Goal: Task Accomplishment & Management: Use online tool/utility

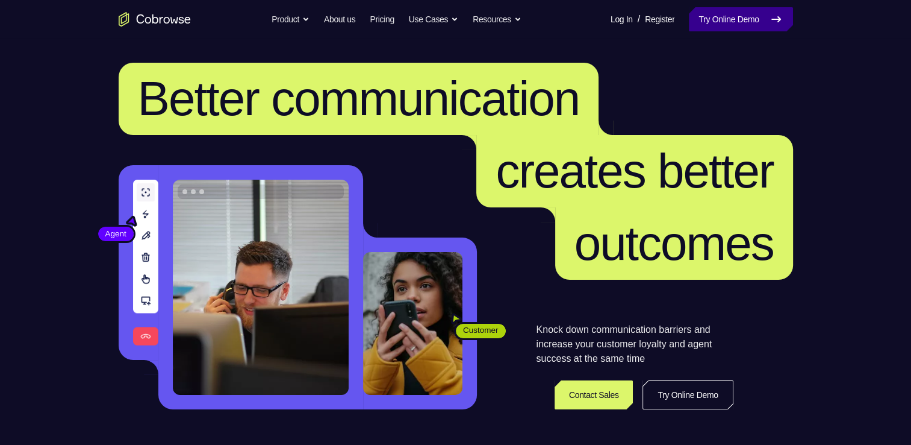
click at [704, 18] on link "Try Online Demo" at bounding box center [741, 19] width 104 height 24
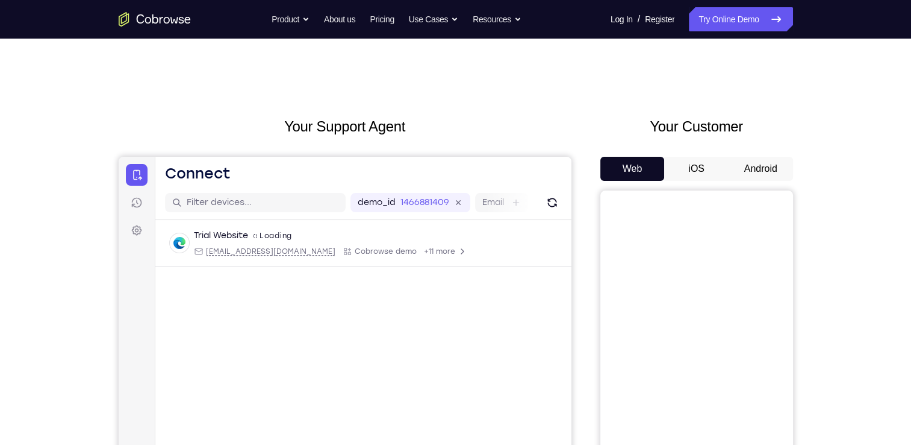
click at [765, 172] on button "Android" at bounding box center [761, 169] width 64 height 24
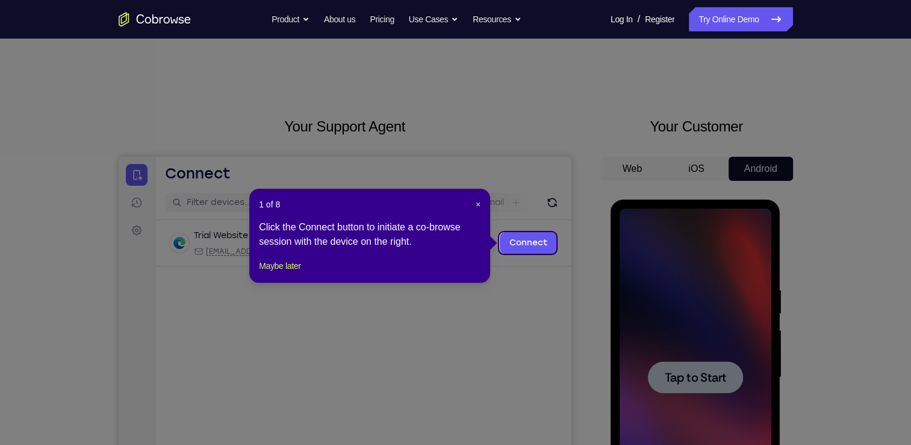
click at [475, 208] on header "1 of 8 ×" at bounding box center [370, 204] width 222 height 12
click at [477, 205] on span "×" at bounding box center [478, 204] width 5 height 10
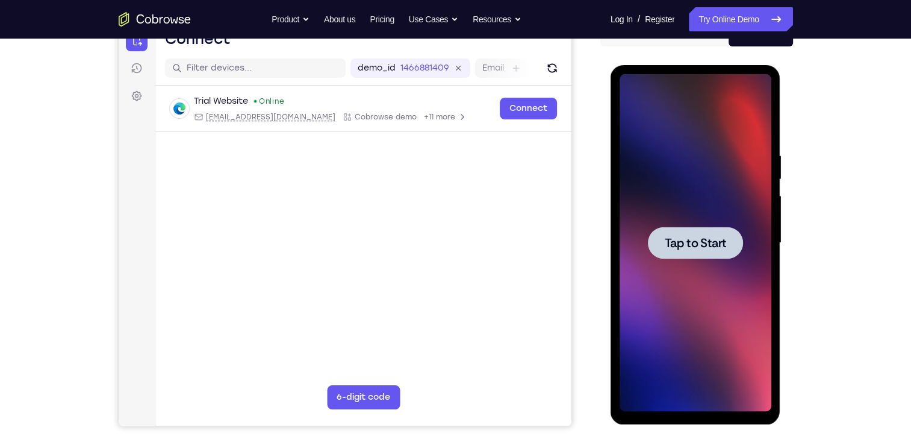
scroll to position [135, 0]
click at [653, 217] on div at bounding box center [696, 241] width 152 height 337
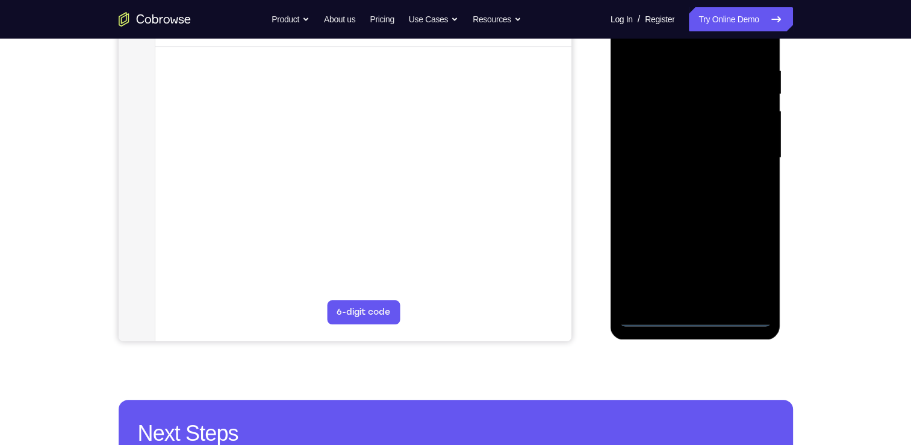
scroll to position [221, 0]
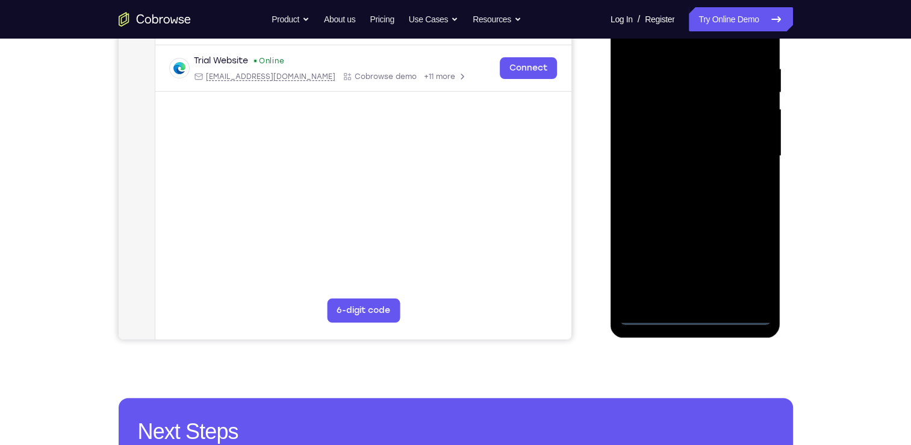
click at [692, 315] on div at bounding box center [696, 155] width 152 height 337
click at [746, 267] on div at bounding box center [696, 155] width 152 height 337
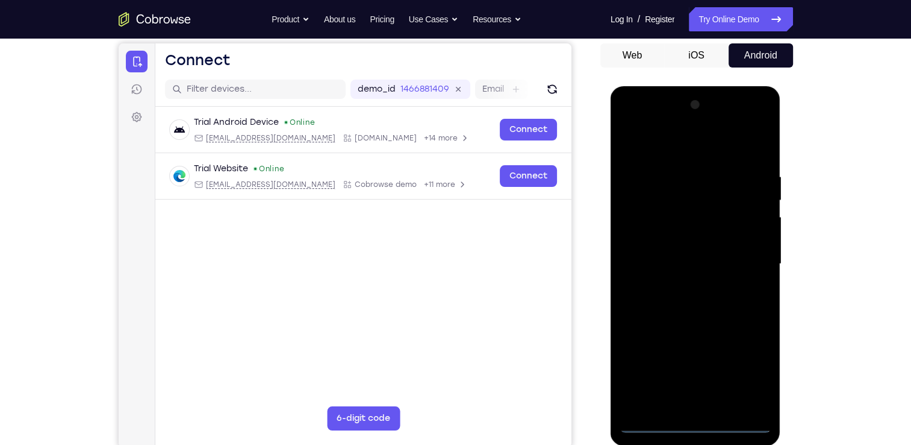
scroll to position [110, 0]
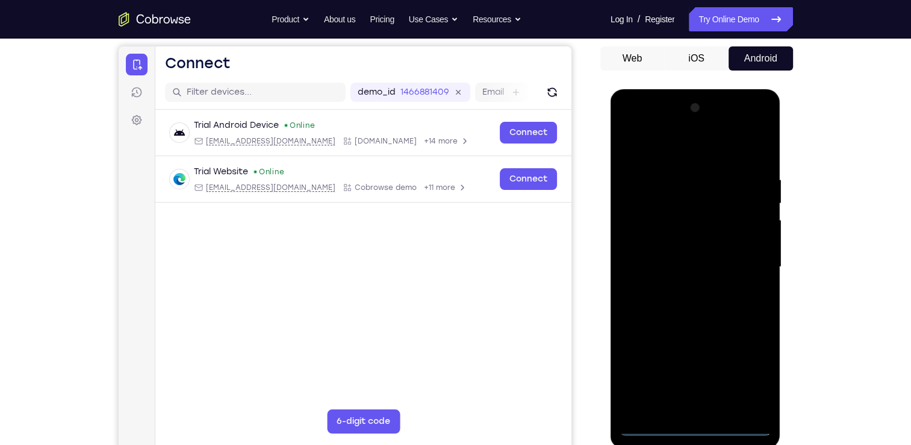
click at [680, 149] on div at bounding box center [696, 266] width 152 height 337
click at [646, 232] on div at bounding box center [696, 266] width 152 height 337
click at [677, 269] on div at bounding box center [696, 266] width 152 height 337
click at [664, 249] on div at bounding box center [696, 266] width 152 height 337
click at [670, 278] on div at bounding box center [696, 266] width 152 height 337
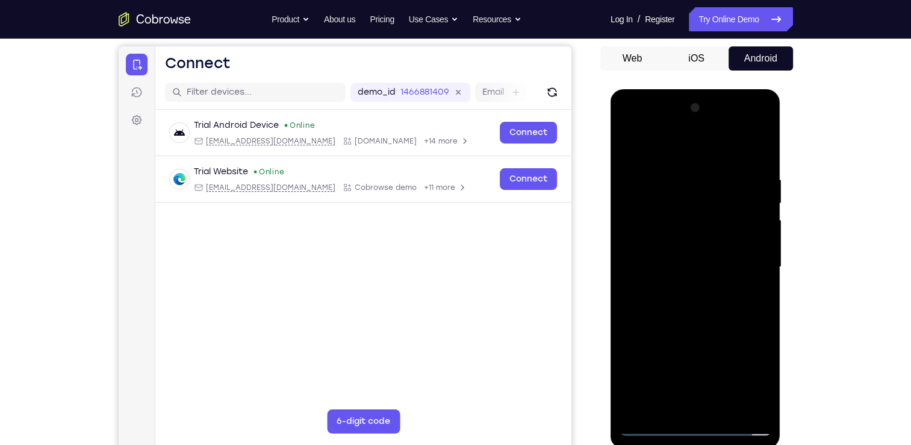
click at [690, 402] on div at bounding box center [696, 266] width 152 height 337
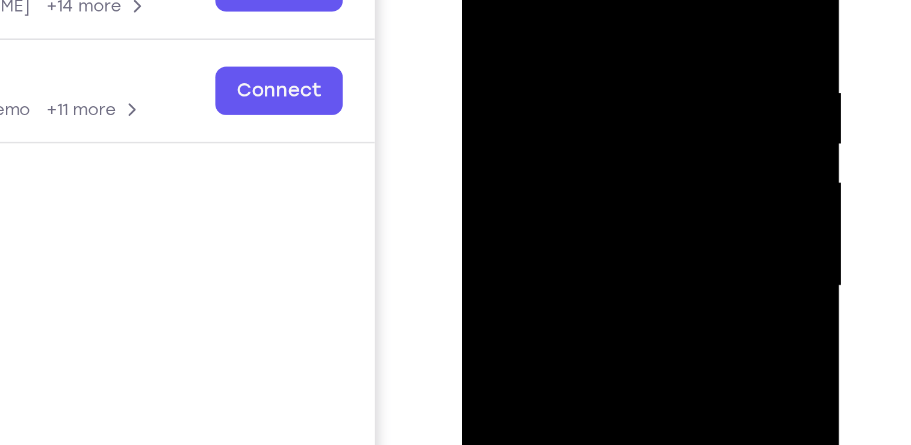
drag, startPoint x: 546, startPoint y: 92, endPoint x: 530, endPoint y: 14, distance: 78.9
click at [530, 14] on div at bounding box center [547, 68] width 152 height 337
drag, startPoint x: 539, startPoint y: 83, endPoint x: 534, endPoint y: 56, distance: 27.1
click at [534, 56] on div at bounding box center [547, 68] width 152 height 337
drag, startPoint x: 534, startPoint y: 56, endPoint x: 527, endPoint y: -1, distance: 57.1
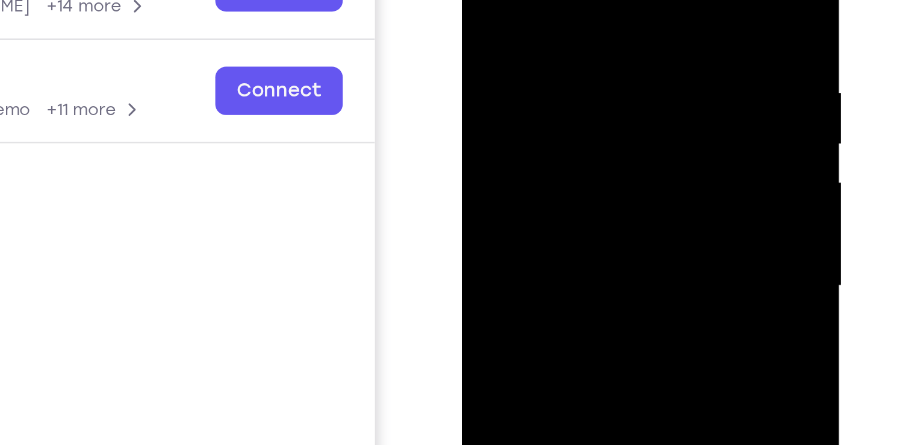
click at [527, 0] on div at bounding box center [547, 68] width 152 height 337
drag, startPoint x: 523, startPoint y: 55, endPoint x: 527, endPoint y: -17, distance: 73.0
click at [527, 0] on div at bounding box center [547, 68] width 152 height 337
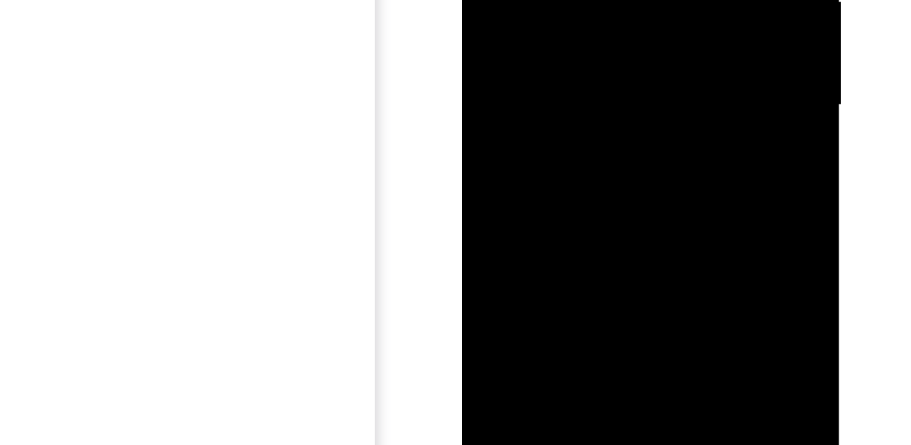
drag, startPoint x: 548, startPoint y: -19, endPoint x: 549, endPoint y: -82, distance: 62.7
drag, startPoint x: 553, startPoint y: -33, endPoint x: 548, endPoint y: -116, distance: 83.9
drag, startPoint x: 555, startPoint y: -44, endPoint x: 554, endPoint y: -139, distance: 95.2
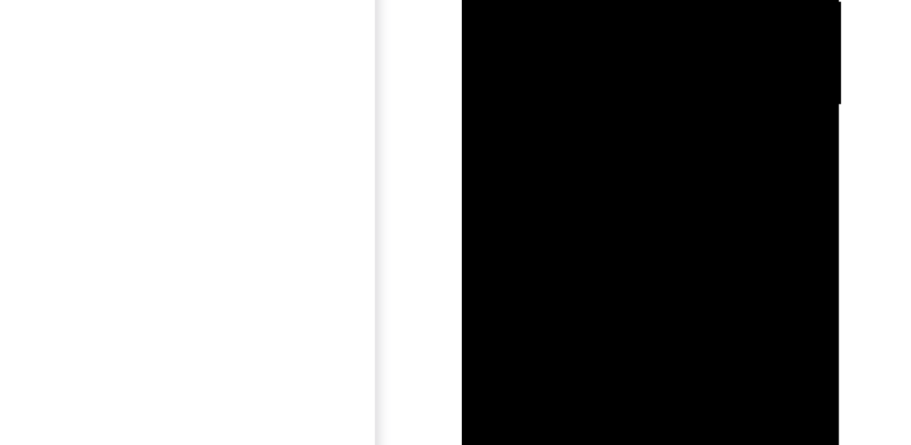
drag, startPoint x: 558, startPoint y: -52, endPoint x: 559, endPoint y: -126, distance: 74.1
drag, startPoint x: 564, startPoint y: -40, endPoint x: 563, endPoint y: -141, distance: 100.6
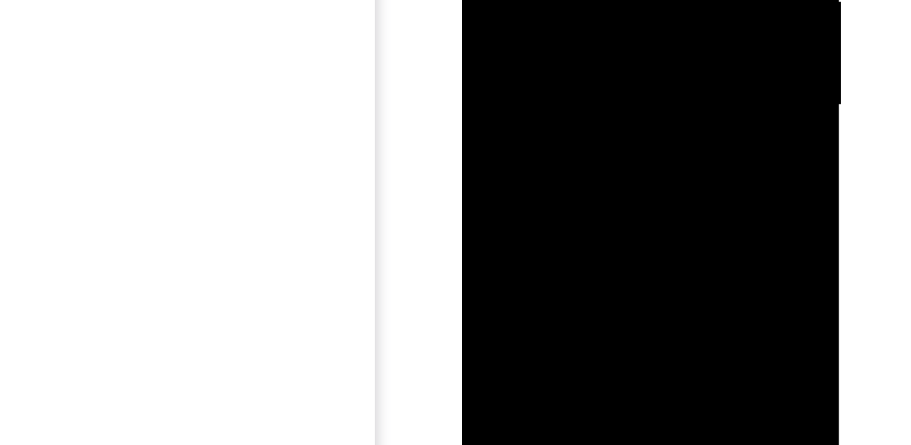
drag, startPoint x: 555, startPoint y: -33, endPoint x: 554, endPoint y: -101, distance: 67.5
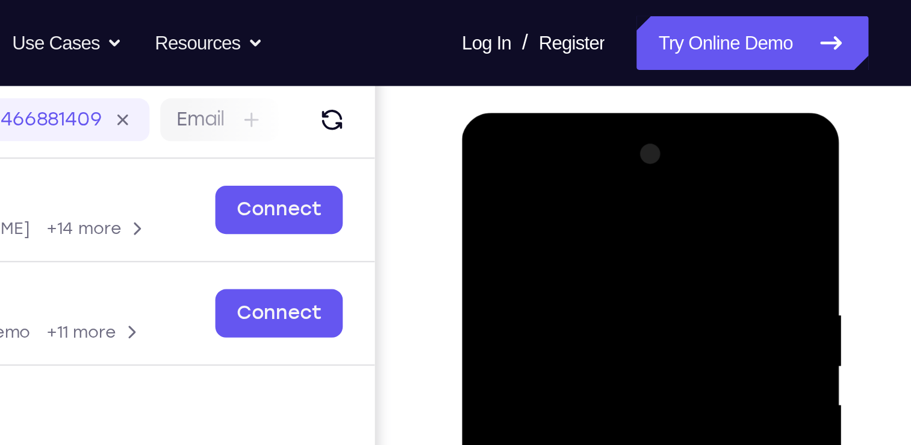
scroll to position [143, 0]
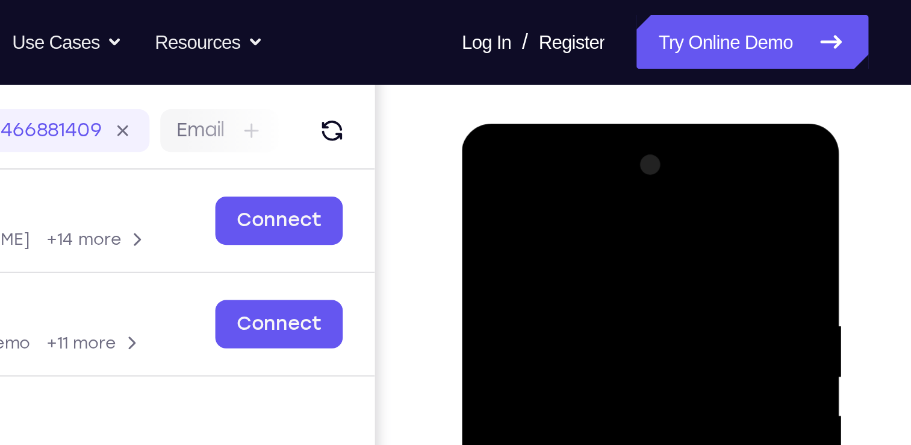
click at [539, 158] on div at bounding box center [547, 301] width 152 height 337
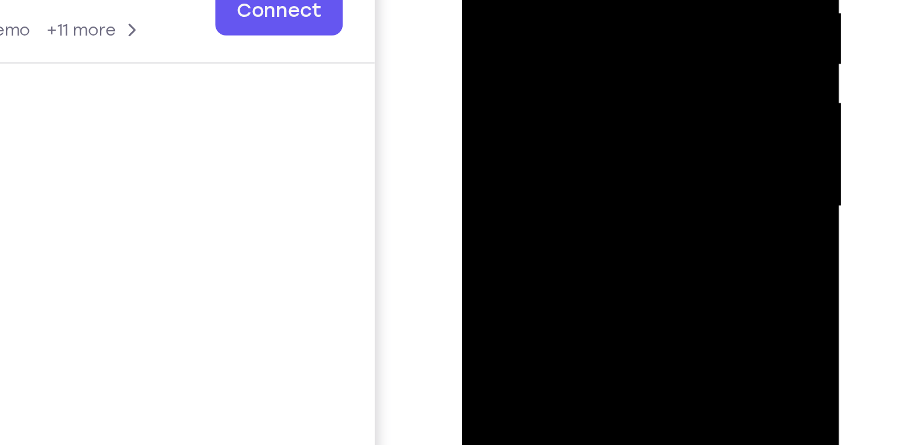
drag, startPoint x: 546, startPoint y: -49, endPoint x: 533, endPoint y: -37, distance: 18.4
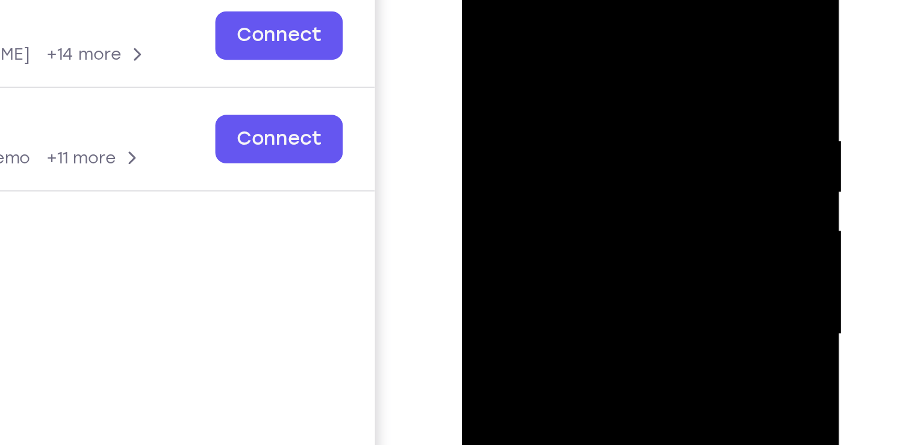
click at [522, 67] on div at bounding box center [547, 116] width 152 height 337
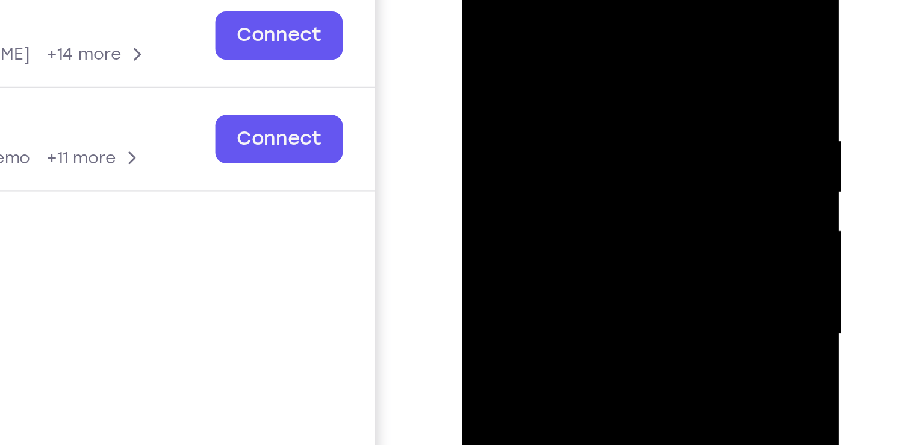
click at [522, 67] on div at bounding box center [547, 116] width 152 height 337
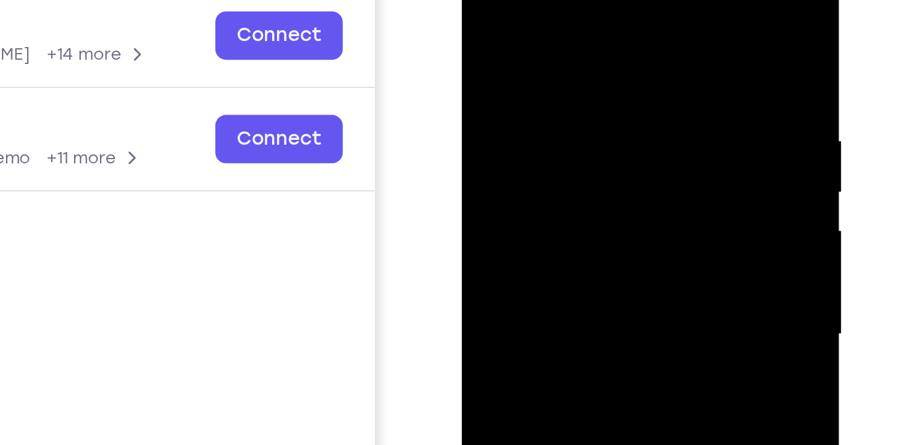
click at [522, 67] on div at bounding box center [547, 116] width 152 height 337
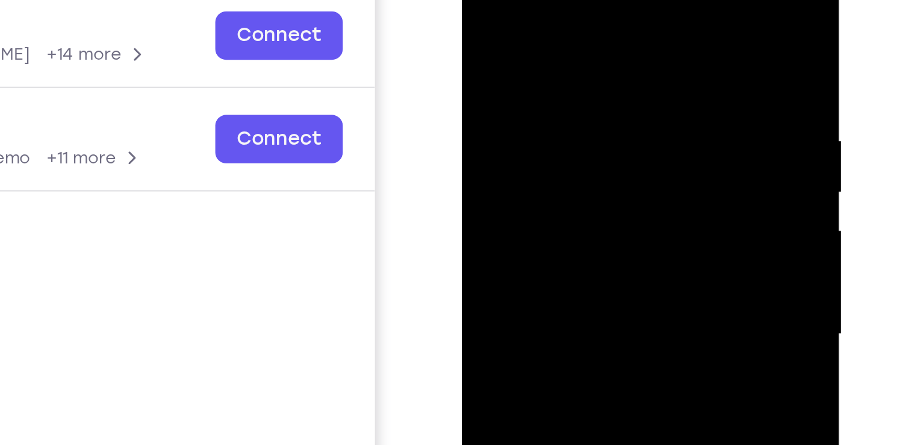
click at [522, 67] on div at bounding box center [547, 116] width 152 height 337
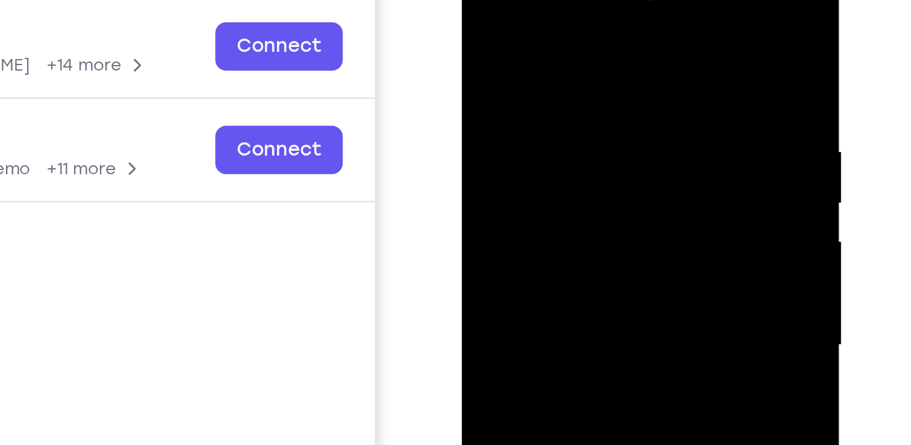
click at [480, 8] on div at bounding box center [547, 127] width 152 height 337
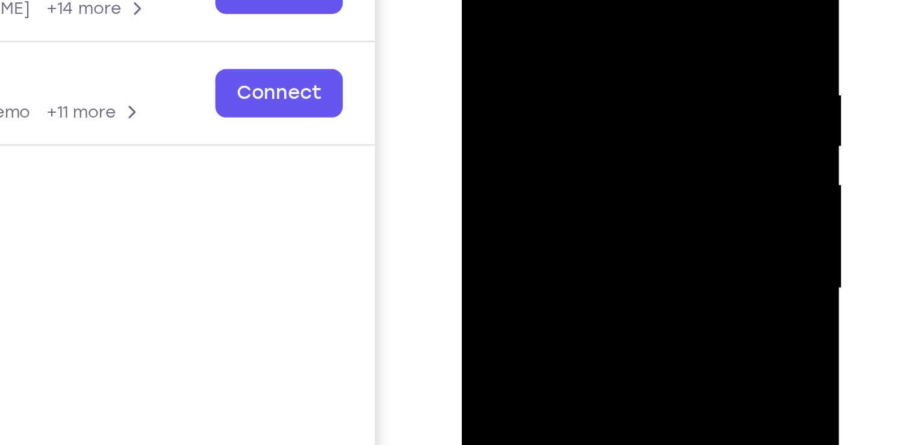
click at [533, 66] on div at bounding box center [547, 70] width 152 height 337
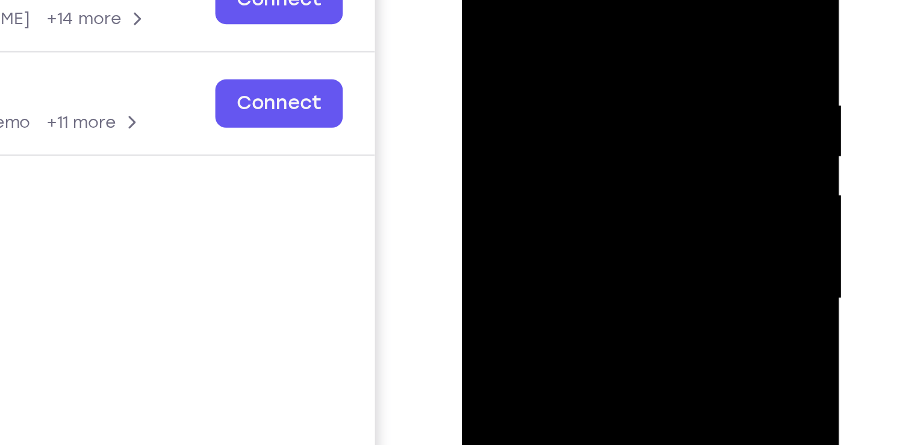
click at [493, 28] on div at bounding box center [547, 81] width 152 height 337
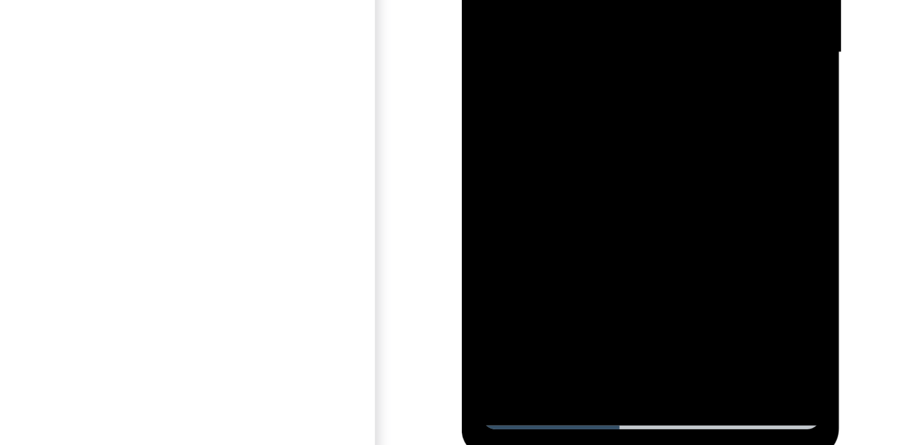
drag, startPoint x: 493, startPoint y: -131, endPoint x: 486, endPoint y: -133, distance: 7.3
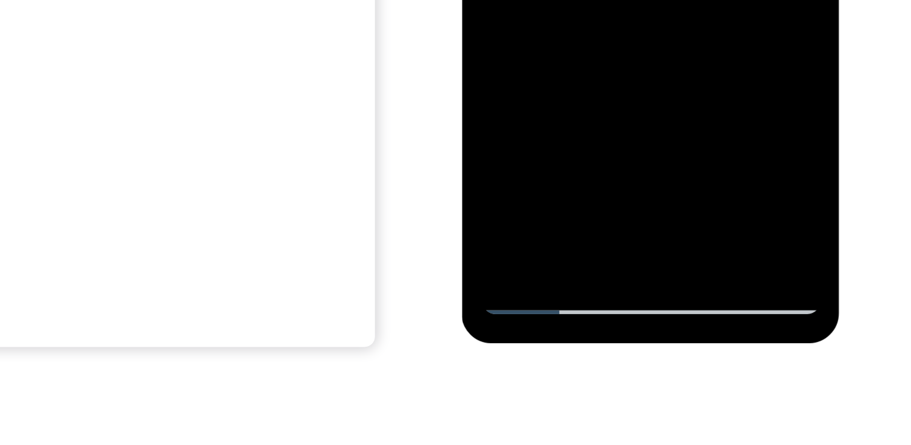
scroll to position [233, 0]
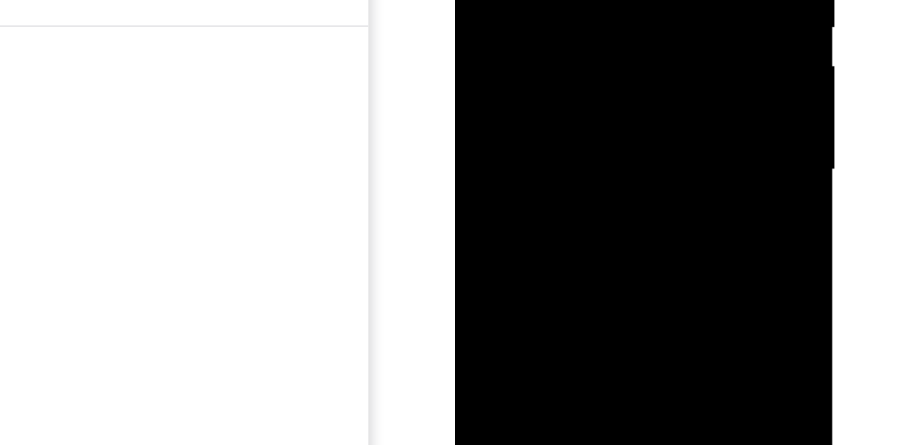
scroll to position [209, 0]
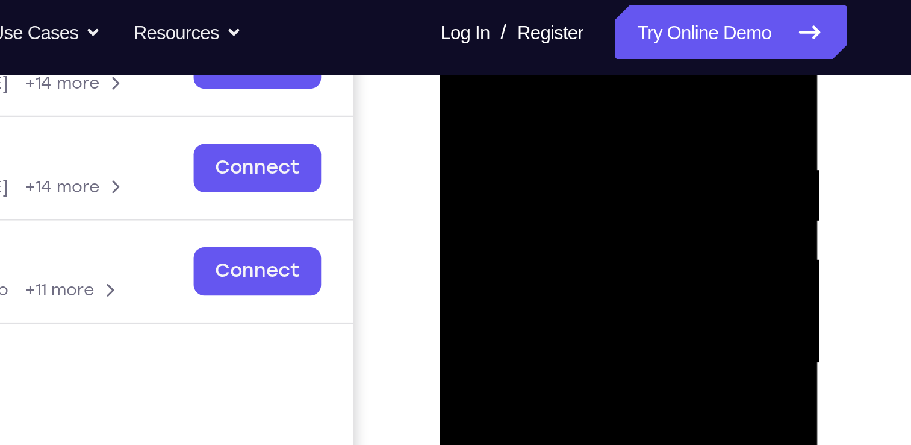
click at [512, 24] on div at bounding box center [525, 145] width 152 height 337
click at [473, 108] on div at bounding box center [525, 145] width 152 height 337
click at [475, 134] on div at bounding box center [525, 145] width 152 height 337
click at [465, 120] on div at bounding box center [525, 145] width 152 height 337
click at [483, 140] on div at bounding box center [525, 145] width 152 height 337
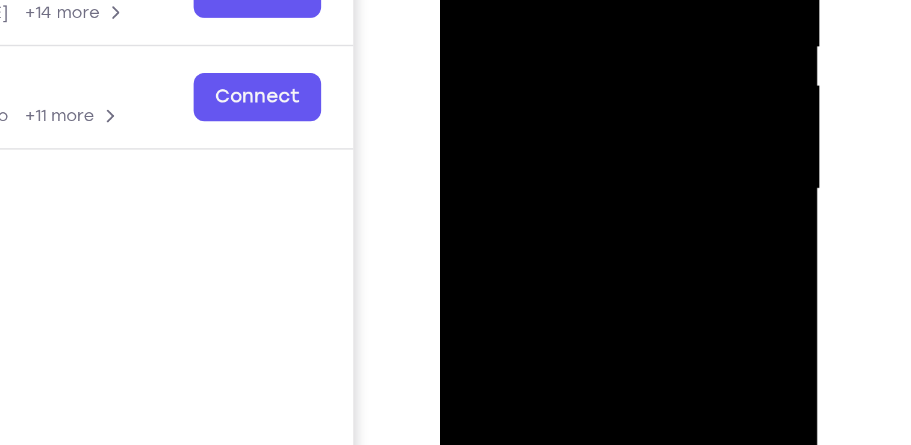
scroll to position [156, 0]
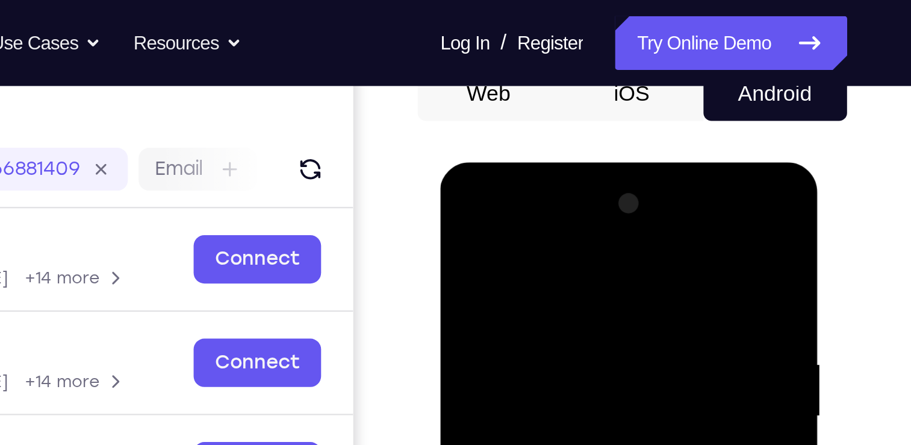
scroll to position [111, 0]
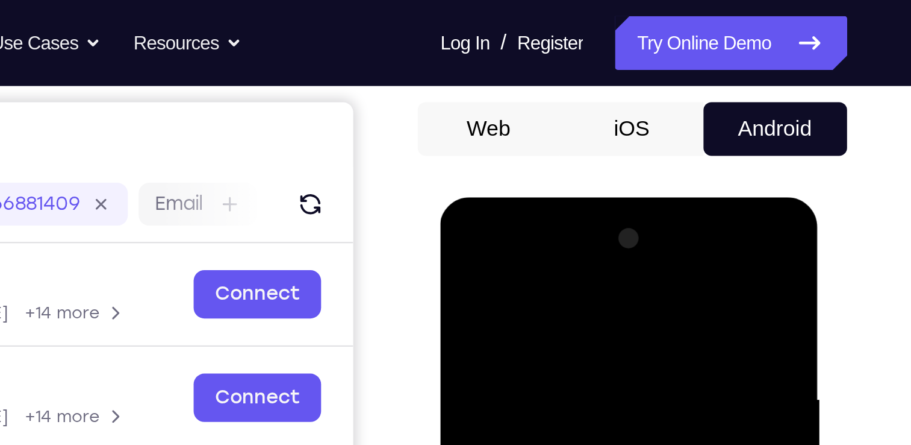
click at [517, 234] on div at bounding box center [525, 374] width 152 height 337
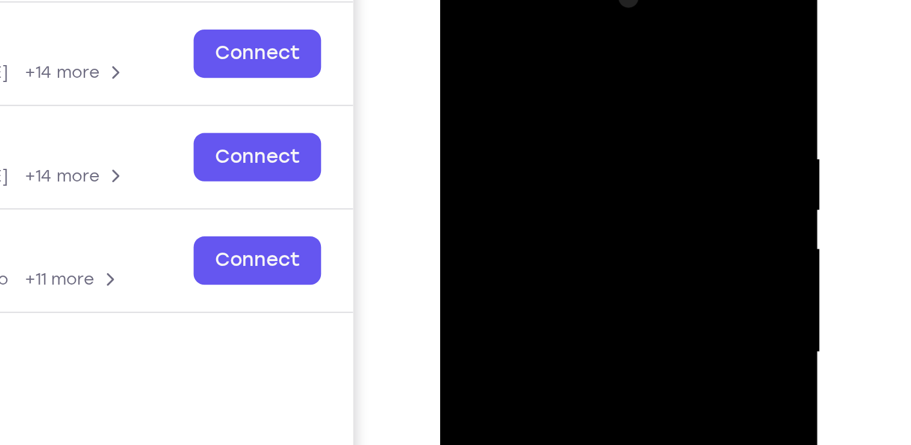
click at [512, 158] on div at bounding box center [525, 134] width 152 height 337
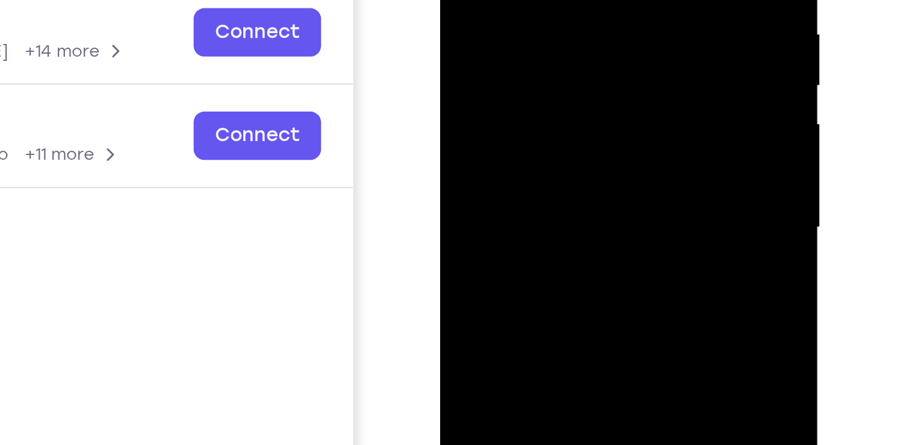
click at [524, 70] on div at bounding box center [525, 10] width 152 height 337
click at [527, 0] on div at bounding box center [525, 10] width 152 height 337
click at [521, 0] on div at bounding box center [525, 10] width 152 height 337
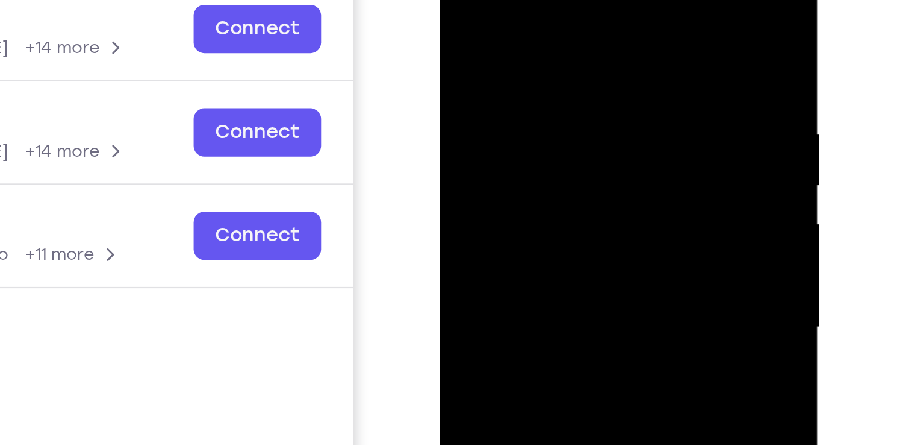
click at [486, 53] on div at bounding box center [525, 110] width 152 height 337
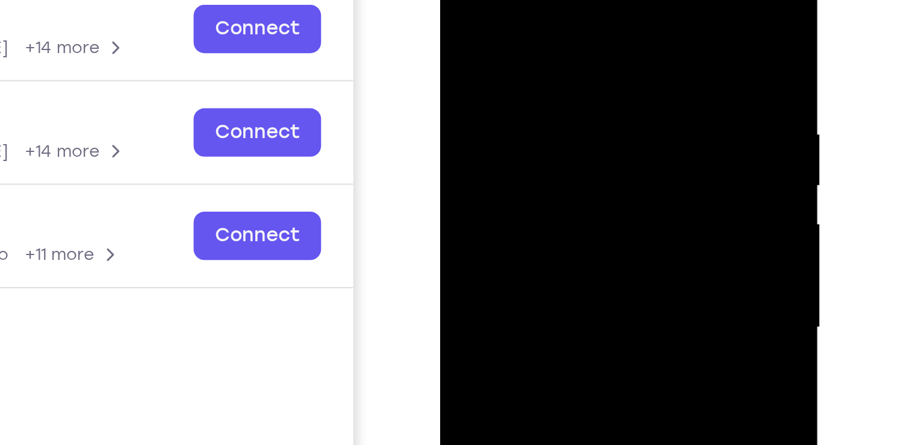
click at [486, 53] on div at bounding box center [525, 110] width 152 height 337
click at [469, 48] on div at bounding box center [525, 110] width 152 height 337
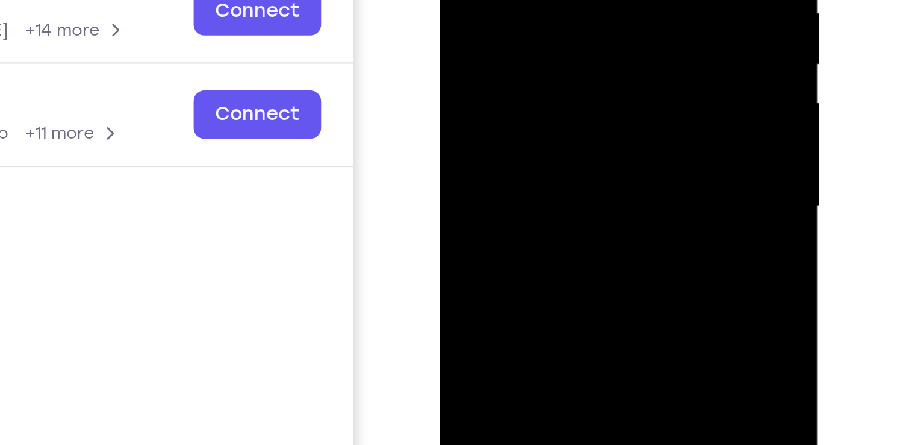
scroll to position [127, 0]
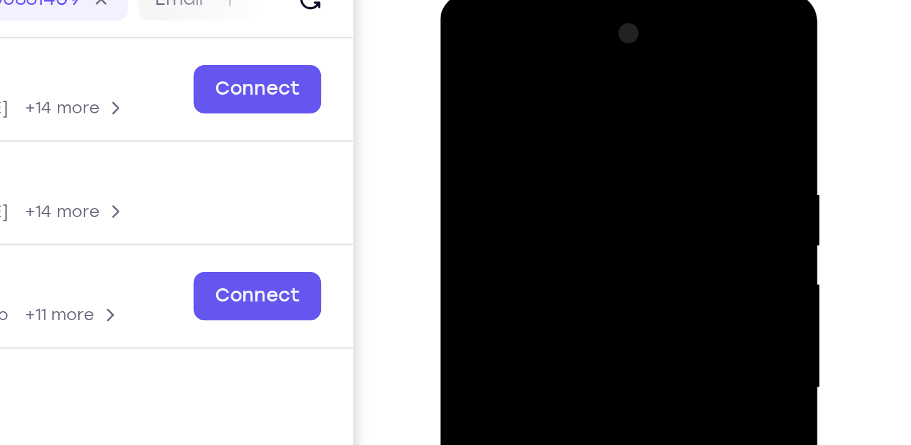
click at [460, 49] on div at bounding box center [525, 170] width 152 height 337
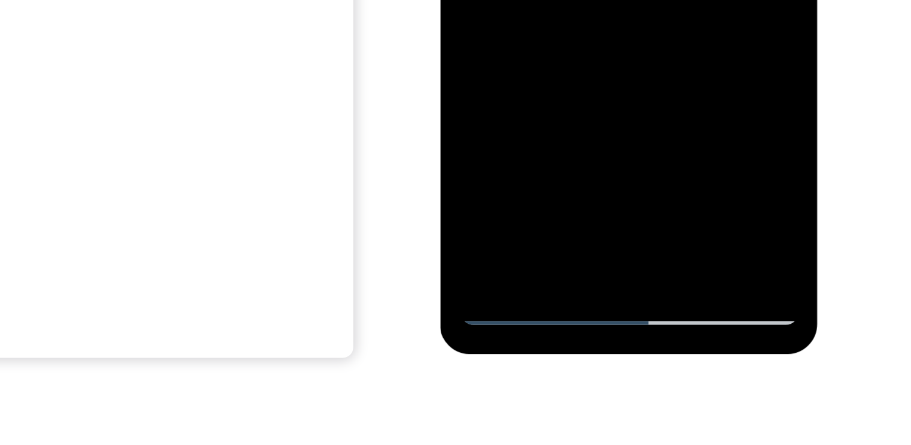
scroll to position [155, 0]
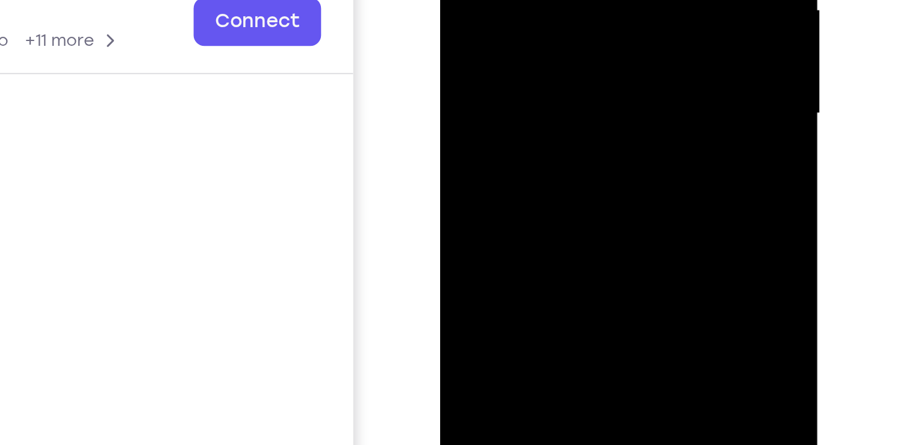
scroll to position [154, 0]
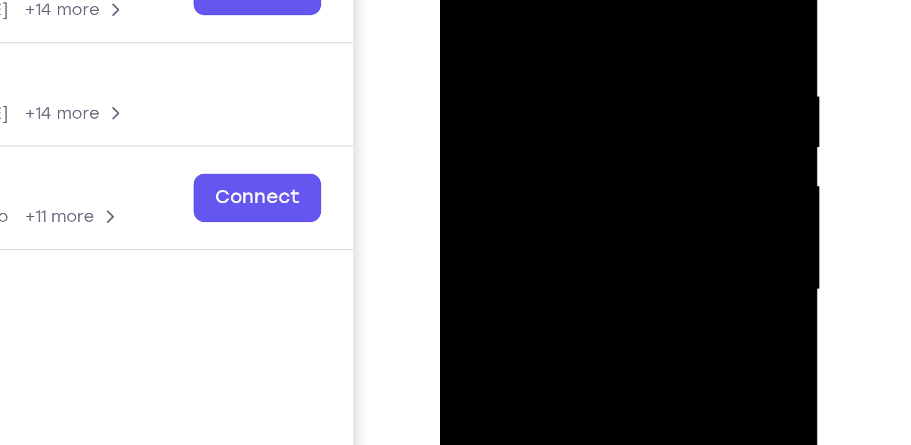
click at [523, 33] on div at bounding box center [525, 72] width 152 height 337
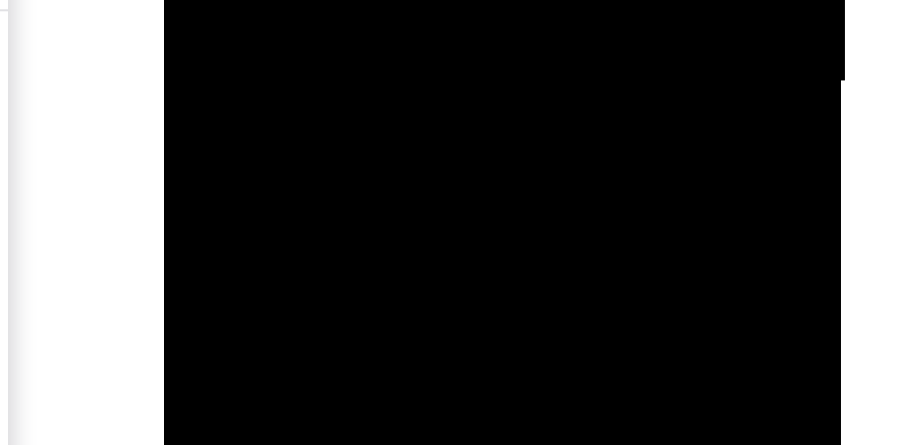
drag, startPoint x: 243, startPoint y: -396, endPoint x: 236, endPoint y: -458, distance: 63.1
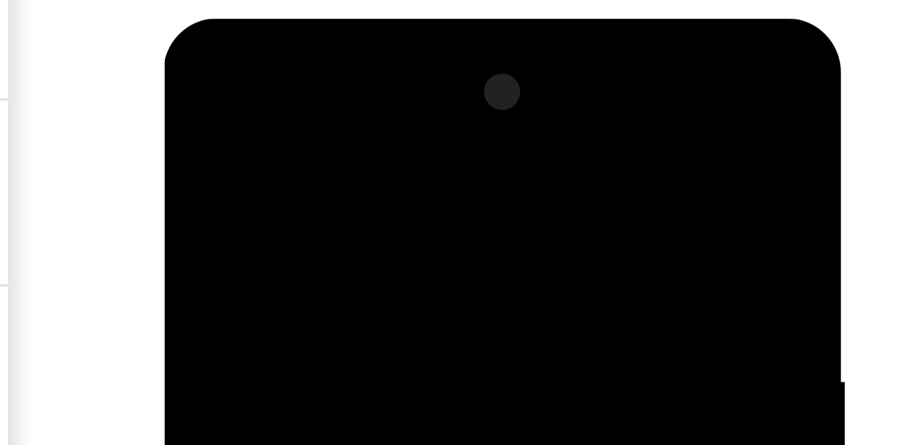
click at [184, 73] on div at bounding box center [249, 196] width 152 height 337
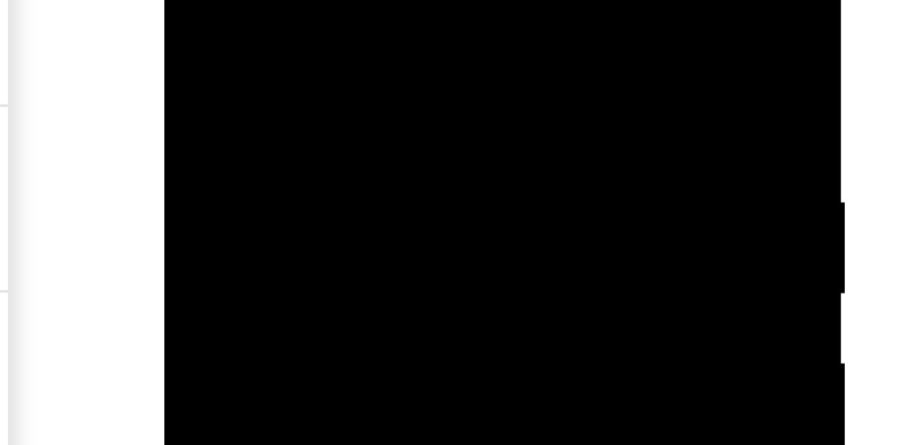
click at [185, 0] on div at bounding box center [249, 17] width 152 height 337
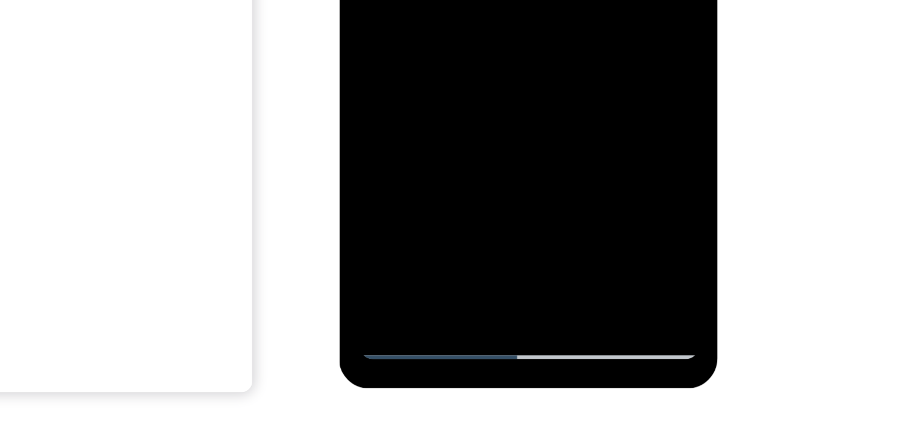
scroll to position [238, 0]
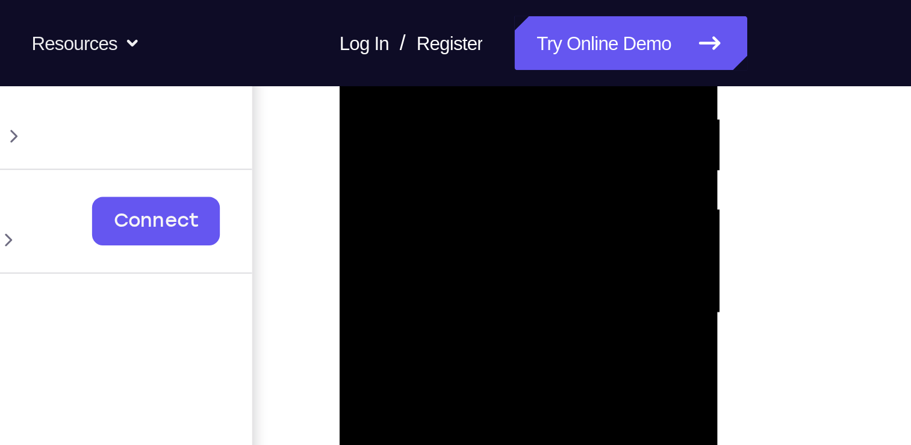
scroll to position [234, 0]
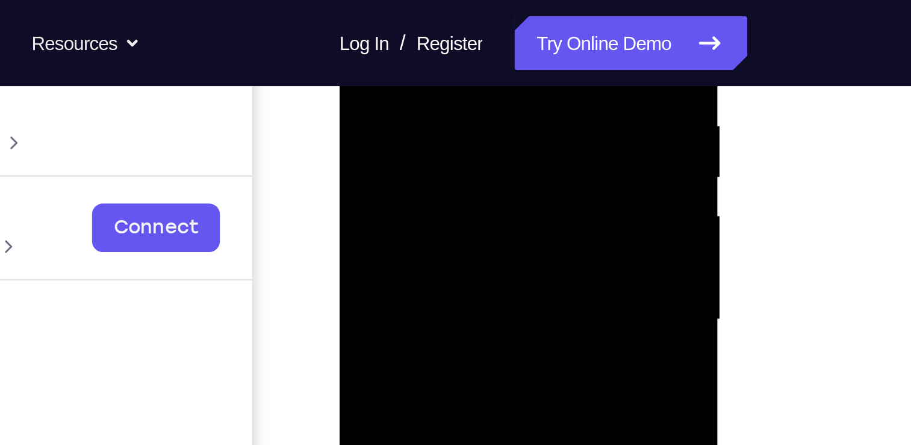
click at [416, 14] on div at bounding box center [425, 101] width 152 height 337
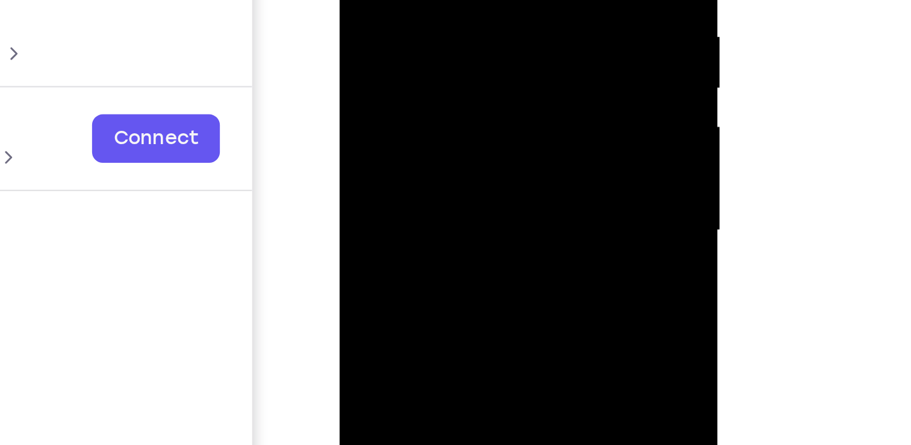
scroll to position [158, 0]
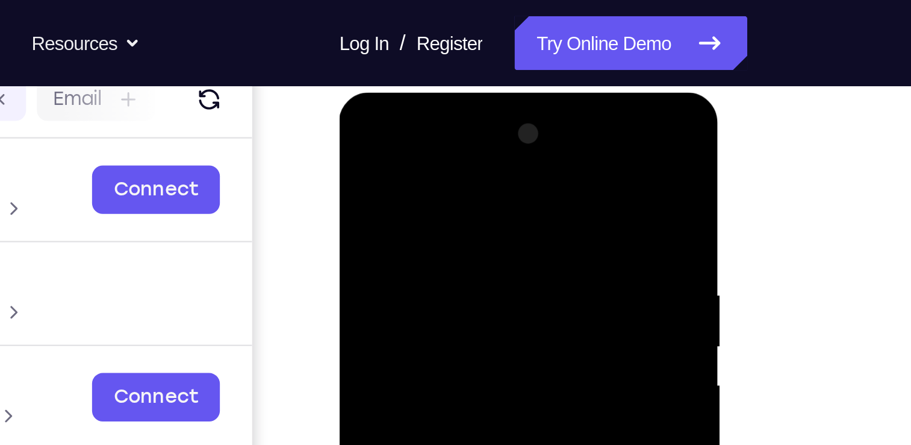
click at [479, 205] on div at bounding box center [425, 270] width 152 height 337
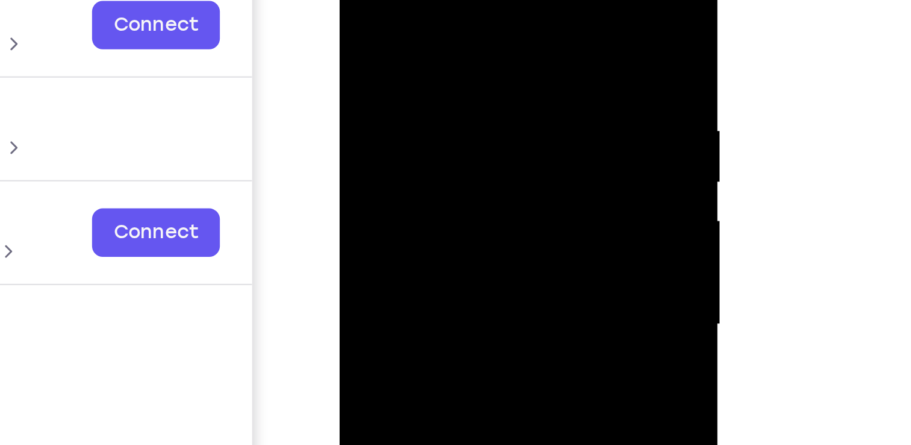
click at [486, 0] on div at bounding box center [425, 105] width 152 height 337
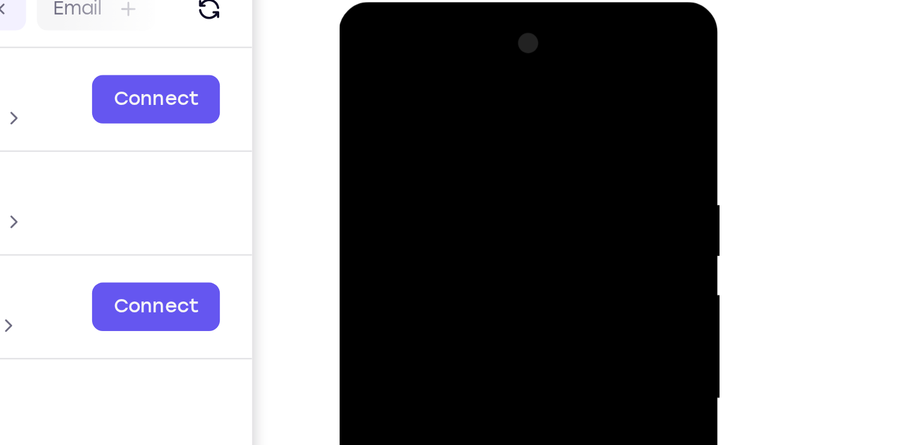
click at [403, 57] on div at bounding box center [425, 179] width 152 height 337
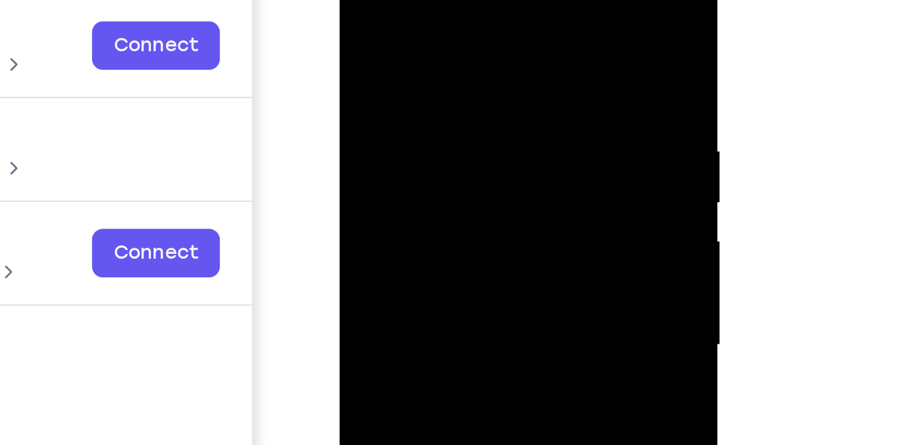
click at [361, 107] on div at bounding box center [425, 126] width 152 height 337
click at [391, 105] on div at bounding box center [425, 126] width 152 height 337
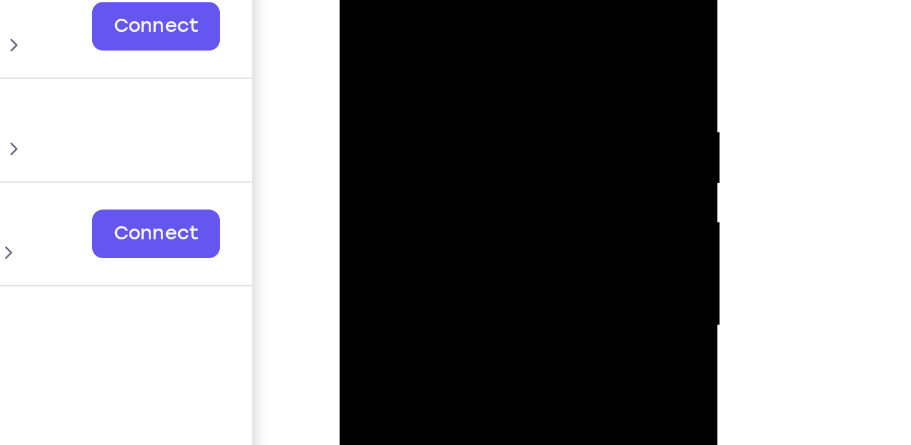
click at [375, 27] on div at bounding box center [425, 107] width 152 height 337
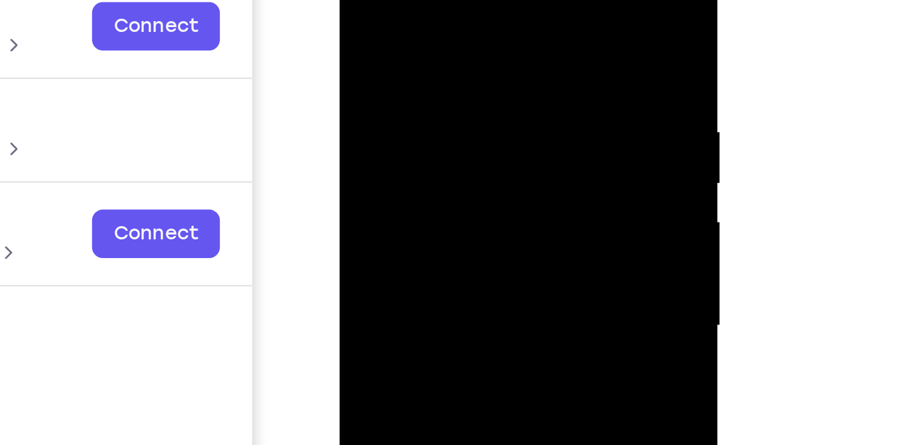
click at [375, 27] on div at bounding box center [425, 107] width 152 height 337
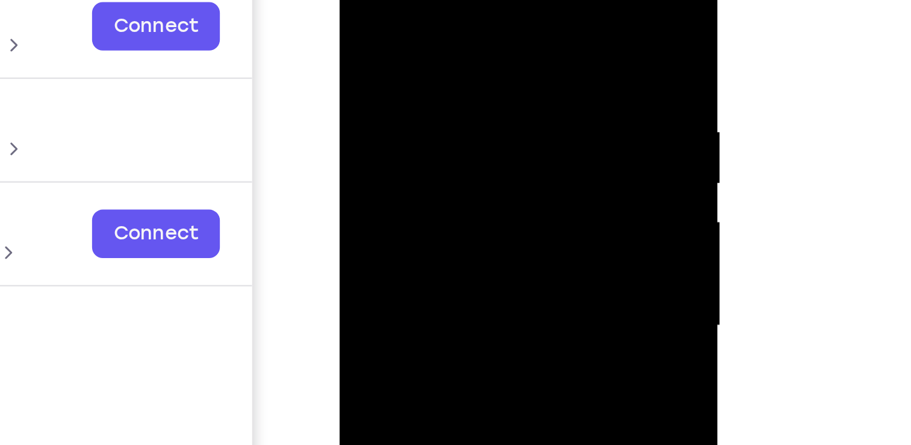
click at [375, 27] on div at bounding box center [425, 107] width 152 height 337
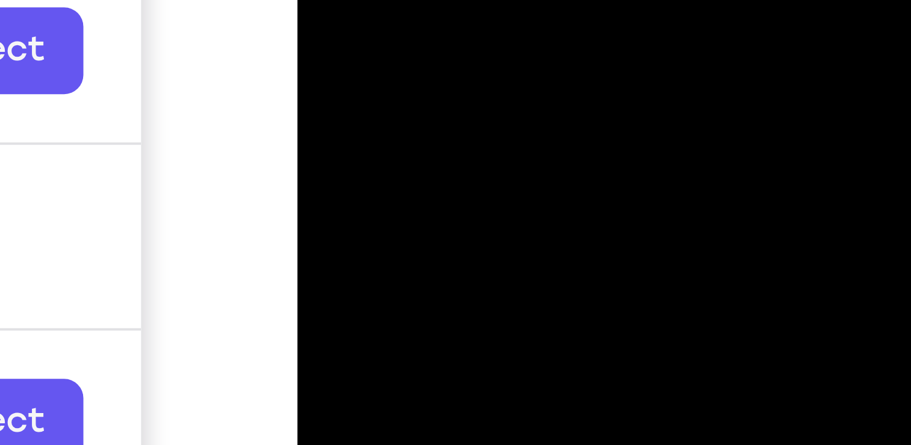
click at [319, 0] on div at bounding box center [383, 54] width 152 height 337
click at [317, 0] on div at bounding box center [383, 54] width 152 height 337
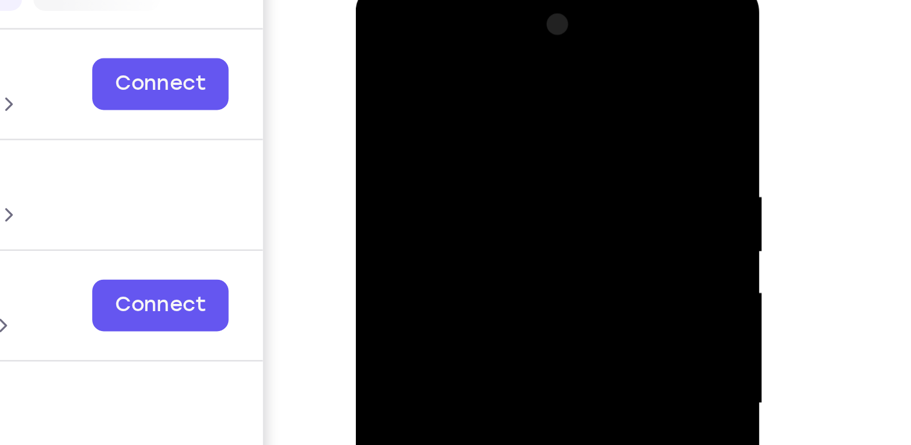
click at [374, 39] on div at bounding box center [442, 158] width 152 height 337
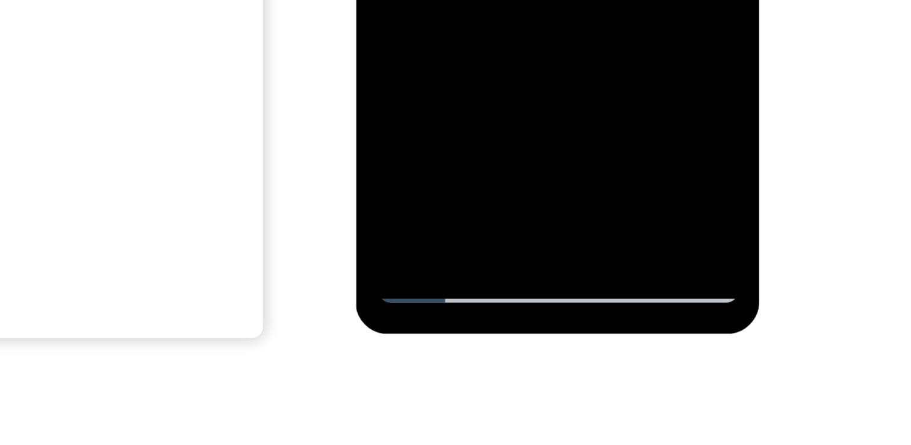
scroll to position [176, 0]
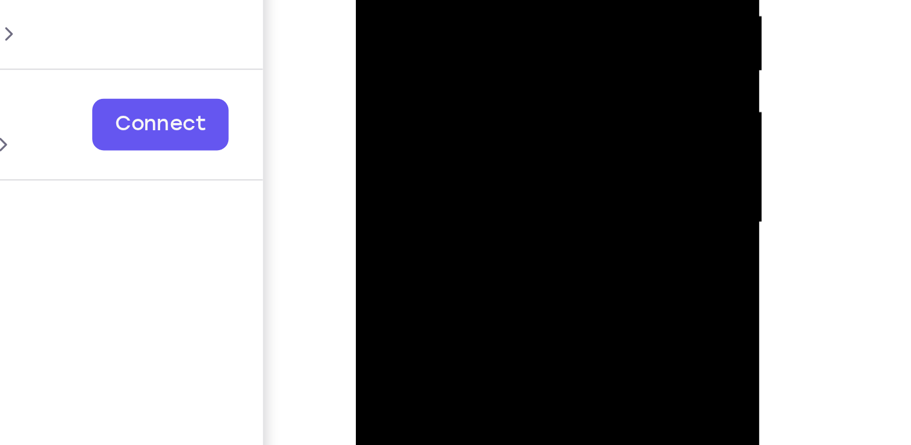
scroll to position [180, 0]
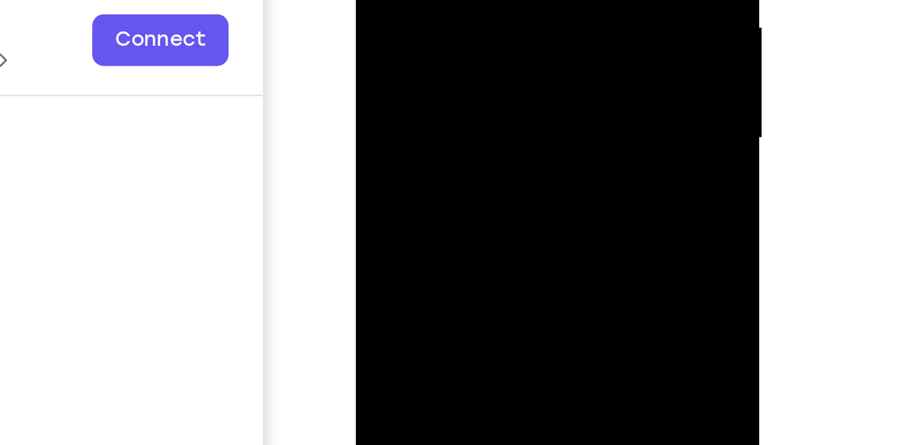
scroll to position [201, 0]
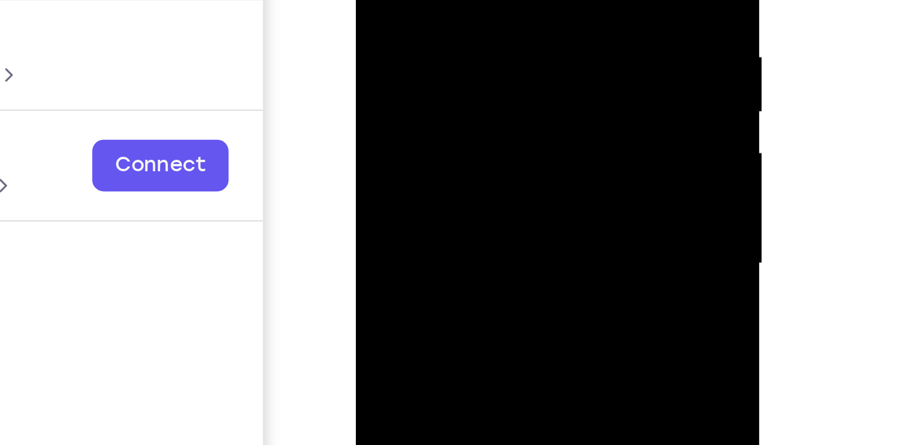
click at [443, 0] on div at bounding box center [442, 18] width 152 height 337
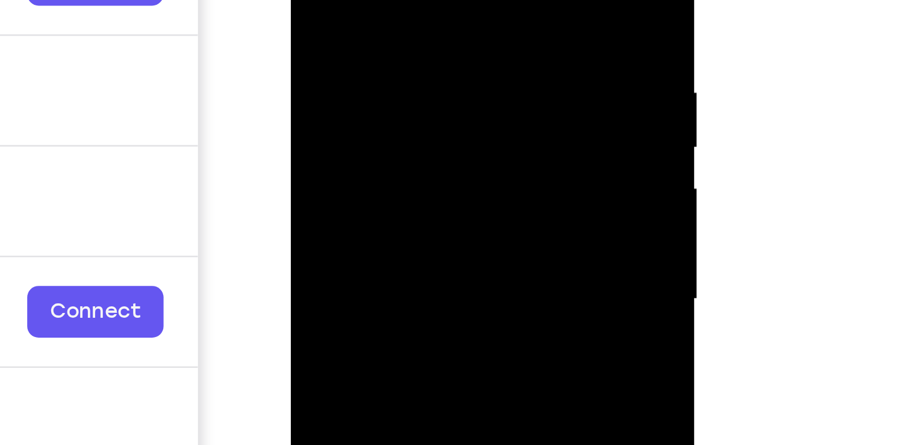
click at [370, 0] on div at bounding box center [376, 54] width 152 height 337
click at [329, 19] on div at bounding box center [376, 54] width 152 height 337
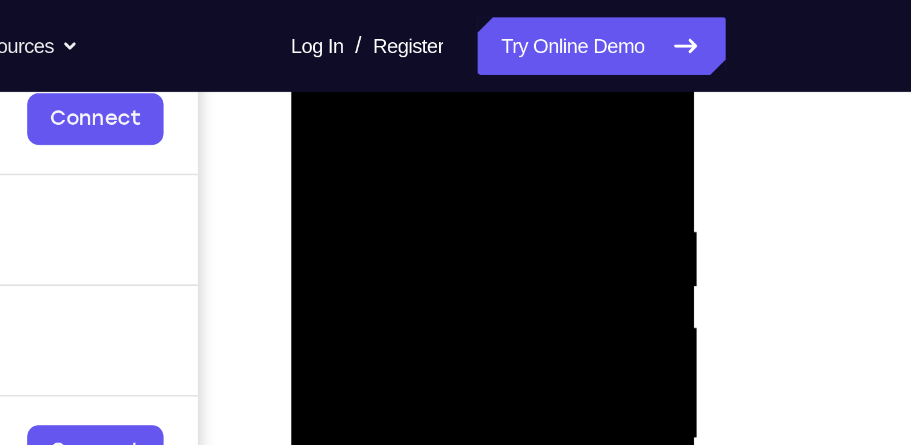
scroll to position [192, 0]
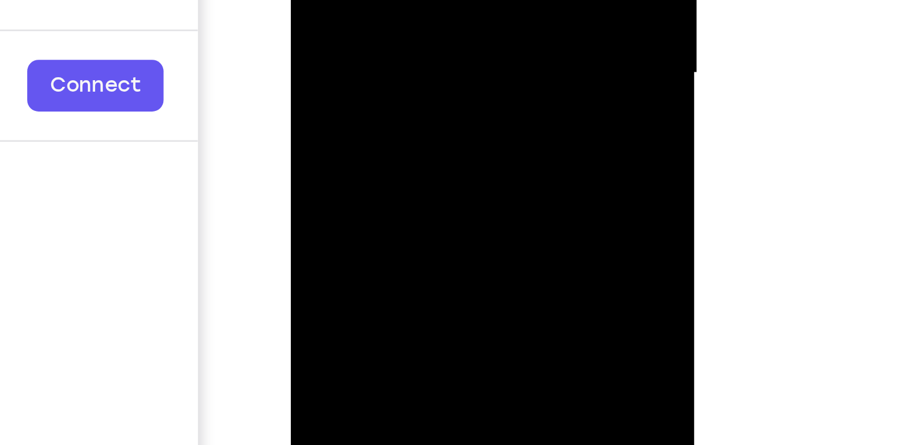
scroll to position [192, 0]
drag, startPoint x: 385, startPoint y: -120, endPoint x: 377, endPoint y: -157, distance: 38.3
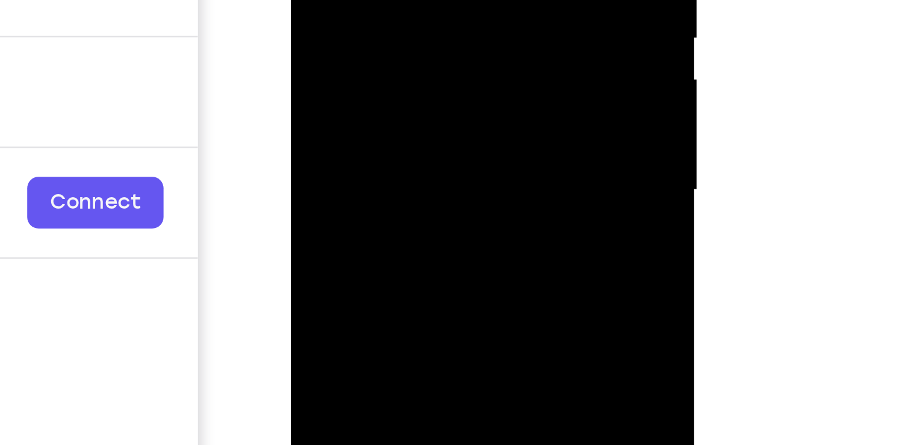
drag, startPoint x: 399, startPoint y: -22, endPoint x: 396, endPoint y: -63, distance: 41.1
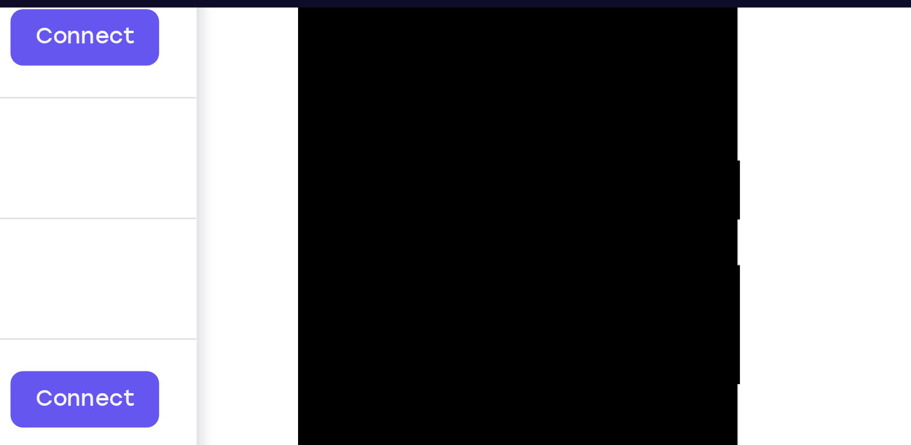
scroll to position [193, 0]
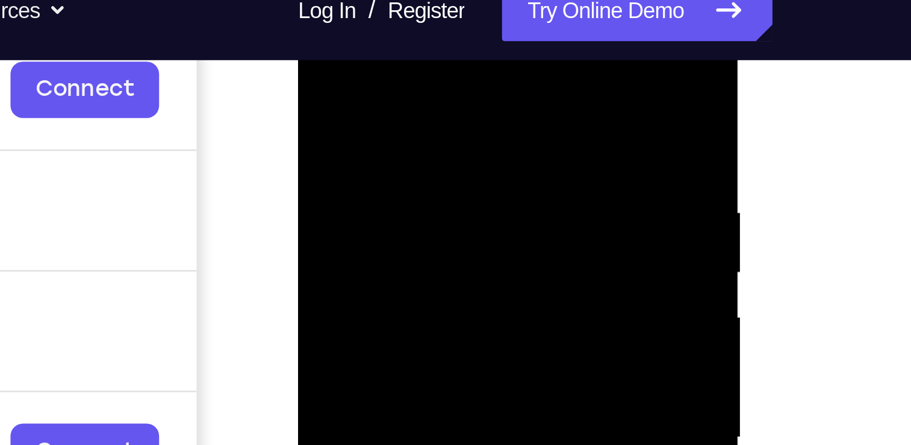
drag, startPoint x: 404, startPoint y: 182, endPoint x: 401, endPoint y: 139, distance: 42.9
click at [401, 139] on div at bounding box center [383, 155] width 152 height 337
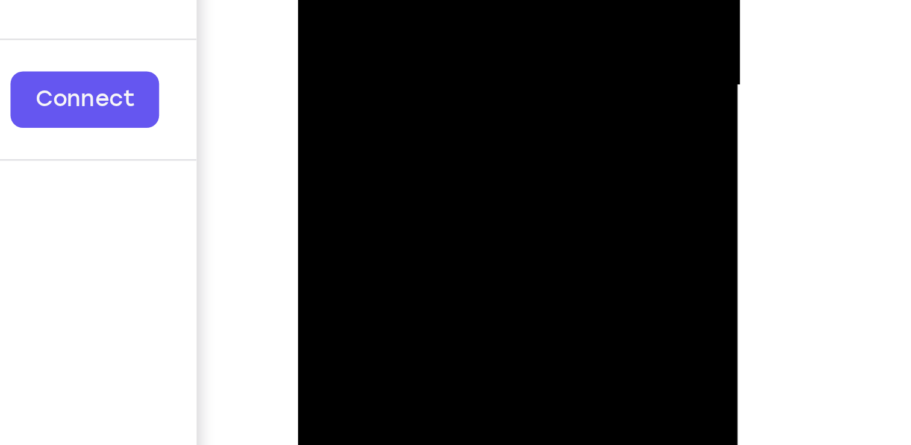
drag, startPoint x: 346, startPoint y: -107, endPoint x: 339, endPoint y: -238, distance: 131.5
drag, startPoint x: 373, startPoint y: -127, endPoint x: 369, endPoint y: -227, distance: 100.1
drag, startPoint x: 353, startPoint y: -131, endPoint x: 354, endPoint y: -248, distance: 116.3
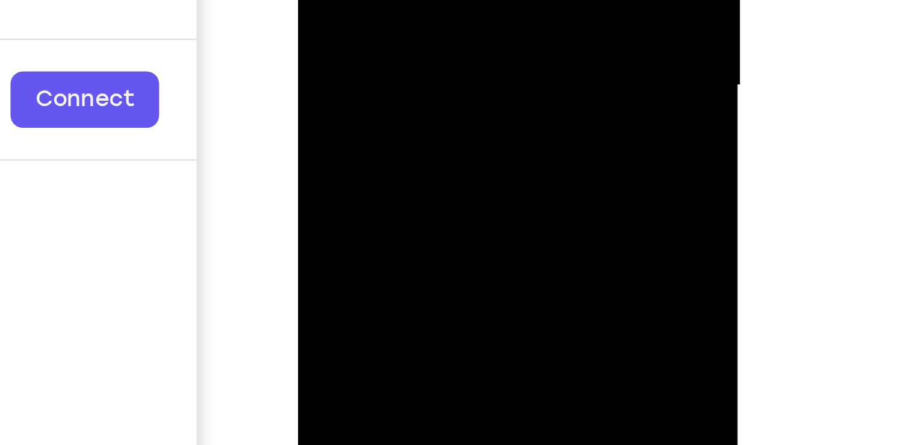
drag, startPoint x: 383, startPoint y: -133, endPoint x: 370, endPoint y: -230, distance: 98.4
drag, startPoint x: 395, startPoint y: -139, endPoint x: 392, endPoint y: -248, distance: 109.1
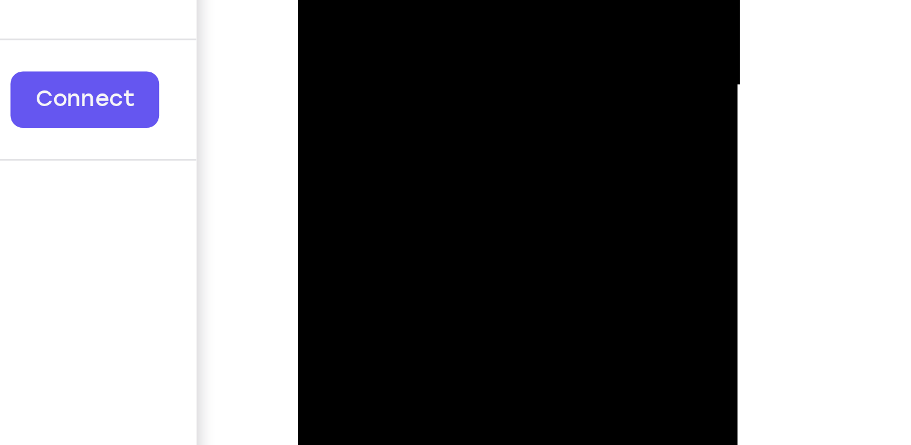
drag, startPoint x: 396, startPoint y: -137, endPoint x: 397, endPoint y: -240, distance: 102.4
drag, startPoint x: 402, startPoint y: -148, endPoint x: 392, endPoint y: -248, distance: 100.0
drag, startPoint x: 378, startPoint y: -108, endPoint x: 384, endPoint y: -202, distance: 94.7
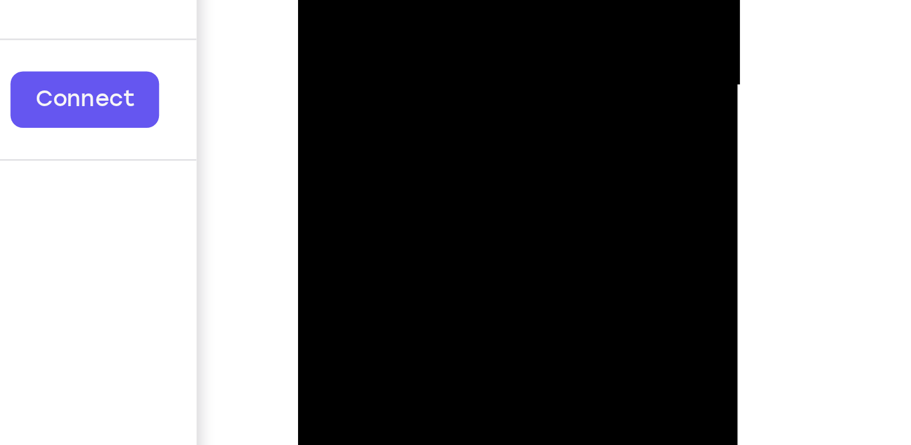
drag, startPoint x: 387, startPoint y: -132, endPoint x: 385, endPoint y: -164, distance: 32.0
drag, startPoint x: 398, startPoint y: -108, endPoint x: 395, endPoint y: -180, distance: 71.8
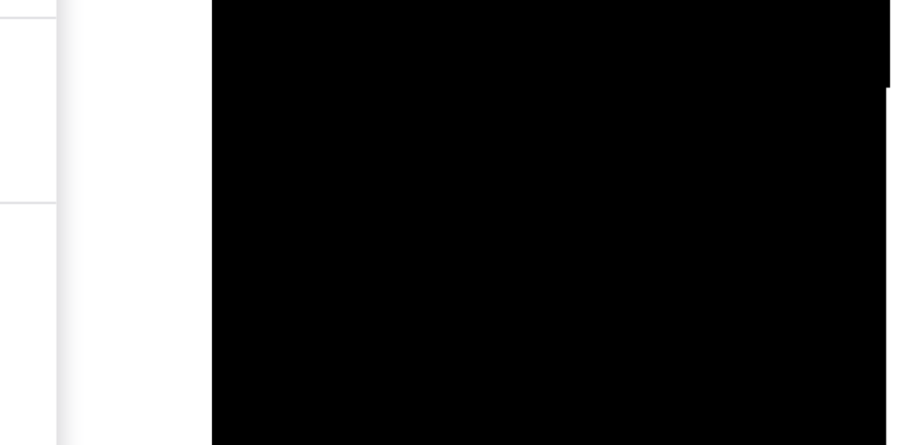
drag, startPoint x: 287, startPoint y: -381, endPoint x: 284, endPoint y: -473, distance: 92.2
drag, startPoint x: 287, startPoint y: -388, endPoint x: 280, endPoint y: -467, distance: 79.2
drag, startPoint x: 292, startPoint y: -385, endPoint x: 283, endPoint y: -464, distance: 80.0
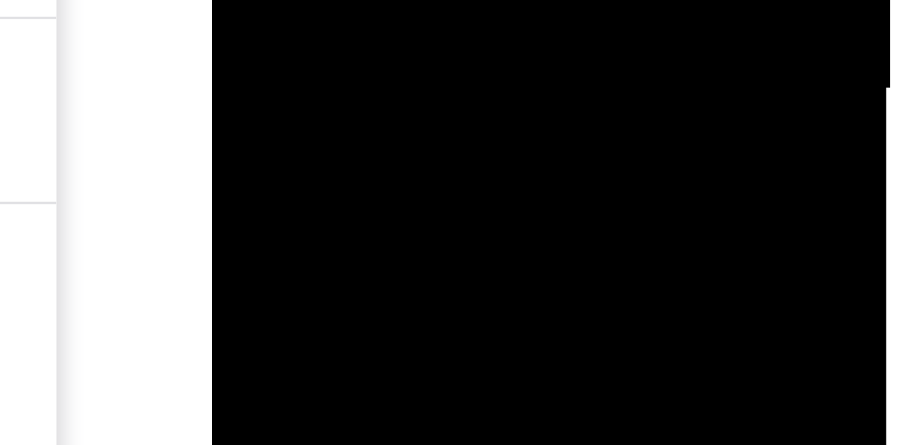
drag, startPoint x: 296, startPoint y: -395, endPoint x: 294, endPoint y: -473, distance: 78.4
drag, startPoint x: 302, startPoint y: -389, endPoint x: 298, endPoint y: -470, distance: 82.0
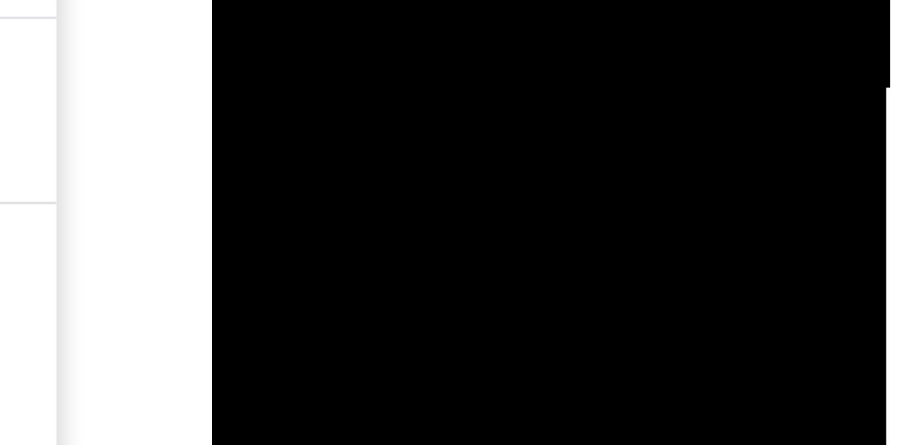
drag, startPoint x: 304, startPoint y: -372, endPoint x: 300, endPoint y: -446, distance: 74.2
drag, startPoint x: 307, startPoint y: -373, endPoint x: 301, endPoint y: -454, distance: 81.6
drag, startPoint x: 314, startPoint y: -384, endPoint x: 306, endPoint y: -470, distance: 85.9
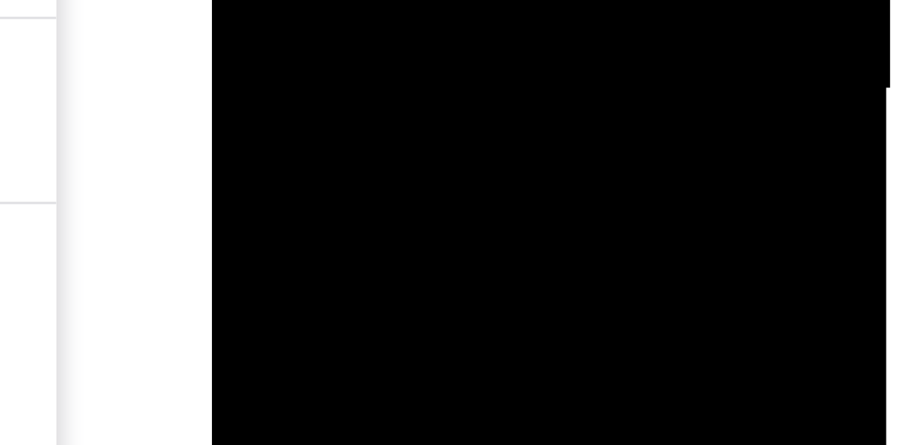
drag, startPoint x: 308, startPoint y: -384, endPoint x: 298, endPoint y: -459, distance: 75.3
drag, startPoint x: 301, startPoint y: -418, endPoint x: 299, endPoint y: -473, distance: 55.5
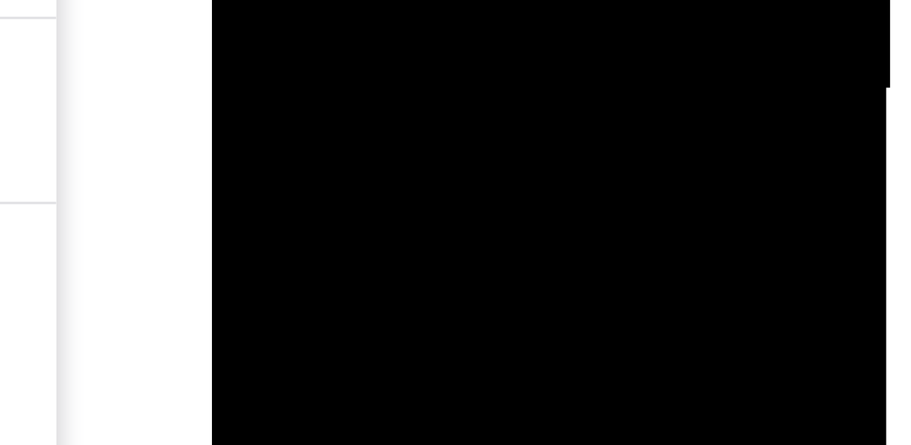
drag, startPoint x: 301, startPoint y: -377, endPoint x: 299, endPoint y: -467, distance: 91.0
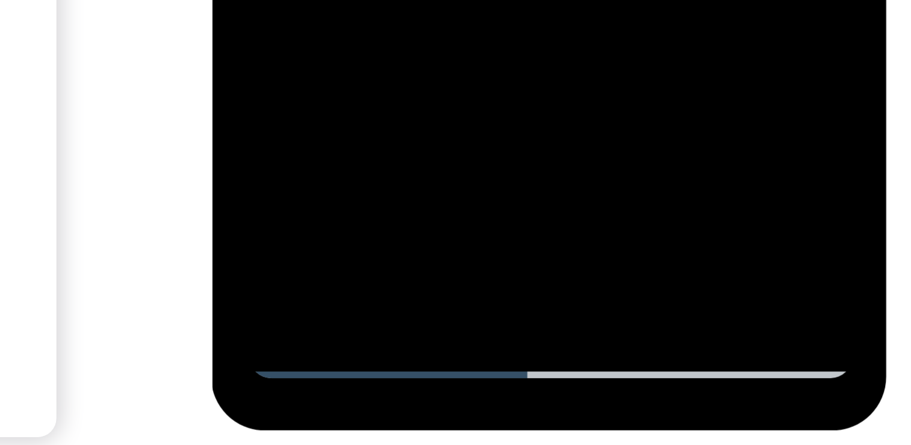
drag, startPoint x: 289, startPoint y: -805, endPoint x: 288, endPoint y: -760, distance: 45.2
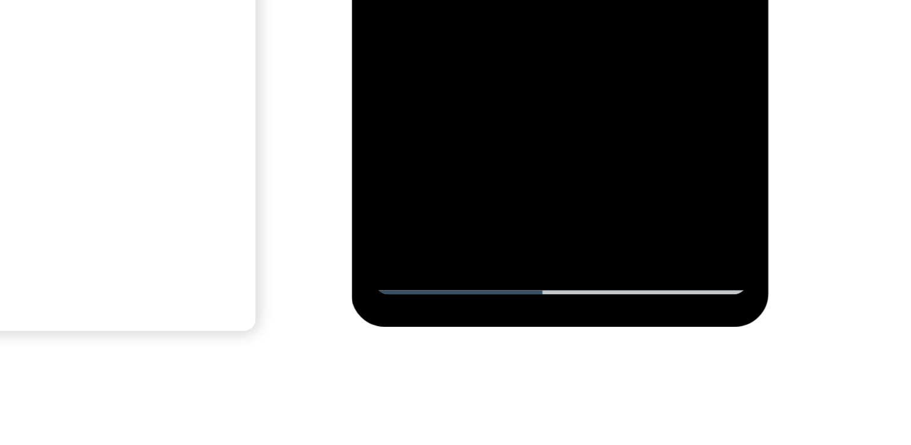
drag, startPoint x: 457, startPoint y: -277, endPoint x: 452, endPoint y: -349, distance: 72.5
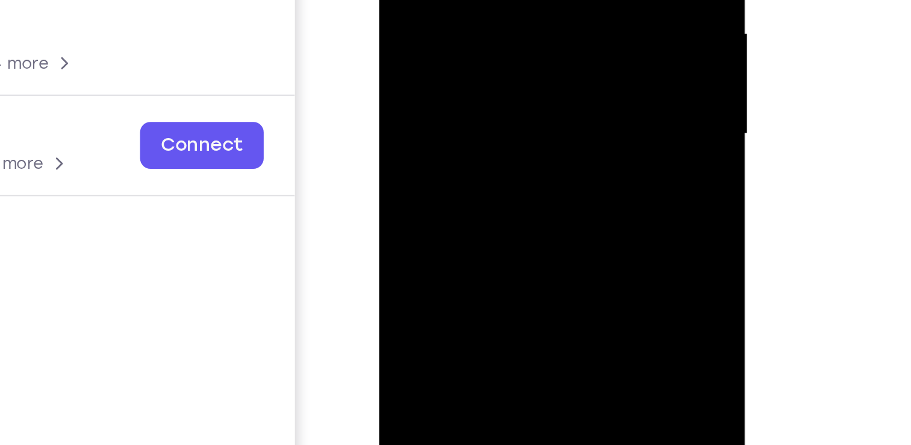
drag, startPoint x: 451, startPoint y: 4, endPoint x: 427, endPoint y: -154, distance: 160.3
drag, startPoint x: 466, startPoint y: 37, endPoint x: 456, endPoint y: -78, distance: 114.9
drag, startPoint x: 463, startPoint y: -8, endPoint x: 455, endPoint y: -86, distance: 78.1
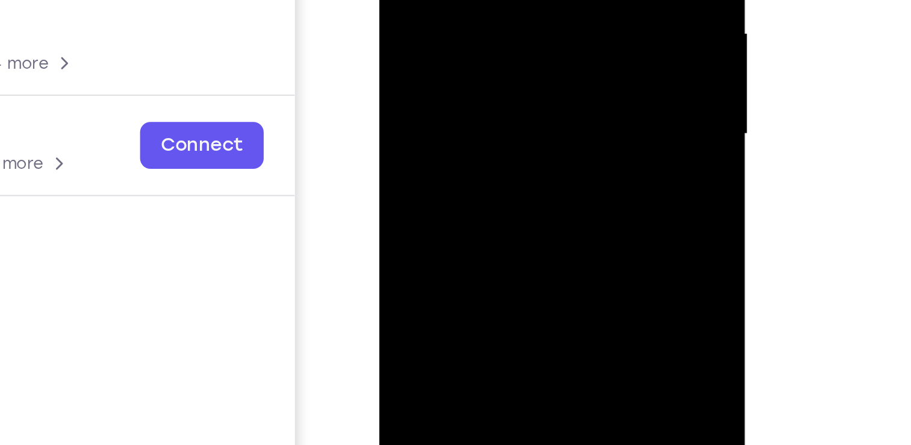
drag, startPoint x: 469, startPoint y: -10, endPoint x: 465, endPoint y: -154, distance: 144.0
drag, startPoint x: 472, startPoint y: 9, endPoint x: 470, endPoint y: -123, distance: 131.9
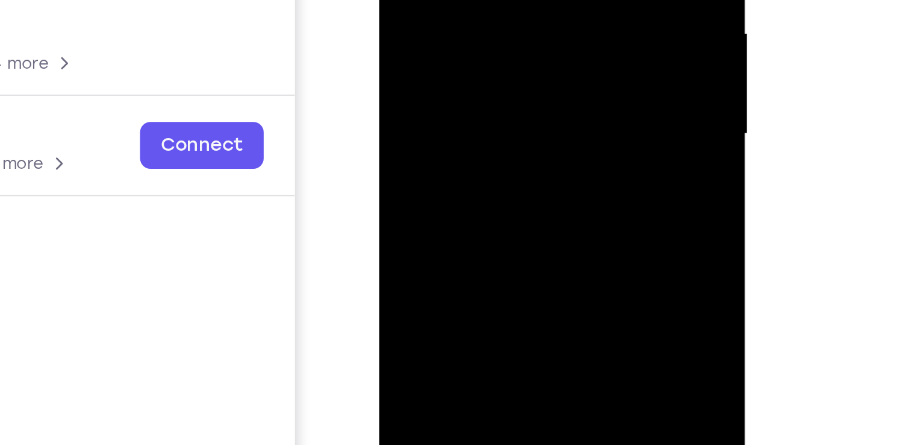
drag, startPoint x: 476, startPoint y: 36, endPoint x: 473, endPoint y: -107, distance: 142.8
drag, startPoint x: 478, startPoint y: 25, endPoint x: 472, endPoint y: -154, distance: 179.6
drag, startPoint x: 476, startPoint y: 19, endPoint x: 475, endPoint y: -121, distance: 139.8
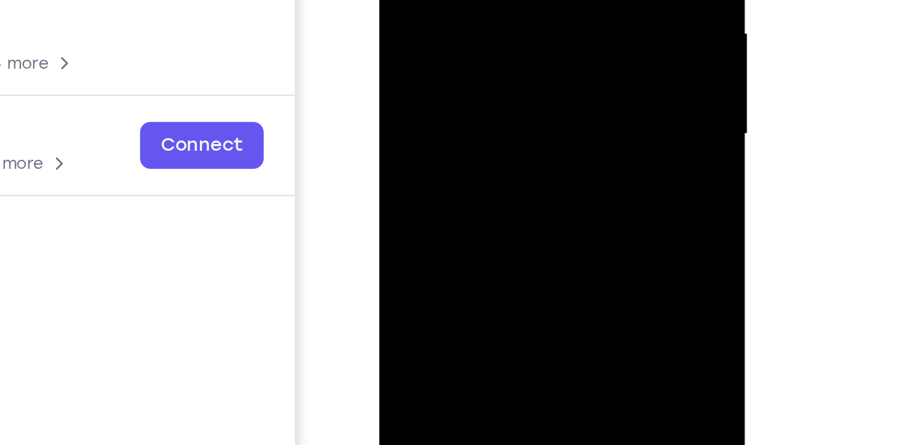
drag, startPoint x: 472, startPoint y: 31, endPoint x: 472, endPoint y: -86, distance: 117.5
drag, startPoint x: 484, startPoint y: 2, endPoint x: 474, endPoint y: -154, distance: 156.9
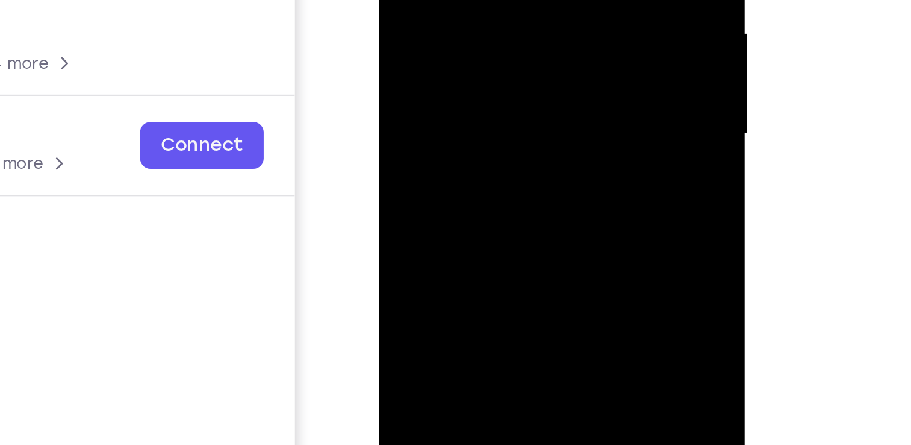
drag, startPoint x: 484, startPoint y: 1, endPoint x: 470, endPoint y: -102, distance: 103.9
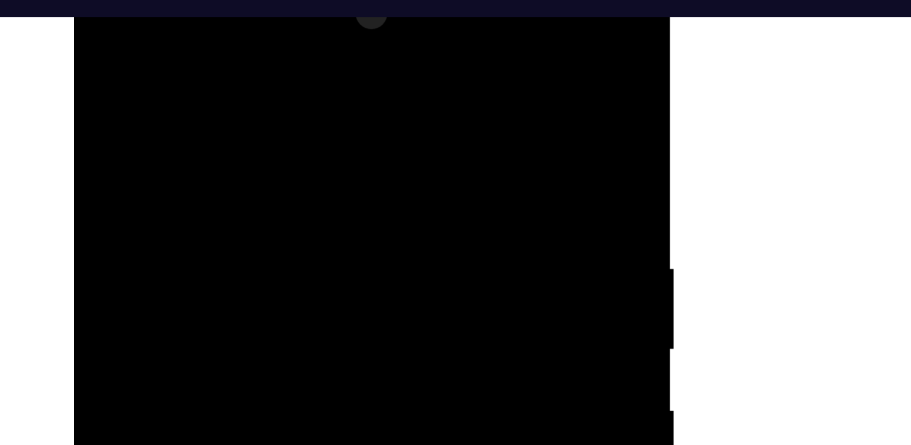
scroll to position [142, 0]
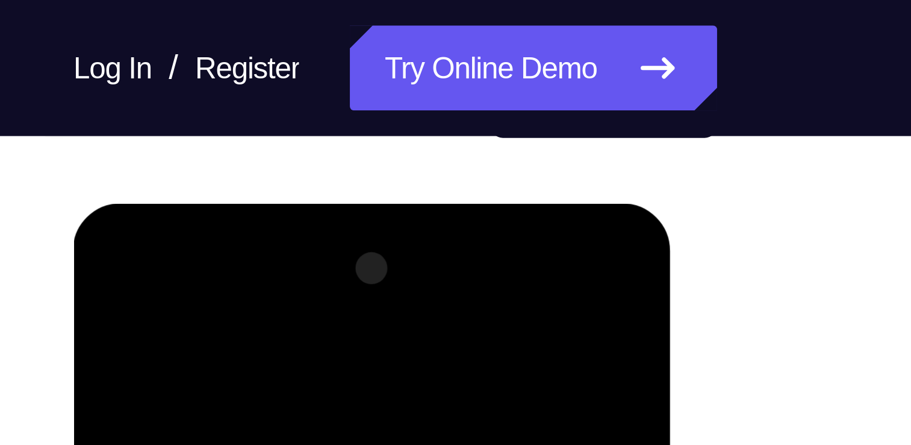
click at [160, 237] on div at bounding box center [159, 381] width 152 height 337
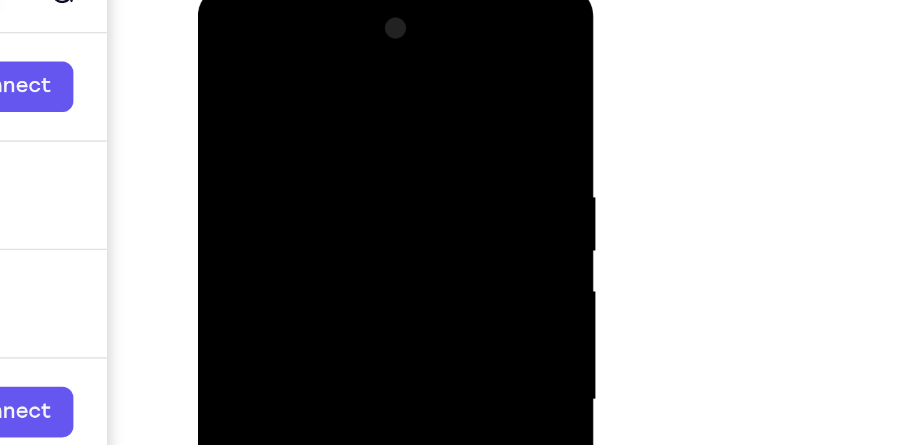
click at [226, 110] on div at bounding box center [283, 163] width 152 height 337
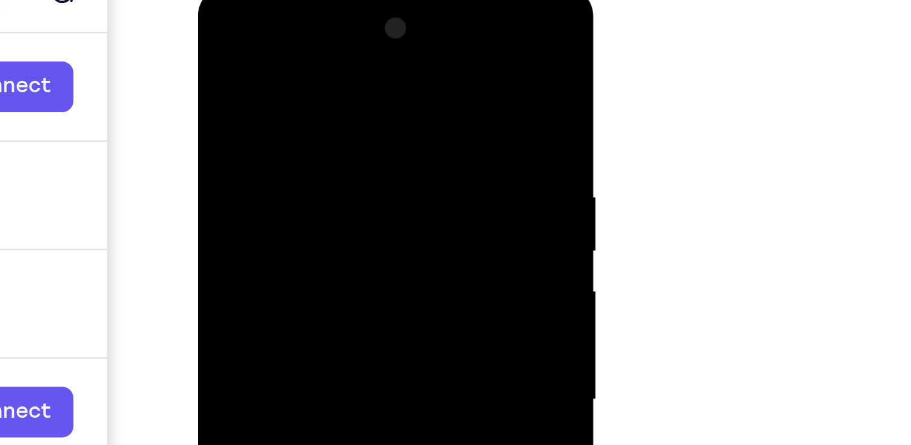
click at [226, 110] on div at bounding box center [283, 163] width 152 height 337
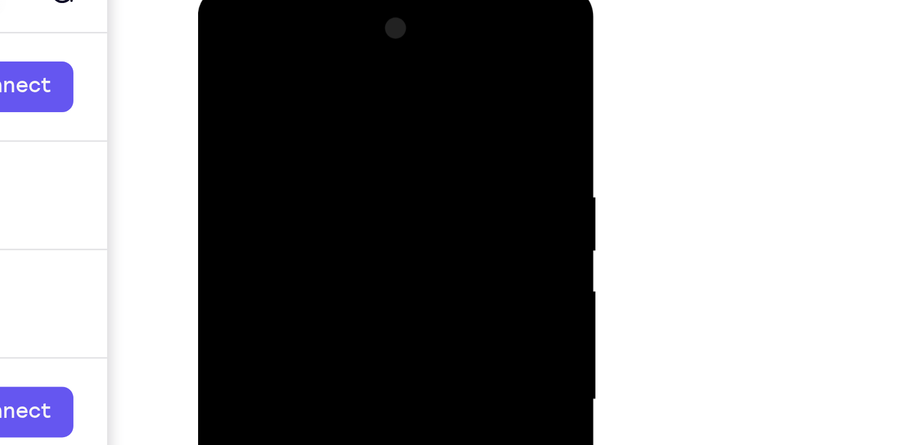
click at [226, 110] on div at bounding box center [283, 163] width 152 height 337
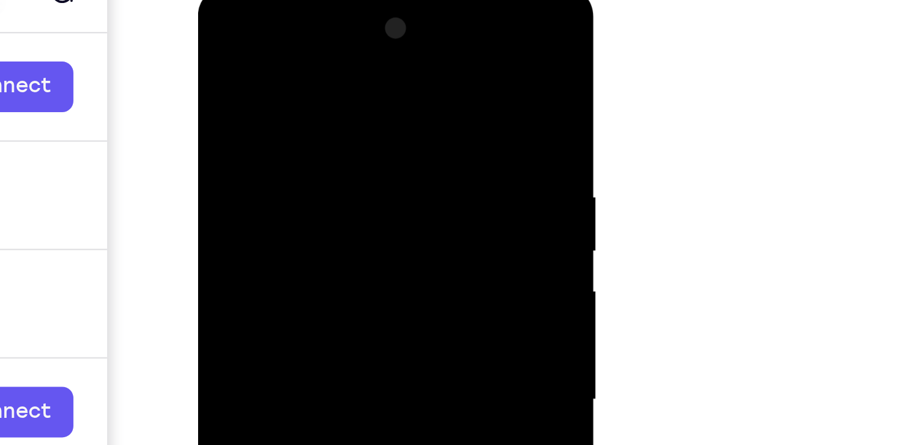
click at [226, 110] on div at bounding box center [283, 163] width 152 height 337
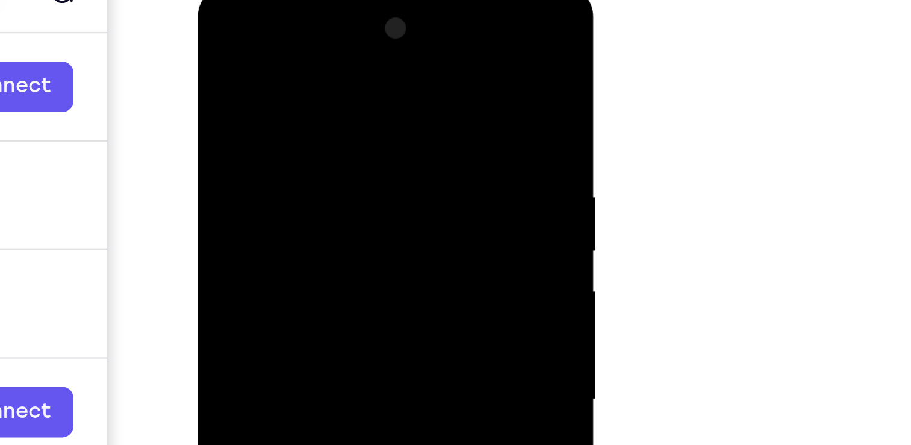
click at [226, 110] on div at bounding box center [283, 163] width 152 height 337
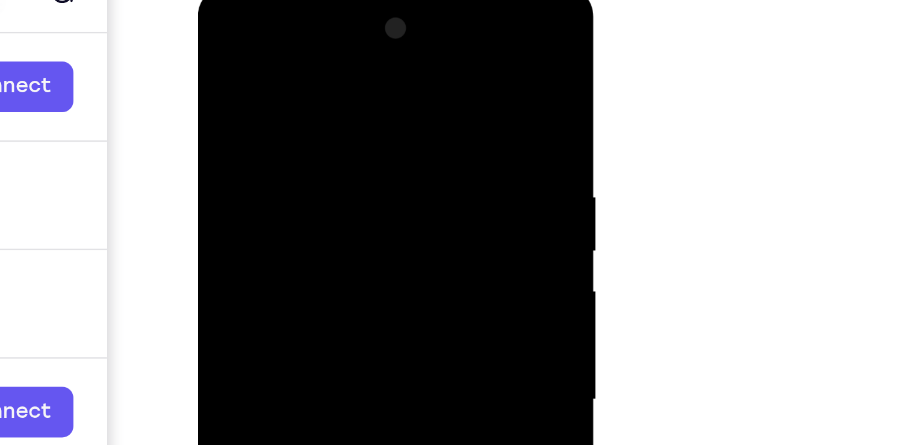
click at [226, 110] on div at bounding box center [283, 163] width 152 height 337
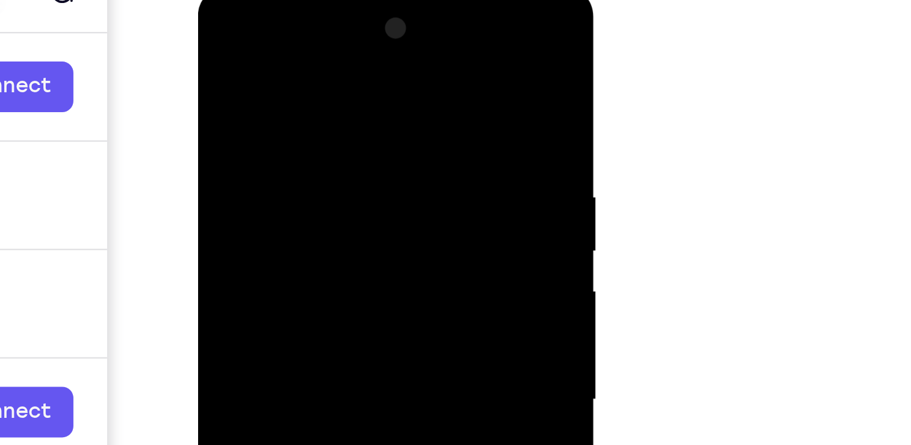
click at [226, 110] on div at bounding box center [283, 163] width 152 height 337
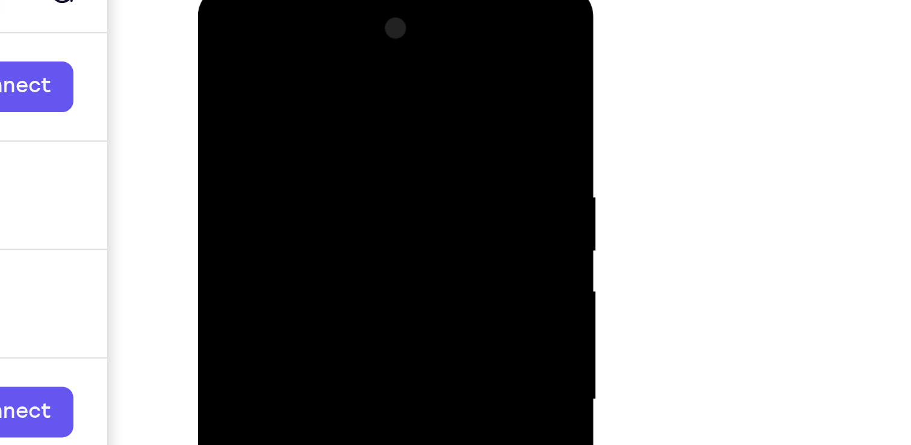
click at [226, 110] on div at bounding box center [283, 163] width 152 height 337
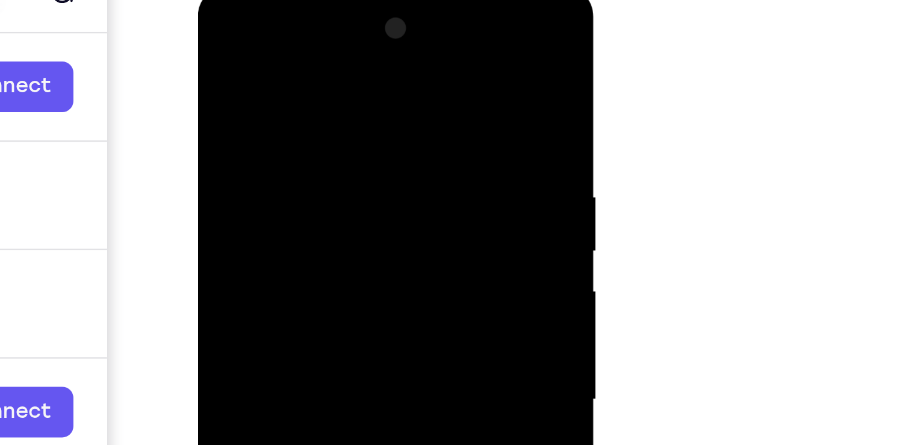
click at [226, 110] on div at bounding box center [283, 163] width 152 height 337
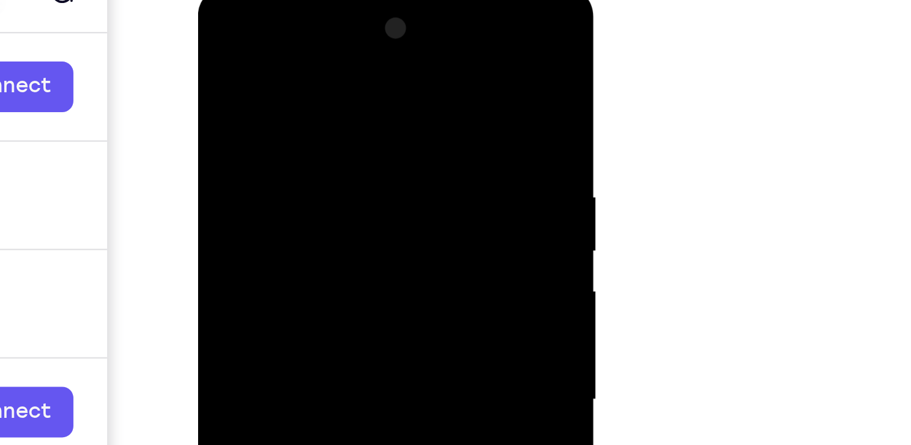
click at [226, 110] on div at bounding box center [283, 163] width 152 height 337
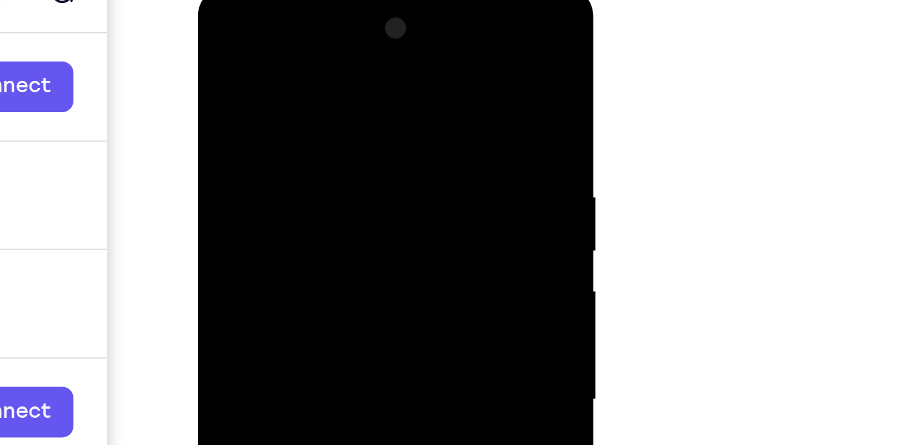
click at [226, 110] on div at bounding box center [283, 163] width 152 height 337
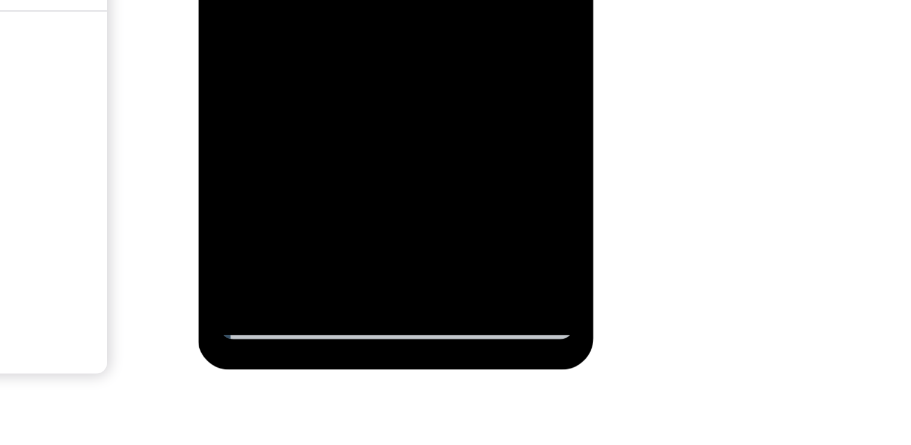
scroll to position [147, 0]
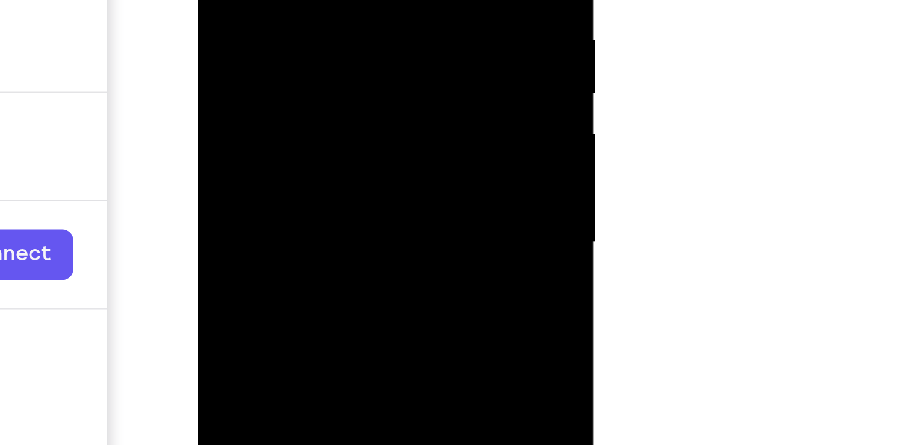
scroll to position [146, 0]
click at [285, 70] on div at bounding box center [283, 7] width 152 height 337
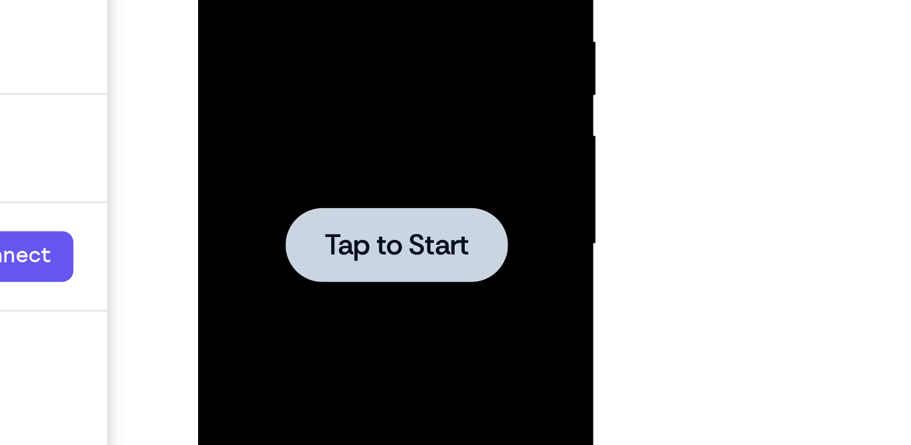
click at [287, 0] on div at bounding box center [283, 8] width 95 height 32
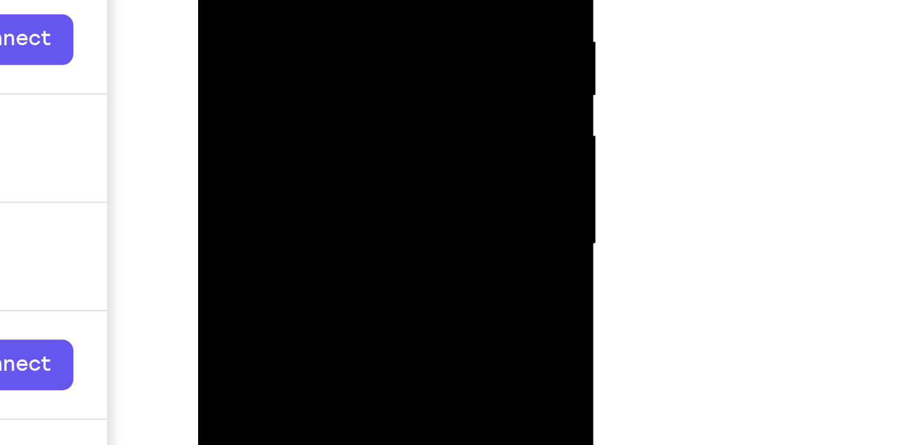
scroll to position [147, 0]
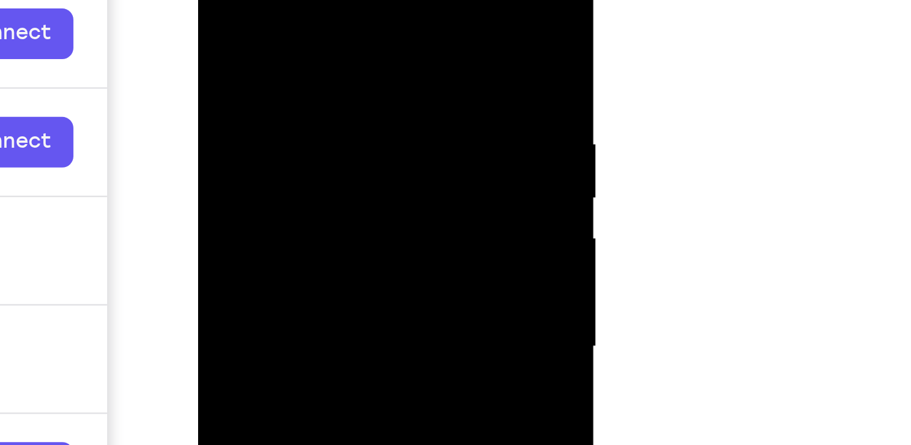
click at [272, 0] on div at bounding box center [283, 110] width 152 height 337
click at [236, 73] on div at bounding box center [283, 110] width 152 height 337
click at [253, 110] on div at bounding box center [283, 110] width 152 height 337
click at [249, 103] on div at bounding box center [283, 110] width 152 height 337
click at [254, 119] on div at bounding box center [283, 110] width 152 height 337
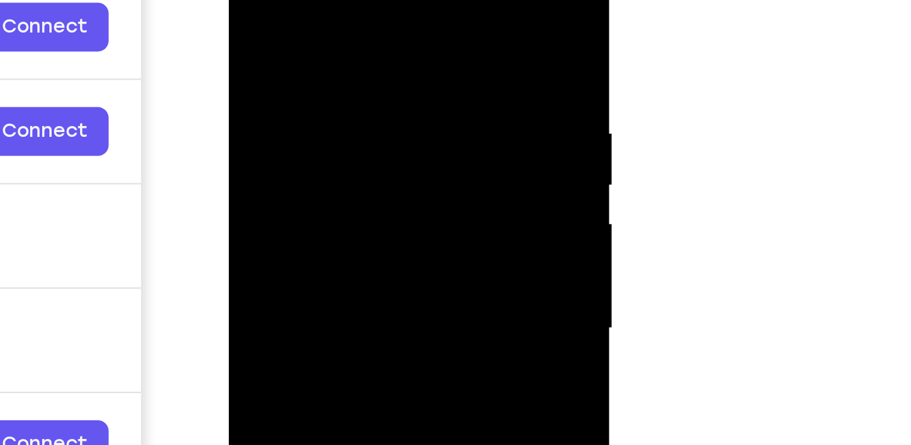
click at [308, 0] on div at bounding box center [314, 107] width 152 height 337
click at [301, 131] on div at bounding box center [314, 107] width 152 height 337
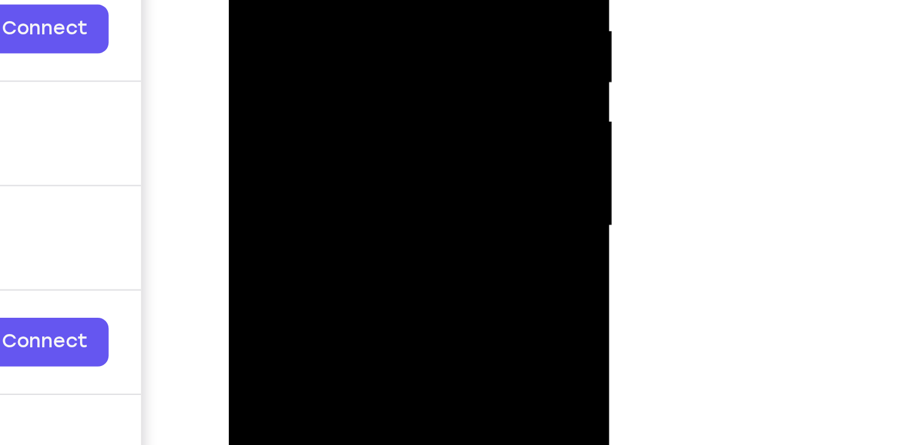
scroll to position [167, 0]
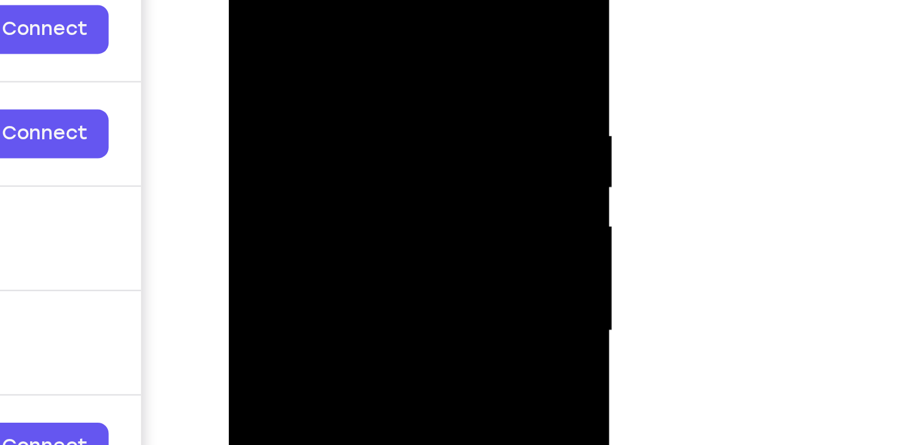
click at [270, 49] on div at bounding box center [314, 110] width 152 height 337
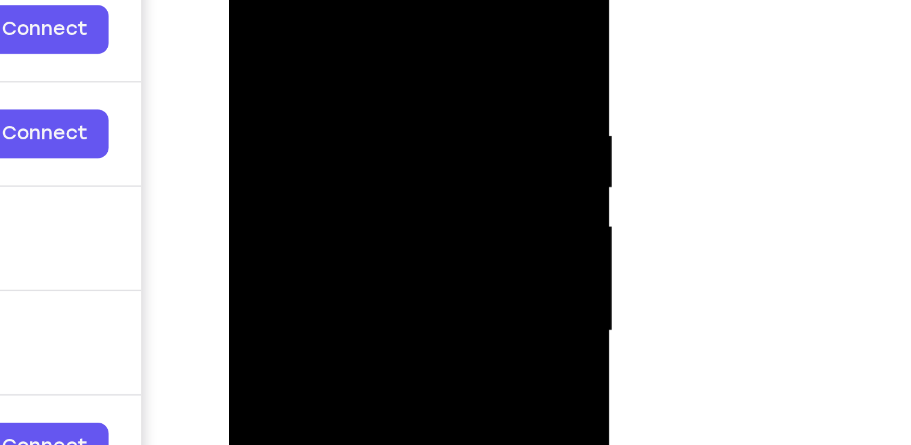
click at [270, 49] on div at bounding box center [314, 110] width 152 height 337
click at [269, 51] on div at bounding box center [314, 110] width 152 height 337
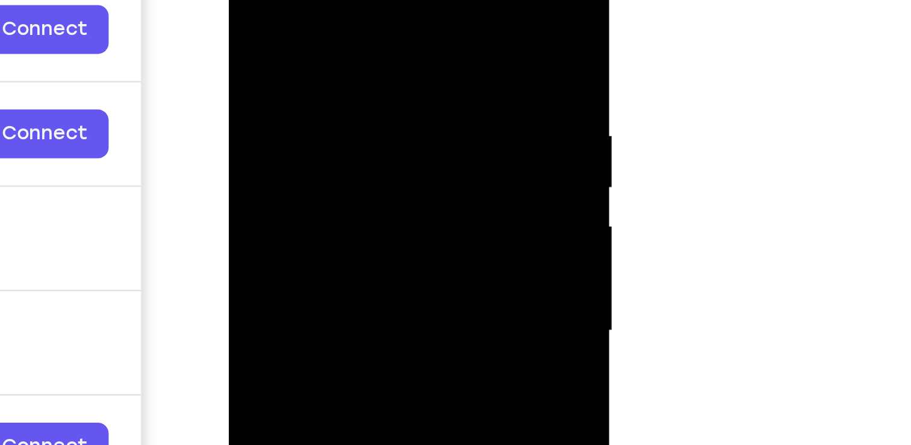
click at [269, 51] on div at bounding box center [314, 110] width 152 height 337
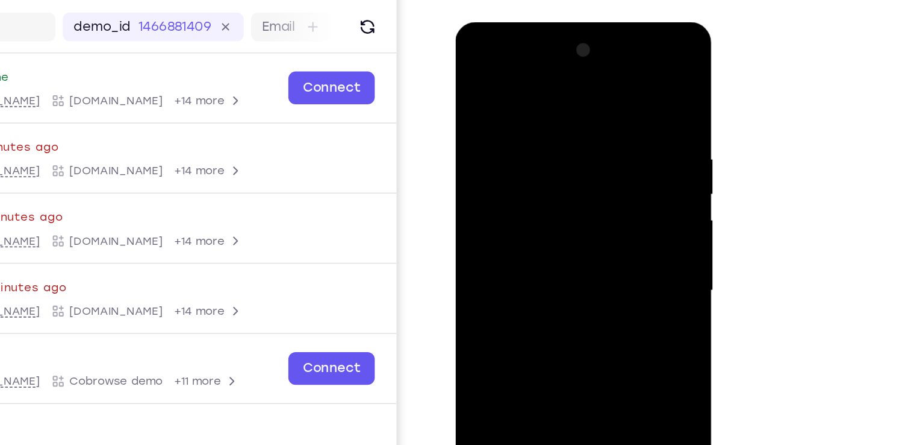
scroll to position [144, 0]
click at [470, 80] on div at bounding box center [541, 199] width 152 height 337
click at [551, 194] on div at bounding box center [541, 199] width 152 height 337
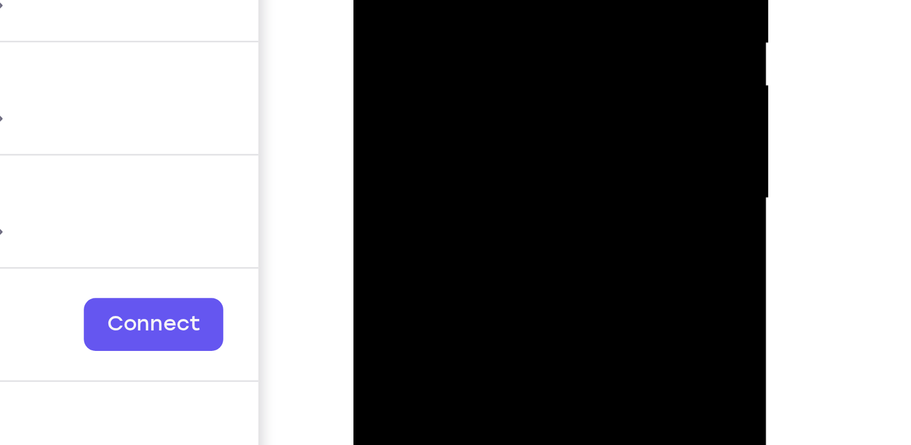
drag, startPoint x: 377, startPoint y: 13, endPoint x: 493, endPoint y: -35, distance: 126.2
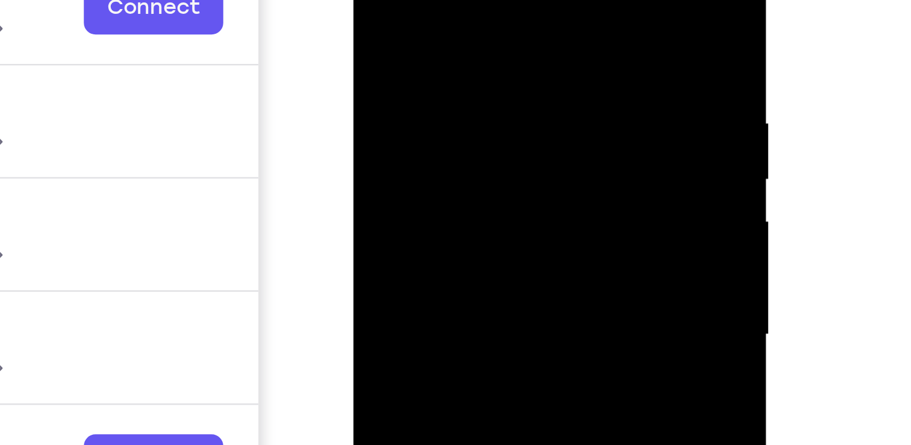
click at [372, 0] on div at bounding box center [439, 80] width 152 height 337
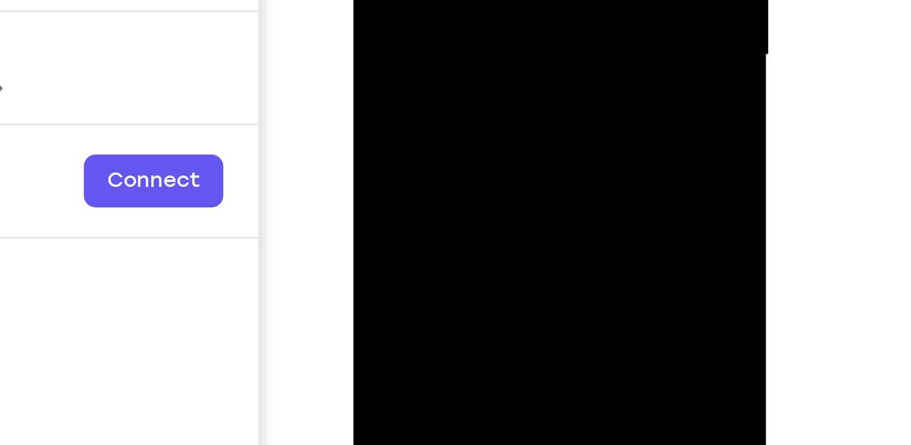
scroll to position [157, 0]
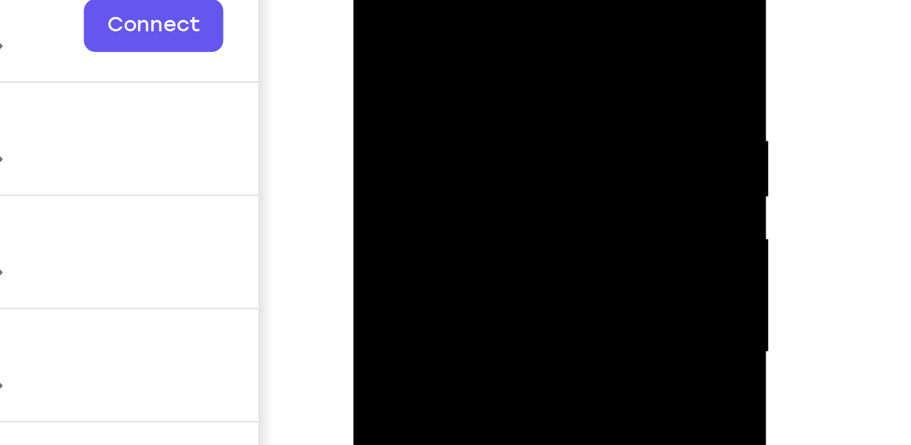
click at [375, 0] on div at bounding box center [439, 97] width 152 height 337
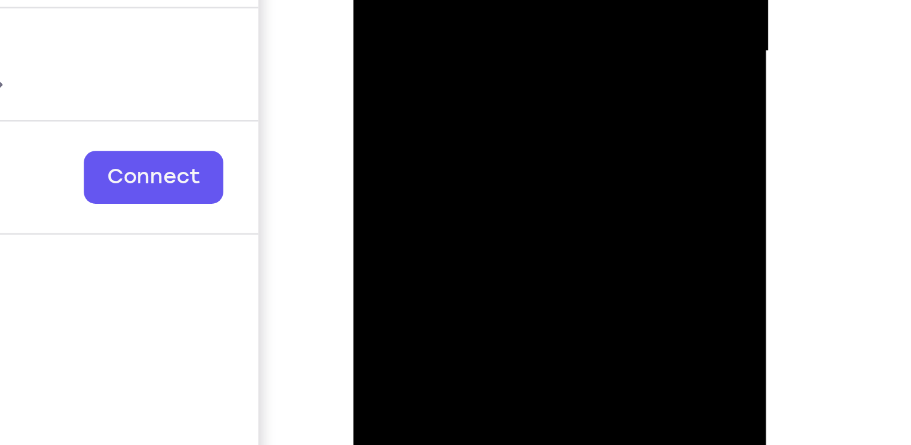
drag, startPoint x: 450, startPoint y: -111, endPoint x: 439, endPoint y: -240, distance: 128.8
drag, startPoint x: 451, startPoint y: -113, endPoint x: 443, endPoint y: -243, distance: 130.4
drag, startPoint x: 436, startPoint y: -114, endPoint x: 428, endPoint y: -243, distance: 129.2
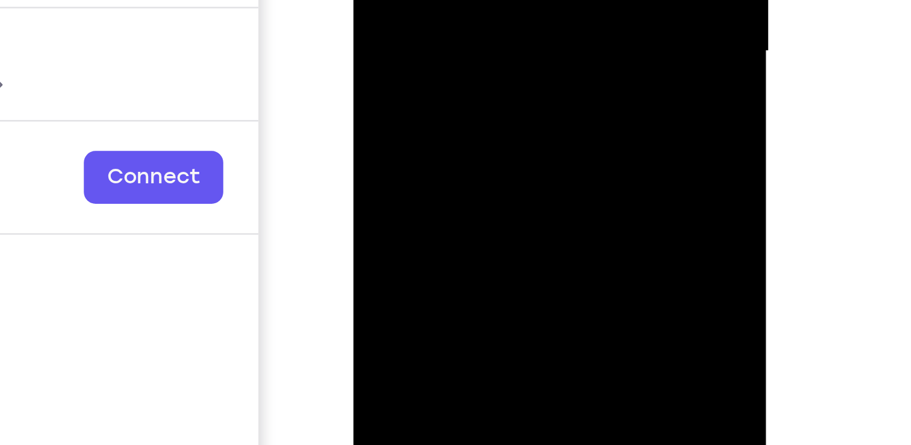
drag, startPoint x: 436, startPoint y: -134, endPoint x: 432, endPoint y: -243, distance: 109.1
drag, startPoint x: 443, startPoint y: -144, endPoint x: 439, endPoint y: -207, distance: 62.8
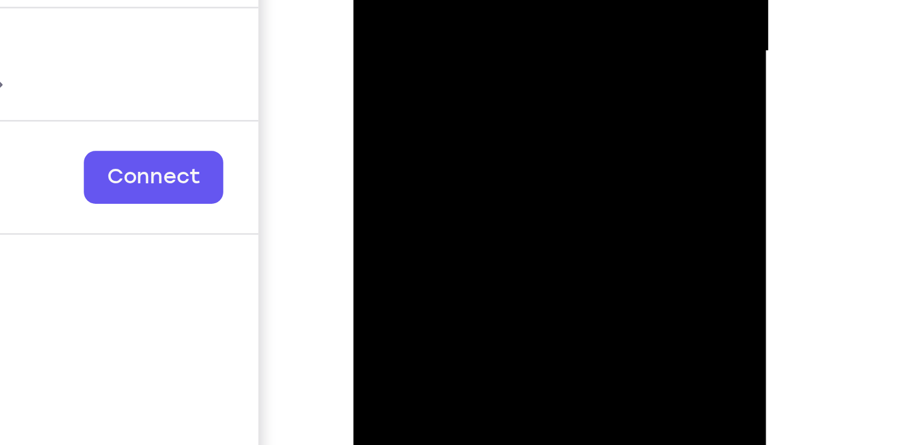
drag, startPoint x: 448, startPoint y: -112, endPoint x: 441, endPoint y: -186, distance: 73.8
drag, startPoint x: 443, startPoint y: -123, endPoint x: 439, endPoint y: -208, distance: 85.0
drag, startPoint x: 433, startPoint y: -120, endPoint x: 434, endPoint y: -208, distance: 88.6
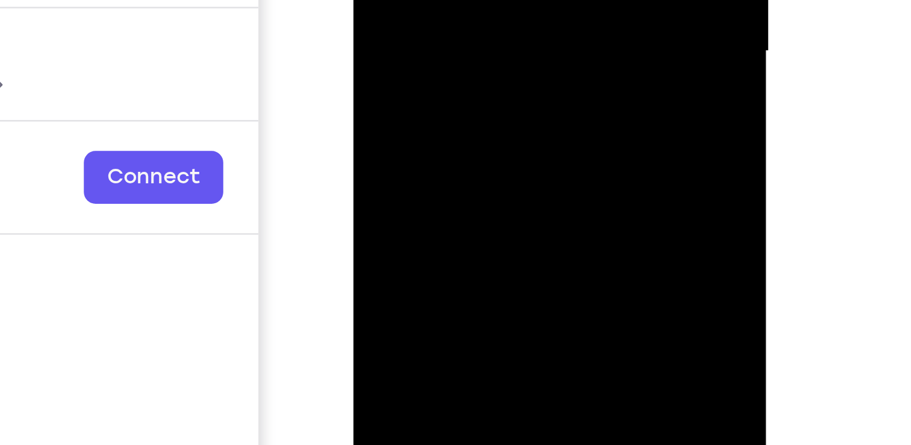
drag, startPoint x: 434, startPoint y: -114, endPoint x: 434, endPoint y: -213, distance: 98.8
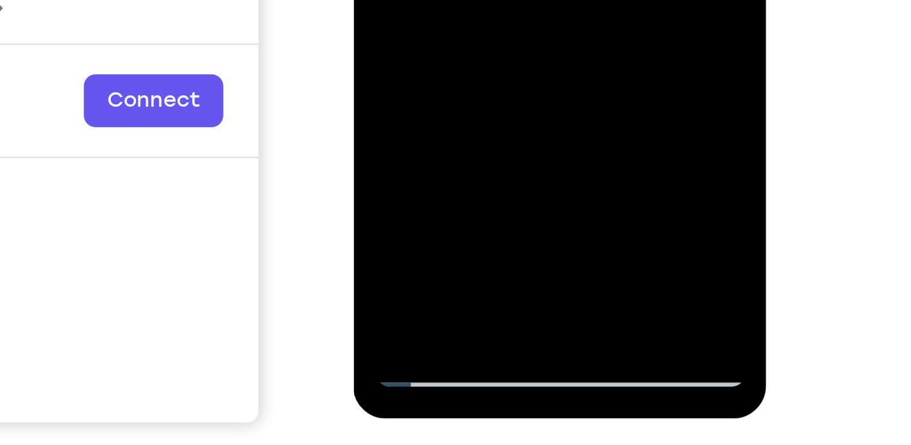
drag, startPoint x: 420, startPoint y: -193, endPoint x: 405, endPoint y: -283, distance: 91.0
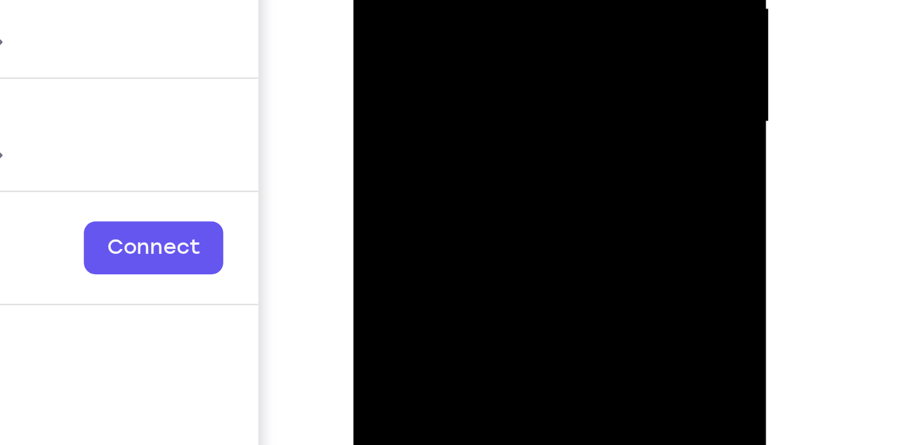
scroll to position [156, 0]
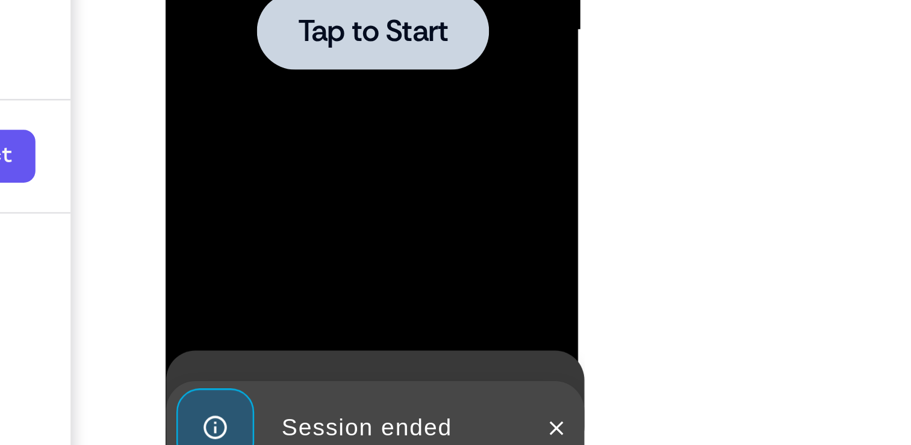
scroll to position [152, 0]
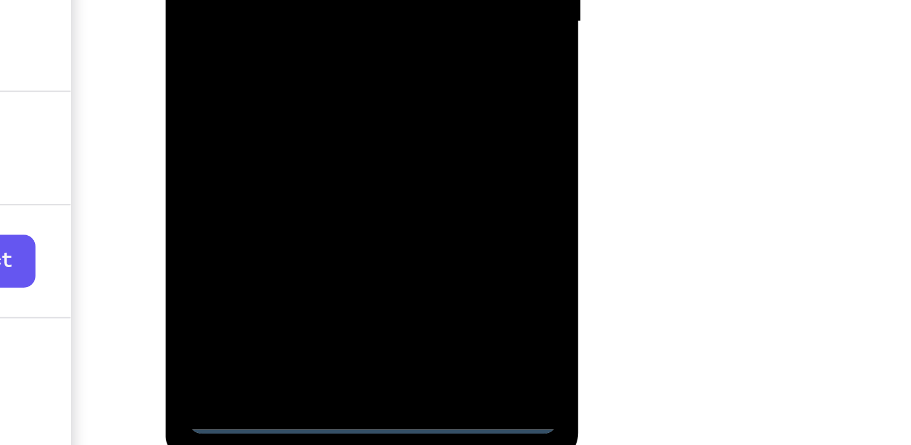
scroll to position [178, 0]
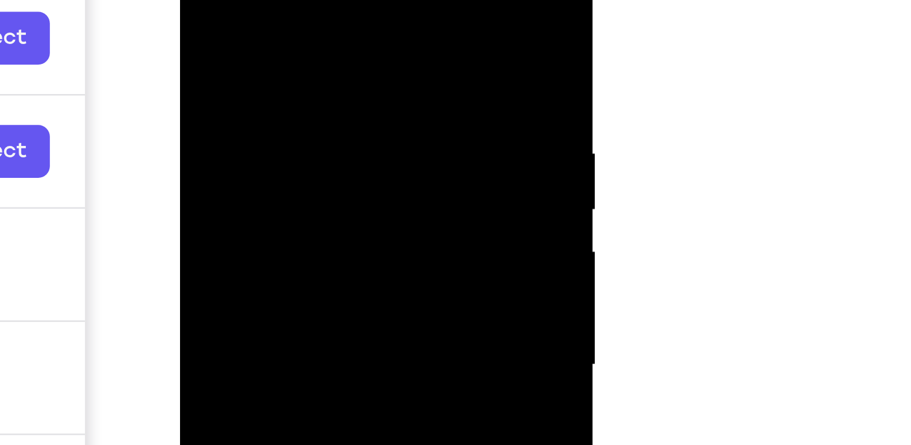
click at [260, 0] on div at bounding box center [265, 110] width 152 height 337
click at [216, 71] on div at bounding box center [265, 110] width 152 height 337
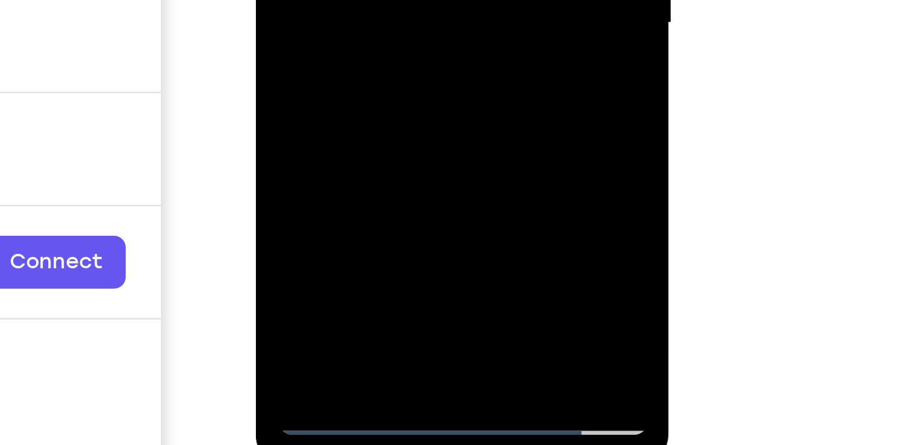
drag, startPoint x: 383, startPoint y: -126, endPoint x: 345, endPoint y: -168, distance: 56.3
drag, startPoint x: 351, startPoint y: -152, endPoint x: 349, endPoint y: -217, distance: 65.1
drag, startPoint x: 358, startPoint y: -170, endPoint x: 357, endPoint y: -259, distance: 88.6
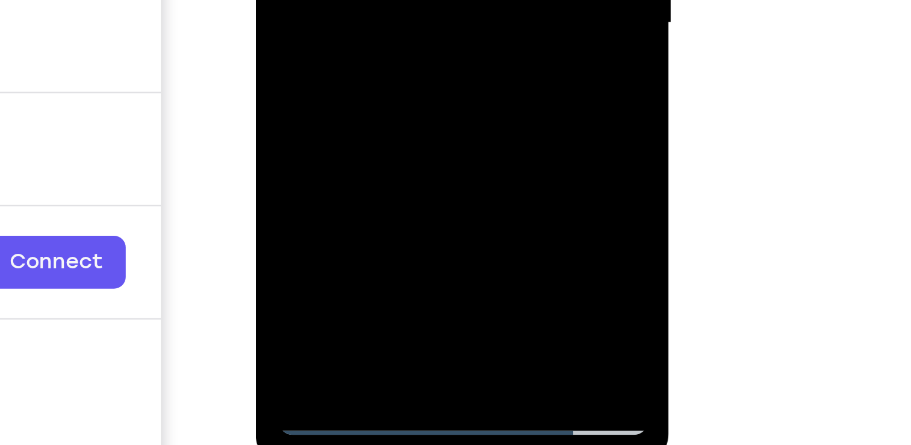
drag, startPoint x: 357, startPoint y: -167, endPoint x: 358, endPoint y: -259, distance: 92.2
drag, startPoint x: 352, startPoint y: -155, endPoint x: 358, endPoint y: -259, distance: 103.8
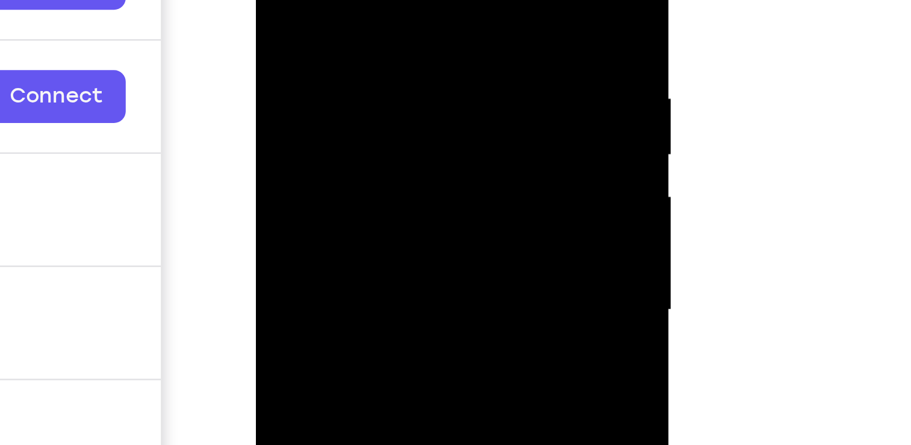
scroll to position [157, 0]
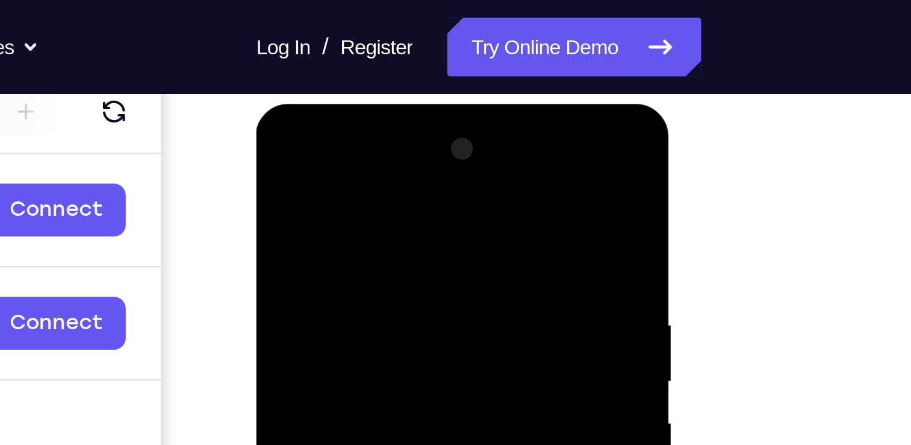
click at [351, 145] on div at bounding box center [342, 281] width 152 height 337
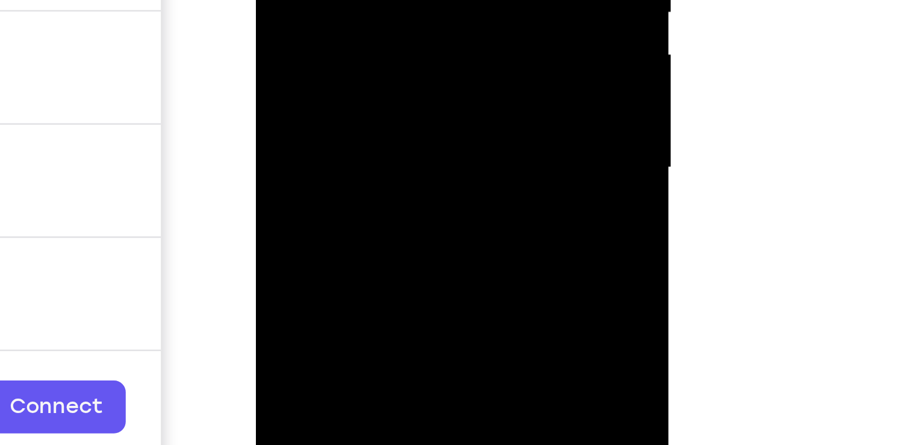
scroll to position [156, 0]
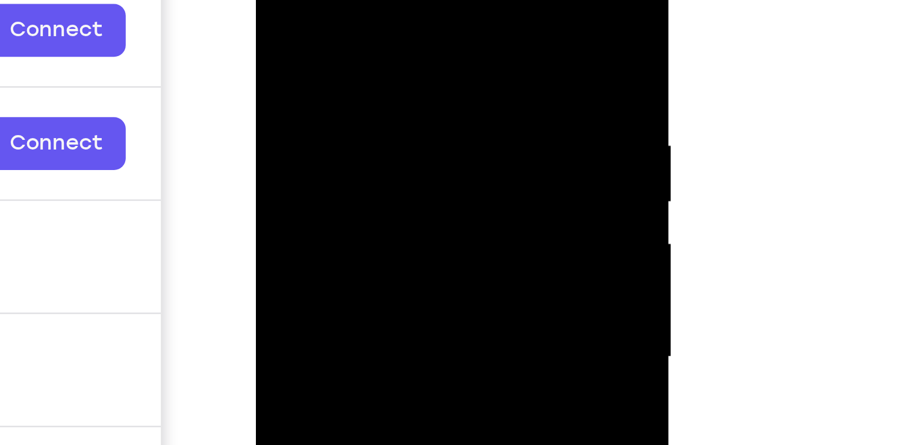
scroll to position [157, 0]
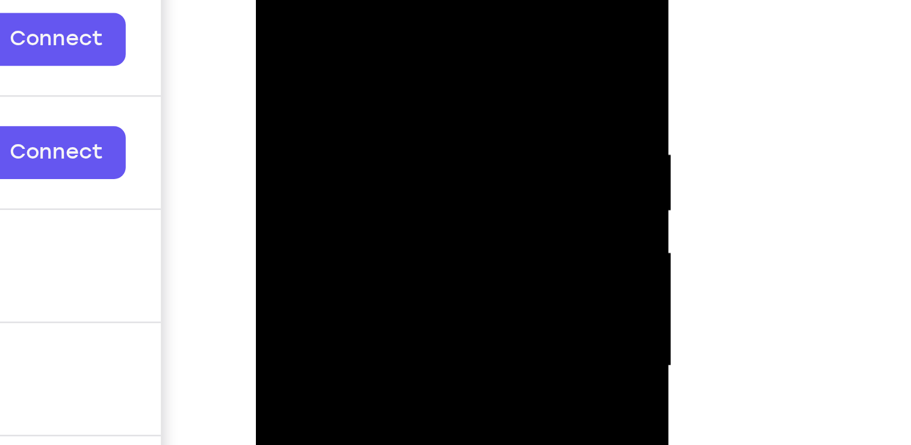
click at [343, 77] on div at bounding box center [342, 111] width 152 height 337
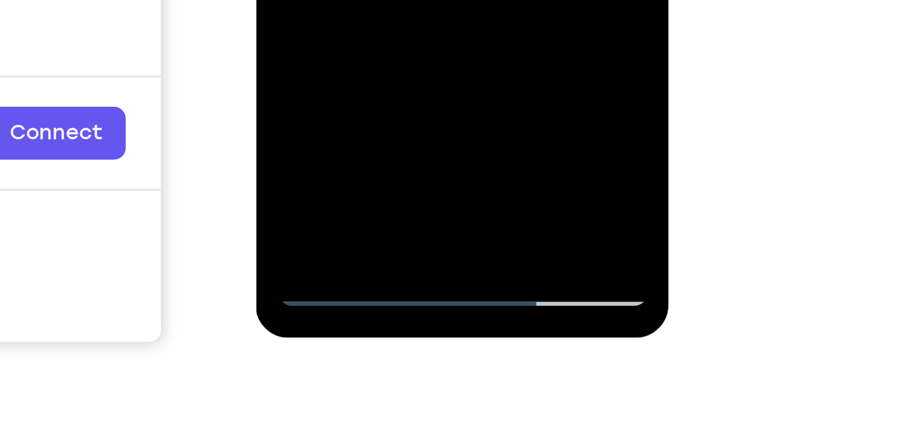
scroll to position [158, 0]
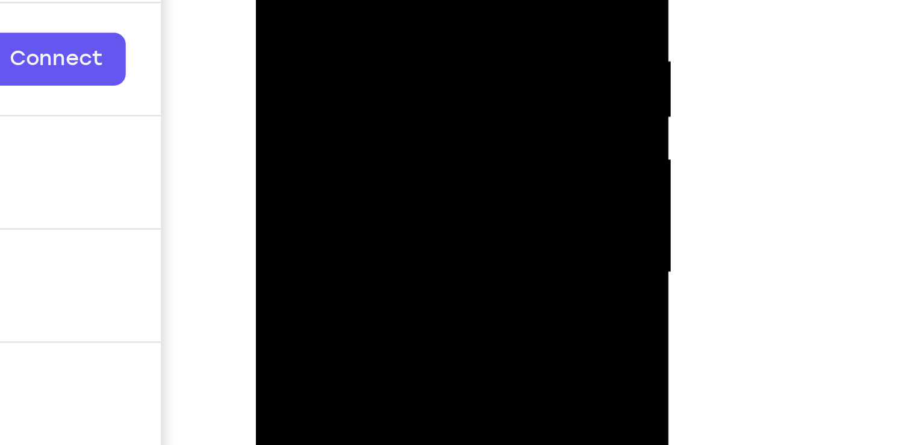
click at [290, 0] on div at bounding box center [342, 18] width 152 height 337
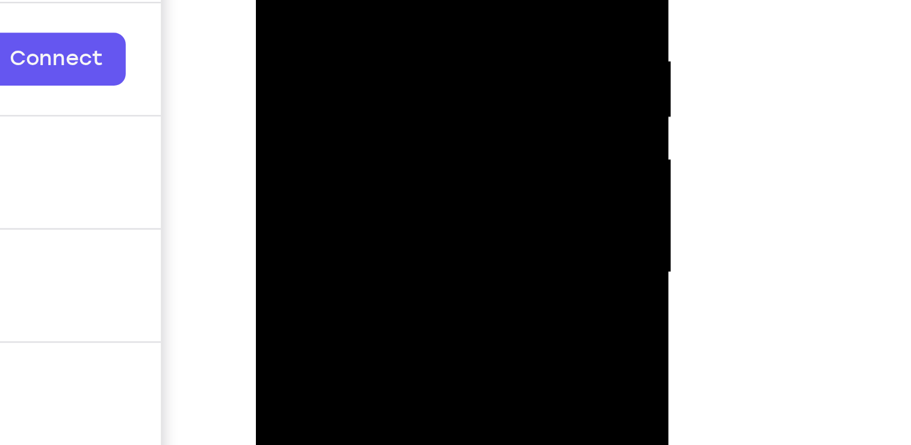
click at [290, 0] on div at bounding box center [342, 18] width 152 height 337
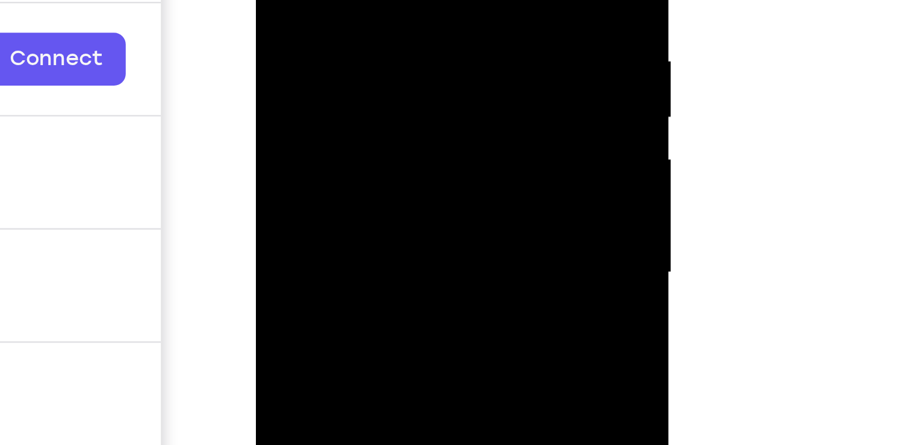
click at [290, 0] on div at bounding box center [342, 18] width 152 height 337
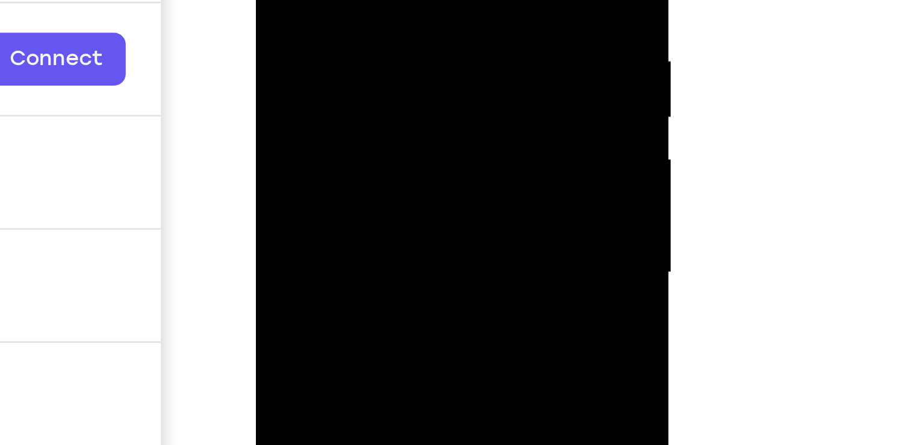
click at [290, 0] on div at bounding box center [342, 18] width 152 height 337
click at [287, 0] on div at bounding box center [342, 18] width 152 height 337
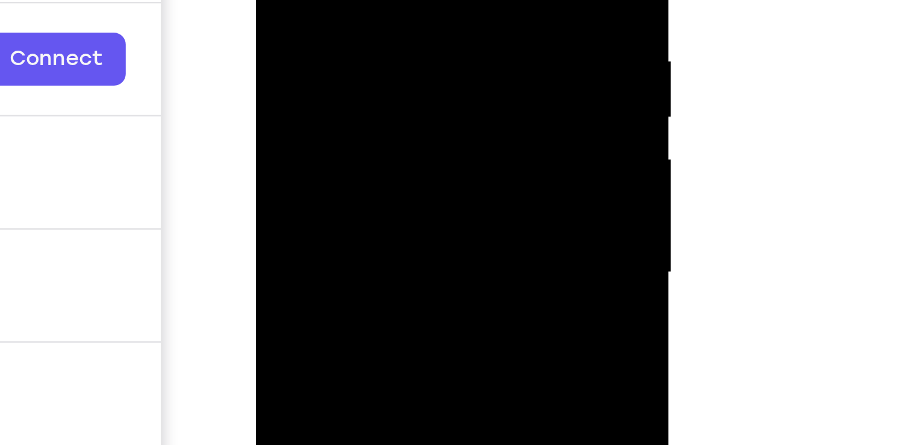
click at [287, 0] on div at bounding box center [342, 18] width 152 height 337
drag, startPoint x: 287, startPoint y: -44, endPoint x: 355, endPoint y: 51, distance: 116.2
click at [355, 51] on div at bounding box center [342, 18] width 152 height 337
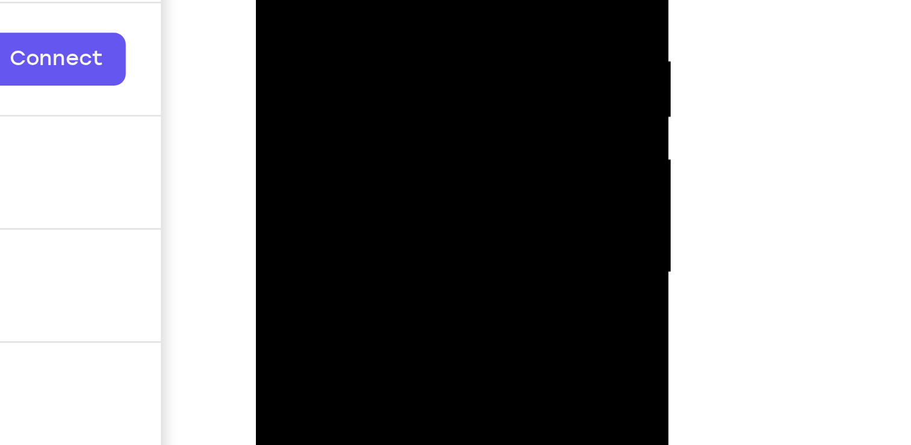
click at [295, 0] on div at bounding box center [342, 18] width 152 height 337
click at [288, 0] on div at bounding box center [342, 18] width 152 height 337
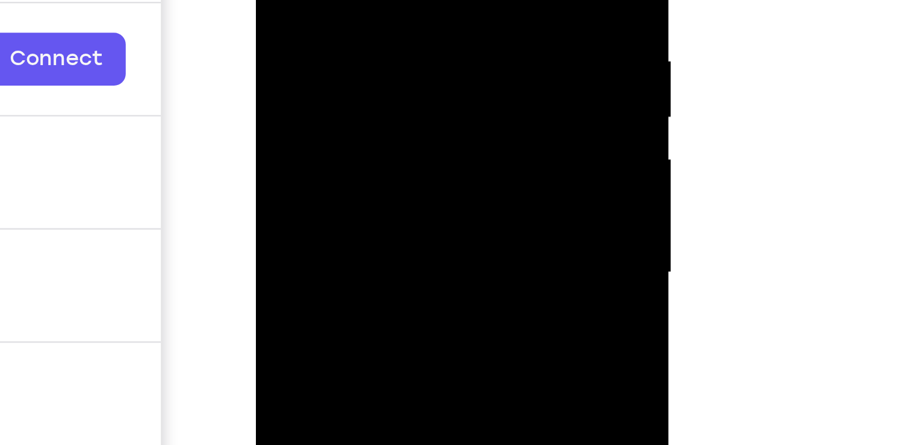
click at [288, 0] on div at bounding box center [342, 18] width 152 height 337
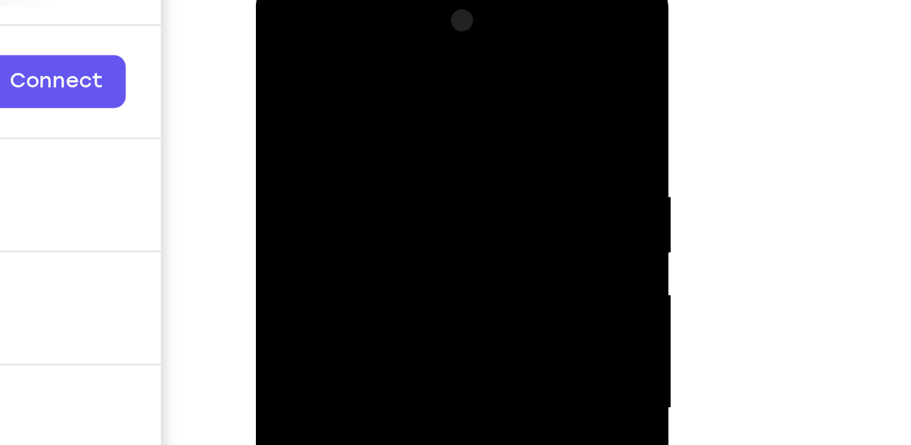
click at [279, 31] on div at bounding box center [342, 153] width 152 height 337
drag, startPoint x: 355, startPoint y: 129, endPoint x: 352, endPoint y: -13, distance: 141.6
click at [352, 0] on div at bounding box center [342, 153] width 152 height 337
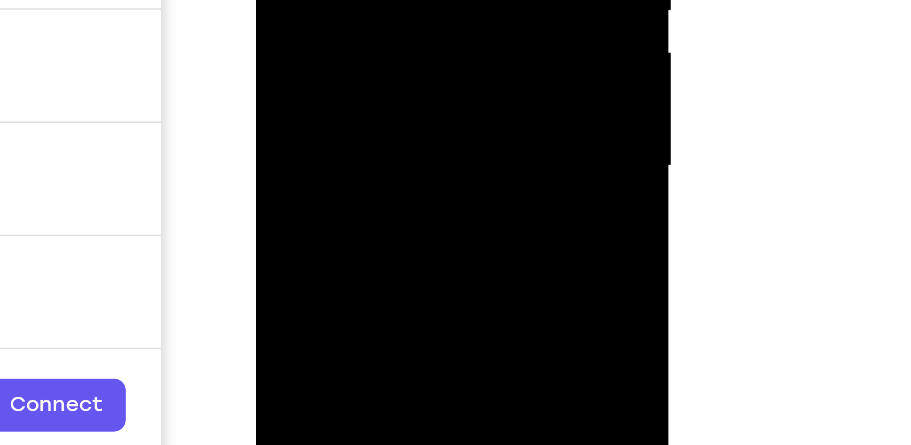
drag, startPoint x: 342, startPoint y: -123, endPoint x: 339, endPoint y: -164, distance: 41.1
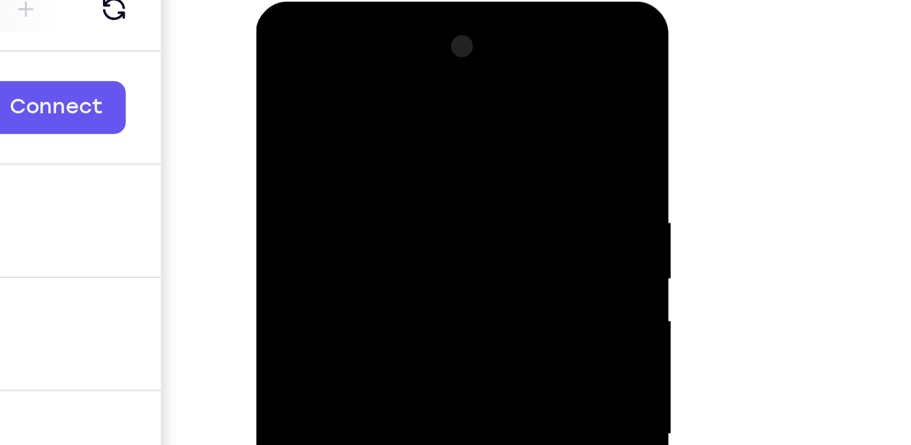
click at [320, 55] on div at bounding box center [342, 178] width 152 height 337
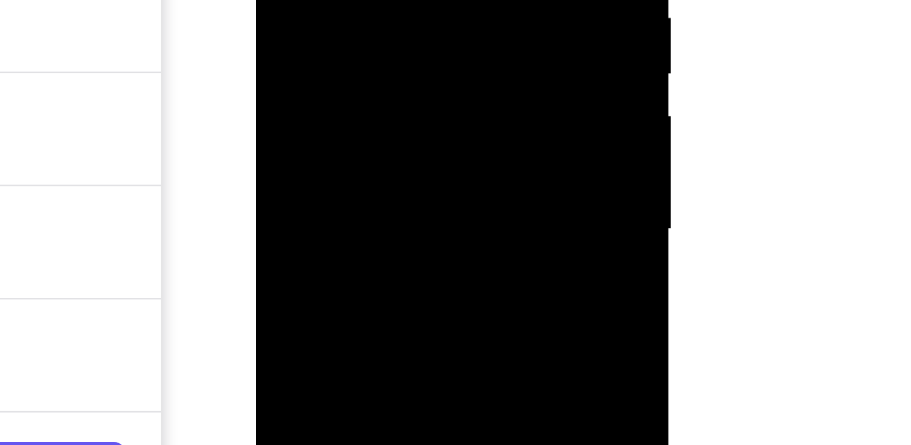
drag, startPoint x: 335, startPoint y: -22, endPoint x: 329, endPoint y: -70, distance: 48.6
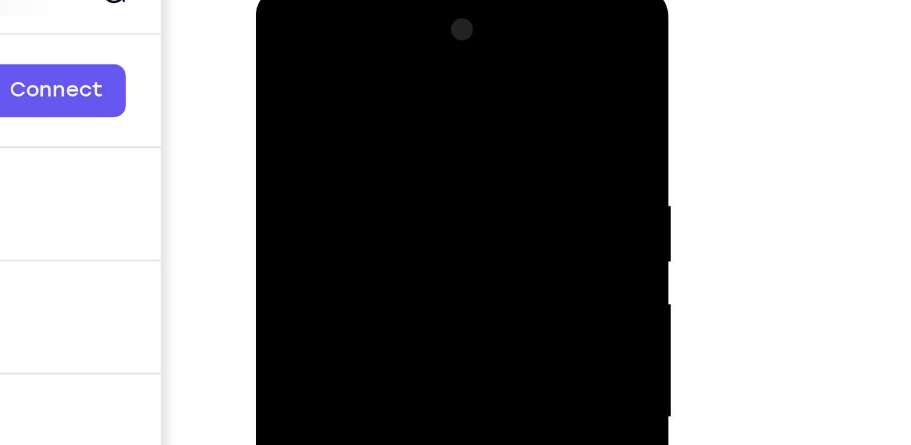
click at [279, 41] on div at bounding box center [342, 163] width 152 height 337
click at [405, 40] on div at bounding box center [342, 163] width 152 height 337
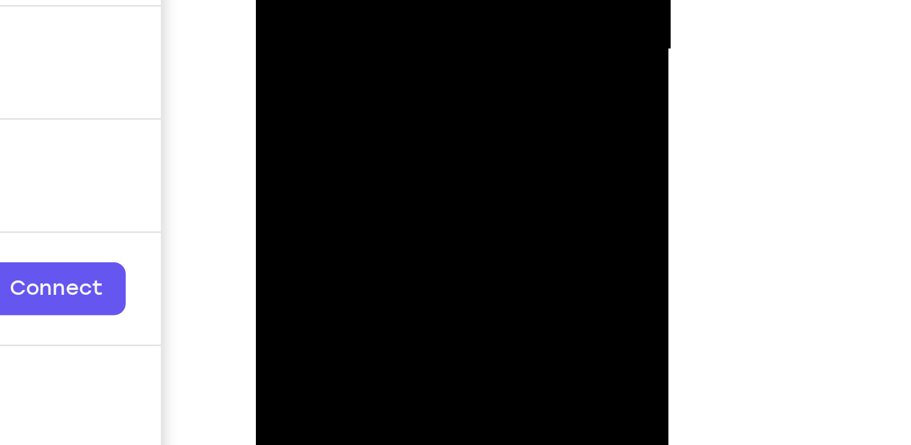
drag, startPoint x: 347, startPoint y: -113, endPoint x: 339, endPoint y: -211, distance: 99.1
drag, startPoint x: 348, startPoint y: -108, endPoint x: 344, endPoint y: -208, distance: 99.5
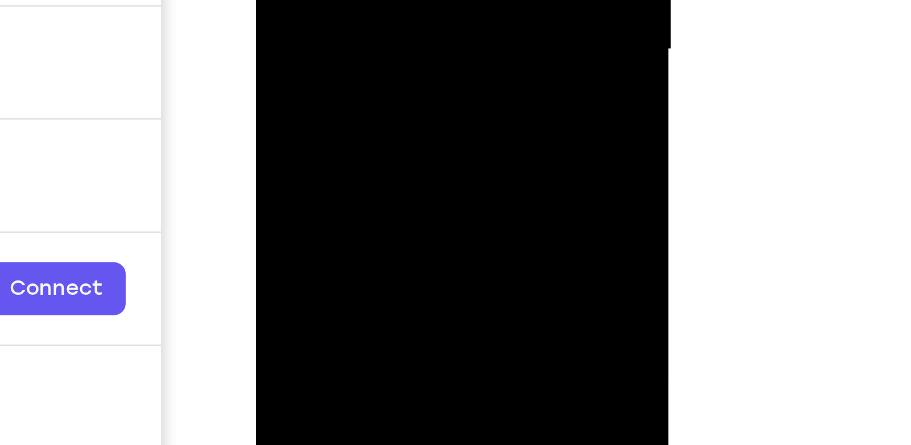
drag, startPoint x: 346, startPoint y: -130, endPoint x: 333, endPoint y: -237, distance: 108.0
drag, startPoint x: 337, startPoint y: -139, endPoint x: 337, endPoint y: -242, distance: 103.6
drag, startPoint x: 342, startPoint y: -120, endPoint x: 331, endPoint y: -218, distance: 98.1
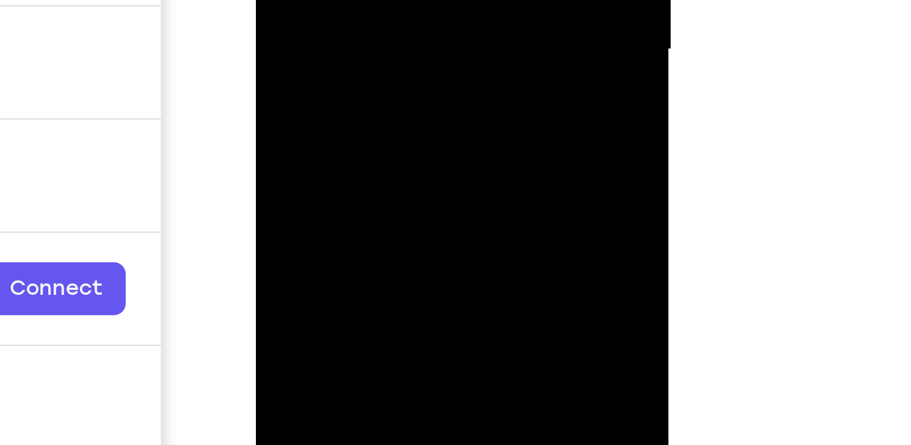
drag, startPoint x: 341, startPoint y: -148, endPoint x: 345, endPoint y: -233, distance: 84.4
drag, startPoint x: 332, startPoint y: -113, endPoint x: 343, endPoint y: -226, distance: 113.8
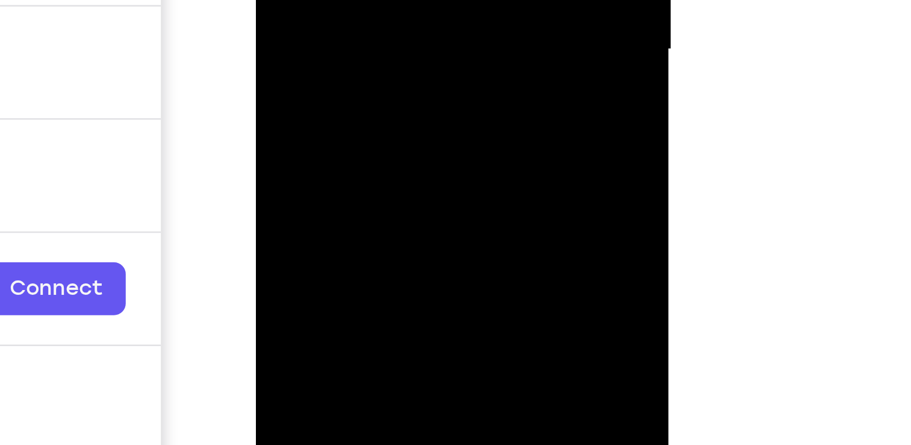
drag, startPoint x: 354, startPoint y: -117, endPoint x: 348, endPoint y: -201, distance: 84.6
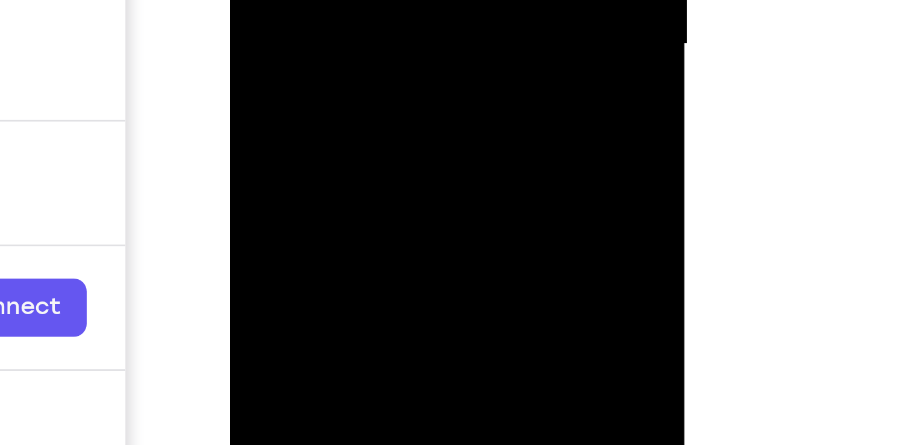
drag, startPoint x: 337, startPoint y: -157, endPoint x: 333, endPoint y: -259, distance: 101.9
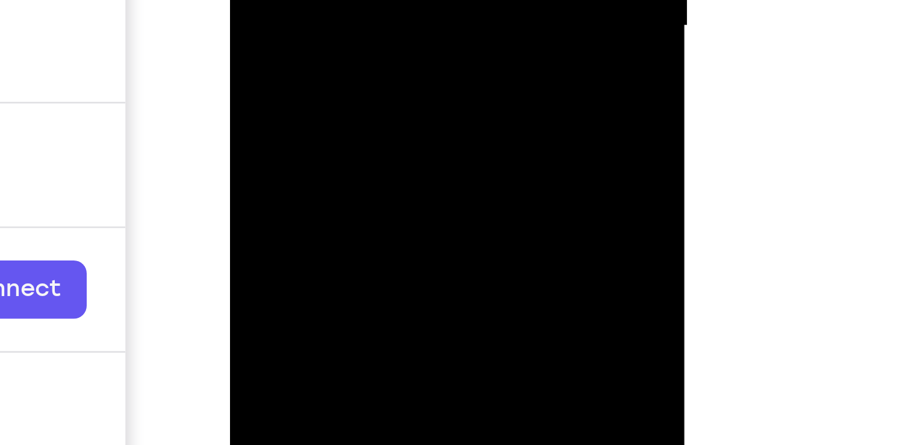
scroll to position [182, 0]
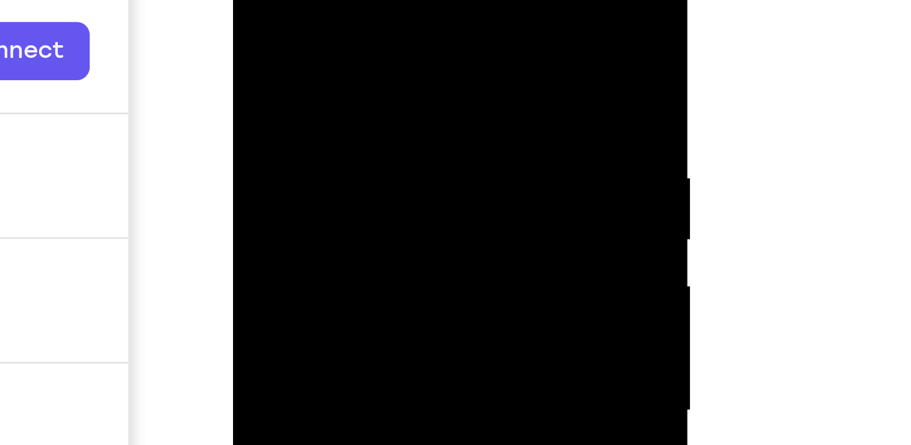
click at [275, 0] on div at bounding box center [318, 112] width 152 height 337
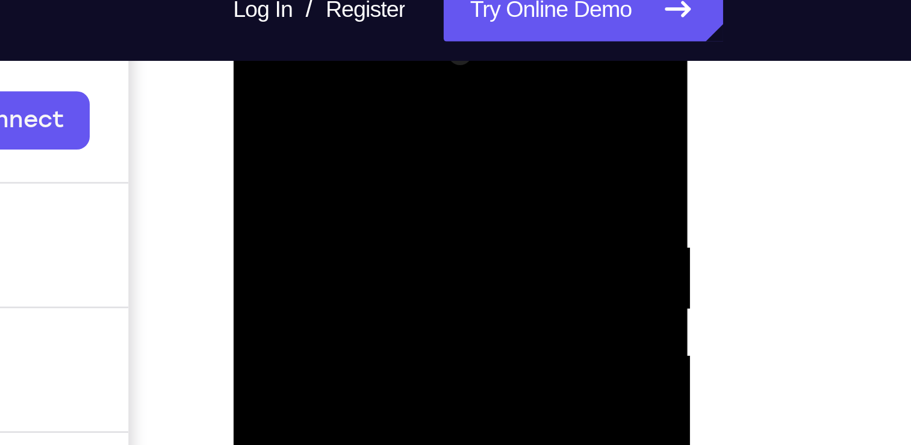
click at [378, 58] on div at bounding box center [318, 181] width 152 height 337
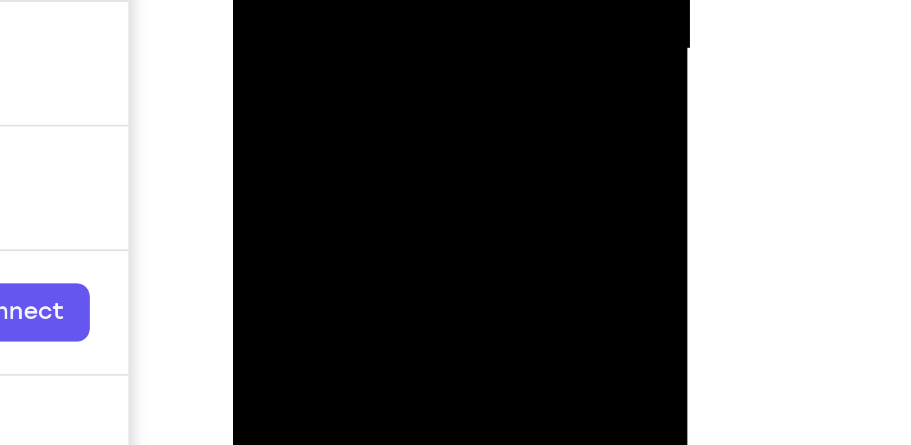
drag, startPoint x: 290, startPoint y: -134, endPoint x: 284, endPoint y: -284, distance: 150.7
drag, startPoint x: 311, startPoint y: -161, endPoint x: 308, endPoint y: -283, distance: 121.7
drag, startPoint x: 323, startPoint y: -180, endPoint x: 325, endPoint y: -284, distance: 104.8
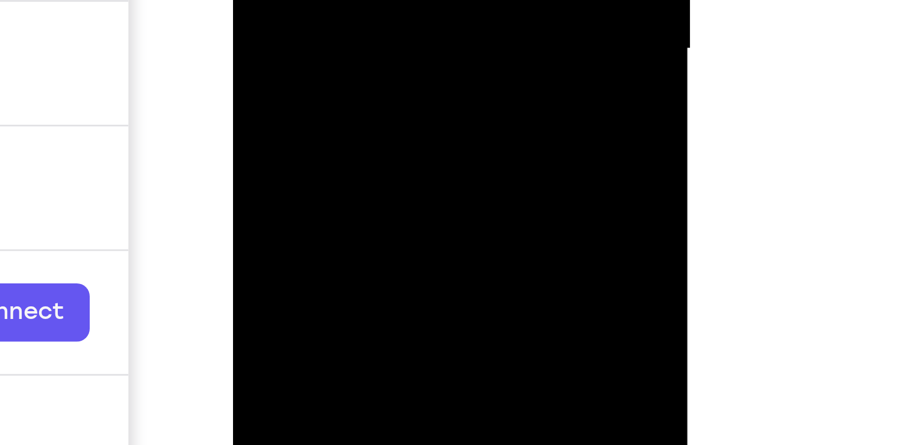
drag, startPoint x: 322, startPoint y: -161, endPoint x: 323, endPoint y: -264, distance: 103.0
drag, startPoint x: 329, startPoint y: -160, endPoint x: 331, endPoint y: -284, distance: 124.1
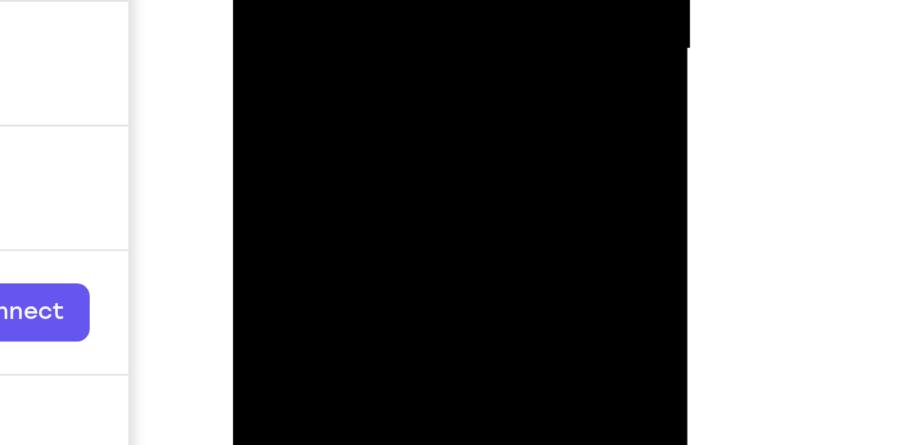
drag, startPoint x: 337, startPoint y: -167, endPoint x: 339, endPoint y: -263, distance: 95.8
drag, startPoint x: 331, startPoint y: -168, endPoint x: 336, endPoint y: -266, distance: 97.7
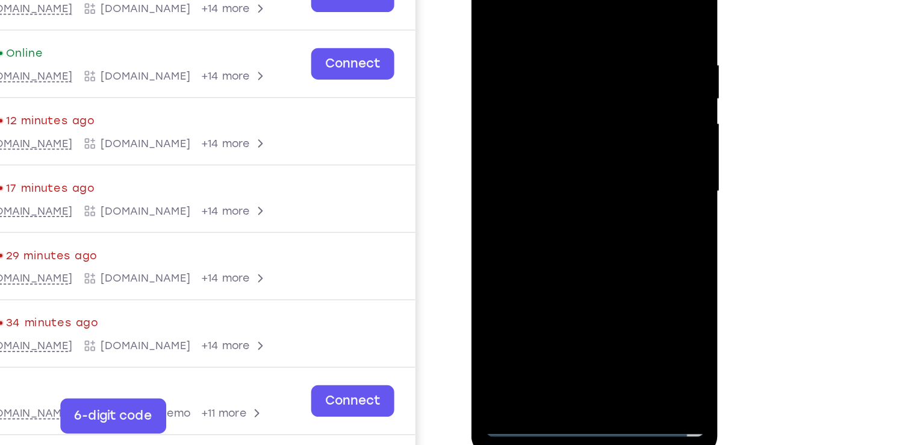
click at [555, 0] on div at bounding box center [557, 111] width 152 height 337
click at [509, 75] on div at bounding box center [557, 111] width 152 height 337
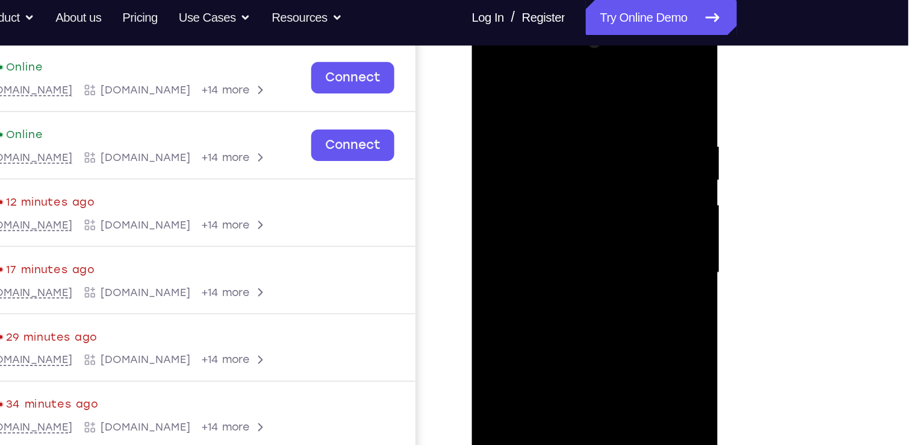
click at [528, 189] on div at bounding box center [557, 191] width 152 height 337
click at [555, 183] on div at bounding box center [557, 191] width 152 height 337
click at [556, 207] on div at bounding box center [557, 191] width 152 height 337
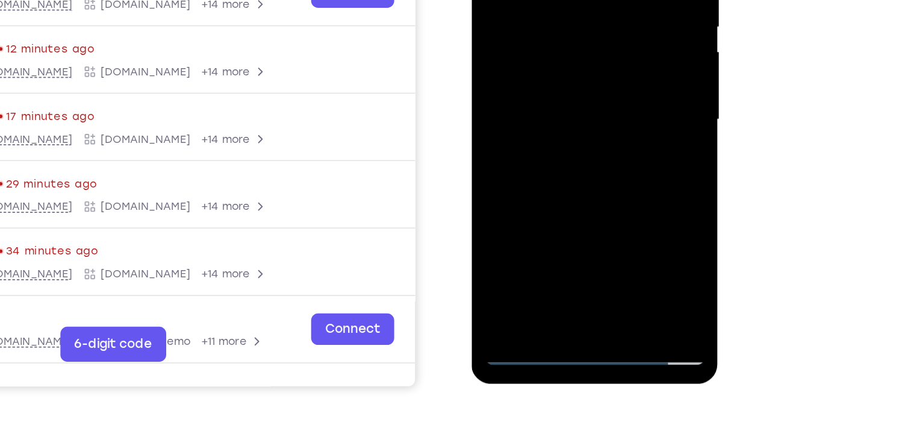
click at [554, 183] on div at bounding box center [557, 39] width 152 height 337
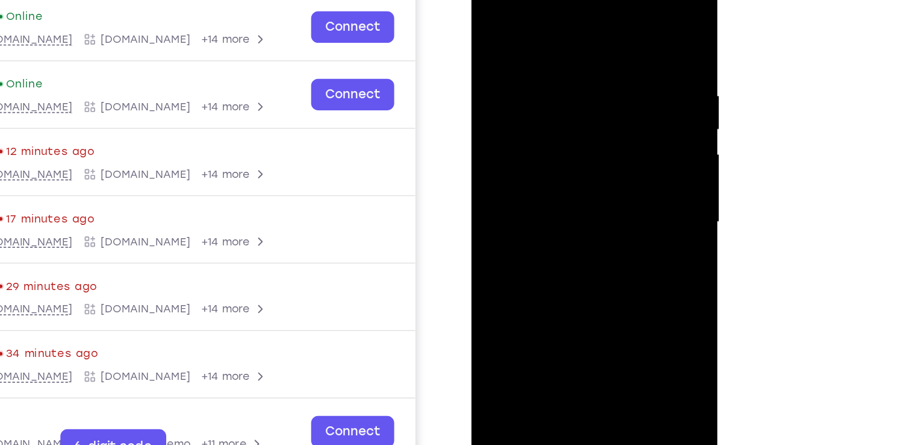
drag, startPoint x: 564, startPoint y: 209, endPoint x: 555, endPoint y: 123, distance: 86.6
click at [555, 123] on div at bounding box center [557, 142] width 152 height 337
drag, startPoint x: 595, startPoint y: 175, endPoint x: 584, endPoint y: 85, distance: 91.0
click at [584, 85] on div at bounding box center [557, 142] width 152 height 337
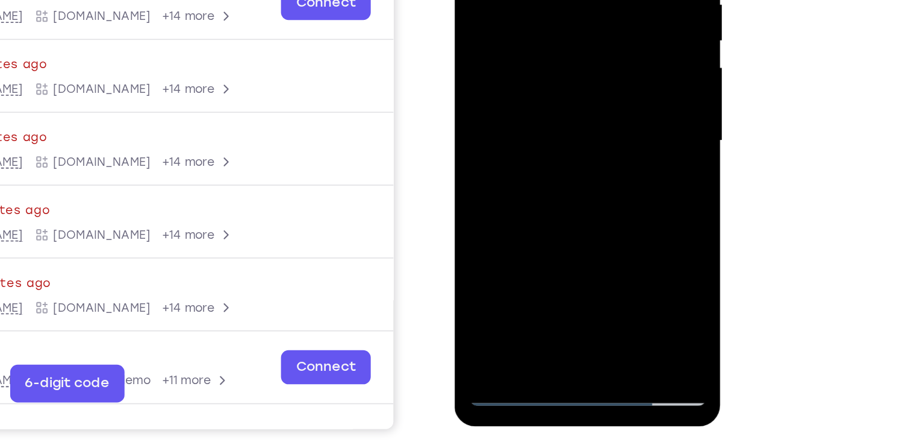
scroll to position [156, 0]
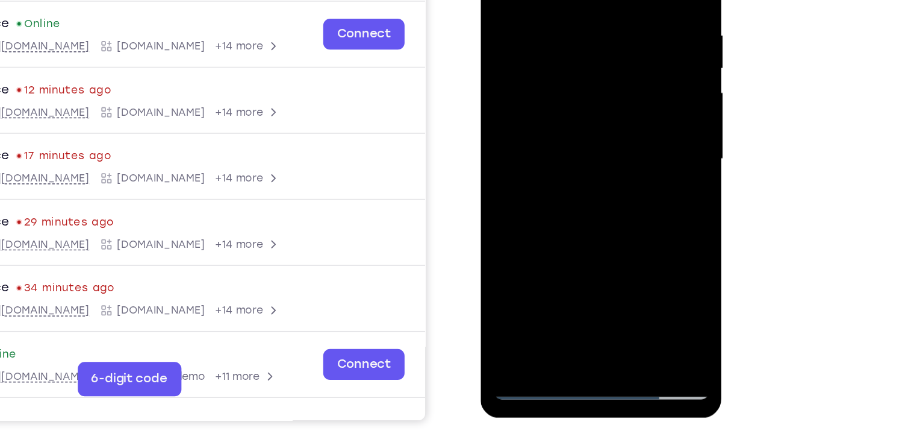
drag, startPoint x: 579, startPoint y: 104, endPoint x: 563, endPoint y: 307, distance: 203.1
click at [563, 269] on html "Online web based iOS Simulators and Android Emulators. Run iPhone, iPad, Mobile…" at bounding box center [567, 87] width 172 height 361
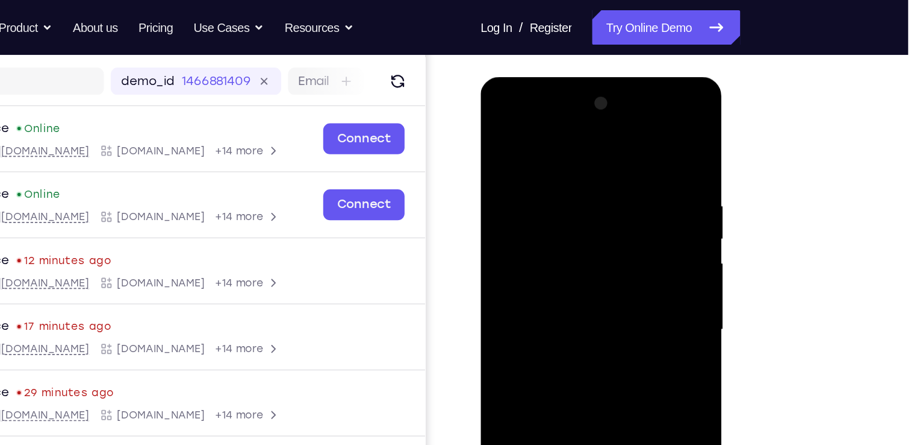
scroll to position [145, 0]
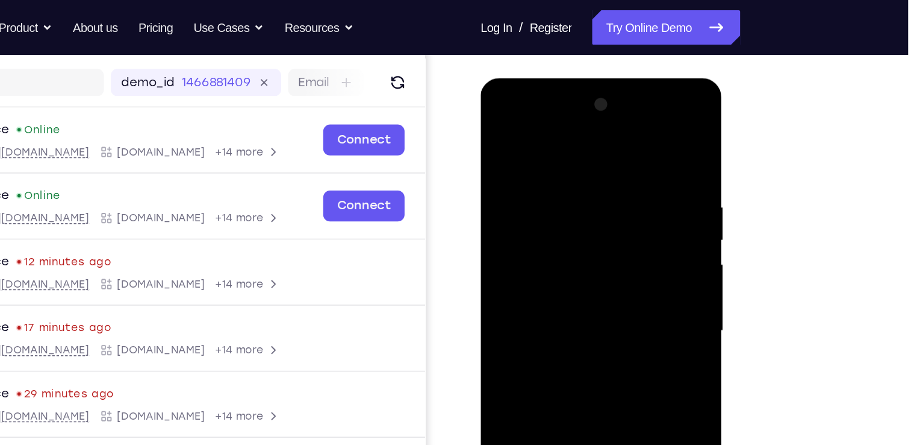
click at [568, 117] on div at bounding box center [566, 255] width 152 height 337
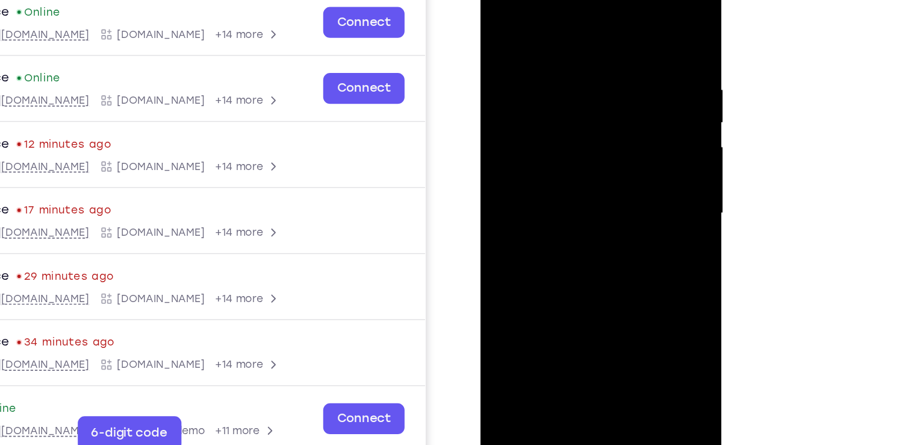
click at [548, 164] on div at bounding box center [566, 138] width 152 height 337
click at [557, 200] on div at bounding box center [566, 138] width 152 height 337
click at [569, 133] on div at bounding box center [566, 138] width 152 height 337
click at [564, 102] on div at bounding box center [566, 138] width 152 height 337
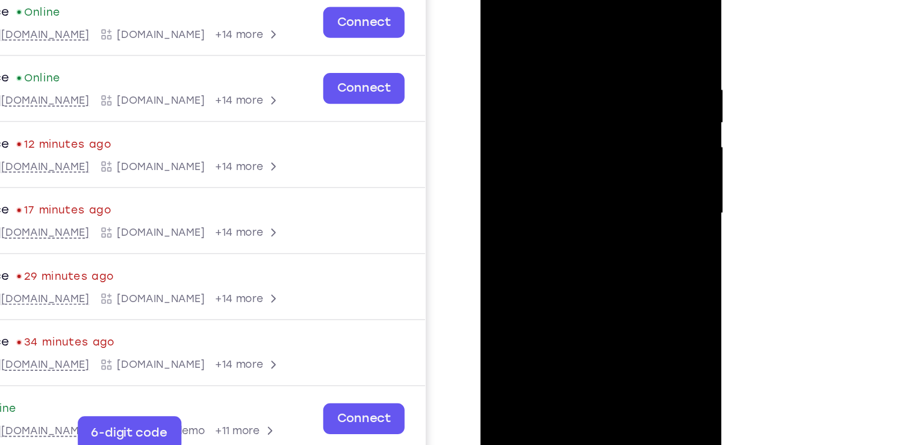
click at [564, 102] on div at bounding box center [566, 138] width 152 height 337
click at [547, 91] on div at bounding box center [566, 138] width 152 height 337
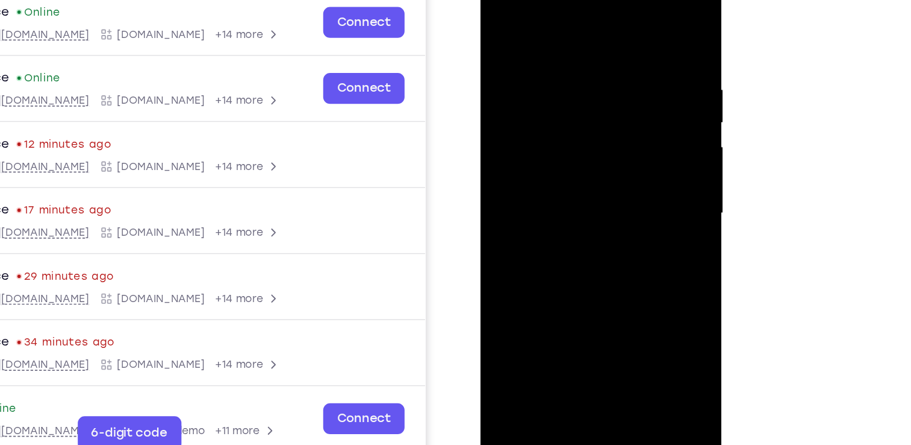
click at [547, 91] on div at bounding box center [566, 138] width 152 height 337
click at [525, 90] on div at bounding box center [566, 138] width 152 height 337
click at [563, 170] on div at bounding box center [566, 138] width 152 height 337
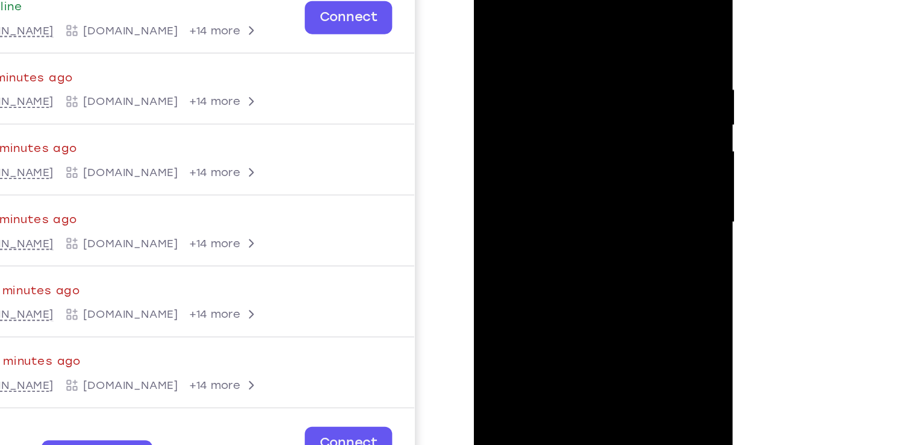
drag, startPoint x: 579, startPoint y: 146, endPoint x: 581, endPoint y: -39, distance: 185.0
click at [581, 0] on div at bounding box center [559, 128] width 152 height 337
drag, startPoint x: 583, startPoint y: 119, endPoint x: 573, endPoint y: -28, distance: 147.3
click at [573, 0] on div at bounding box center [559, 128] width 152 height 337
drag, startPoint x: 581, startPoint y: 148, endPoint x: 570, endPoint y: -46, distance: 194.3
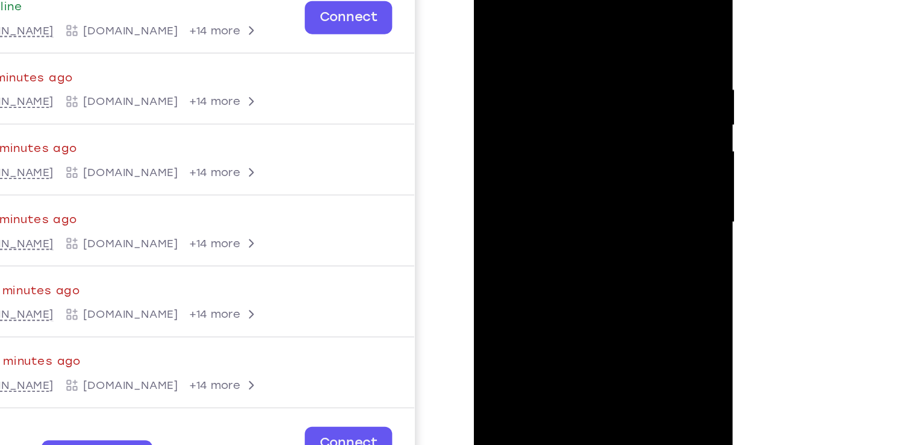
click at [570, 0] on div at bounding box center [559, 130] width 170 height 359
drag, startPoint x: 590, startPoint y: 163, endPoint x: 587, endPoint y: 95, distance: 67.5
click at [587, 95] on div at bounding box center [559, 128] width 152 height 337
click at [629, 134] on div at bounding box center [559, 128] width 152 height 337
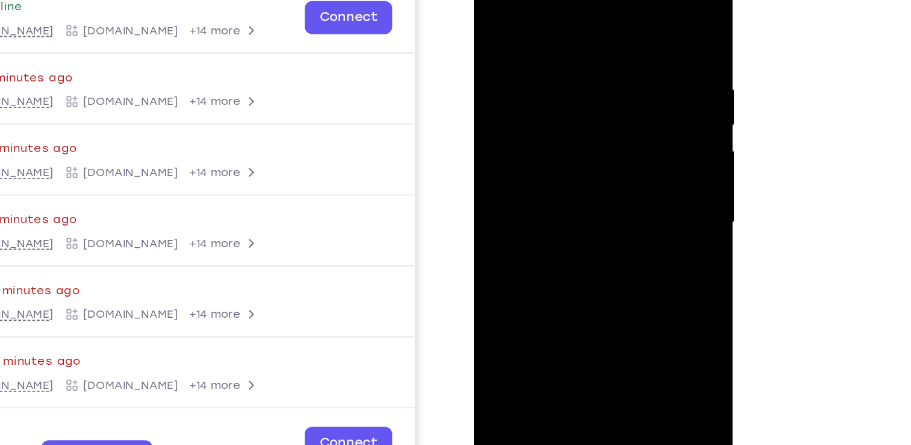
click at [629, 134] on div at bounding box center [559, 128] width 152 height 337
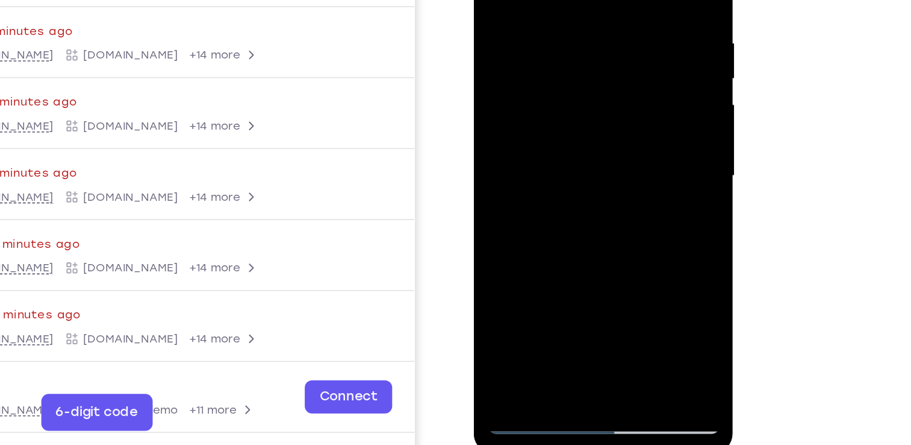
drag, startPoint x: 569, startPoint y: 151, endPoint x: 560, endPoint y: -44, distance: 195.4
click at [560, 0] on div at bounding box center [559, 82] width 152 height 337
drag, startPoint x: 561, startPoint y: 124, endPoint x: 560, endPoint y: -54, distance: 177.7
click at [560, 0] on div at bounding box center [559, 82] width 152 height 337
drag, startPoint x: 552, startPoint y: 123, endPoint x: 548, endPoint y: -47, distance: 169.9
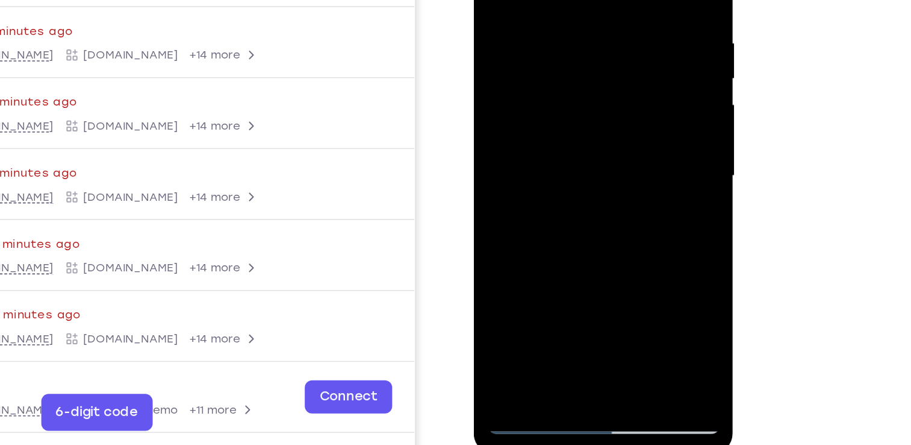
click at [548, 0] on div at bounding box center [559, 82] width 152 height 337
drag, startPoint x: 557, startPoint y: 140, endPoint x: 554, endPoint y: 42, distance: 98.2
click at [554, 42] on div at bounding box center [559, 82] width 152 height 337
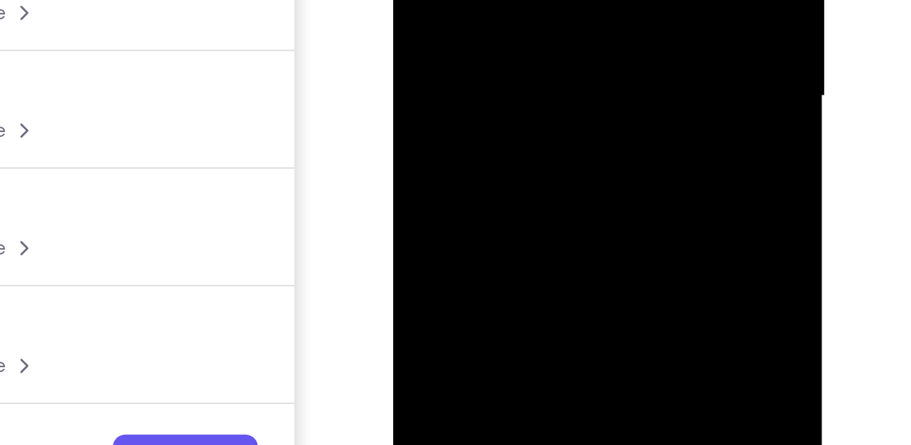
drag, startPoint x: 488, startPoint y: -88, endPoint x: 489, endPoint y: -231, distance: 143.4
drag, startPoint x: 484, startPoint y: -119, endPoint x: 476, endPoint y: -211, distance: 92.6
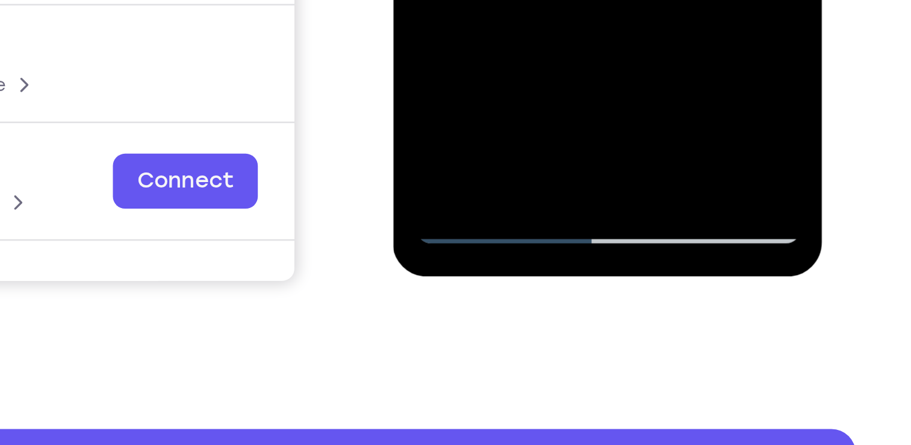
scroll to position [181, 0]
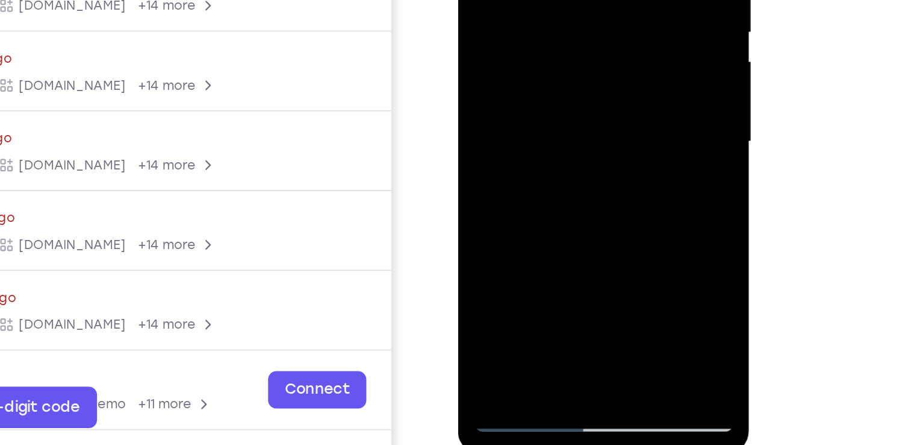
click at [487, 156] on div at bounding box center [543, 14] width 152 height 337
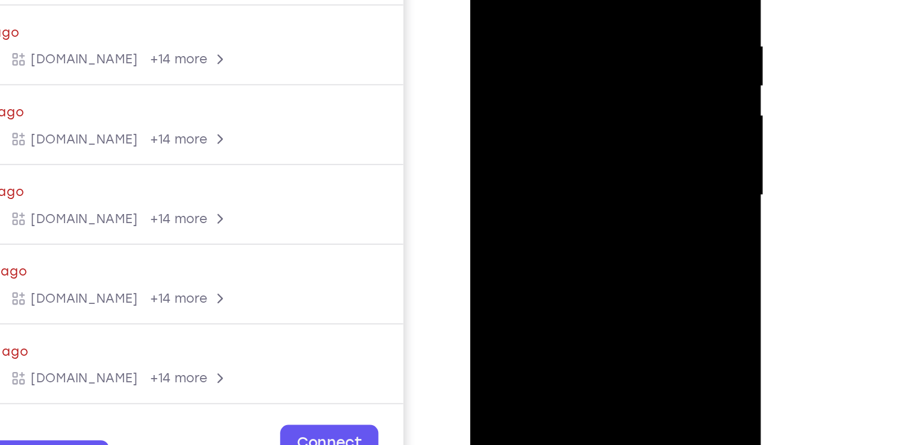
click at [553, 61] on div at bounding box center [556, 68] width 152 height 337
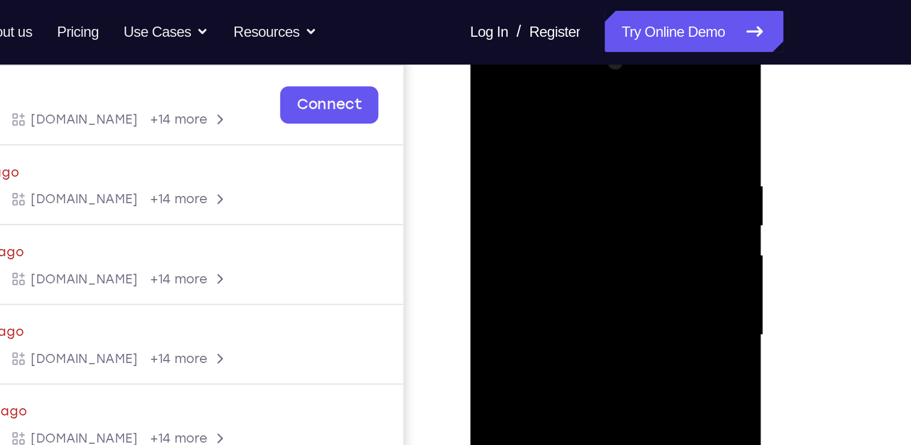
click at [553, 119] on div at bounding box center [556, 207] width 152 height 337
drag, startPoint x: 553, startPoint y: 200, endPoint x: 543, endPoint y: 203, distance: 10.7
click at [543, 203] on div at bounding box center [556, 207] width 152 height 337
drag, startPoint x: 572, startPoint y: 125, endPoint x: 560, endPoint y: 208, distance: 84.1
click at [560, 208] on div at bounding box center [556, 207] width 152 height 337
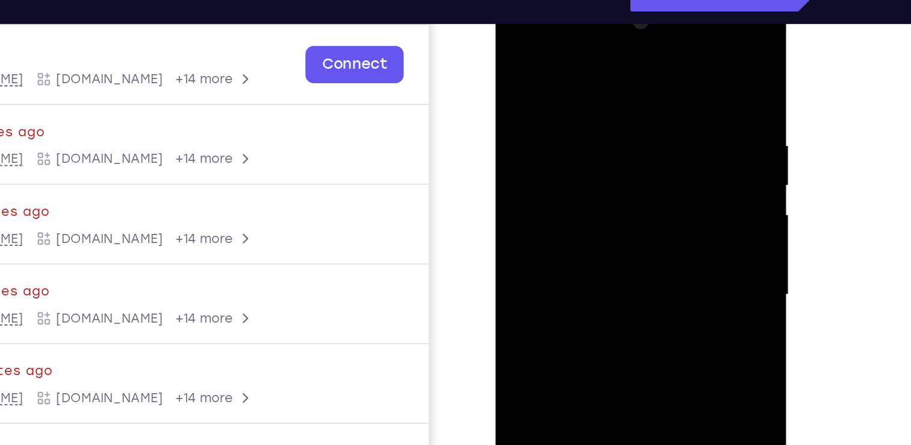
click at [513, 52] on div at bounding box center [581, 167] width 152 height 337
click at [518, 46] on div at bounding box center [581, 167] width 152 height 337
drag, startPoint x: 602, startPoint y: 141, endPoint x: 581, endPoint y: -26, distance: 168.2
click at [581, 0] on html "Online web based iOS Simulators and Android Emulators. Run iPhone, iPad, Mobile…" at bounding box center [582, 170] width 172 height 361
drag, startPoint x: 589, startPoint y: 172, endPoint x: 581, endPoint y: -30, distance: 202.0
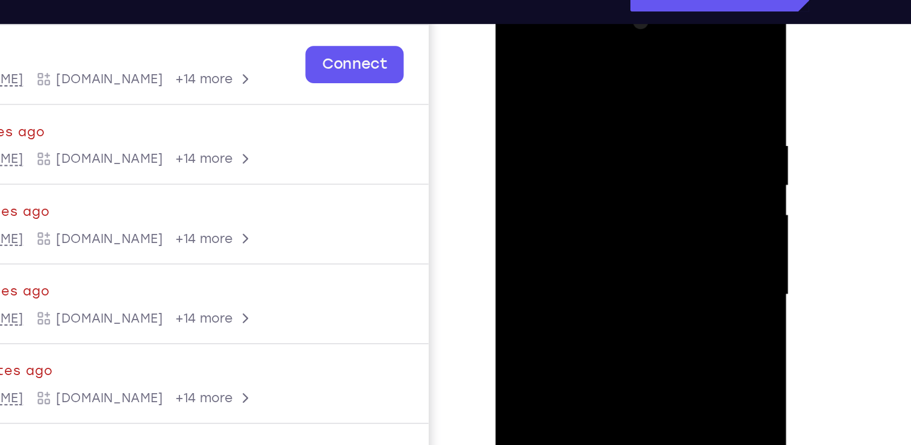
click at [581, 0] on html "Online web based iOS Simulators and Android Emulators. Run iPhone, iPad, Mobile…" at bounding box center [582, 170] width 172 height 361
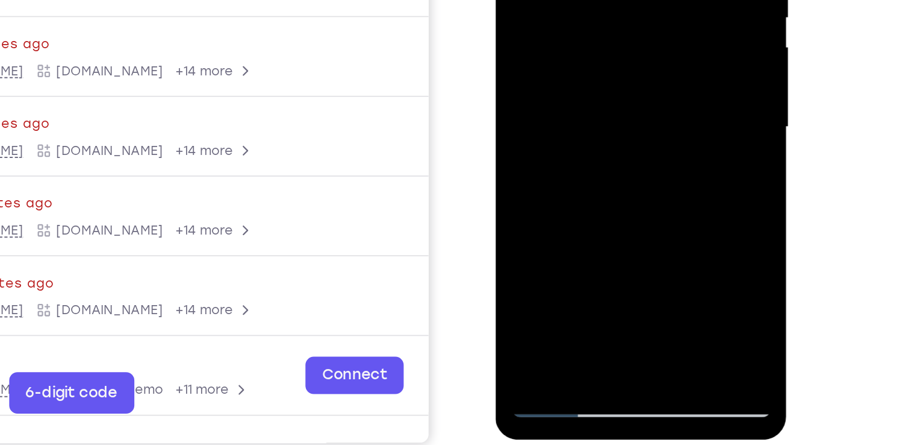
drag, startPoint x: 583, startPoint y: -15, endPoint x: 566, endPoint y: -74, distance: 61.4
click at [566, 0] on div at bounding box center [581, 0] width 152 height 337
click at [552, 146] on div at bounding box center [581, 0] width 152 height 337
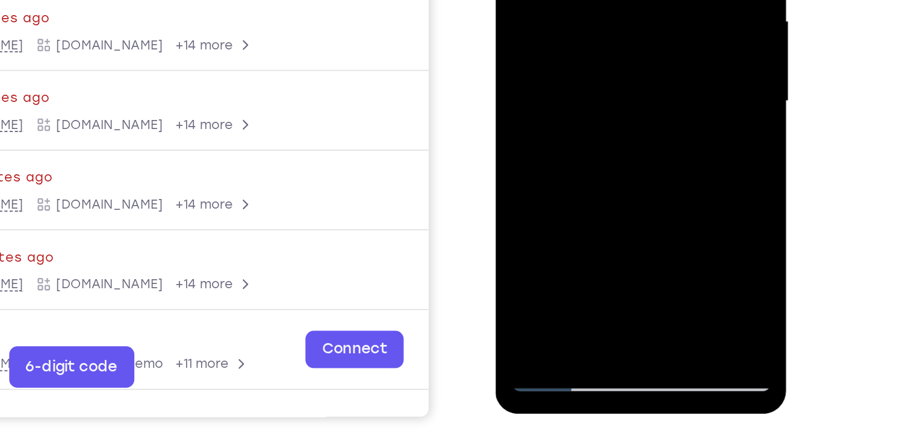
scroll to position [210, 0]
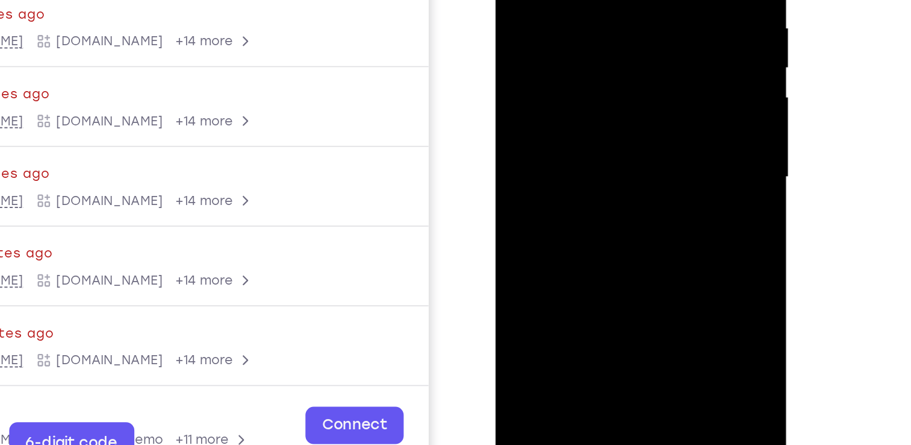
scroll to position [210, 0]
click at [571, 48] on div at bounding box center [581, 51] width 152 height 337
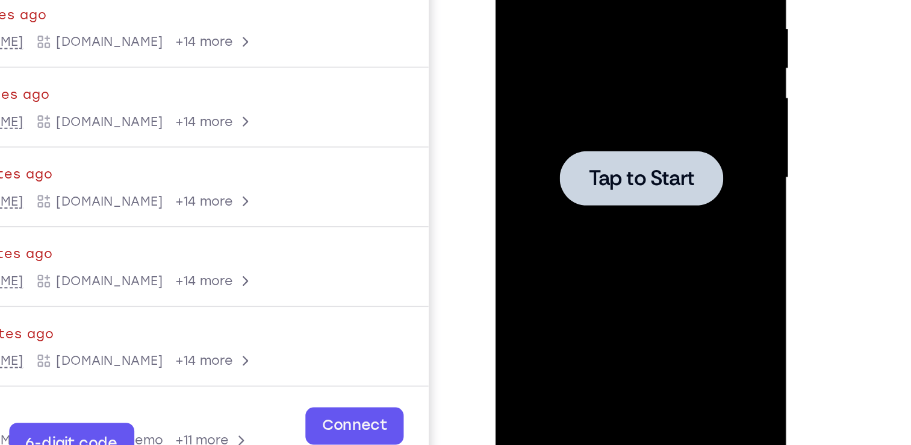
click at [551, 78] on div at bounding box center [581, 51] width 152 height 337
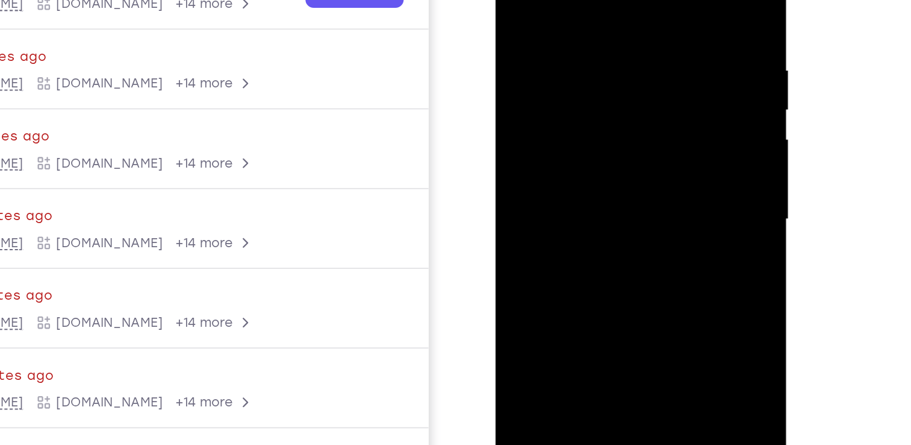
scroll to position [187, 0]
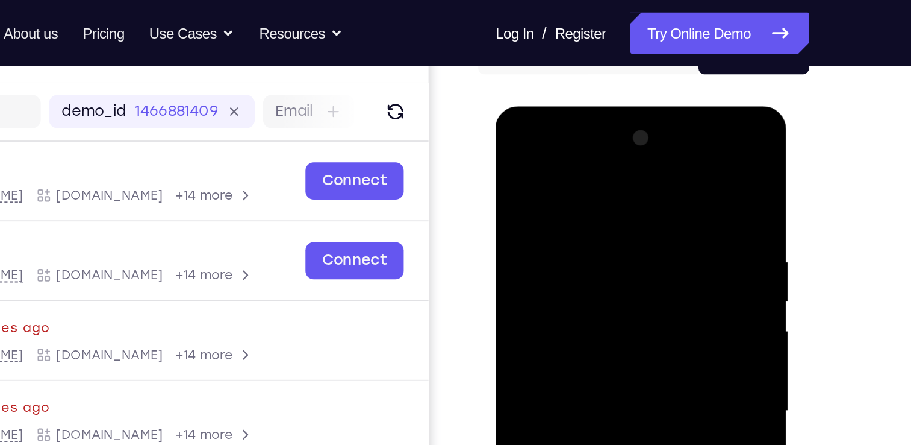
scroll to position [136, 0]
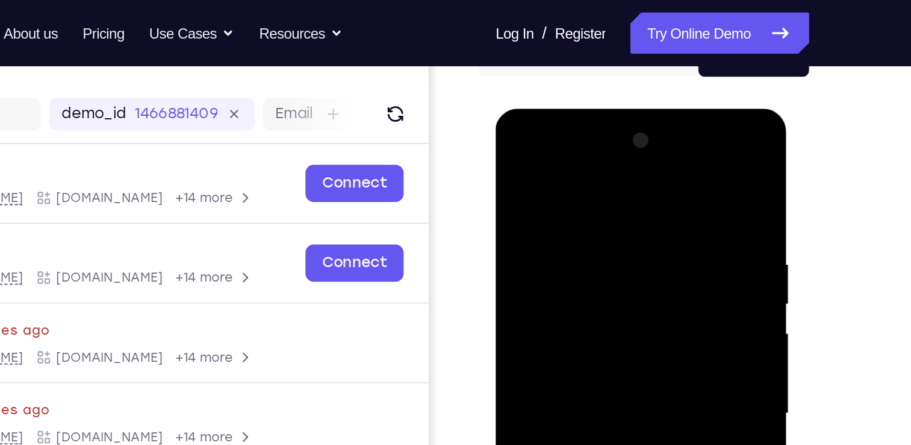
click at [561, 166] on div at bounding box center [581, 285] width 152 height 337
click at [528, 251] on div at bounding box center [581, 285] width 152 height 337
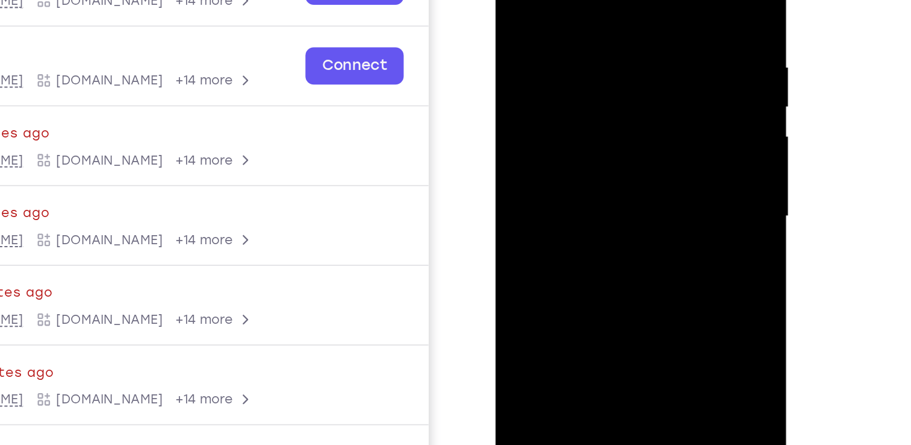
click at [552, 93] on div at bounding box center [581, 89] width 152 height 337
click at [551, 80] on div at bounding box center [581, 89] width 152 height 337
click at [555, 105] on div at bounding box center [581, 89] width 152 height 337
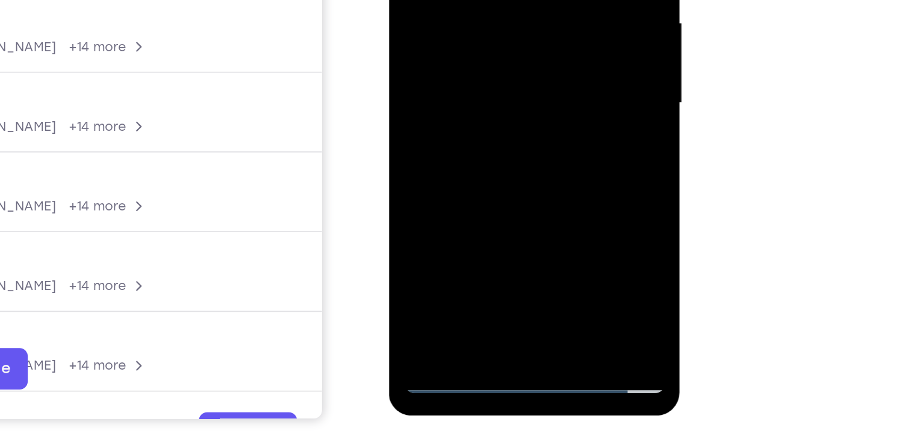
drag, startPoint x: 493, startPoint y: 70, endPoint x: 486, endPoint y: -62, distance: 132.1
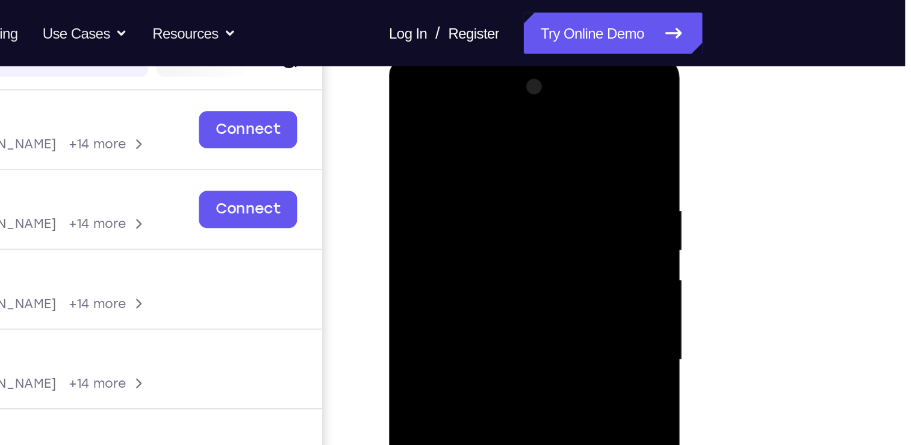
scroll to position [167, 0]
click at [407, 92] on div at bounding box center [474, 232] width 152 height 337
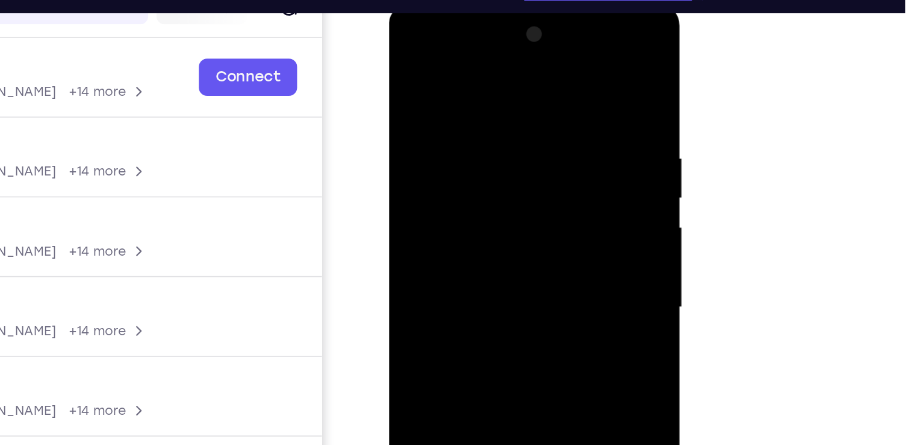
click at [524, 173] on div at bounding box center [474, 179] width 152 height 337
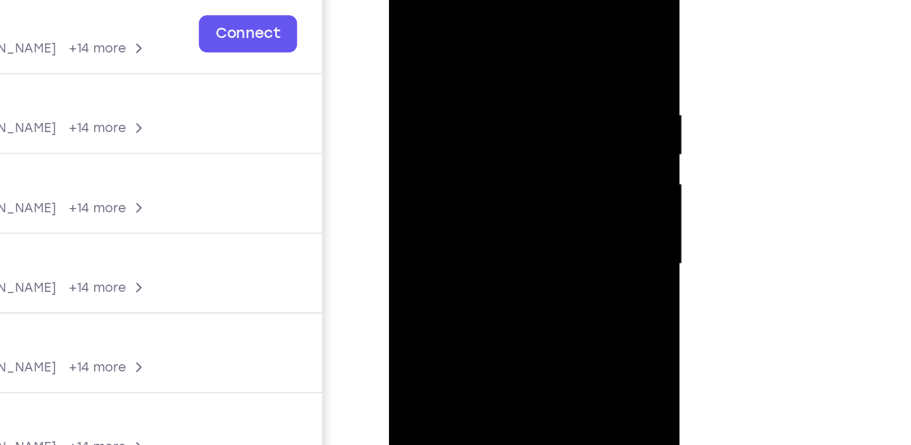
click at [420, 80] on div at bounding box center [474, 136] width 152 height 337
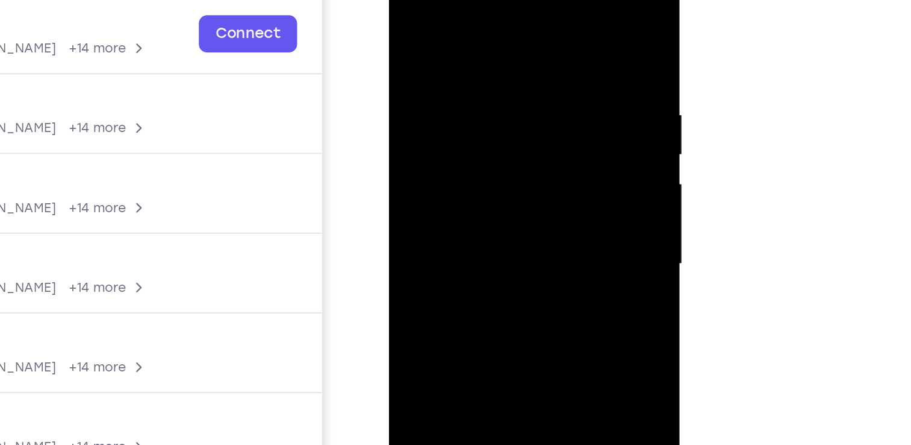
click at [420, 80] on div at bounding box center [474, 136] width 152 height 337
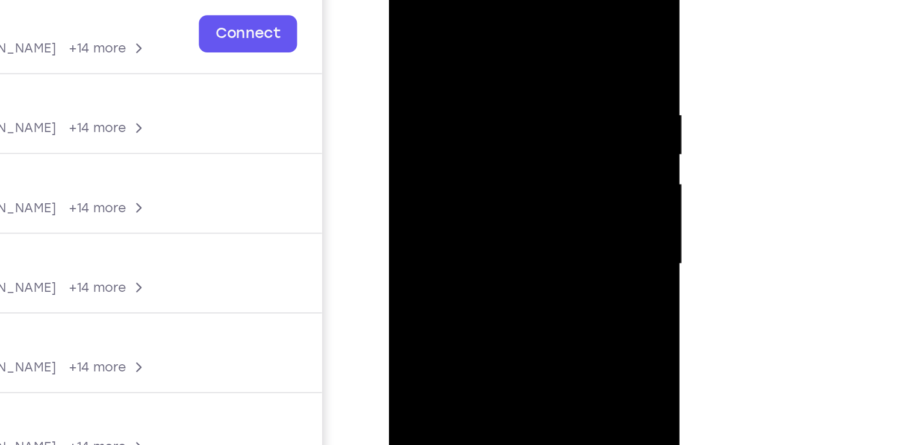
click at [420, 80] on div at bounding box center [474, 136] width 152 height 337
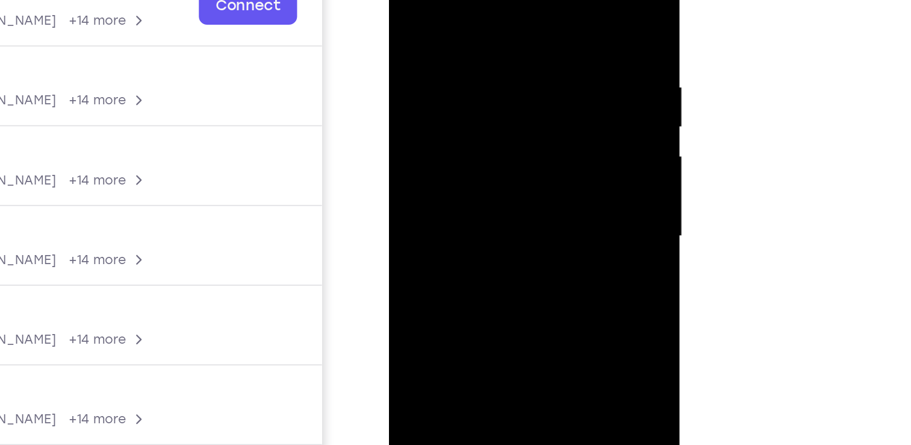
click at [475, 143] on div at bounding box center [474, 109] width 152 height 337
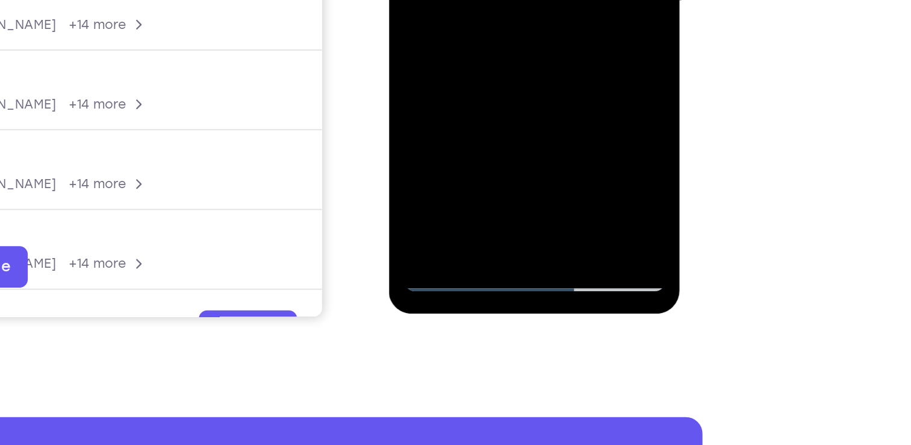
scroll to position [193, 0]
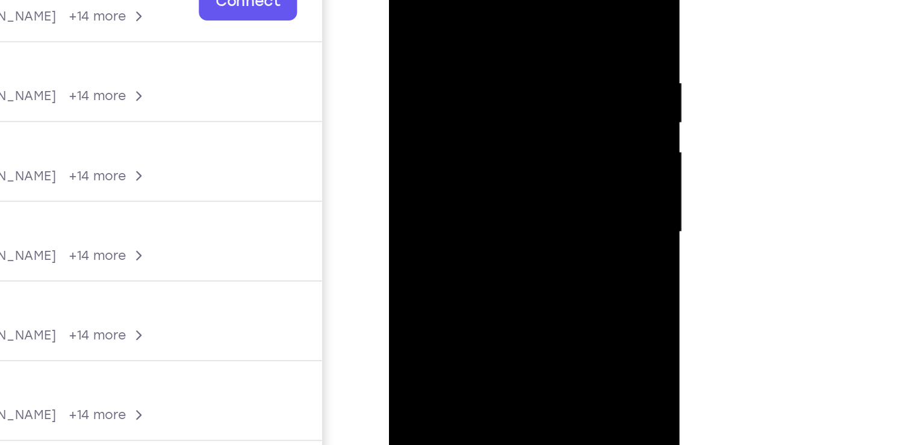
scroll to position [192, 0]
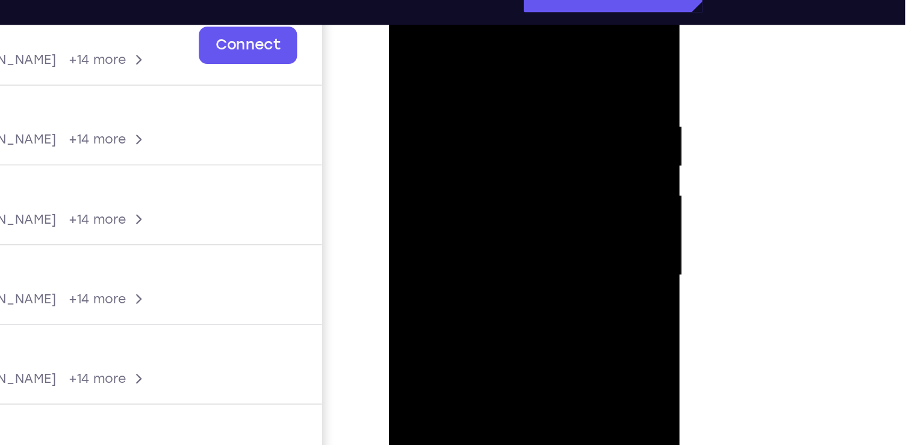
click at [469, 213] on div at bounding box center [474, 148] width 152 height 337
click at [463, 117] on div at bounding box center [474, 148] width 152 height 337
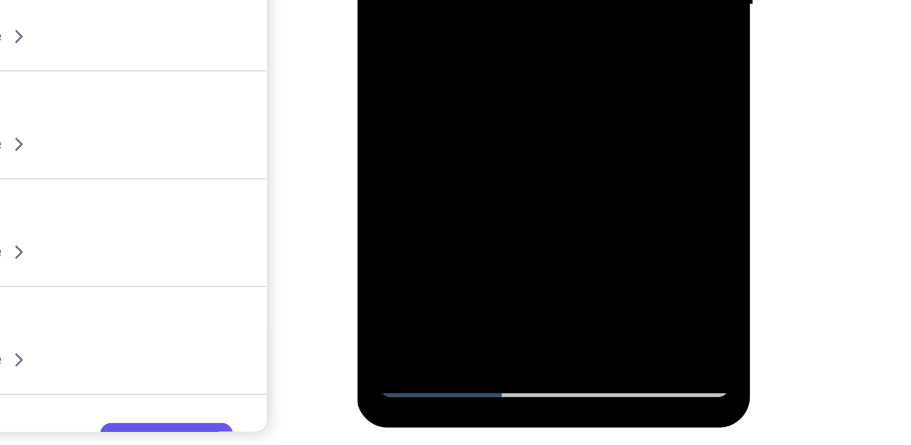
scroll to position [160, 0]
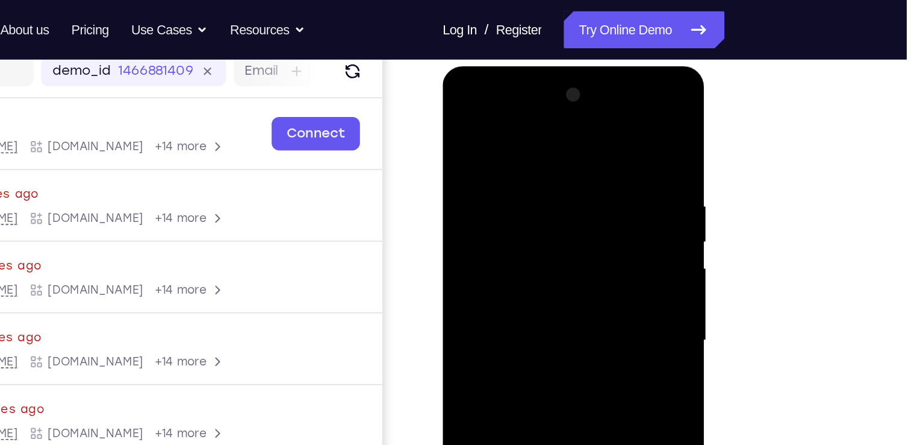
scroll to position [154, 0]
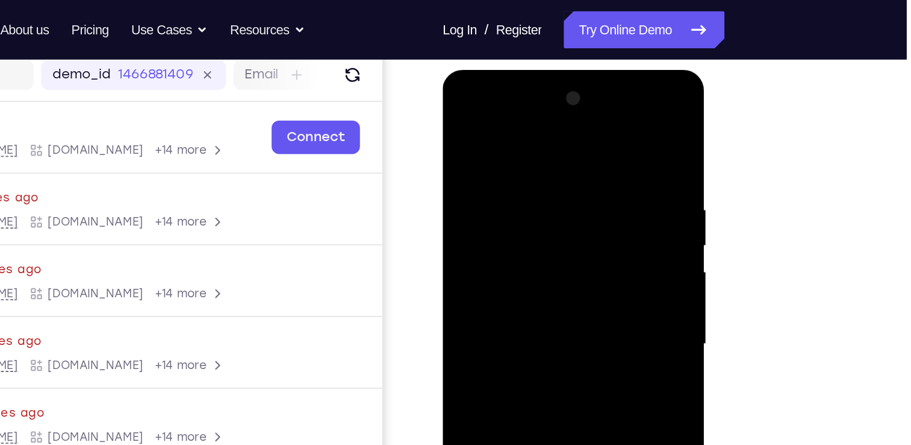
click at [478, 230] on div at bounding box center [528, 246] width 152 height 337
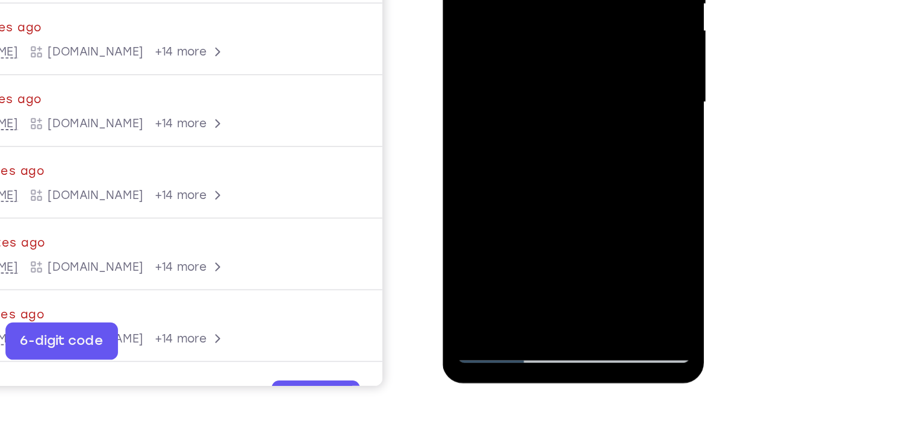
click at [473, 143] on div at bounding box center [528, 5] width 152 height 337
click at [472, 37] on div at bounding box center [528, 5] width 152 height 337
click at [494, 36] on div at bounding box center [528, 5] width 152 height 337
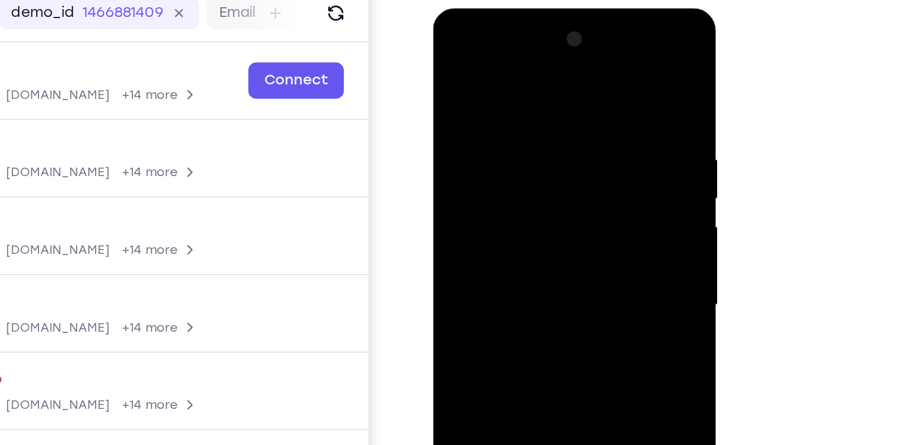
scroll to position [154, 0]
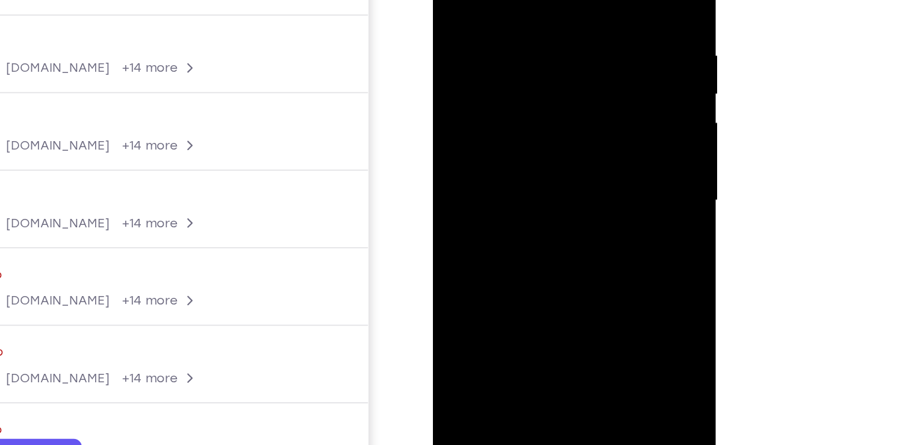
click at [468, 111] on div at bounding box center [518, 81] width 152 height 337
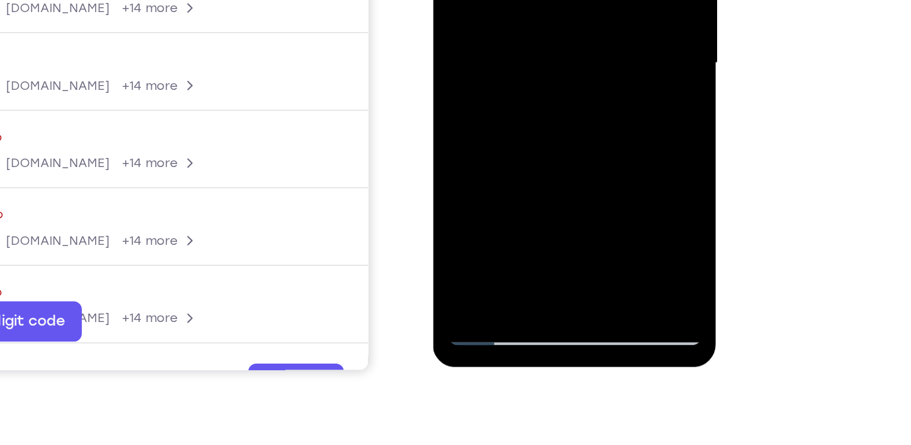
scroll to position [245, 0]
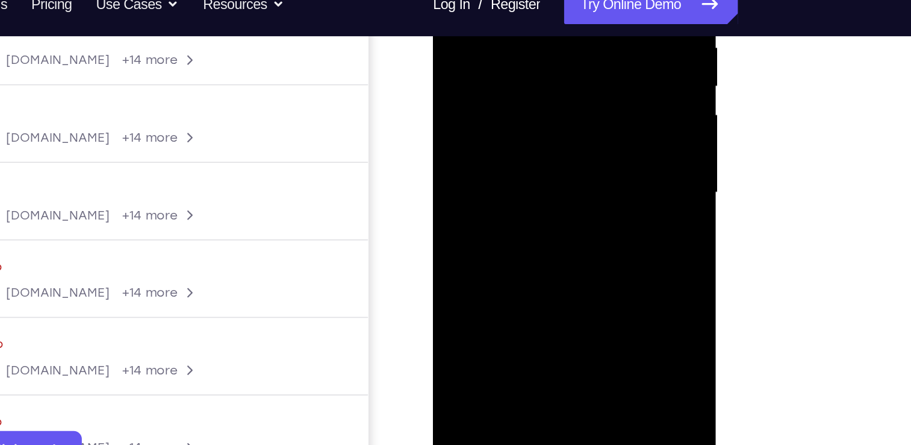
click at [495, 105] on div at bounding box center [518, 73] width 152 height 337
click at [465, 105] on div at bounding box center [518, 73] width 152 height 337
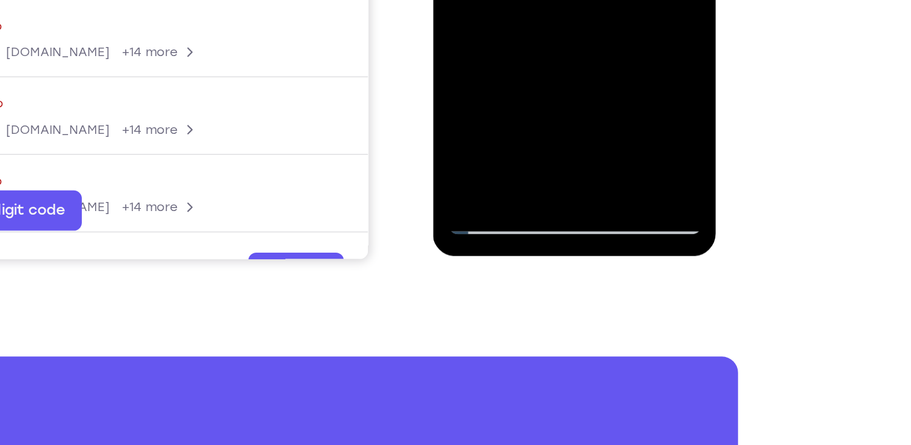
scroll to position [231, 0]
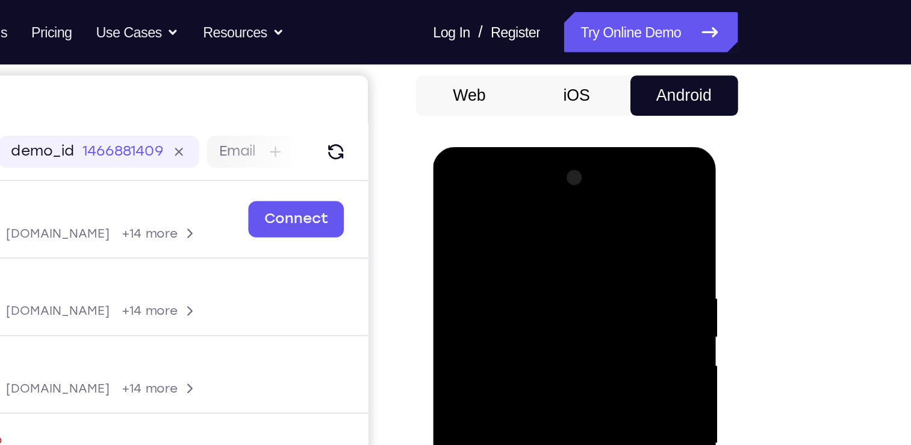
scroll to position [107, 0]
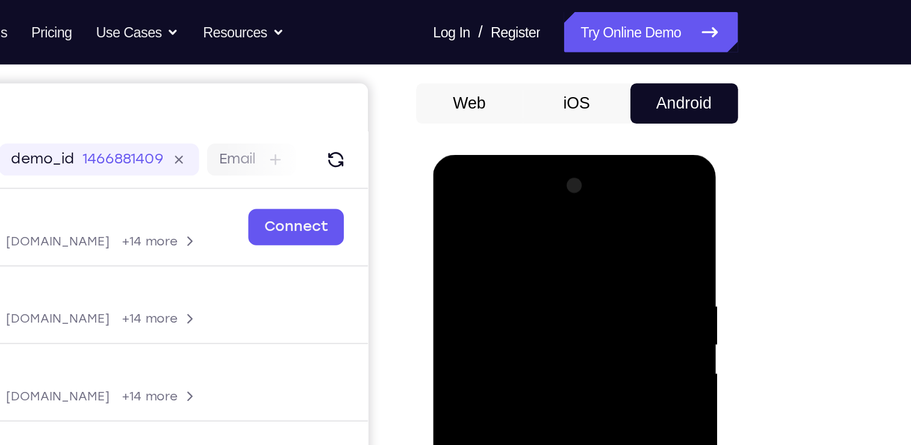
click at [448, 218] on div at bounding box center [518, 332] width 152 height 337
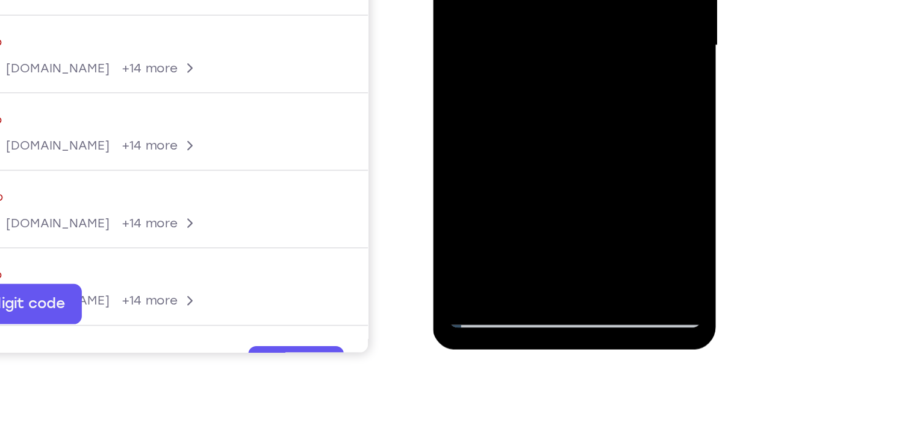
scroll to position [172, 0]
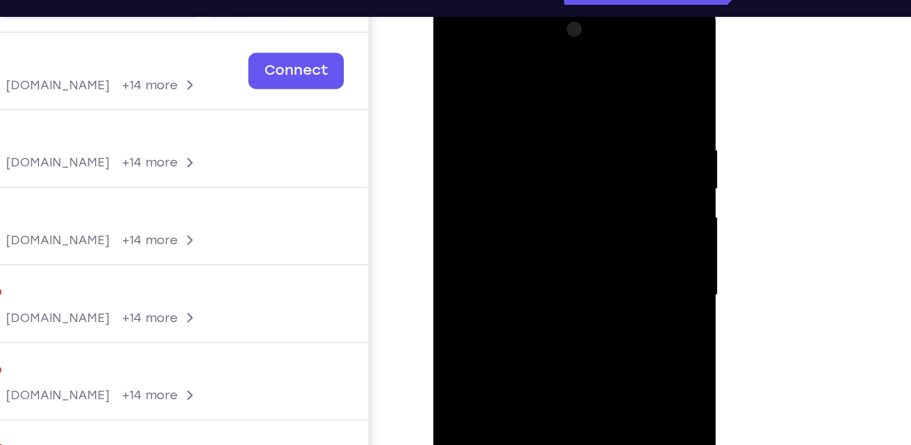
click at [454, 55] on div at bounding box center [518, 176] width 152 height 337
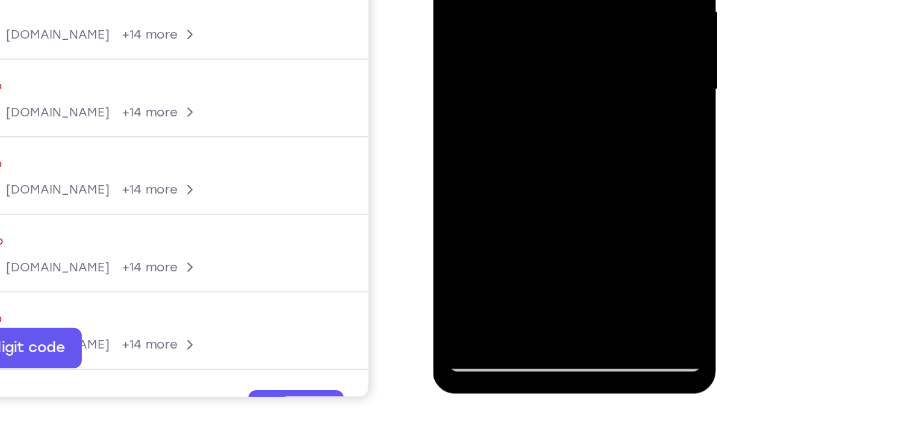
scroll to position [181, 0]
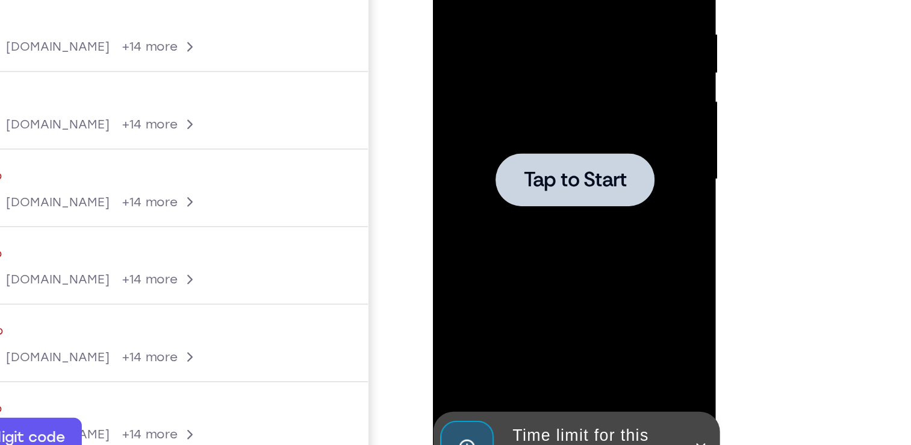
click at [516, 63] on span "Tap to Start" at bounding box center [517, 61] width 61 height 12
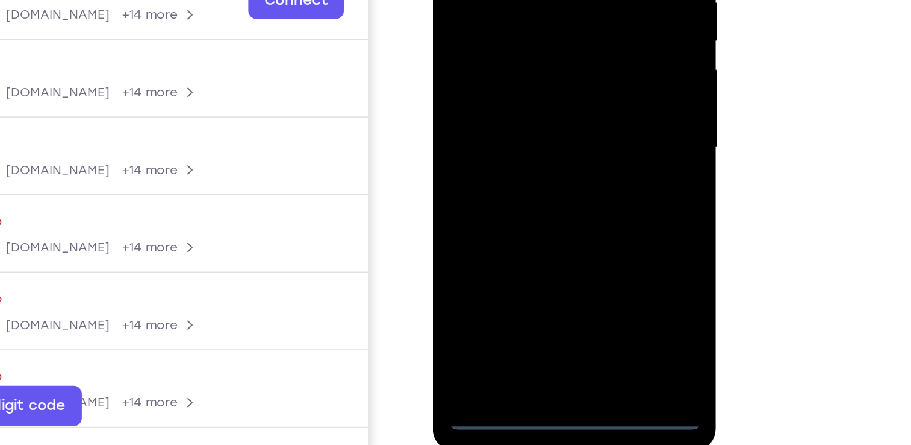
scroll to position [149, 0]
click at [520, 191] on div at bounding box center [518, 28] width 152 height 337
click at [569, 136] on div at bounding box center [518, 28] width 152 height 337
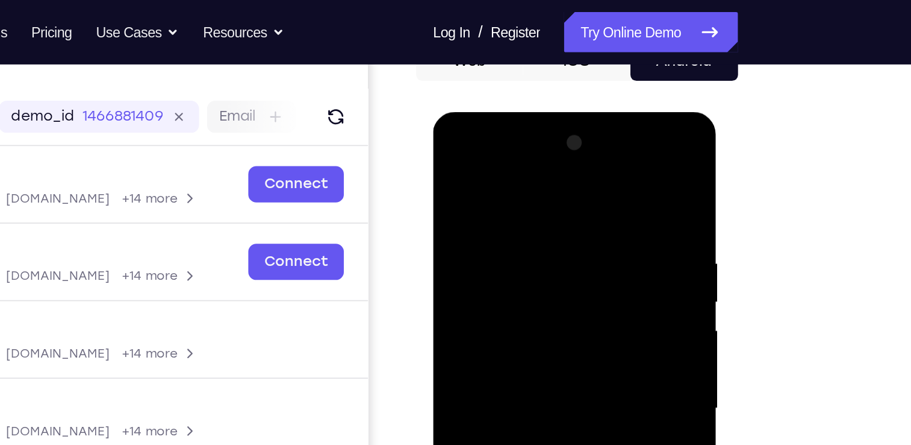
scroll to position [133, 0]
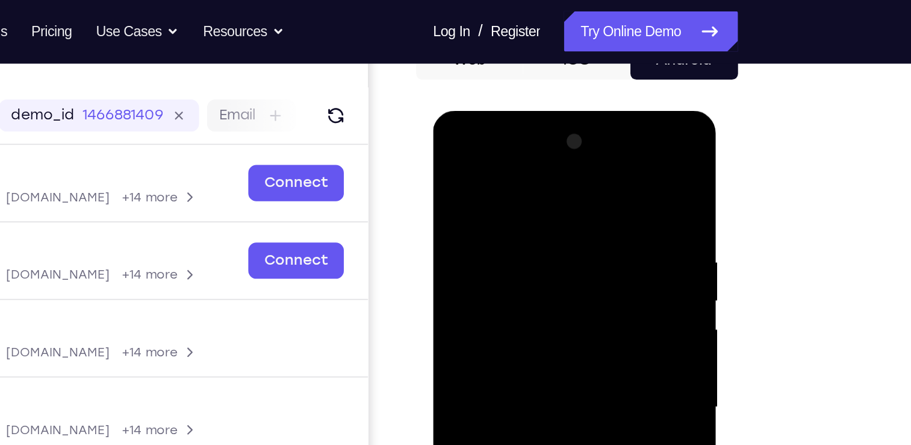
click at [510, 174] on div at bounding box center [518, 288] width 152 height 337
click at [566, 287] on div at bounding box center [518, 288] width 152 height 337
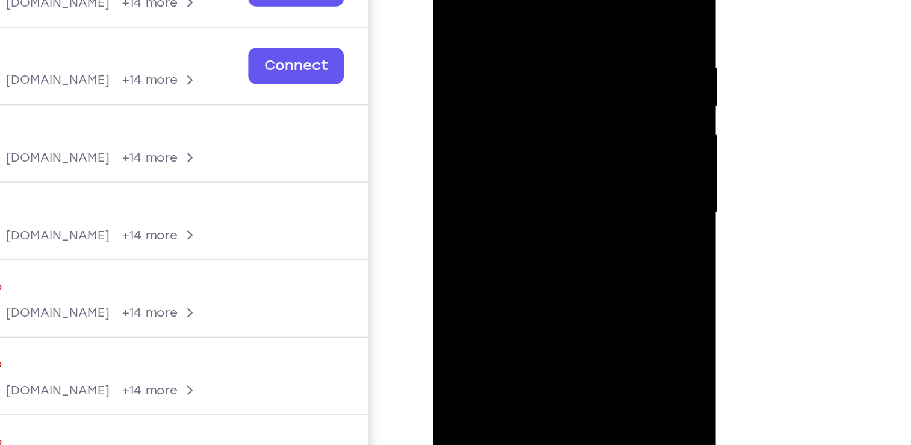
click at [501, 114] on div at bounding box center [518, 93] width 152 height 337
click at [505, 120] on div at bounding box center [518, 93] width 152 height 337
click at [504, 116] on div at bounding box center [518, 93] width 152 height 337
click at [516, 152] on div at bounding box center [518, 93] width 152 height 337
click at [505, 85] on div at bounding box center [518, 93] width 152 height 337
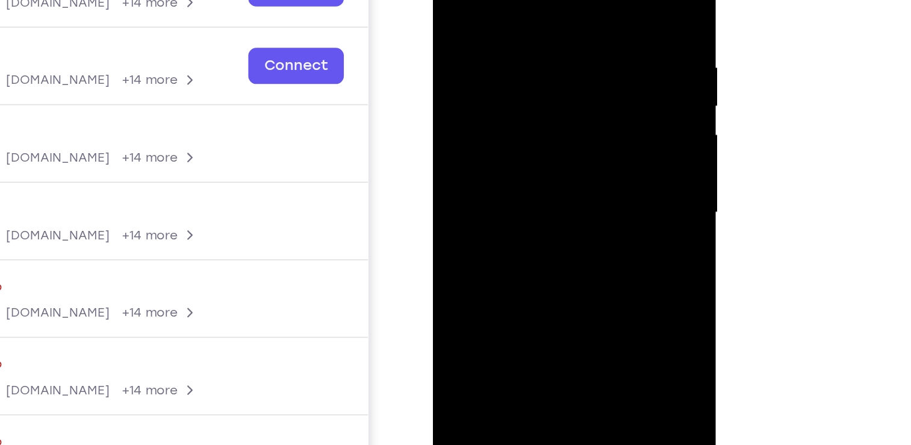
click at [496, 95] on div at bounding box center [518, 93] width 152 height 337
click at [469, 49] on div at bounding box center [518, 93] width 152 height 337
click at [496, 89] on div at bounding box center [518, 93] width 152 height 337
click at [499, 111] on div at bounding box center [518, 93] width 152 height 337
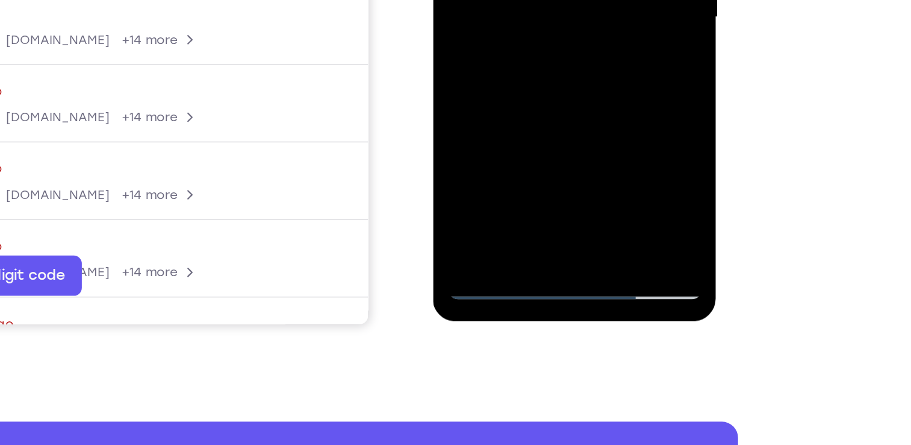
scroll to position [251, 0]
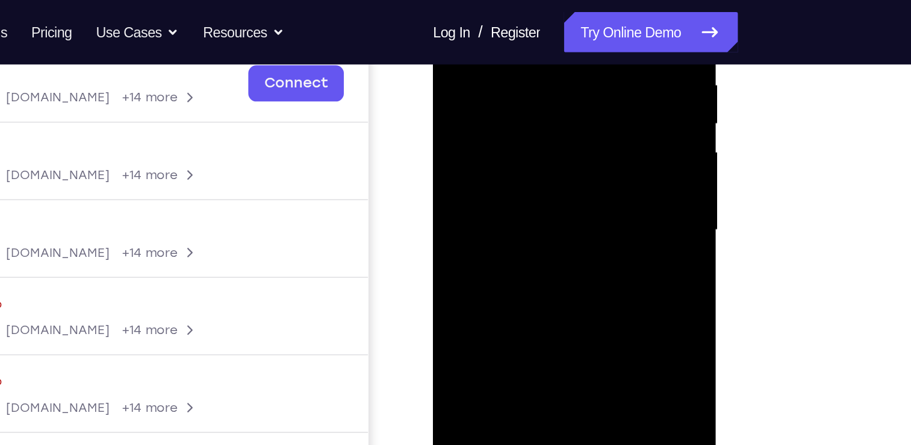
scroll to position [192, 0]
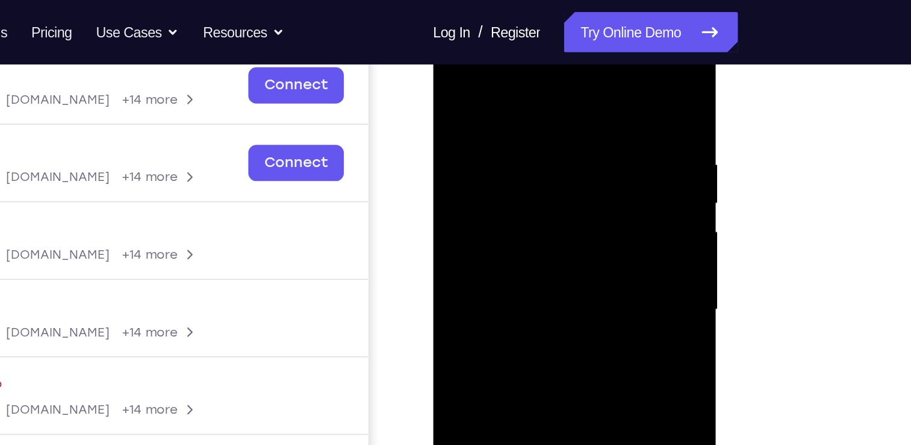
click at [469, 135] on div at bounding box center [518, 190] width 152 height 337
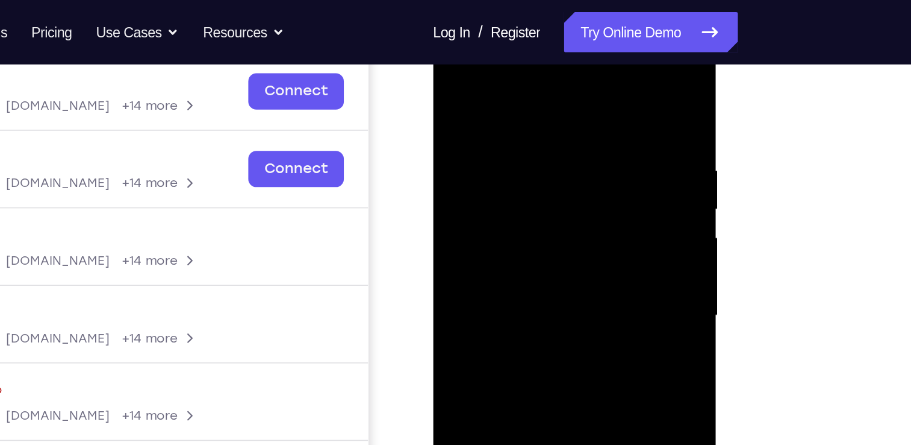
scroll to position [188, 0]
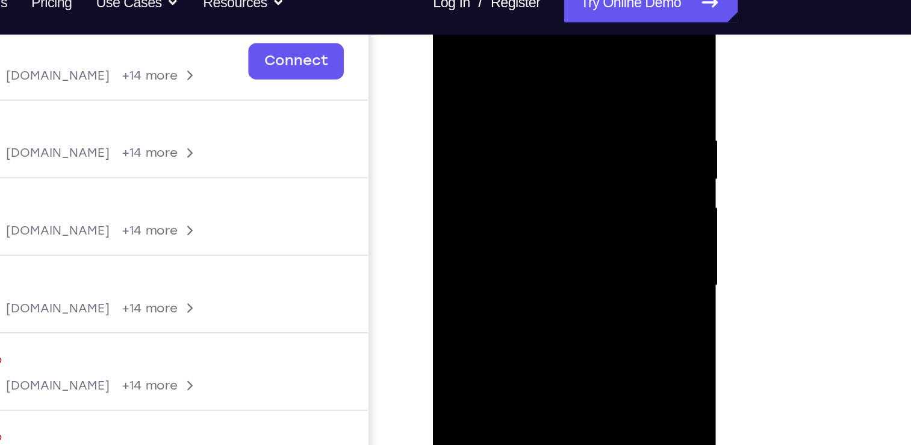
click at [514, 193] on div at bounding box center [518, 167] width 152 height 337
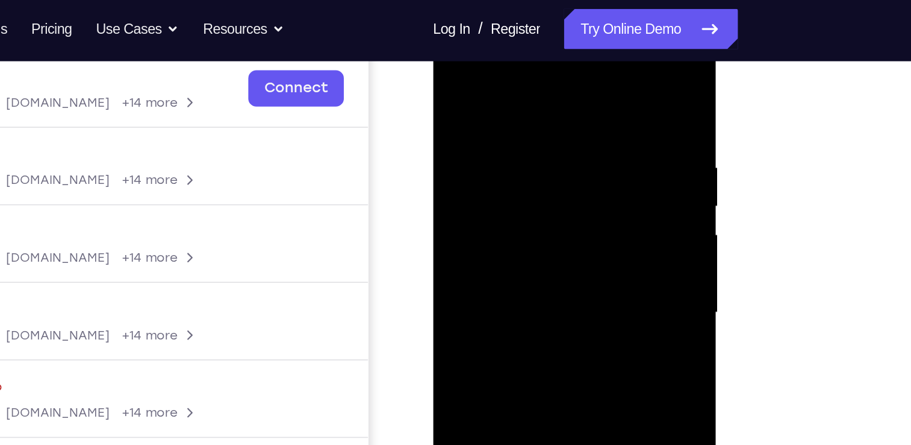
scroll to position [166, 0]
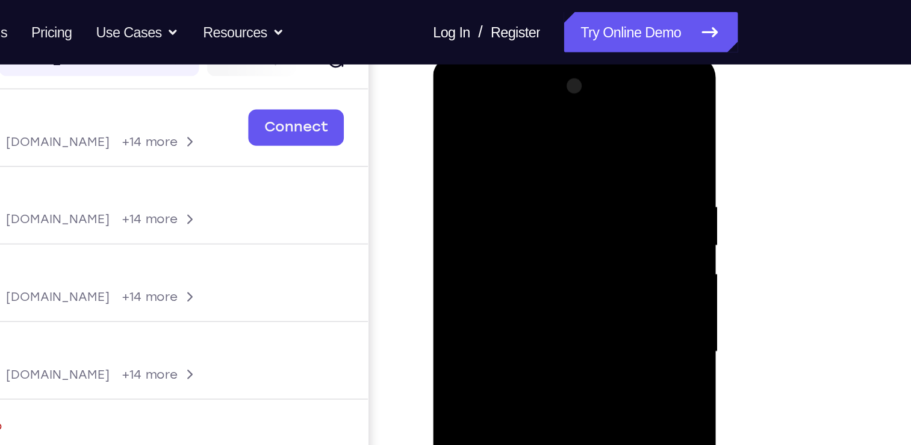
click at [451, 113] on div at bounding box center [518, 232] width 152 height 337
click at [453, 111] on div at bounding box center [518, 232] width 152 height 337
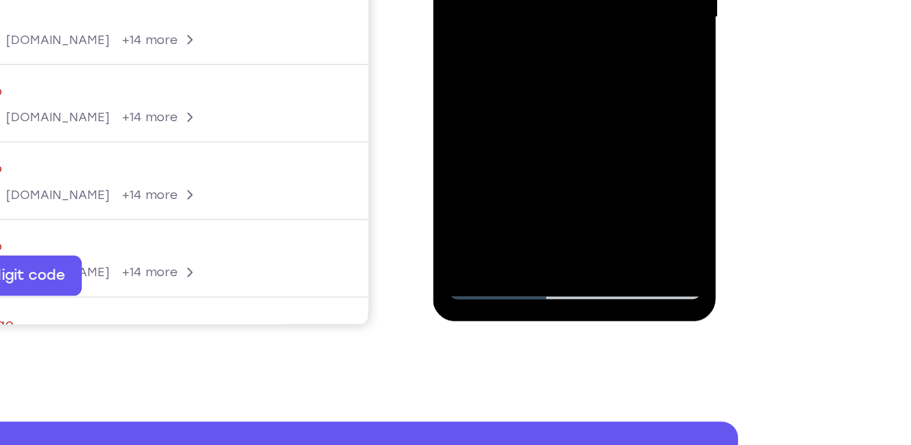
scroll to position [189, 0]
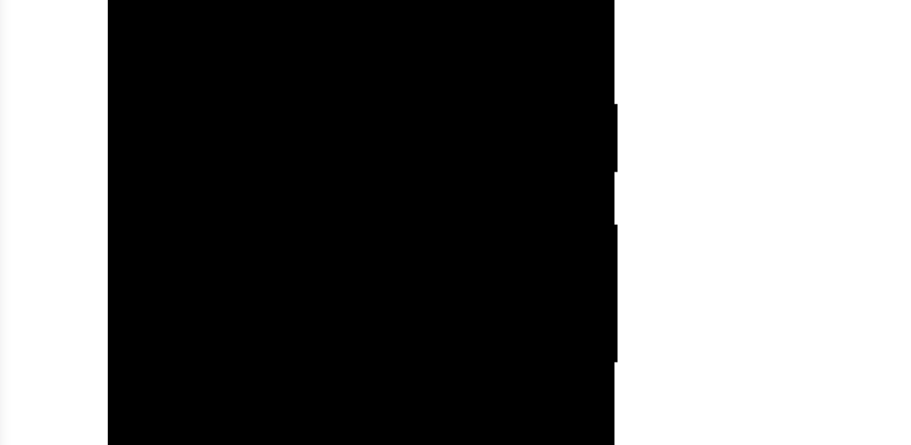
click at [249, 0] on div at bounding box center [192, 9] width 152 height 337
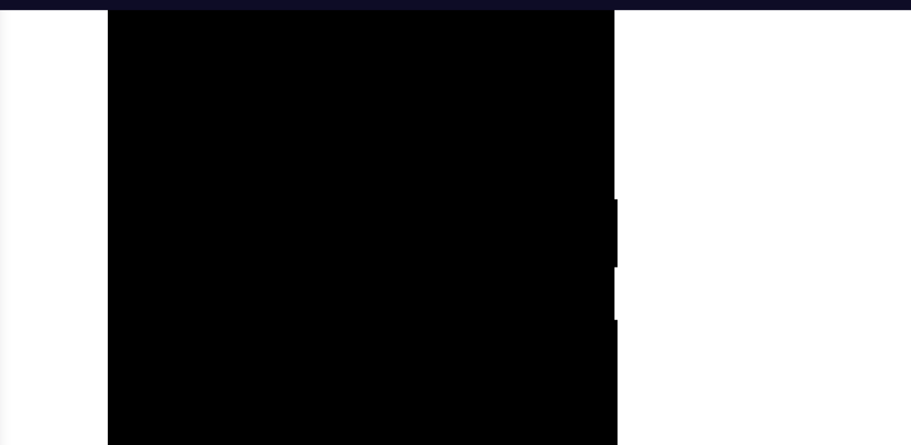
click at [251, 0] on div at bounding box center [192, 104] width 152 height 337
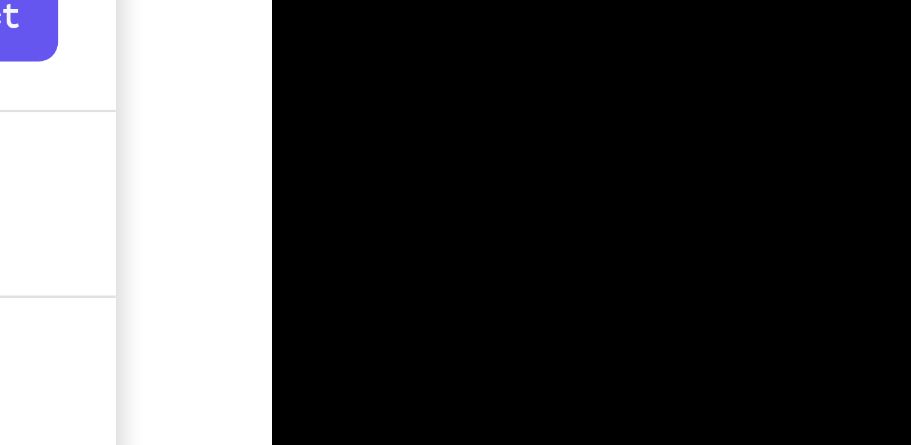
click at [370, 0] on div at bounding box center [357, 22] width 152 height 337
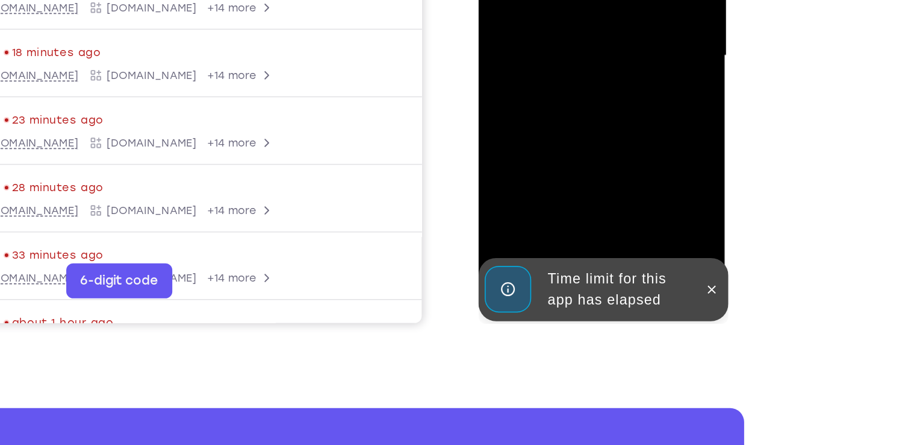
scroll to position [210, 0]
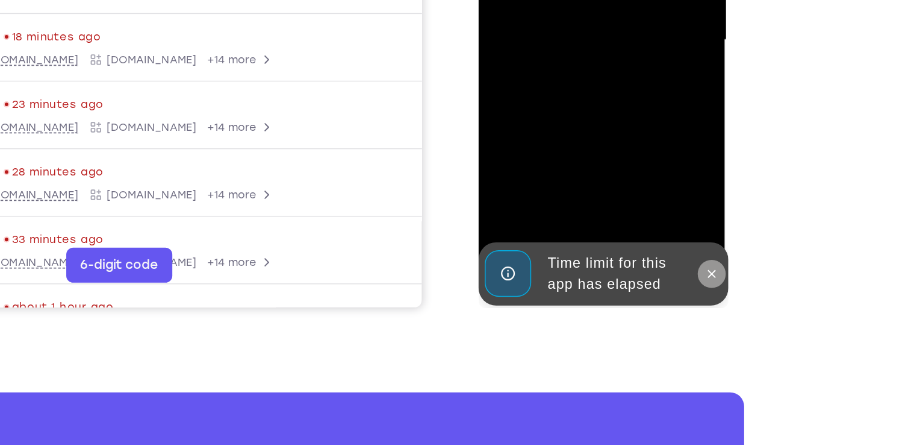
click at [639, 119] on icon at bounding box center [638, 119] width 5 height 5
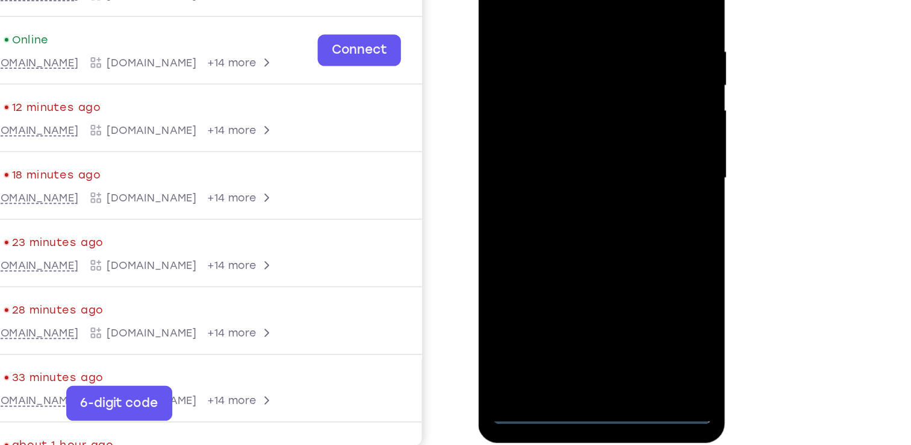
scroll to position [210, 0]
click at [613, 204] on div at bounding box center [563, 96] width 152 height 337
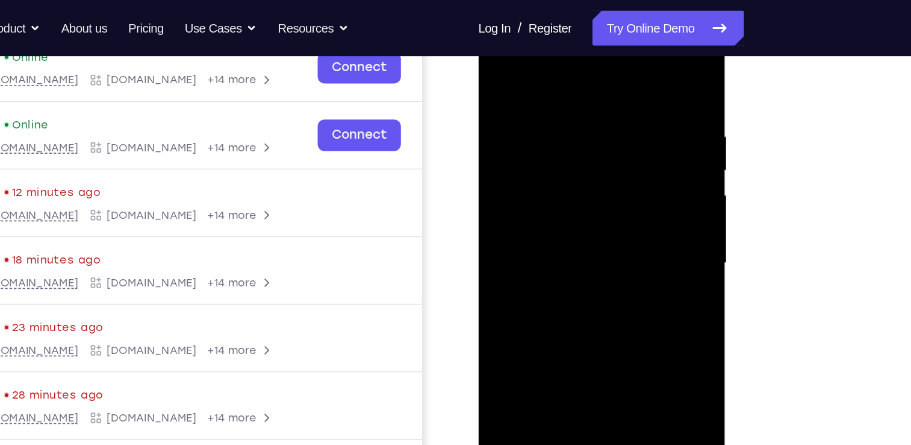
scroll to position [196, 0]
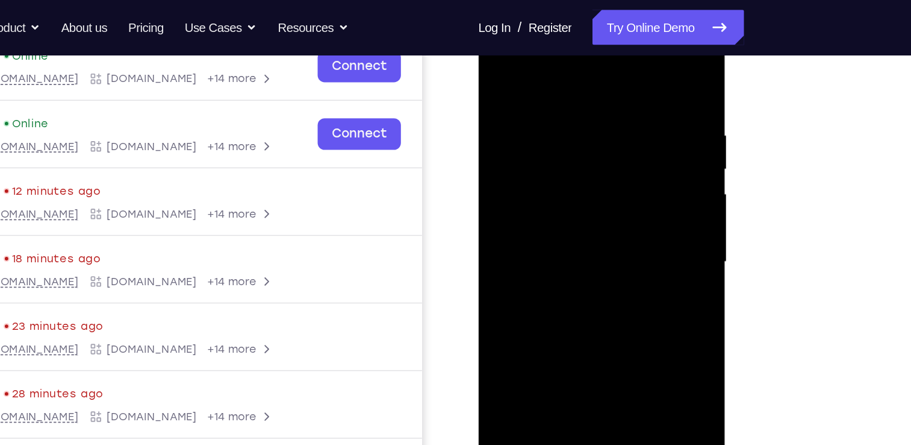
click at [559, 62] on div at bounding box center [563, 181] width 152 height 337
click at [513, 151] on div at bounding box center [563, 181] width 152 height 337
click at [533, 186] on div at bounding box center [563, 181] width 152 height 337
click at [534, 170] on div at bounding box center [563, 181] width 152 height 337
click at [540, 201] on div at bounding box center [563, 181] width 152 height 337
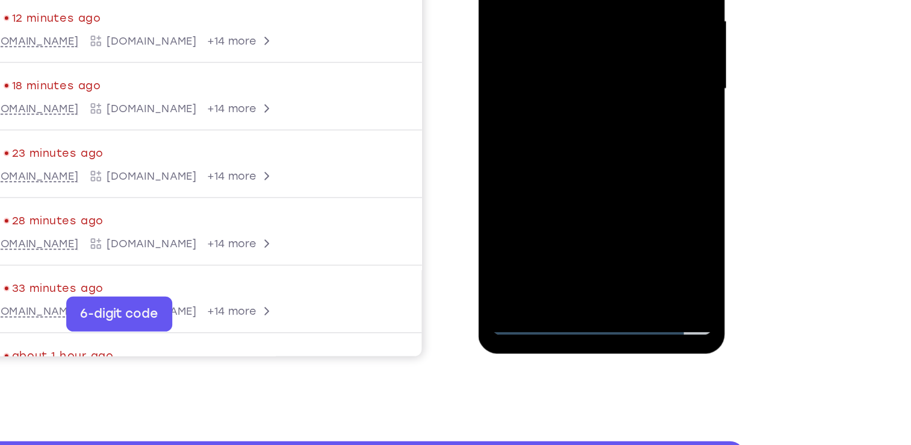
scroll to position [181, 0]
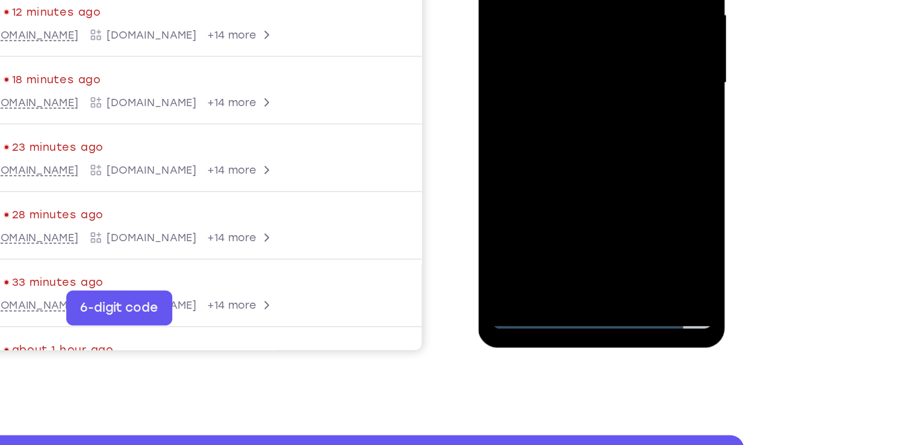
click at [556, 139] on div at bounding box center [563, 2] width 152 height 337
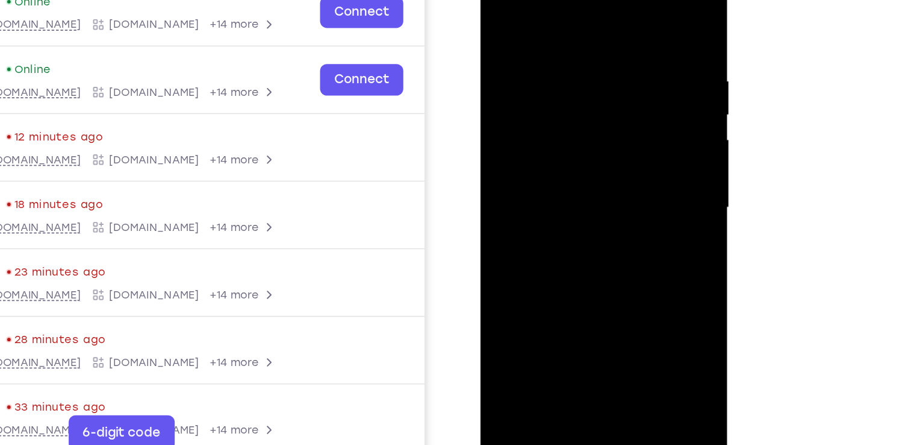
scroll to position [180, 0]
drag, startPoint x: 581, startPoint y: 175, endPoint x: 551, endPoint y: 84, distance: 96.0
click at [551, 84] on div at bounding box center [566, 126] width 152 height 337
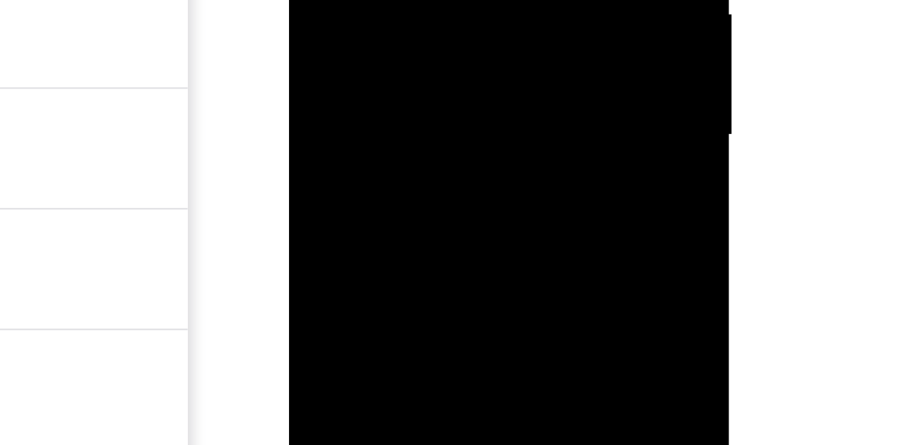
drag, startPoint x: 378, startPoint y: -147, endPoint x: 379, endPoint y: -49, distance: 98.2
drag, startPoint x: 365, startPoint y: -156, endPoint x: 363, endPoint y: -75, distance: 81.4
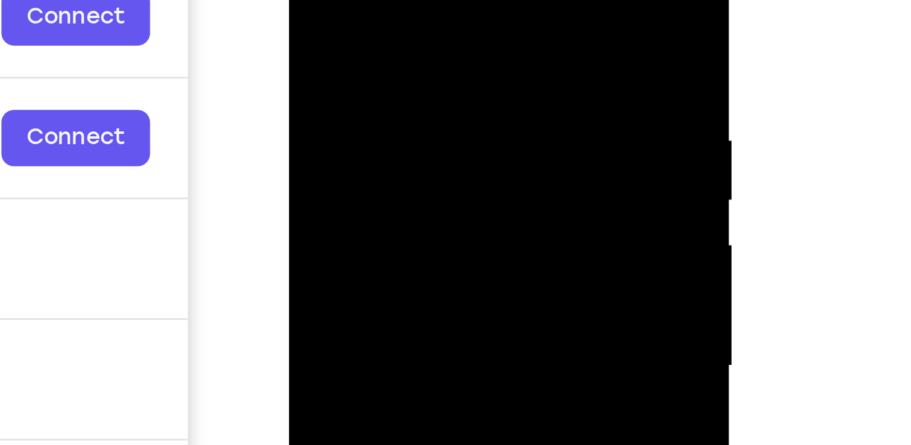
click at [414, 0] on div at bounding box center [375, 82] width 152 height 337
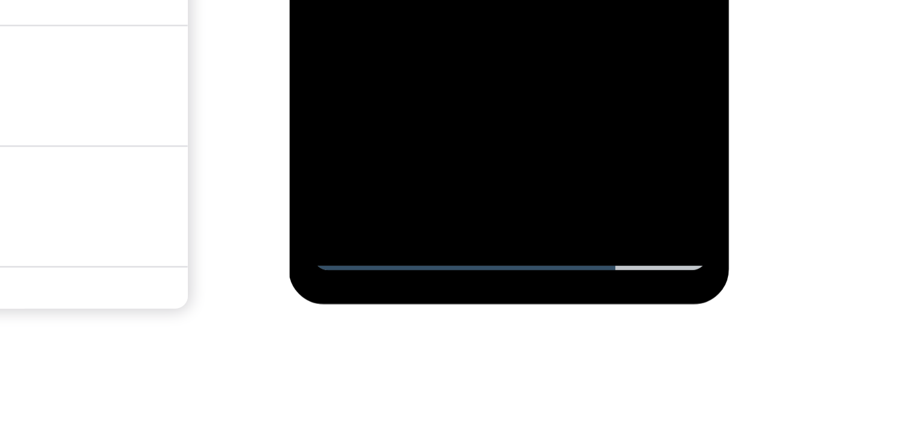
scroll to position [261, 0]
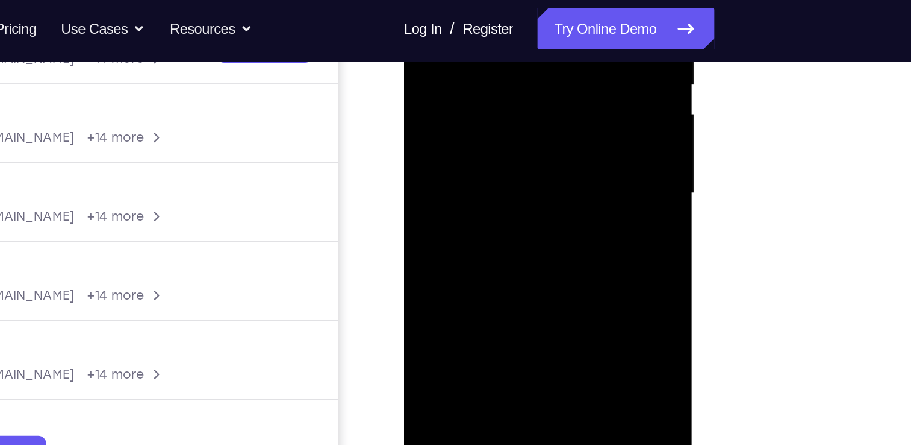
drag, startPoint x: 498, startPoint y: 101, endPoint x: 480, endPoint y: -70, distance: 172.0
click at [480, 0] on div at bounding box center [489, 69] width 152 height 337
drag, startPoint x: 498, startPoint y: 100, endPoint x: 477, endPoint y: -70, distance: 171.8
click at [477, 0] on div at bounding box center [489, 69] width 152 height 337
drag, startPoint x: 477, startPoint y: 56, endPoint x: 475, endPoint y: -49, distance: 105.5
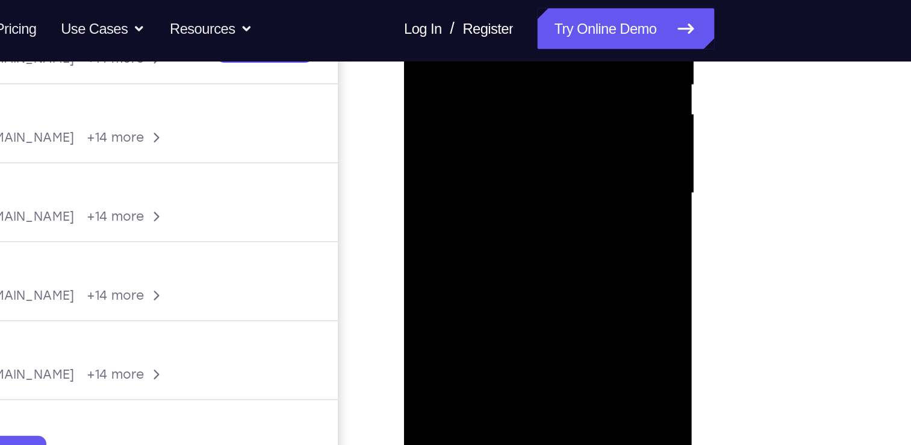
click at [475, 0] on div at bounding box center [489, 69] width 152 height 337
drag, startPoint x: 490, startPoint y: 117, endPoint x: 483, endPoint y: 61, distance: 56.0
click at [483, 61] on div at bounding box center [489, 69] width 152 height 337
drag, startPoint x: 510, startPoint y: 96, endPoint x: 496, endPoint y: -16, distance: 112.9
click at [496, 0] on div at bounding box center [489, 69] width 152 height 337
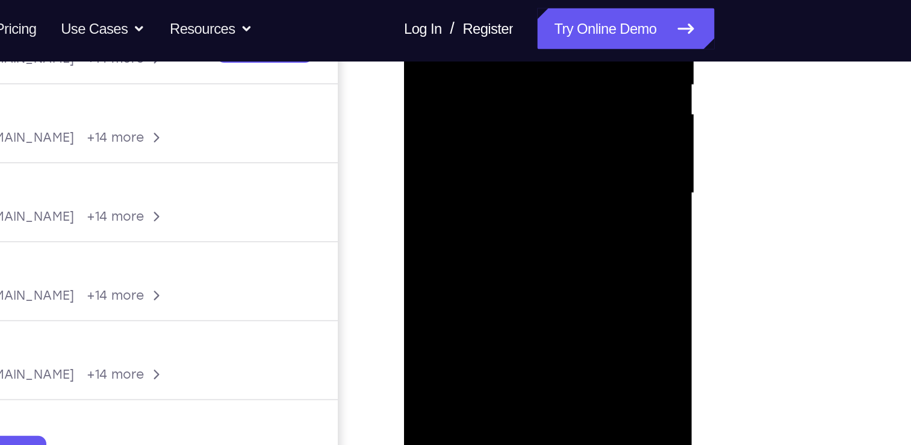
drag, startPoint x: 501, startPoint y: 133, endPoint x: 495, endPoint y: 40, distance: 93.0
click at [495, 40] on div at bounding box center [489, 69] width 152 height 337
drag, startPoint x: 449, startPoint y: 122, endPoint x: 435, endPoint y: -10, distance: 132.7
click at [435, 0] on div at bounding box center [489, 69] width 152 height 337
drag, startPoint x: 495, startPoint y: 137, endPoint x: 495, endPoint y: 7, distance: 130.7
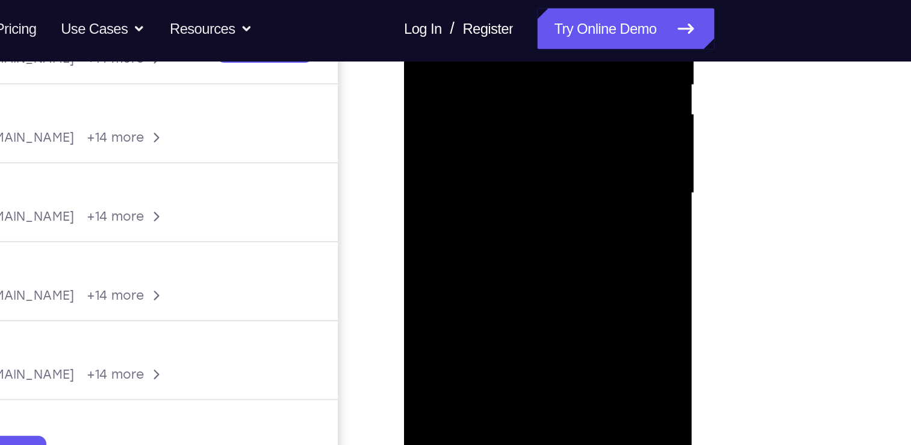
click at [495, 7] on div at bounding box center [489, 69] width 152 height 337
drag, startPoint x: 505, startPoint y: 124, endPoint x: 1111, endPoint y: -90, distance: 642.9
click at [501, 0] on div at bounding box center [489, 69] width 152 height 337
drag, startPoint x: 517, startPoint y: 125, endPoint x: 512, endPoint y: 42, distance: 83.9
click at [512, 42] on div at bounding box center [489, 69] width 152 height 337
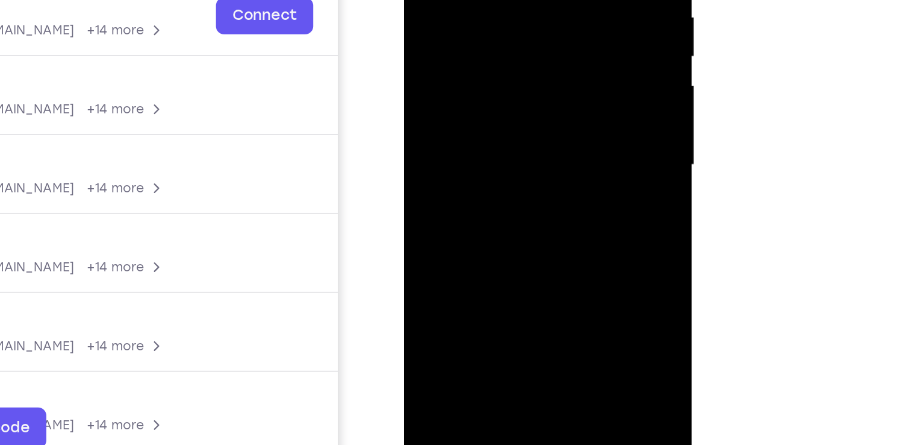
scroll to position [222, 0]
drag, startPoint x: 527, startPoint y: 133, endPoint x: 505, endPoint y: 1, distance: 133.1
click at [505, 1] on div at bounding box center [489, 40] width 152 height 337
drag, startPoint x: 516, startPoint y: 102, endPoint x: 510, endPoint y: -56, distance: 158.5
click at [510, 0] on div at bounding box center [489, 40] width 152 height 337
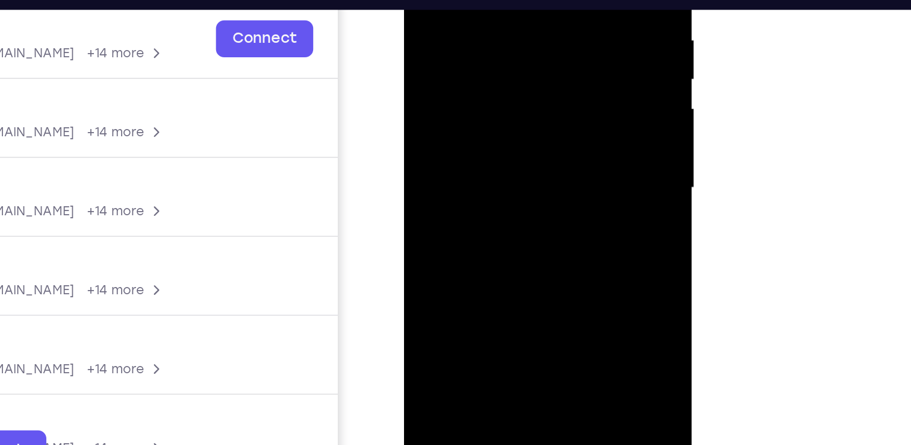
scroll to position [234, 0]
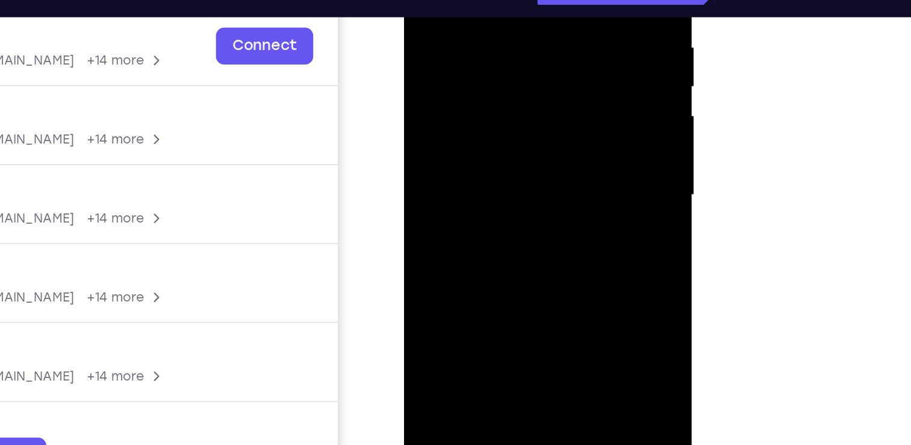
drag, startPoint x: 486, startPoint y: 145, endPoint x: 479, endPoint y: -45, distance: 189.9
click at [479, 0] on div at bounding box center [489, 70] width 152 height 337
drag, startPoint x: 492, startPoint y: 100, endPoint x: 490, endPoint y: 119, distance: 19.4
click at [490, 119] on div at bounding box center [489, 70] width 152 height 337
click at [436, 70] on div at bounding box center [489, 70] width 152 height 337
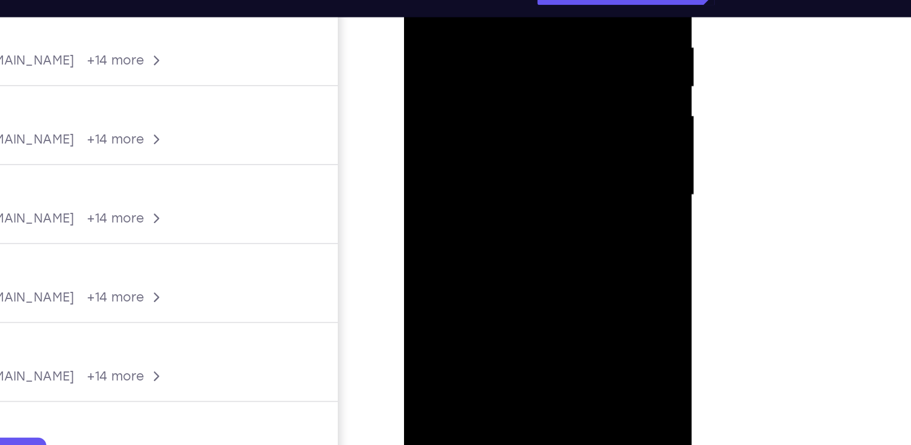
drag, startPoint x: 489, startPoint y: 125, endPoint x: 466, endPoint y: -12, distance: 139.2
click at [466, 0] on div at bounding box center [489, 70] width 152 height 337
drag, startPoint x: 478, startPoint y: 148, endPoint x: 466, endPoint y: 4, distance: 143.9
click at [466, 4] on div at bounding box center [489, 70] width 152 height 337
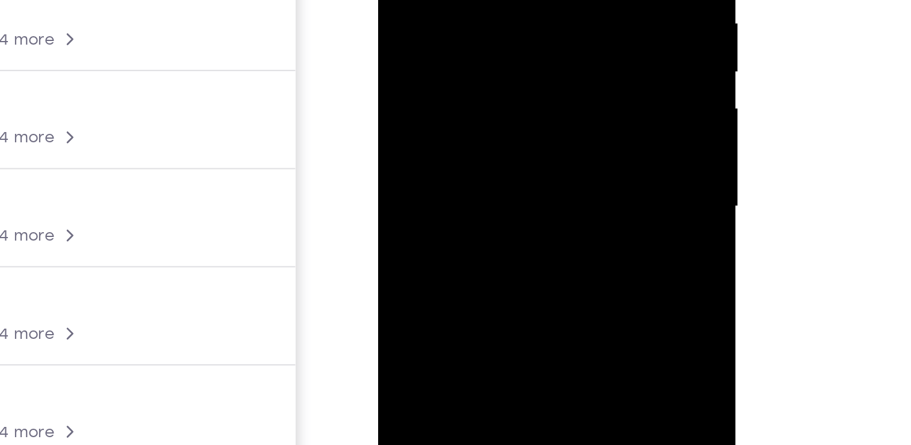
drag, startPoint x: 447, startPoint y: 31, endPoint x: 444, endPoint y: -110, distance: 141.0
click at [444, 0] on div at bounding box center [463, 9] width 152 height 337
drag, startPoint x: 463, startPoint y: 1, endPoint x: 453, endPoint y: -61, distance: 62.8
click at [453, 0] on div at bounding box center [463, 9] width 152 height 337
drag, startPoint x: 469, startPoint y: 33, endPoint x: 462, endPoint y: -110, distance: 142.3
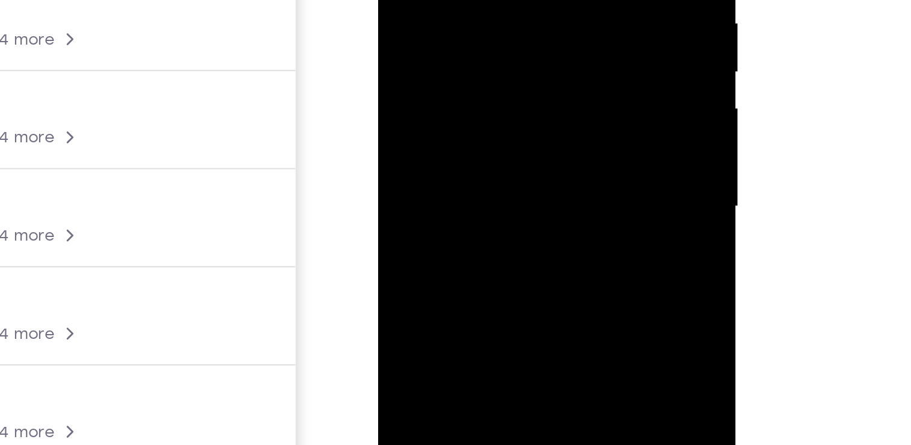
click at [462, 0] on div at bounding box center [463, 9] width 152 height 337
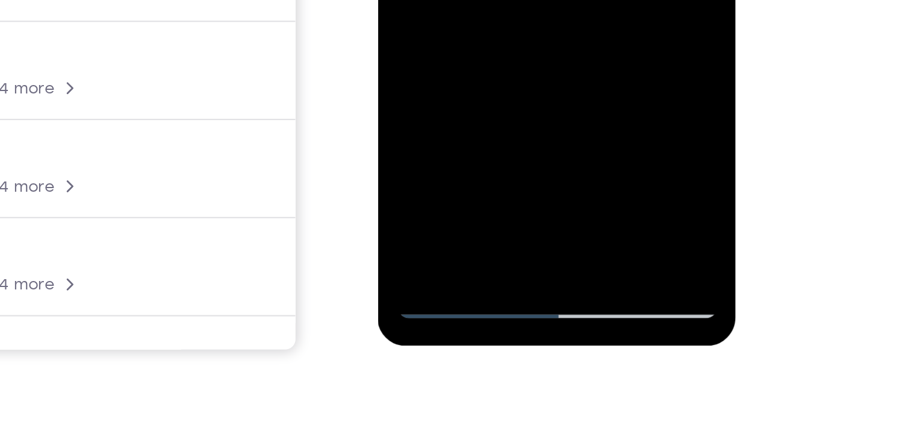
drag, startPoint x: 468, startPoint y: -117, endPoint x: 463, endPoint y: -199, distance: 82.1
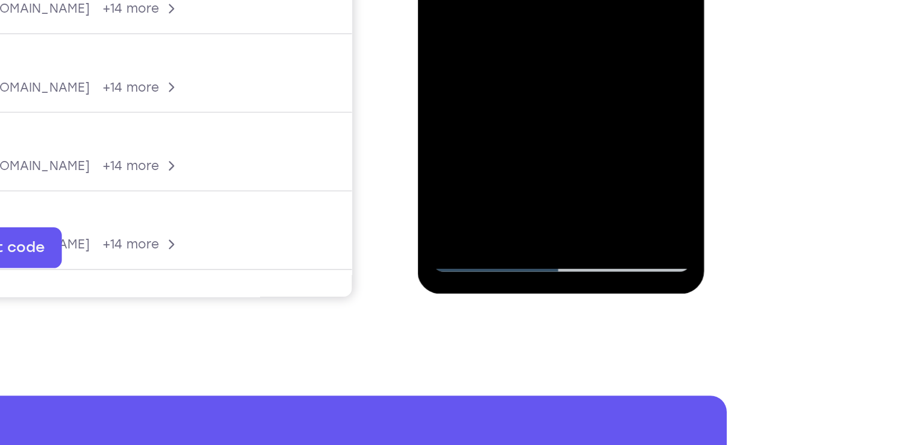
drag, startPoint x: 525, startPoint y: -62, endPoint x: 512, endPoint y: -155, distance: 93.6
drag, startPoint x: 511, startPoint y: -19, endPoint x: 496, endPoint y: -155, distance: 137.0
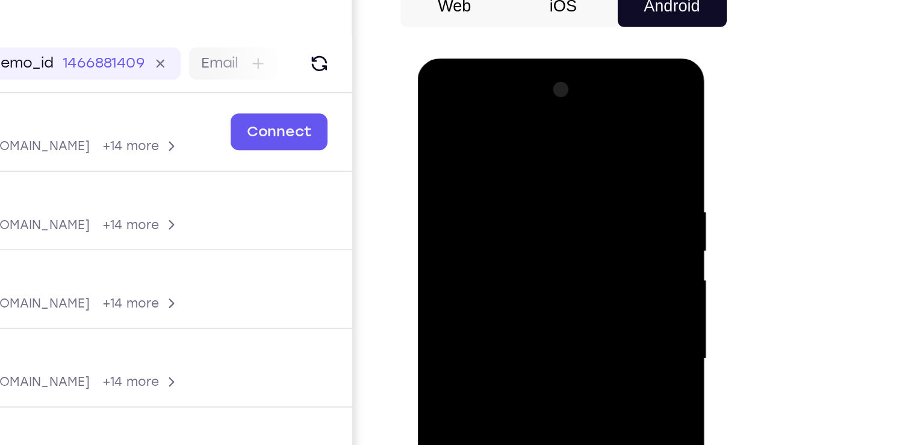
scroll to position [107, 0]
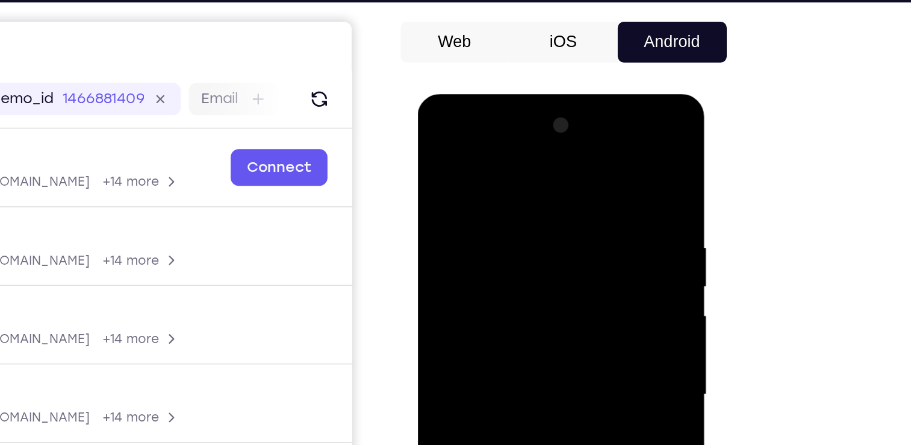
click at [474, 130] on div at bounding box center [503, 271] width 152 height 337
click at [444, 180] on div at bounding box center [503, 271] width 152 height 337
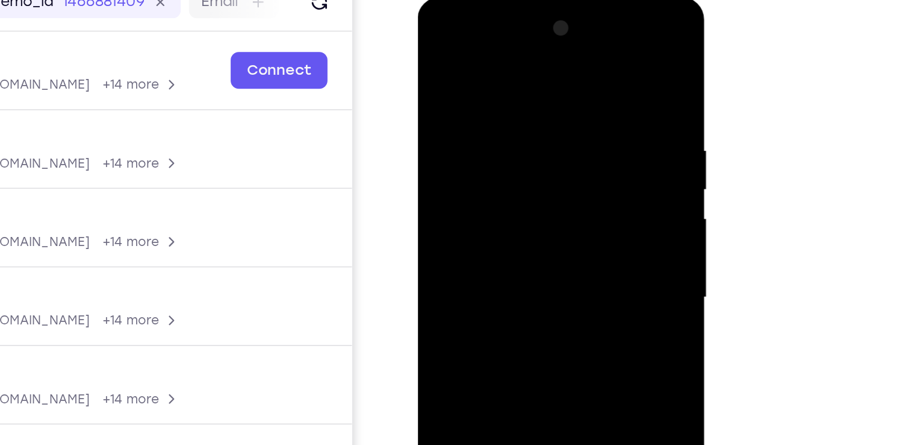
scroll to position [140, 0]
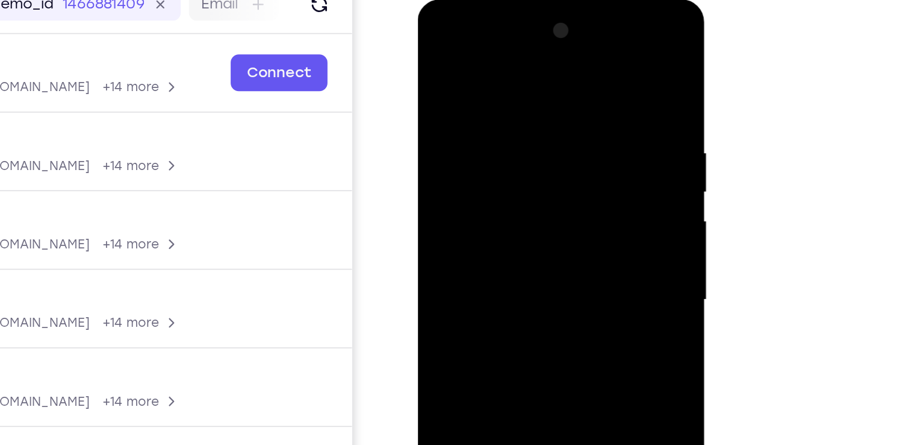
click at [512, 35] on div at bounding box center [503, 177] width 152 height 337
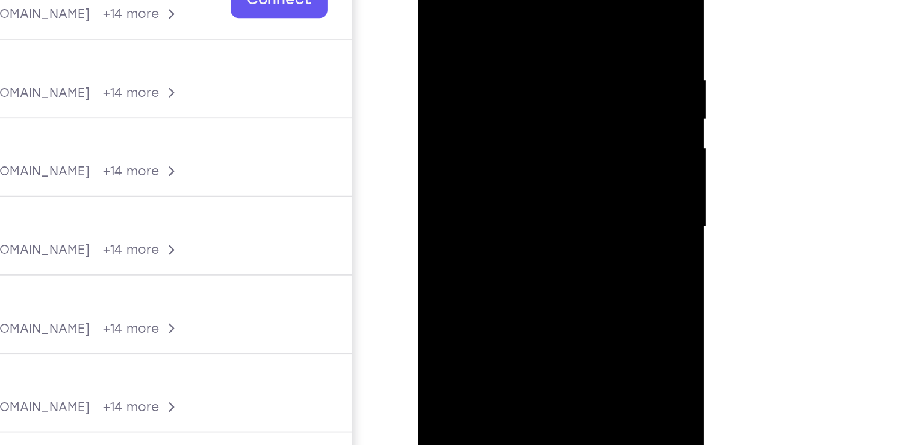
click at [490, 126] on div at bounding box center [503, 104] width 152 height 337
click at [496, 161] on div at bounding box center [503, 104] width 152 height 337
click at [504, 99] on div at bounding box center [503, 104] width 152 height 337
click at [495, 65] on div at bounding box center [503, 104] width 152 height 337
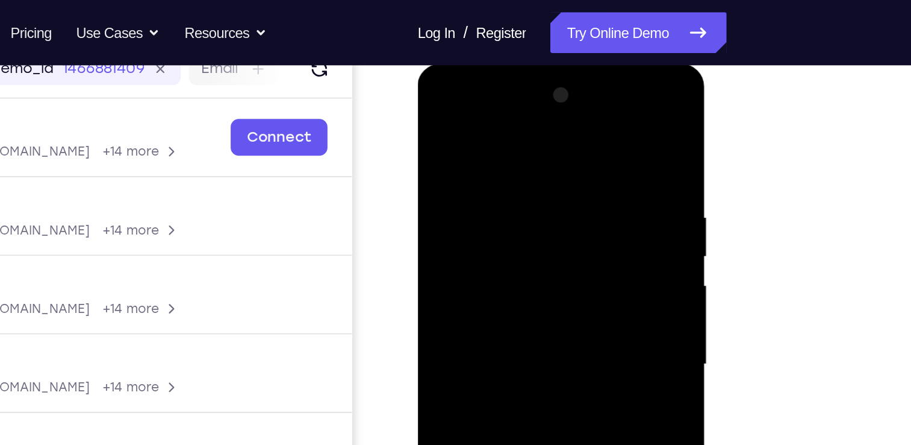
scroll to position [161, 0]
click at [448, 187] on div at bounding box center [503, 242] width 152 height 337
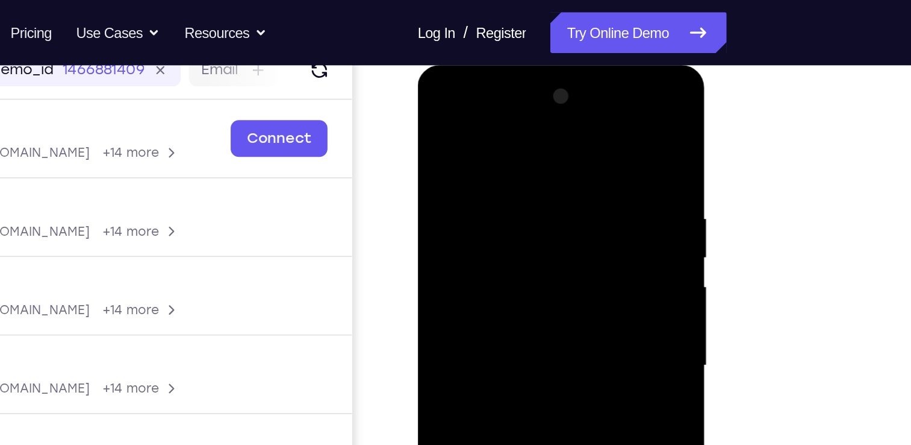
click at [448, 187] on div at bounding box center [503, 242] width 152 height 337
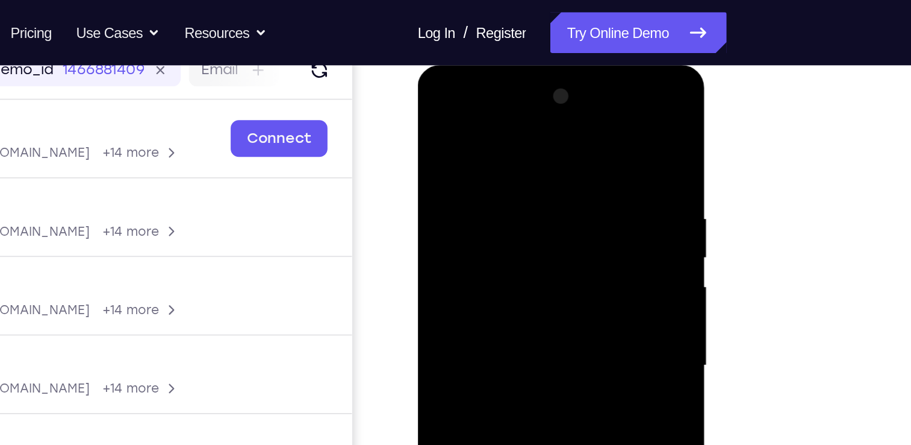
click at [448, 187] on div at bounding box center [503, 242] width 152 height 337
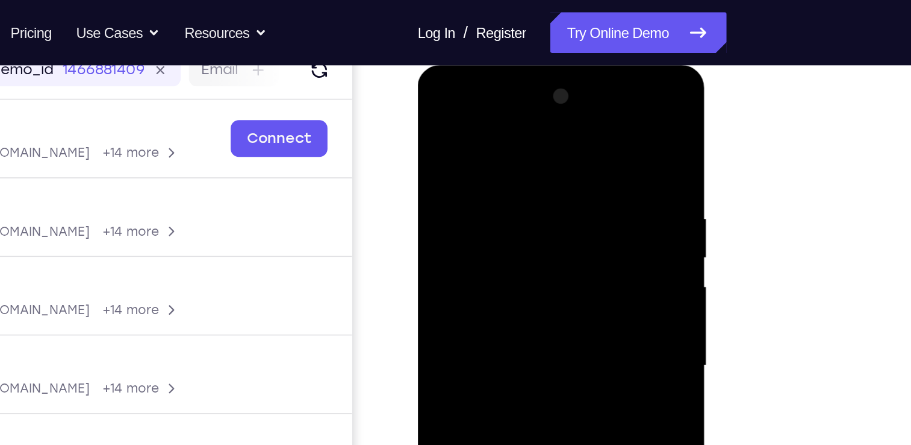
click at [448, 187] on div at bounding box center [503, 242] width 152 height 337
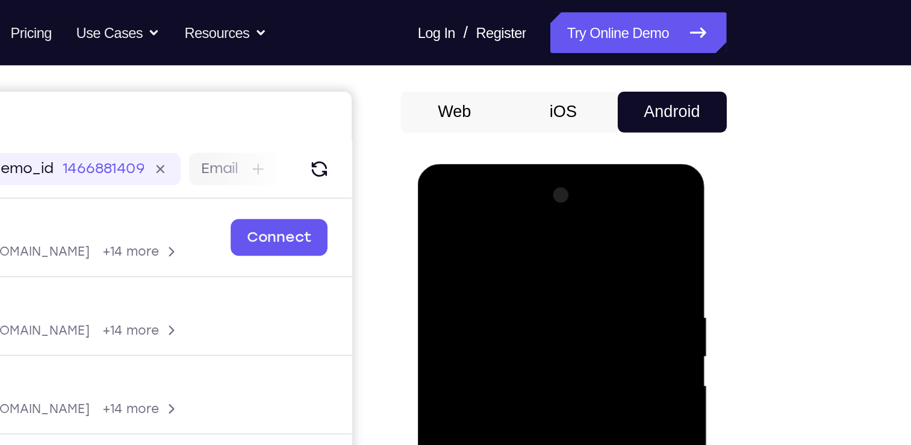
scroll to position [96, 0]
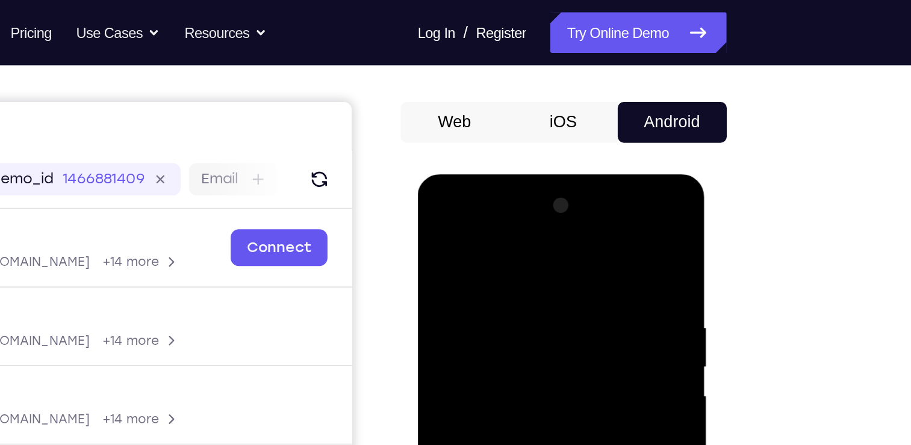
click at [464, 290] on div at bounding box center [503, 351] width 152 height 337
click at [449, 296] on div at bounding box center [503, 351] width 152 height 337
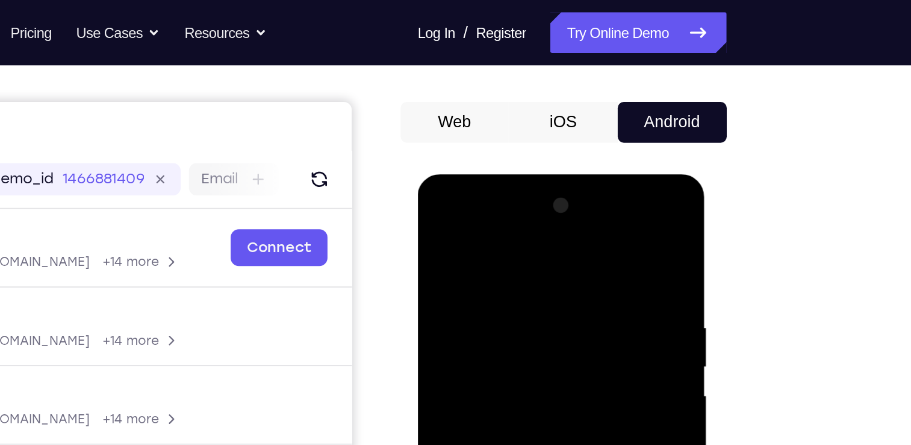
click at [449, 296] on div at bounding box center [503, 351] width 152 height 337
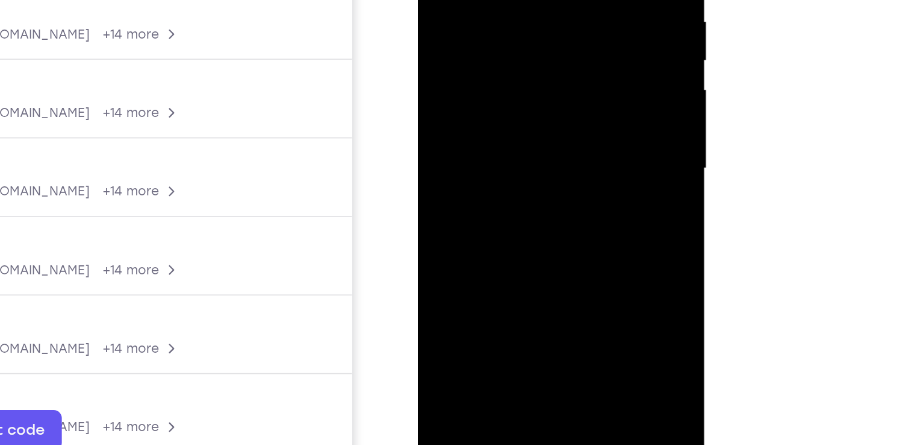
click at [502, 74] on div at bounding box center [503, 46] width 152 height 337
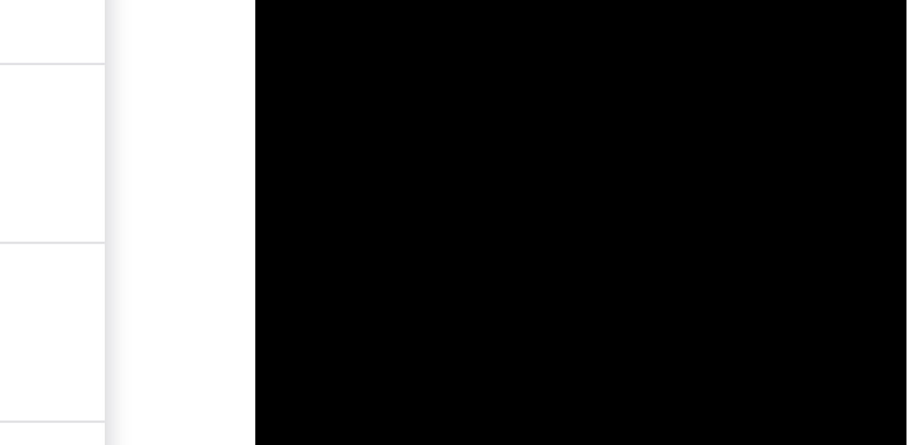
scroll to position [122, 0]
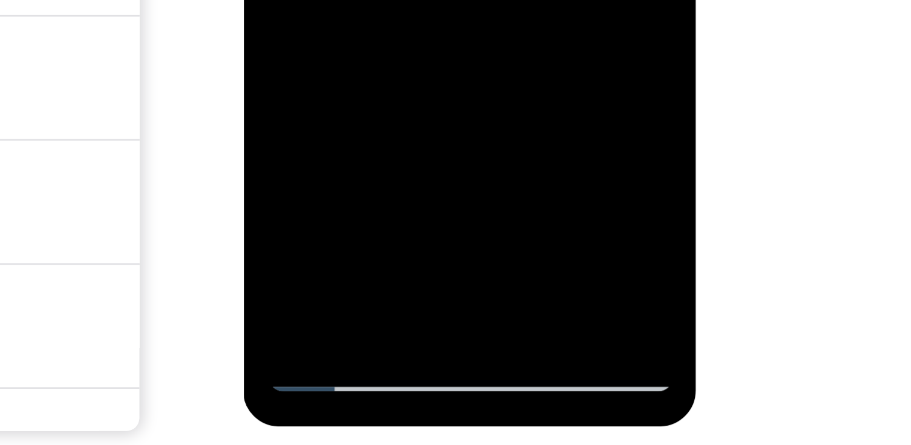
scroll to position [143, 0]
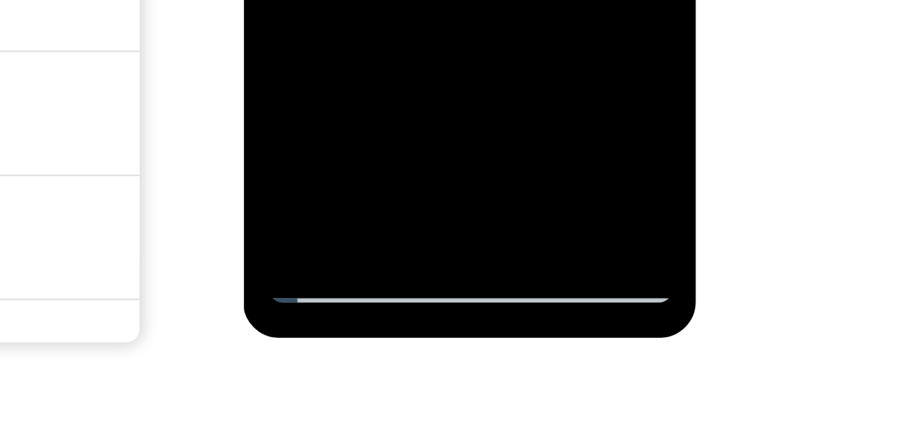
scroll to position [155, 0]
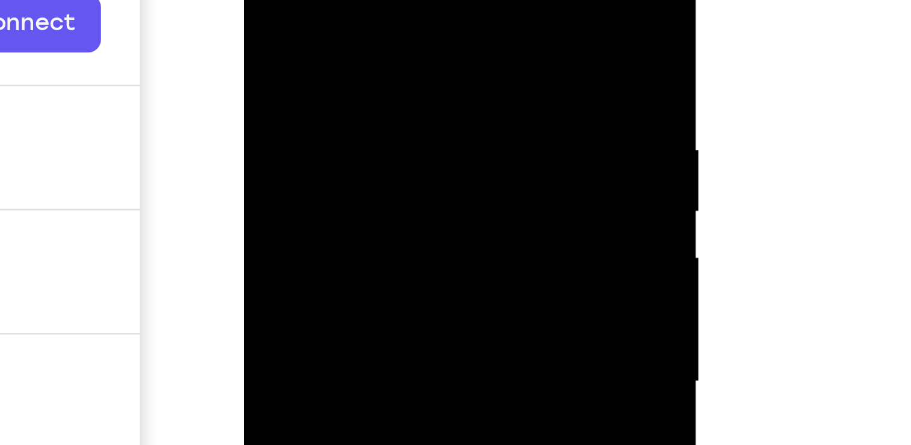
click at [315, 0] on div at bounding box center [329, 85] width 152 height 337
click at [387, 39] on div at bounding box center [329, 85] width 152 height 337
click at [390, 0] on div at bounding box center [329, 85] width 152 height 337
drag, startPoint x: 319, startPoint y: 61, endPoint x: 333, endPoint y: -67, distance: 128.5
click at [333, 0] on div at bounding box center [329, 85] width 152 height 337
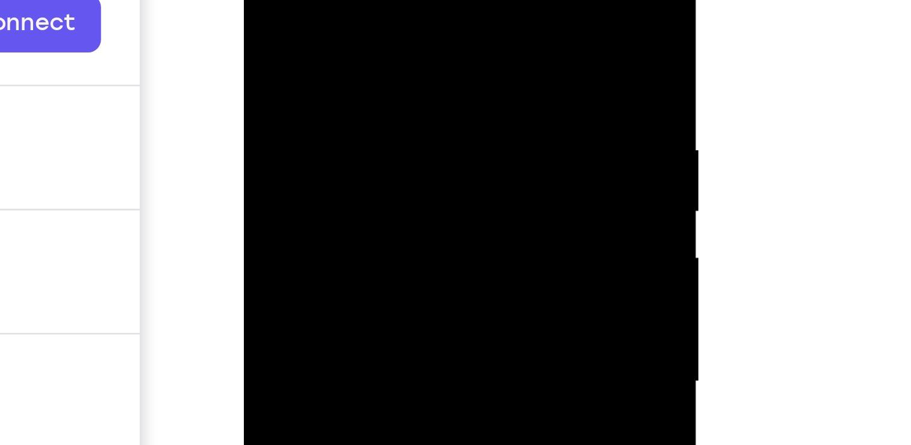
drag, startPoint x: 342, startPoint y: 50, endPoint x: 341, endPoint y: -47, distance: 97.0
click at [341, 0] on div at bounding box center [329, 85] width 152 height 337
drag, startPoint x: 351, startPoint y: 57, endPoint x: 354, endPoint y: -40, distance: 97.0
click at [354, 0] on div at bounding box center [329, 85] width 152 height 337
drag, startPoint x: 355, startPoint y: 58, endPoint x: 346, endPoint y: -34, distance: 93.2
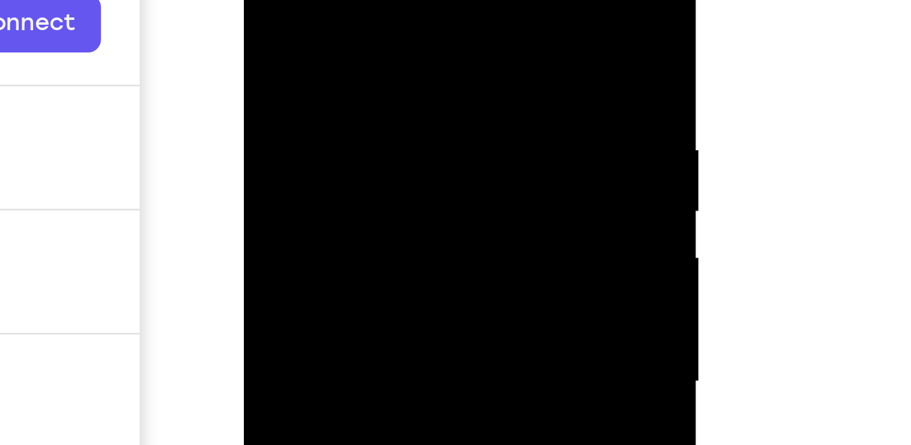
click at [346, 0] on div at bounding box center [329, 85] width 152 height 337
drag, startPoint x: 351, startPoint y: 62, endPoint x: 349, endPoint y: -55, distance: 116.9
click at [349, 0] on div at bounding box center [329, 85] width 152 height 337
drag, startPoint x: 343, startPoint y: 55, endPoint x: 357, endPoint y: -65, distance: 121.2
click at [357, 0] on div at bounding box center [329, 85] width 152 height 337
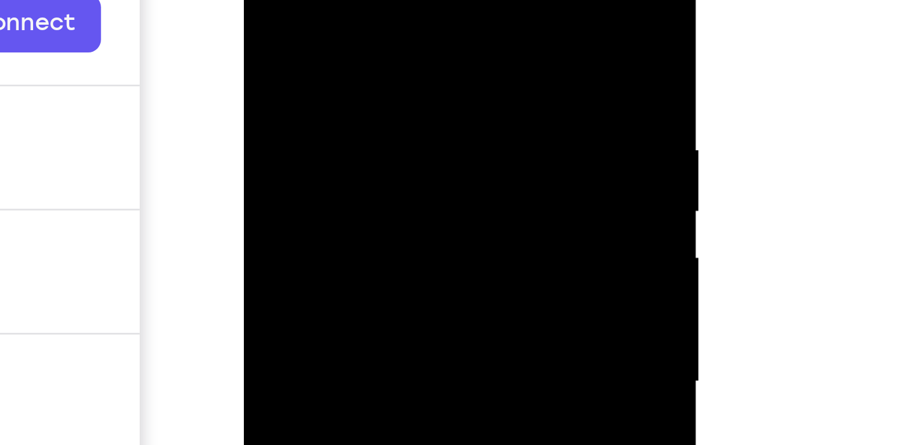
drag, startPoint x: 347, startPoint y: 41, endPoint x: 346, endPoint y: -61, distance: 102.4
click at [346, 0] on div at bounding box center [329, 85] width 152 height 337
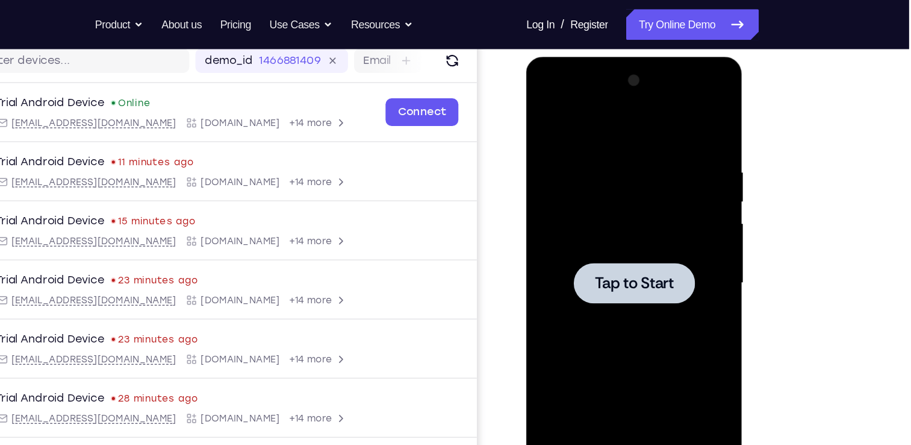
click at [578, 246] on div at bounding box center [611, 234] width 95 height 32
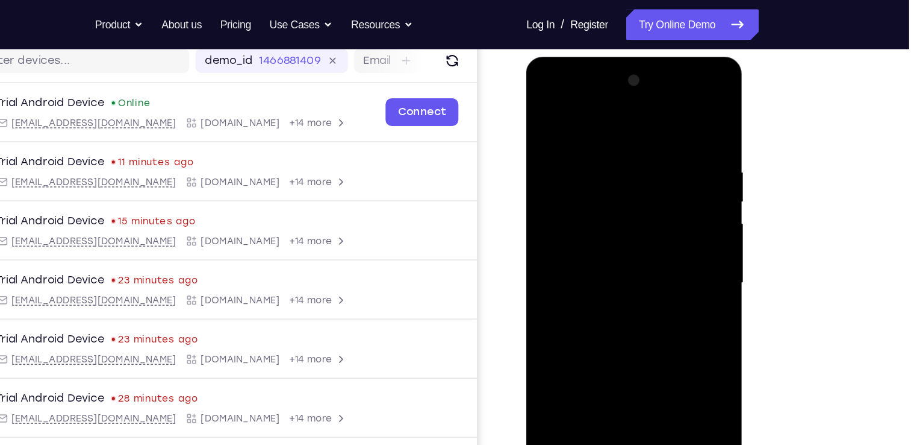
scroll to position [231, 0]
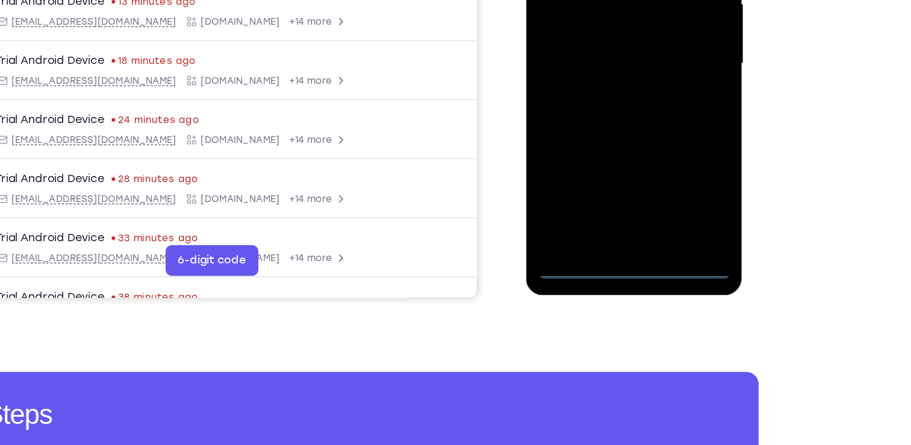
click at [610, 173] on div at bounding box center [612, 15] width 152 height 337
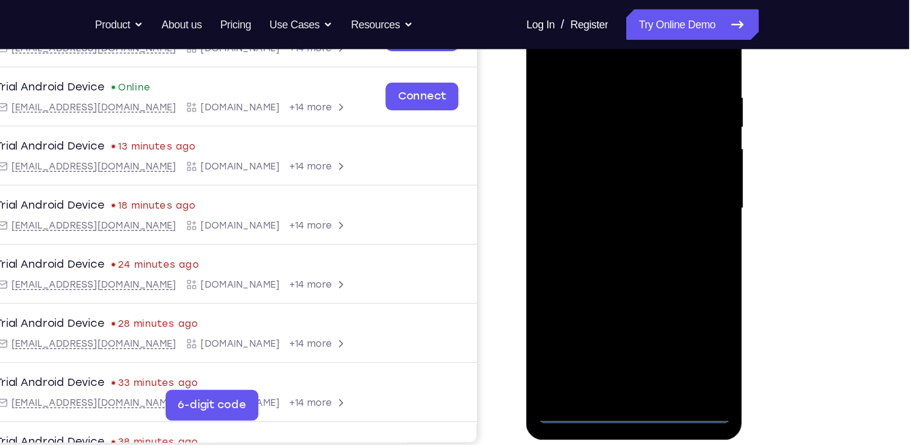
scroll to position [213, 0]
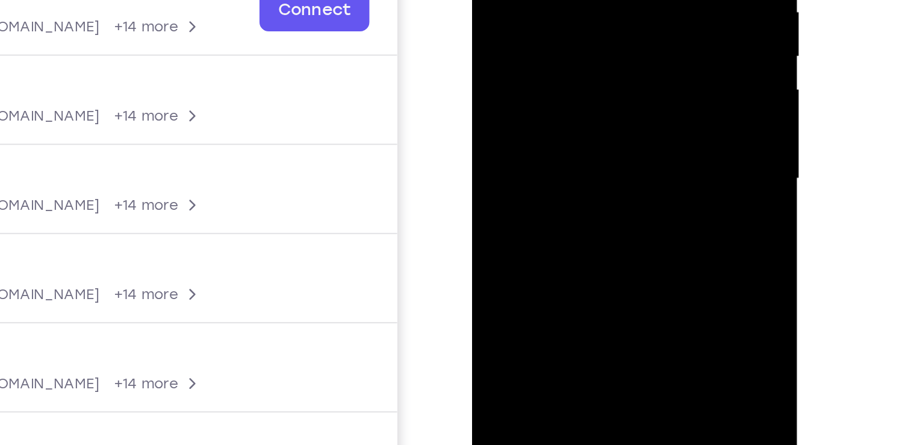
click at [612, 123] on div at bounding box center [557, 16] width 152 height 337
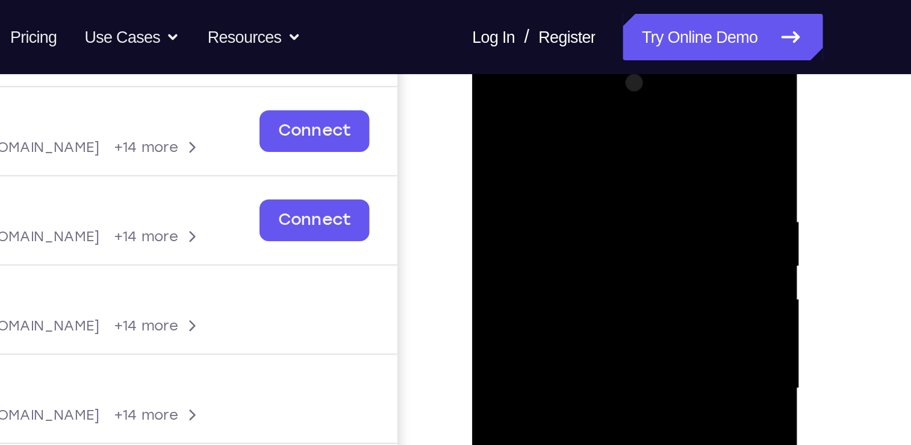
scroll to position [173, 0]
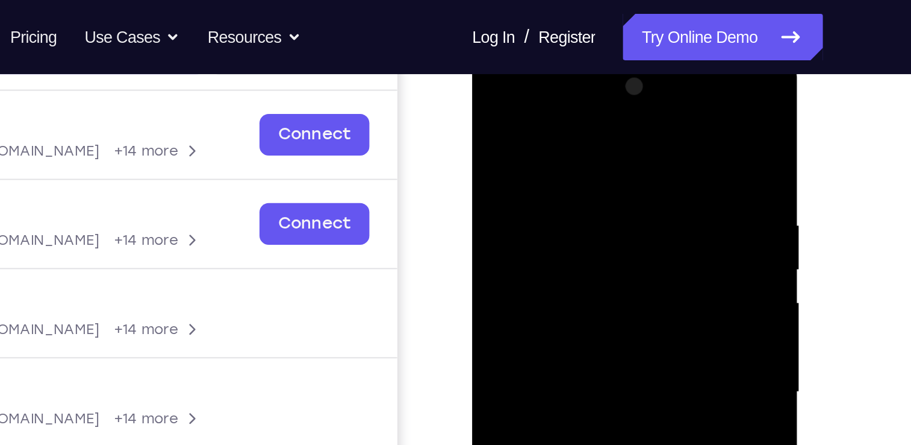
click at [552, 108] on div at bounding box center [557, 228] width 152 height 337
click at [509, 191] on div at bounding box center [557, 228] width 152 height 337
click at [539, 90] on div at bounding box center [557, 228] width 152 height 337
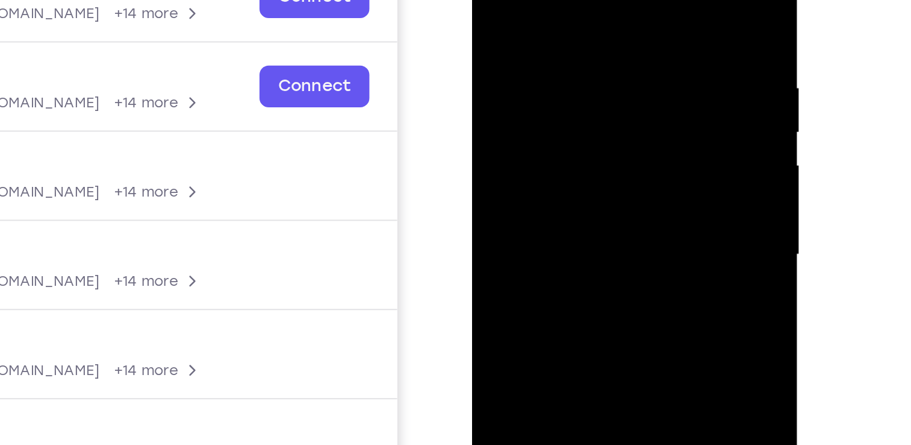
click at [544, 118] on div at bounding box center [557, 91] width 152 height 337
click at [552, 151] on div at bounding box center [557, 91] width 152 height 337
click at [555, 89] on div at bounding box center [557, 91] width 152 height 337
click at [533, 95] on div at bounding box center [557, 91] width 152 height 337
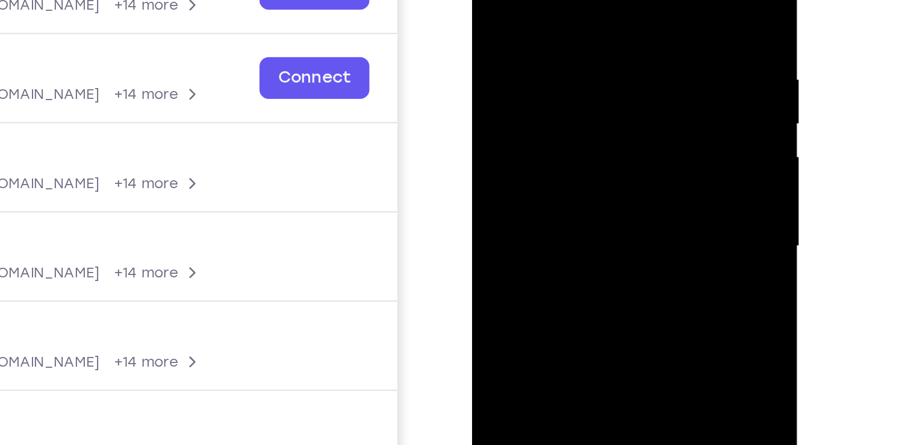
click at [544, 69] on div at bounding box center [557, 83] width 152 height 337
click at [542, 95] on div at bounding box center [557, 83] width 152 height 337
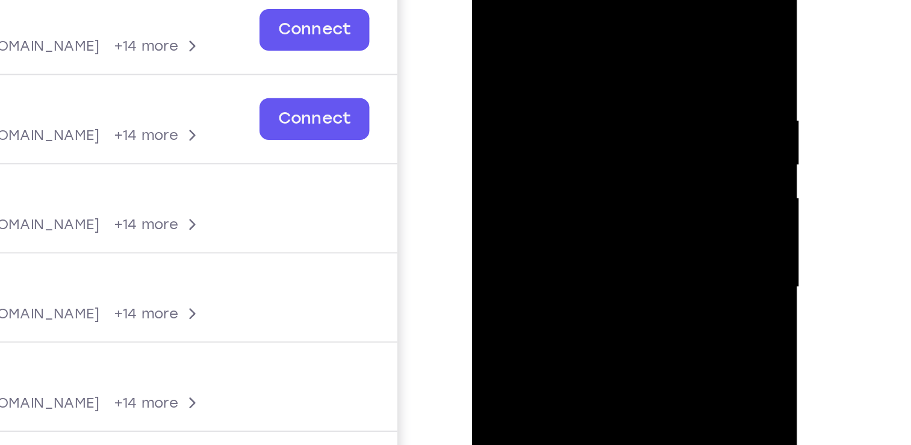
scroll to position [121, 0]
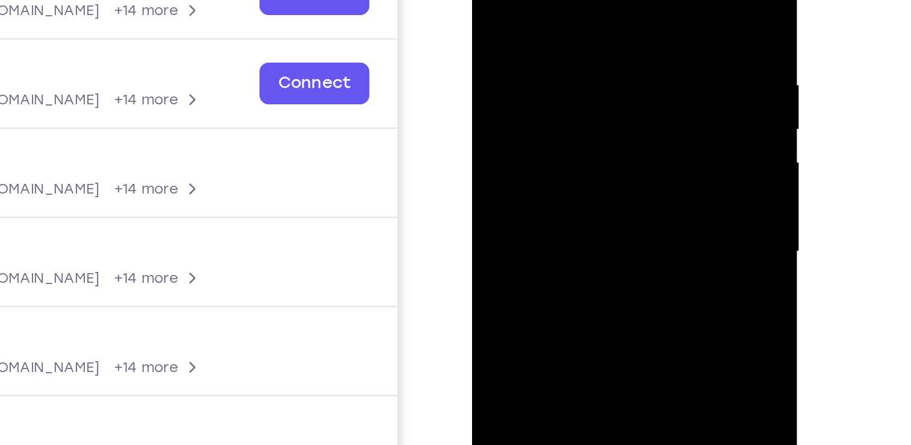
scroll to position [133, 0]
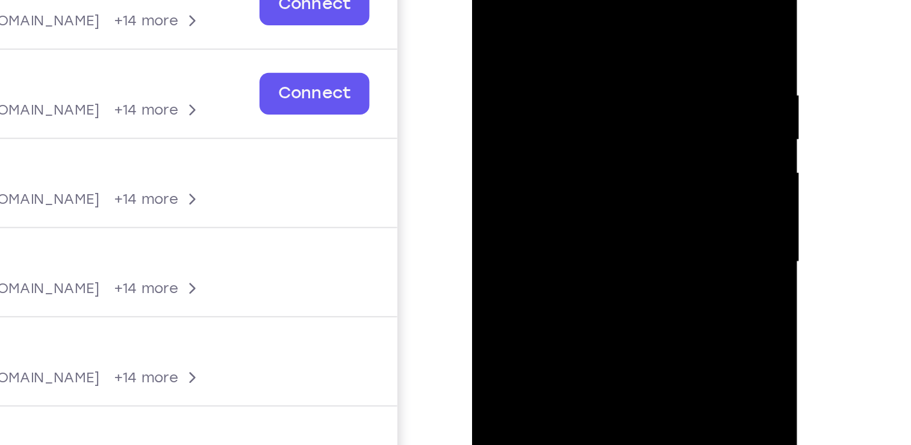
click at [560, 62] on div at bounding box center [557, 98] width 152 height 337
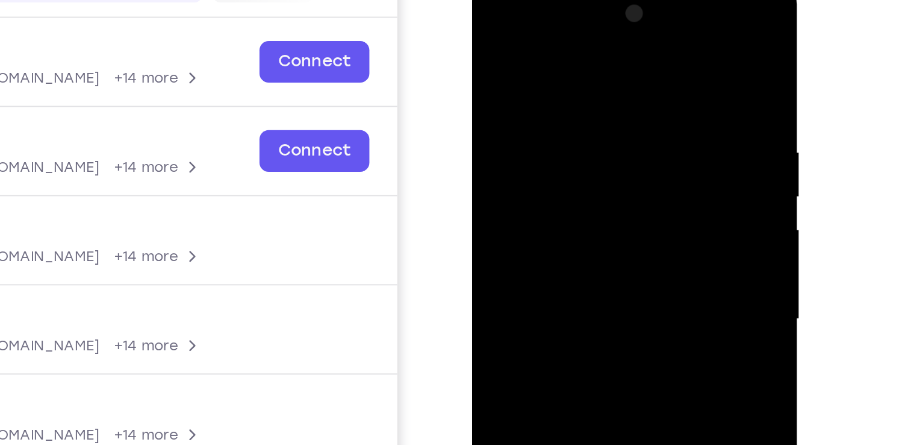
scroll to position [132, 0]
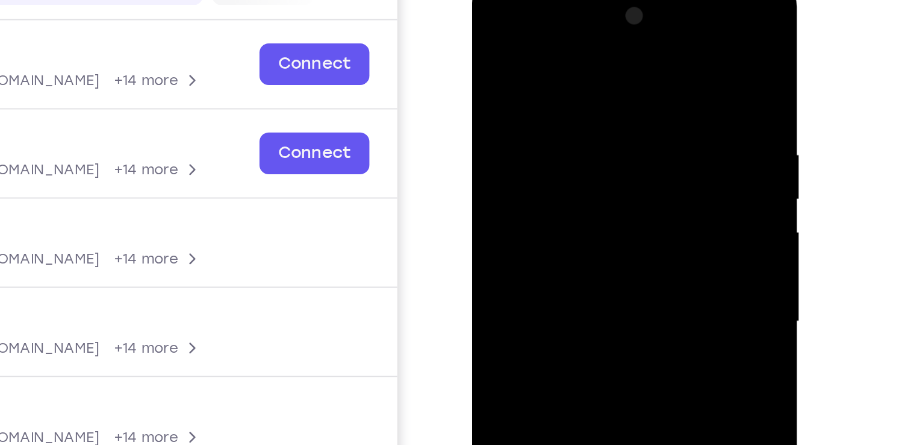
click at [503, 106] on div at bounding box center [557, 158] width 152 height 337
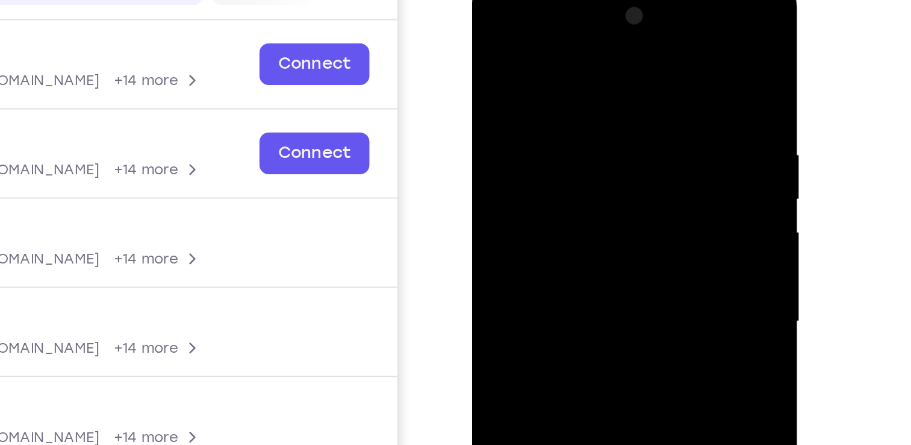
click at [503, 106] on div at bounding box center [557, 158] width 152 height 337
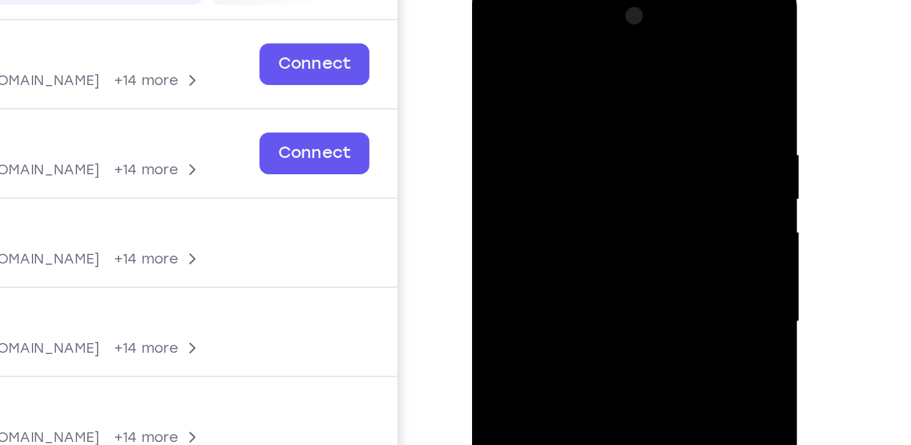
click at [503, 106] on div at bounding box center [557, 158] width 152 height 337
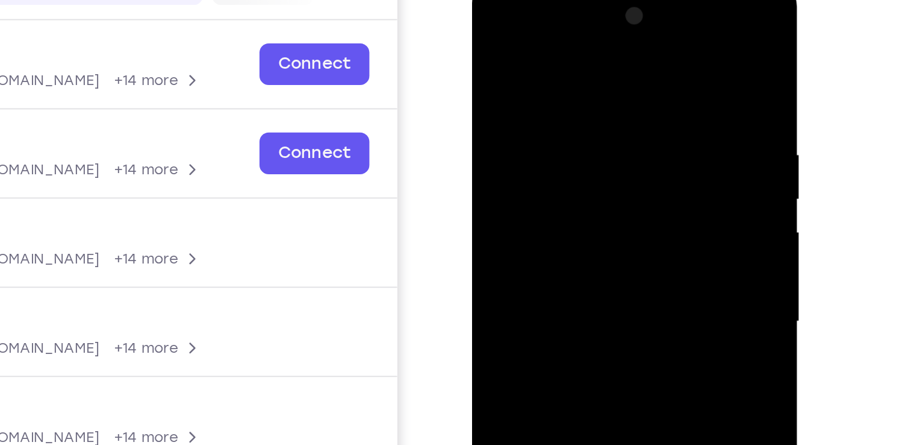
click at [504, 98] on div at bounding box center [557, 158] width 152 height 337
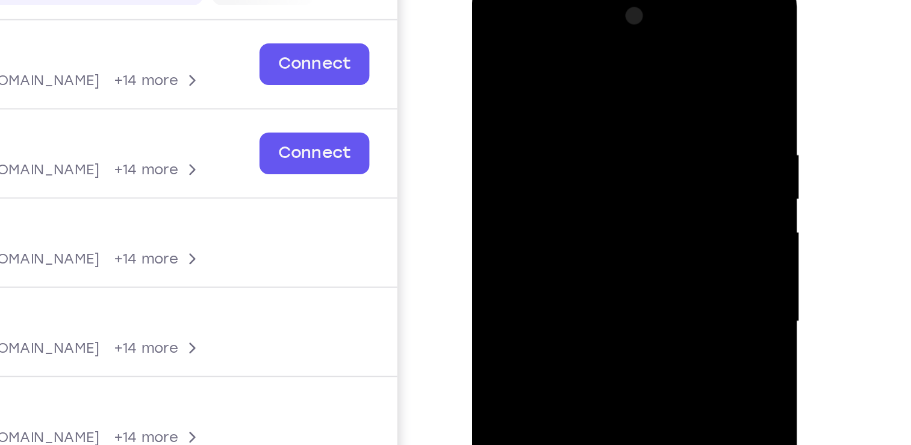
click at [504, 98] on div at bounding box center [557, 158] width 152 height 337
click at [504, 96] on div at bounding box center [557, 158] width 152 height 337
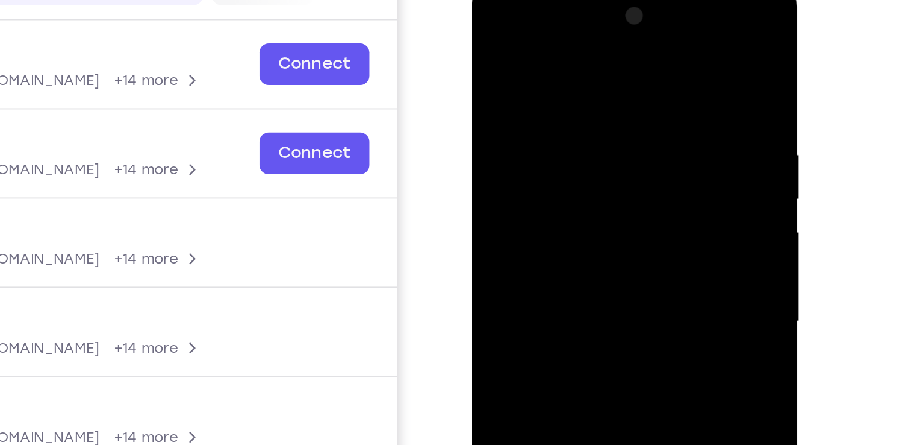
click at [504, 96] on div at bounding box center [557, 158] width 152 height 337
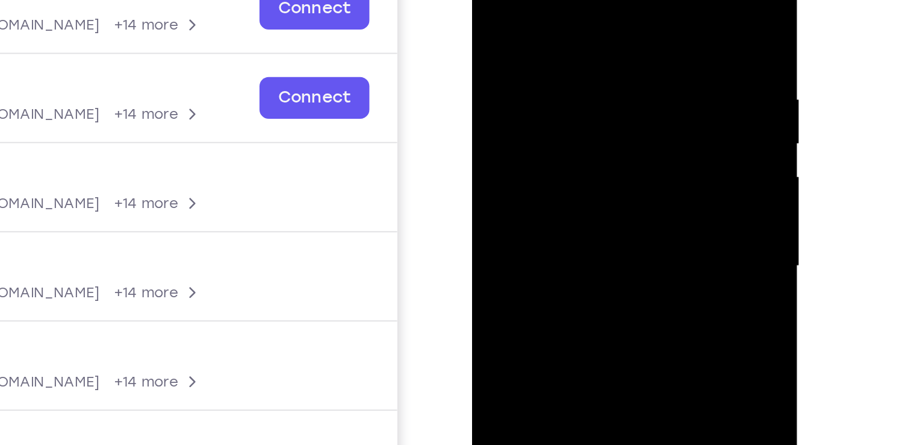
click at [555, 158] on div at bounding box center [557, 102] width 152 height 337
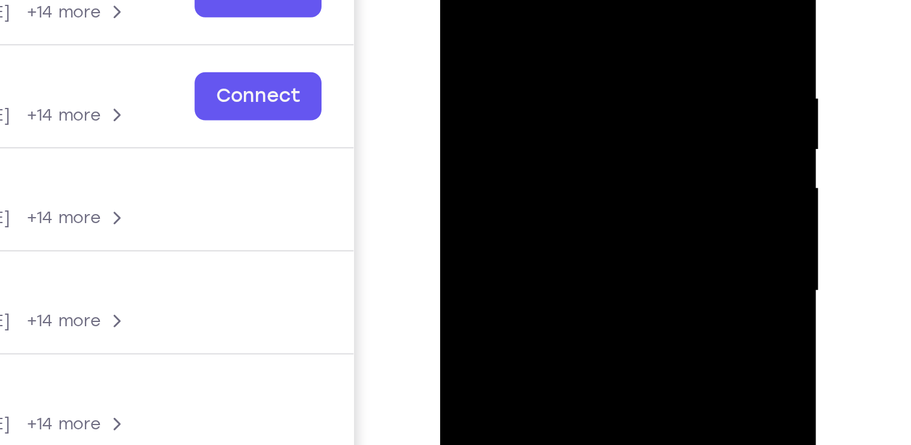
drag, startPoint x: 541, startPoint y: 51, endPoint x: 538, endPoint y: -76, distance: 126.5
click at [538, 0] on div at bounding box center [526, 75] width 152 height 337
drag, startPoint x: 534, startPoint y: 57, endPoint x: 532, endPoint y: -69, distance: 126.5
click at [532, 0] on div at bounding box center [526, 75] width 152 height 337
drag, startPoint x: 529, startPoint y: 72, endPoint x: 528, endPoint y: -70, distance: 141.6
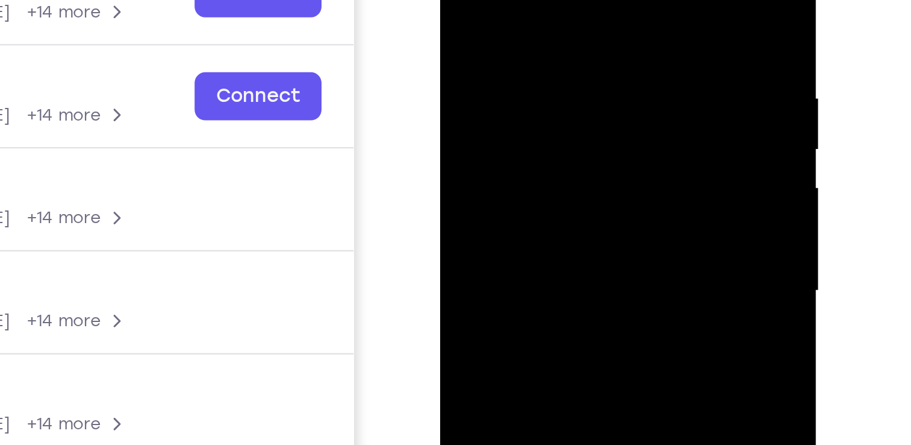
click at [528, 0] on div at bounding box center [526, 75] width 152 height 337
drag, startPoint x: 532, startPoint y: 73, endPoint x: 530, endPoint y: -46, distance: 119.3
click at [530, 0] on div at bounding box center [526, 75] width 152 height 337
drag, startPoint x: 534, startPoint y: 92, endPoint x: 532, endPoint y: -17, distance: 109.1
click at [532, 0] on div at bounding box center [526, 75] width 152 height 337
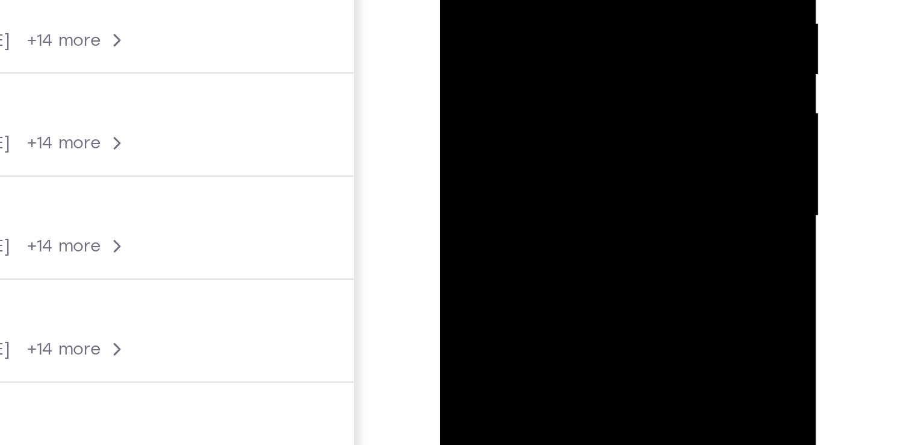
scroll to position [133, 0]
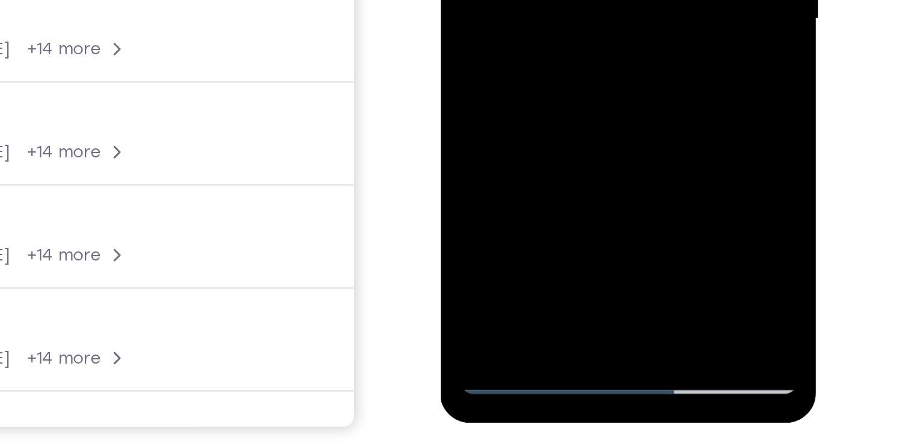
drag, startPoint x: 529, startPoint y: -92, endPoint x: 513, endPoint y: -210, distance: 119.2
drag, startPoint x: 522, startPoint y: -116, endPoint x: 514, endPoint y: -214, distance: 98.5
drag, startPoint x: 521, startPoint y: -133, endPoint x: 510, endPoint y: -226, distance: 93.5
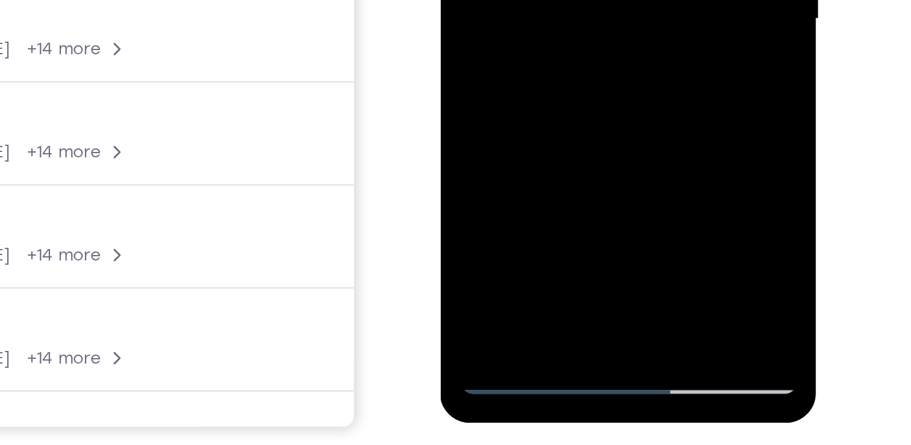
drag, startPoint x: 525, startPoint y: -114, endPoint x: 517, endPoint y: -217, distance: 103.9
drag, startPoint x: 525, startPoint y: -160, endPoint x: 513, endPoint y: -226, distance: 67.2
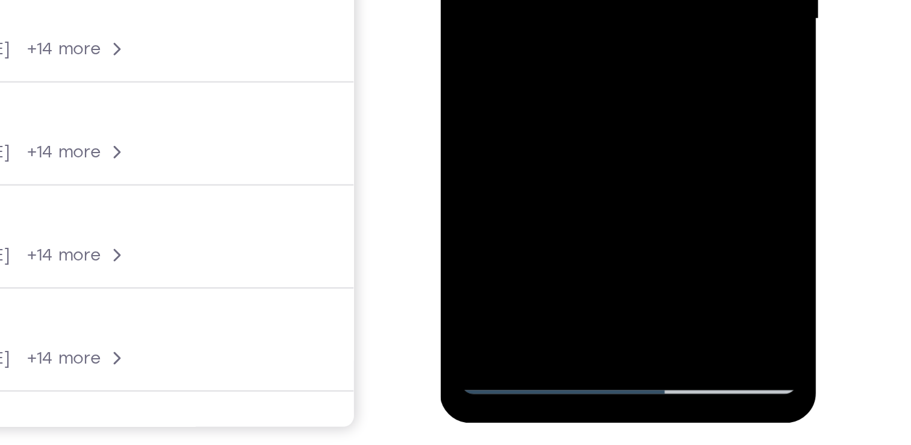
drag, startPoint x: 525, startPoint y: -127, endPoint x: 510, endPoint y: -226, distance: 100.4
drag, startPoint x: 523, startPoint y: -138, endPoint x: 508, endPoint y: -225, distance: 88.2
drag, startPoint x: 525, startPoint y: -148, endPoint x: 511, endPoint y: -226, distance: 79.5
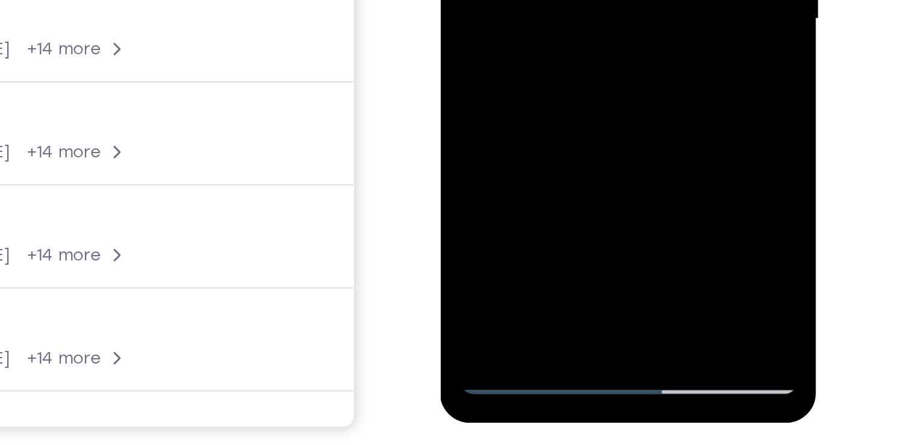
drag, startPoint x: 527, startPoint y: -106, endPoint x: 512, endPoint y: -226, distance: 120.8
drag, startPoint x: 523, startPoint y: -107, endPoint x: 519, endPoint y: -193, distance: 86.3
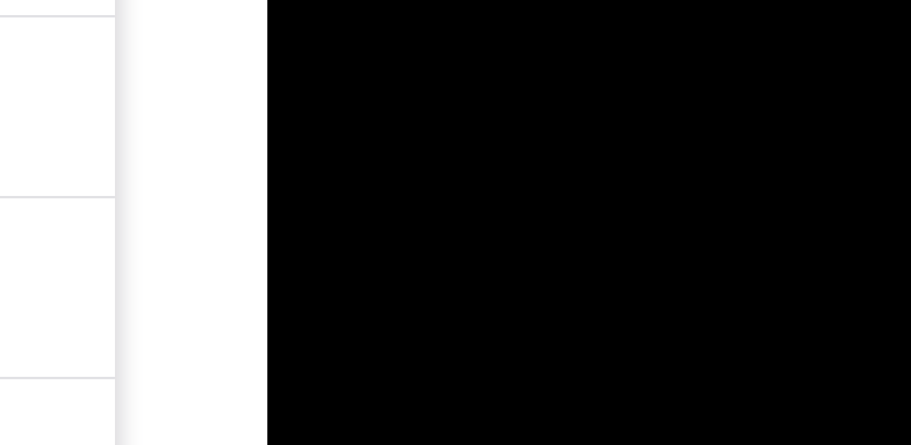
scroll to position [132, 0]
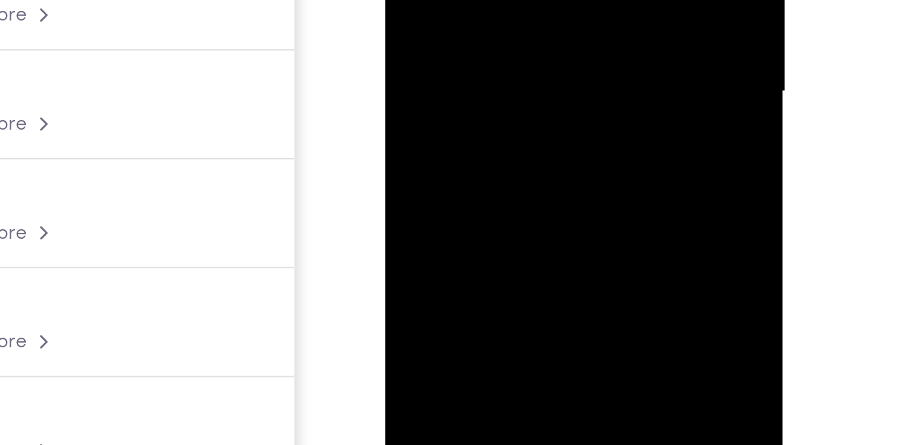
drag, startPoint x: 471, startPoint y: -64, endPoint x: 470, endPoint y: -87, distance: 22.9
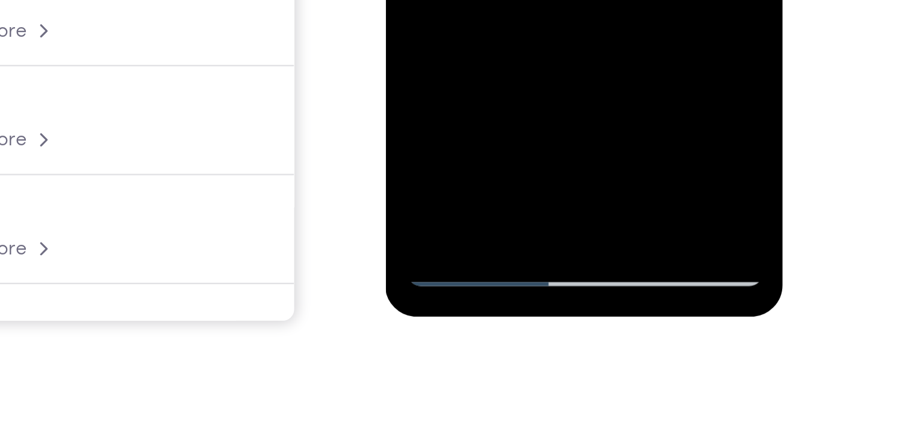
scroll to position [169, 0]
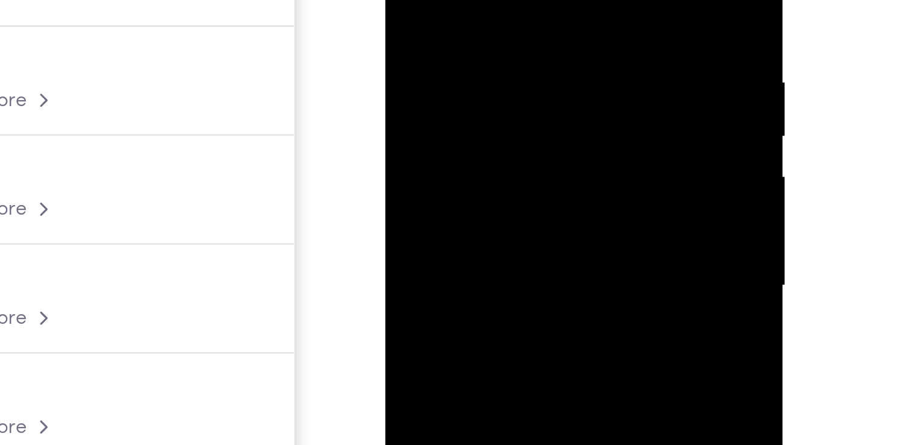
click at [466, 0] on div at bounding box center [471, 47] width 152 height 337
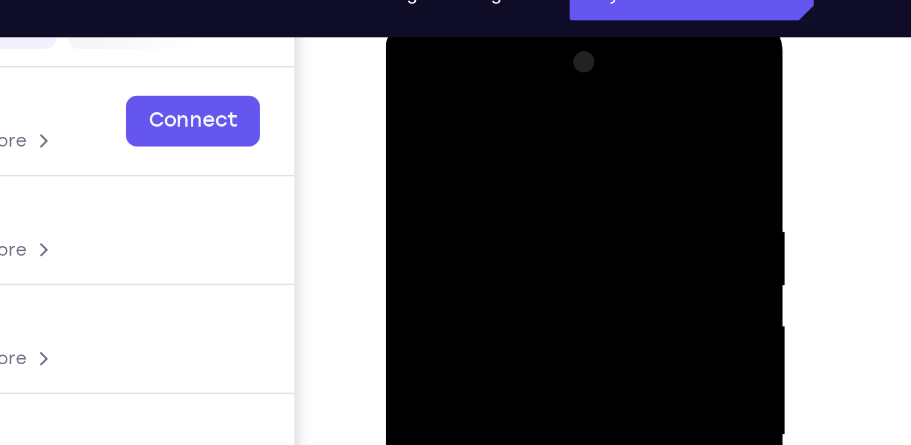
click at [470, 137] on div at bounding box center [471, 196] width 152 height 337
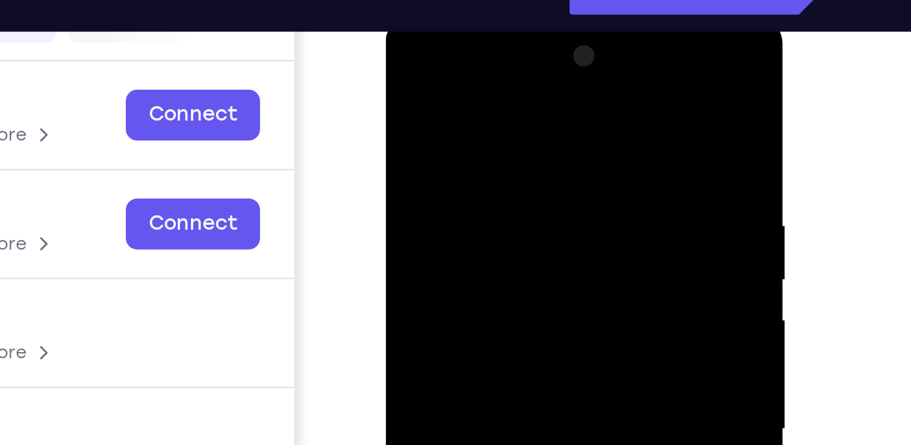
click at [483, 74] on div at bounding box center [471, 190] width 152 height 337
click at [419, 157] on div at bounding box center [471, 190] width 152 height 337
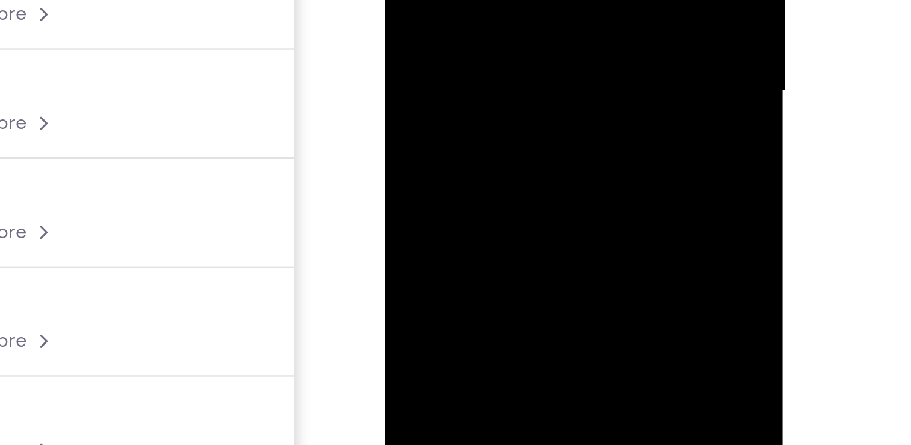
drag, startPoint x: 477, startPoint y: -77, endPoint x: 461, endPoint y: -168, distance: 93.0
drag, startPoint x: 473, startPoint y: -91, endPoint x: 459, endPoint y: -214, distance: 124.3
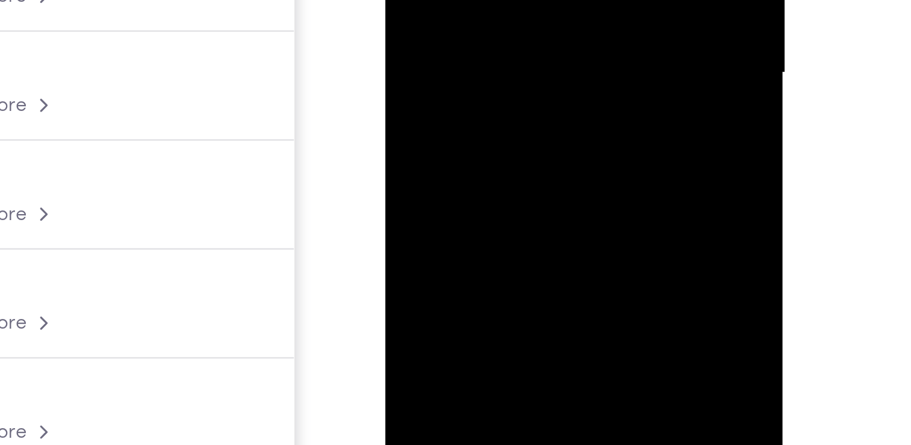
drag, startPoint x: 477, startPoint y: -72, endPoint x: 471, endPoint y: -216, distance: 143.5
drag, startPoint x: 483, startPoint y: -85, endPoint x: 474, endPoint y: -216, distance: 131.0
drag, startPoint x: 478, startPoint y: -98, endPoint x: 477, endPoint y: -216, distance: 118.1
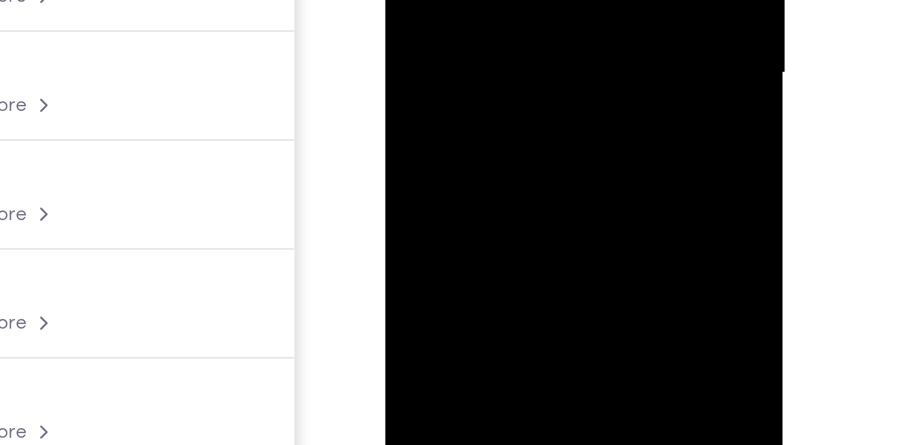
drag, startPoint x: 475, startPoint y: -107, endPoint x: 470, endPoint y: -216, distance: 108.5
drag, startPoint x: 483, startPoint y: -92, endPoint x: 478, endPoint y: -207, distance: 114.6
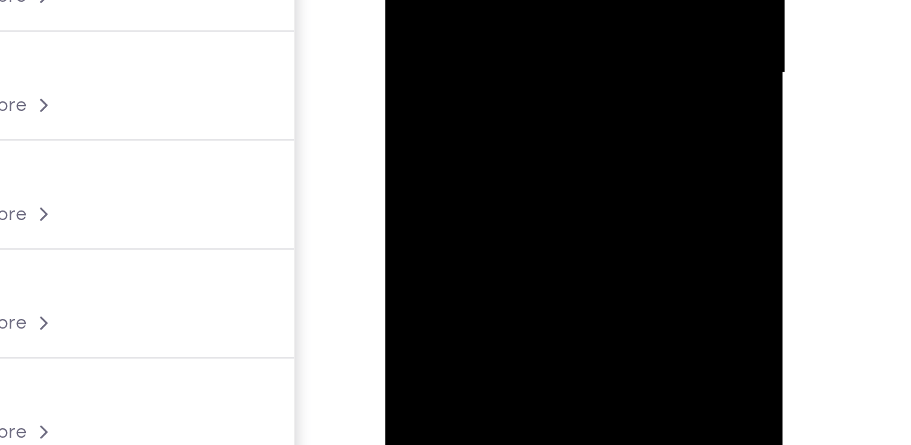
drag, startPoint x: 455, startPoint y: -57, endPoint x: 463, endPoint y: -196, distance: 140.0
drag, startPoint x: 464, startPoint y: -79, endPoint x: 461, endPoint y: -134, distance: 55.5
drag, startPoint x: 466, startPoint y: -92, endPoint x: 467, endPoint y: -213, distance: 120.5
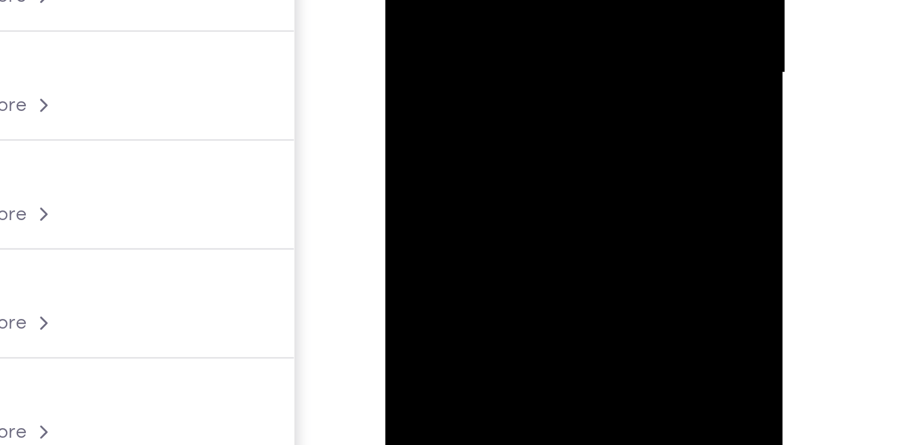
drag, startPoint x: 478, startPoint y: -79, endPoint x: 472, endPoint y: -189, distance: 109.8
drag, startPoint x: 460, startPoint y: -98, endPoint x: 450, endPoint y: -216, distance: 118.5
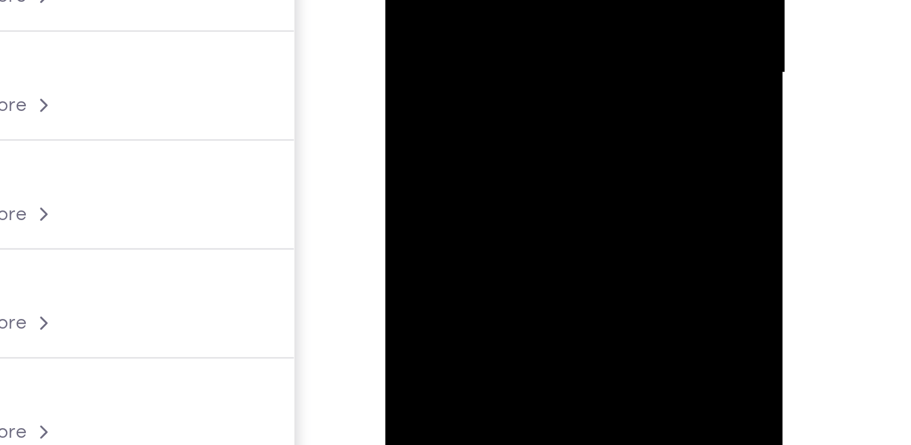
drag, startPoint x: 455, startPoint y: -70, endPoint x: 454, endPoint y: -139, distance: 69.3
drag, startPoint x: 464, startPoint y: -87, endPoint x: 457, endPoint y: -167, distance: 80.5
drag, startPoint x: 462, startPoint y: -110, endPoint x: 452, endPoint y: -216, distance: 106.5
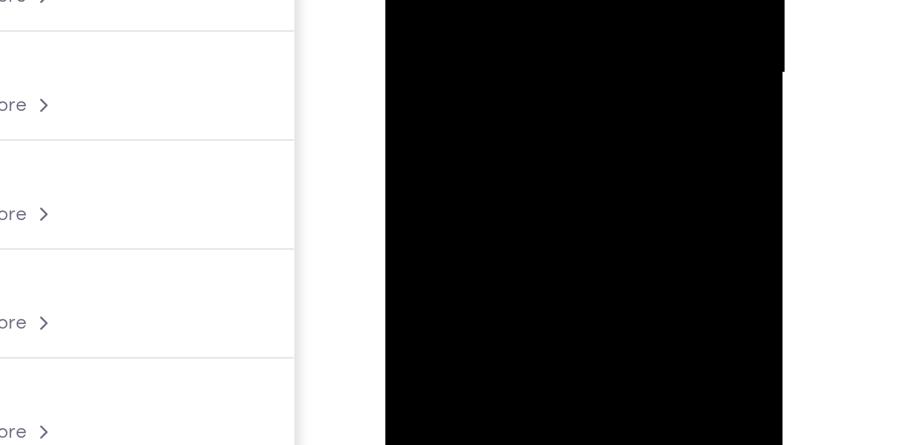
drag, startPoint x: 472, startPoint y: -69, endPoint x: 471, endPoint y: -169, distance: 100.0
drag, startPoint x: 478, startPoint y: -74, endPoint x: 477, endPoint y: -187, distance: 113.3
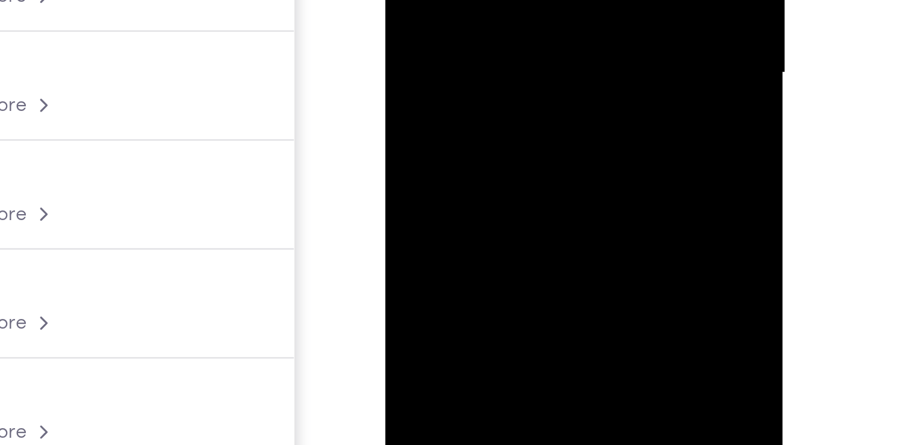
drag, startPoint x: 484, startPoint y: -86, endPoint x: 474, endPoint y: -216, distance: 129.9
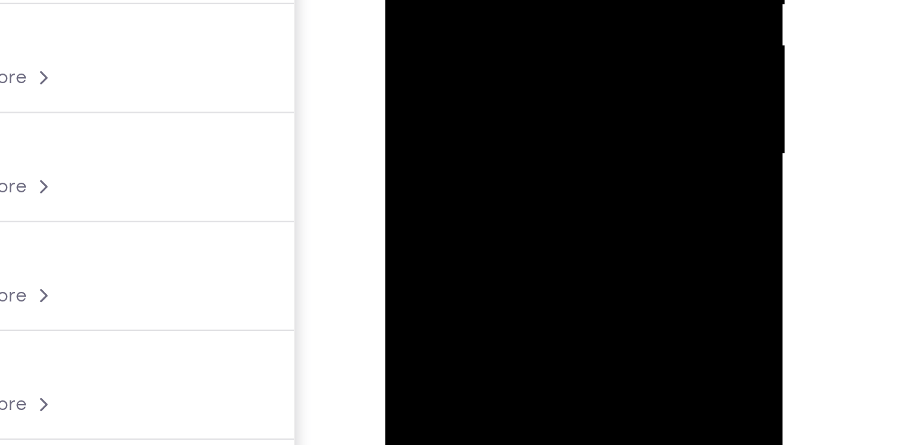
scroll to position [184, 0]
drag, startPoint x: 468, startPoint y: -15, endPoint x: 451, endPoint y: -167, distance: 153.3
drag, startPoint x: 474, startPoint y: -28, endPoint x: 469, endPoint y: -167, distance: 139.2
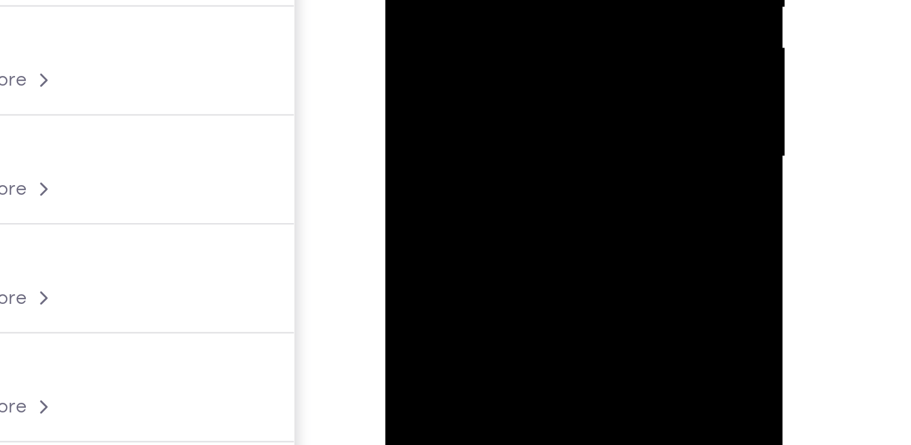
drag, startPoint x: 482, startPoint y: -11, endPoint x: 473, endPoint y: -147, distance: 136.4
drag, startPoint x: 480, startPoint y: -53, endPoint x: 478, endPoint y: -138, distance: 85.0
drag, startPoint x: 486, startPoint y: -40, endPoint x: 484, endPoint y: -159, distance: 119.3
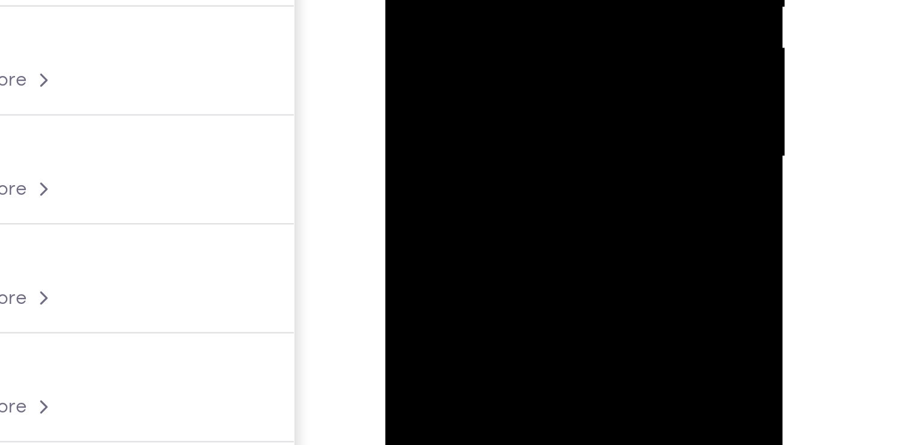
drag, startPoint x: 498, startPoint y: -19, endPoint x: 489, endPoint y: -144, distance: 125.6
drag, startPoint x: 492, startPoint y: -10, endPoint x: 494, endPoint y: -80, distance: 70.5
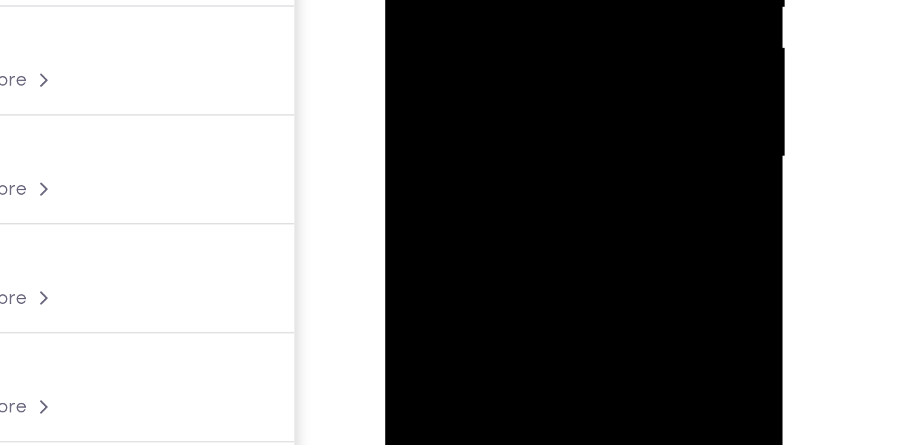
drag, startPoint x: 459, startPoint y: -64, endPoint x: 444, endPoint y: -162, distance: 98.7
drag, startPoint x: 484, startPoint y: -48, endPoint x: 472, endPoint y: -187, distance: 140.2
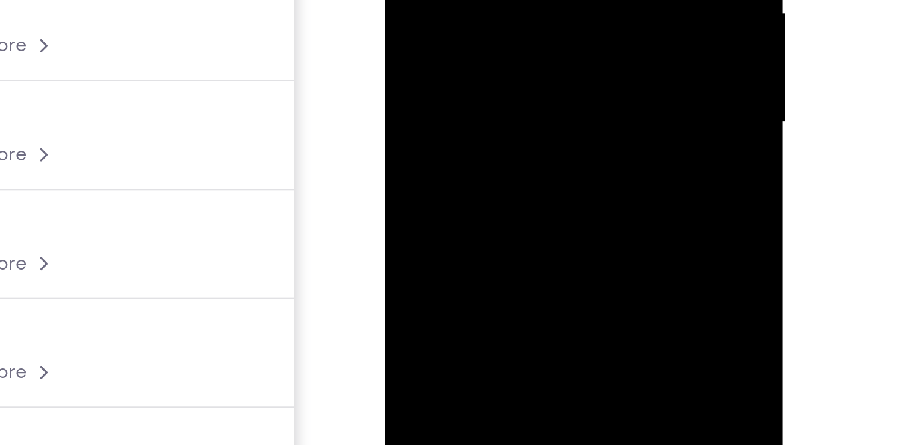
drag, startPoint x: 481, startPoint y: -58, endPoint x: 493, endPoint y: -187, distance: 129.5
drag, startPoint x: 479, startPoint y: -51, endPoint x: 480, endPoint y: -160, distance: 109.0
drag, startPoint x: 481, startPoint y: -75, endPoint x: 475, endPoint y: -154, distance: 79.8
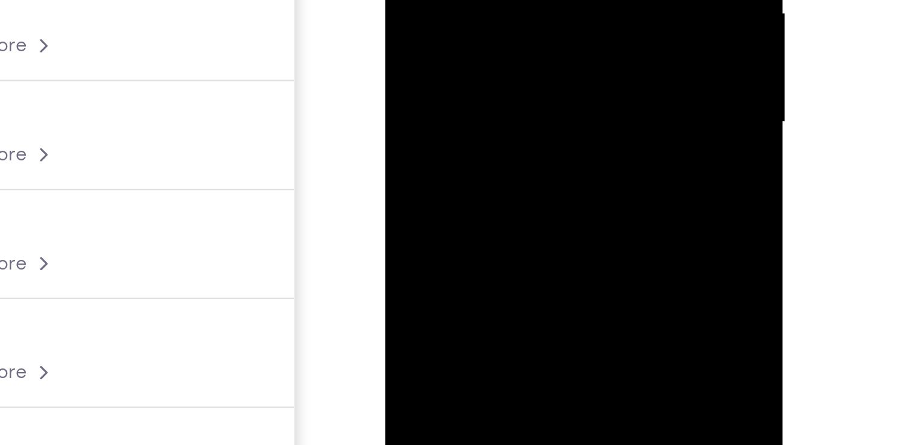
drag, startPoint x: 483, startPoint y: -60, endPoint x: 480, endPoint y: -178, distance: 118.1
drag, startPoint x: 478, startPoint y: -47, endPoint x: 478, endPoint y: -81, distance: 34.3
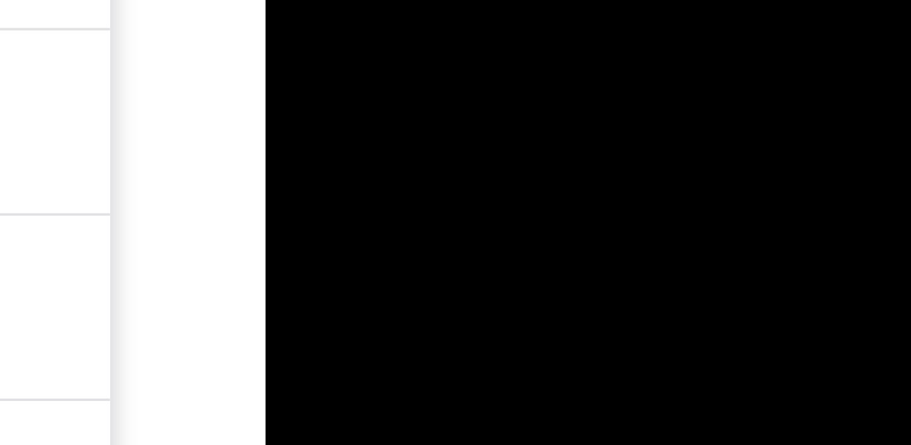
drag, startPoint x: 326, startPoint y: -378, endPoint x: 328, endPoint y: -466, distance: 87.4
drag, startPoint x: 345, startPoint y: -381, endPoint x: 339, endPoint y: -438, distance: 57.5
drag, startPoint x: 351, startPoint y: -394, endPoint x: 345, endPoint y: -447, distance: 53.4
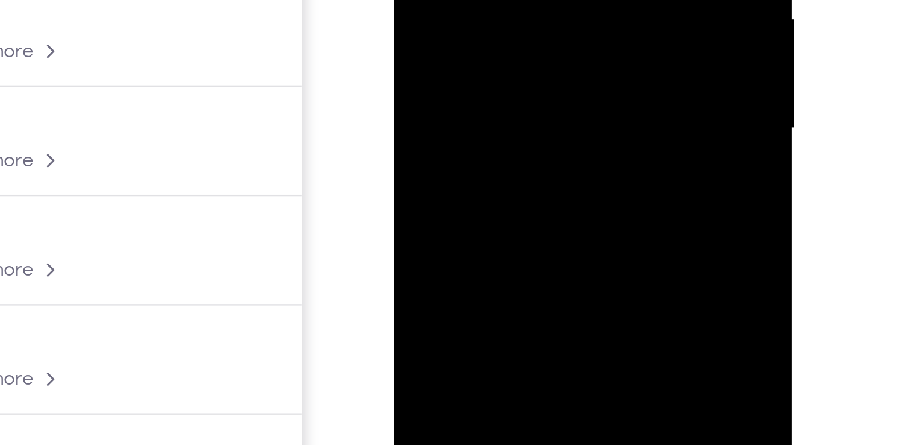
drag, startPoint x: 486, startPoint y: -61, endPoint x: 483, endPoint y: -173, distance: 112.1
drag, startPoint x: 484, startPoint y: -27, endPoint x: 485, endPoint y: -134, distance: 107.2
drag, startPoint x: 484, startPoint y: -66, endPoint x: 490, endPoint y: -172, distance: 106.8
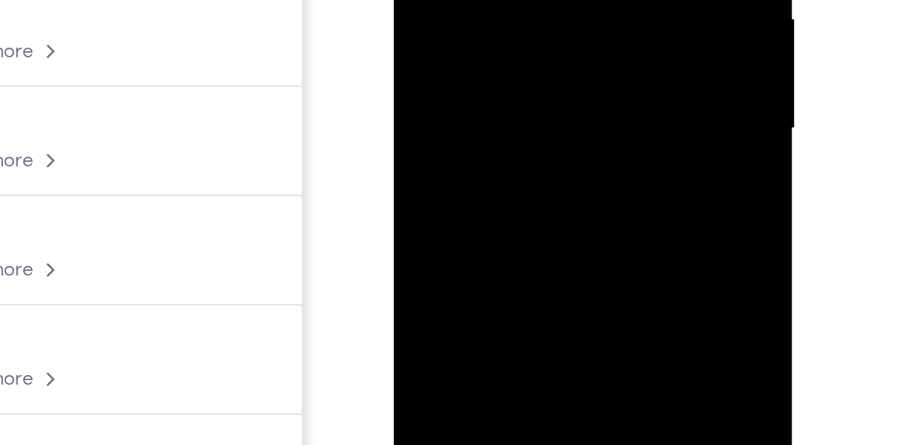
drag, startPoint x: 493, startPoint y: -48, endPoint x: 499, endPoint y: -172, distance: 124.3
drag, startPoint x: 498, startPoint y: -23, endPoint x: 501, endPoint y: -156, distance: 132.6
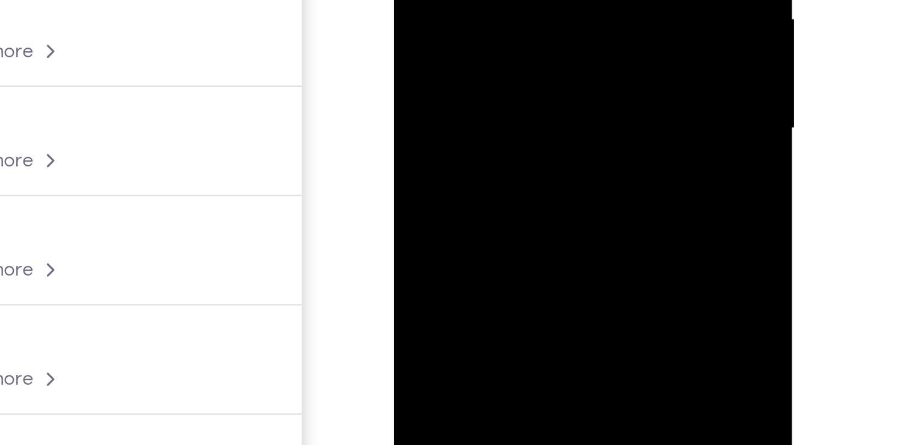
drag, startPoint x: 484, startPoint y: -20, endPoint x: 484, endPoint y: -49, distance: 28.3
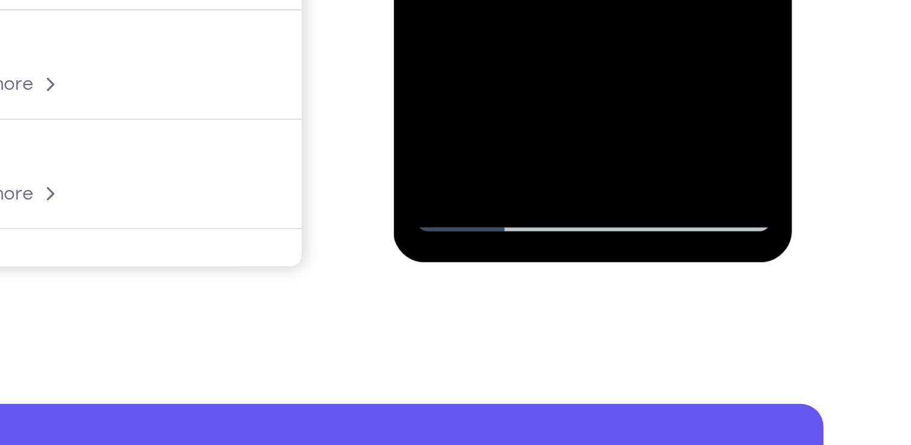
scroll to position [193, 0]
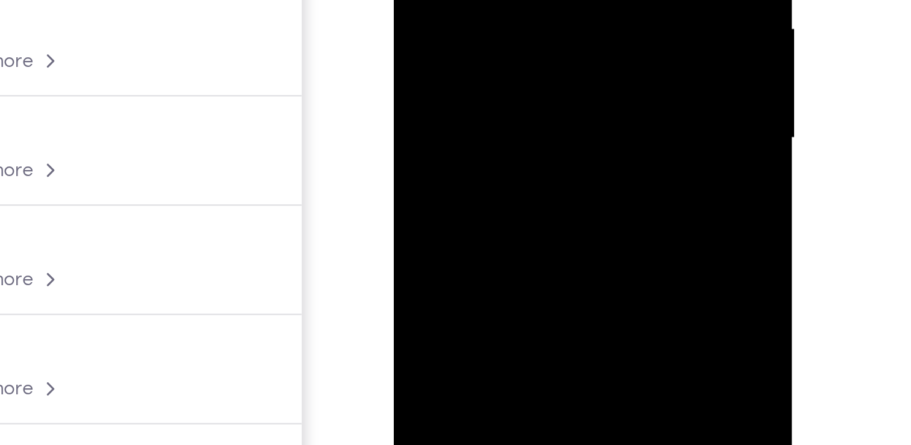
scroll to position [192, 0]
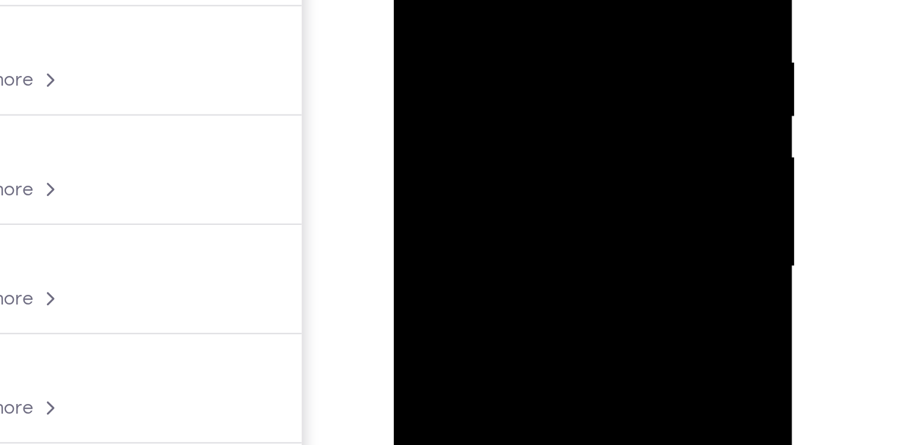
drag, startPoint x: 514, startPoint y: 11, endPoint x: 440, endPoint y: 8, distance: 74.8
click at [440, 8] on div at bounding box center [479, 26] width 152 height 337
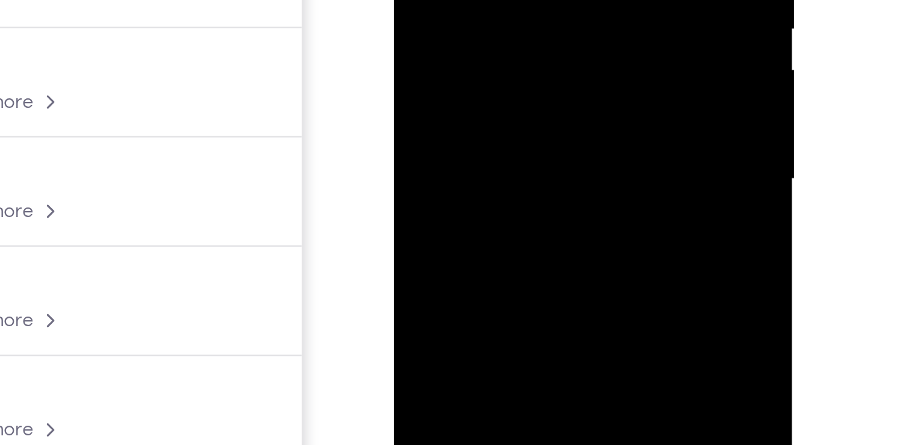
drag, startPoint x: 485, startPoint y: 2, endPoint x: 481, endPoint y: -122, distance: 124.2
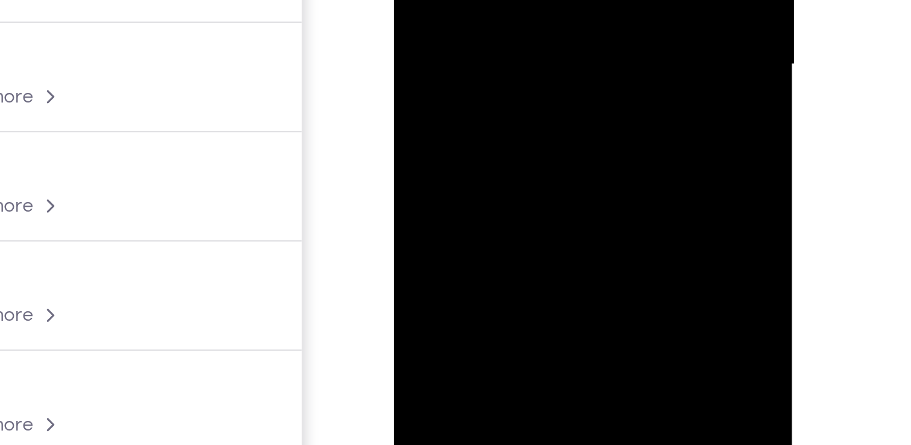
drag, startPoint x: 467, startPoint y: -163, endPoint x: 462, endPoint y: -222, distance: 59.2
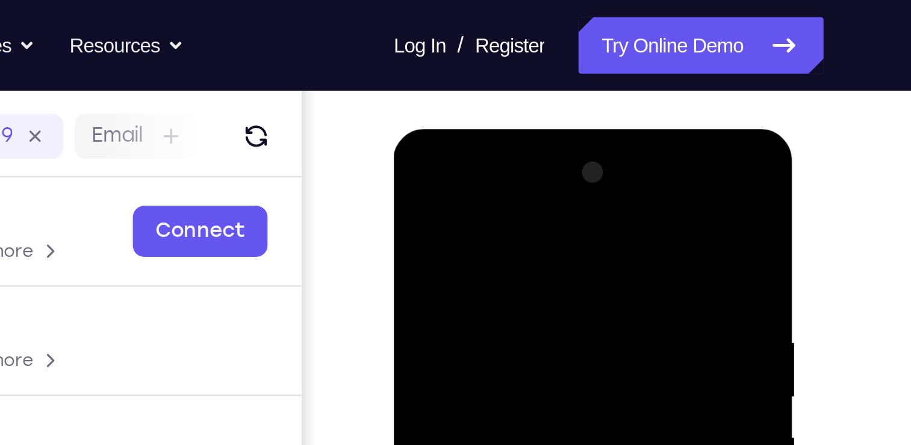
scroll to position [141, 0]
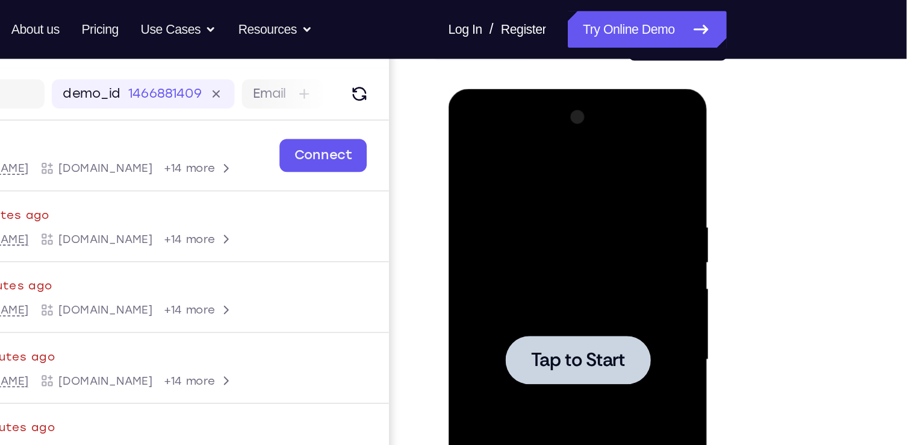
click at [532, 294] on div at bounding box center [533, 266] width 152 height 337
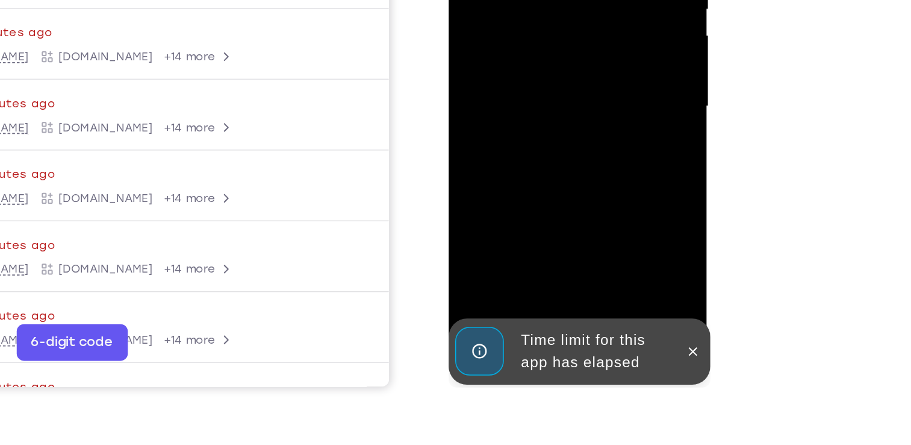
scroll to position [156, 0]
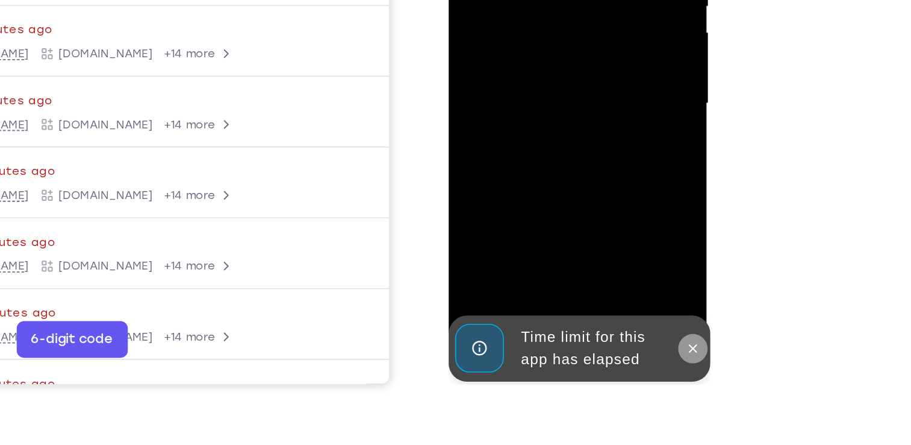
click at [604, 172] on icon at bounding box center [609, 172] width 10 height 10
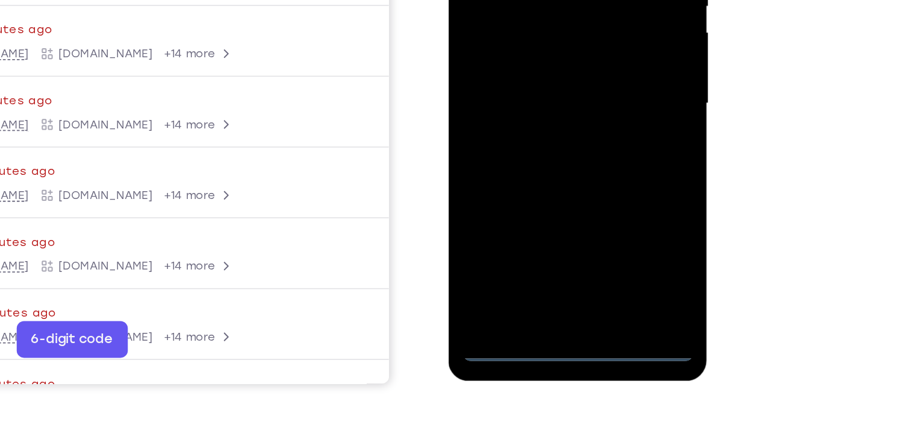
click at [529, 172] on div at bounding box center [533, 11] width 152 height 337
click at [583, 117] on div at bounding box center [533, 11] width 152 height 337
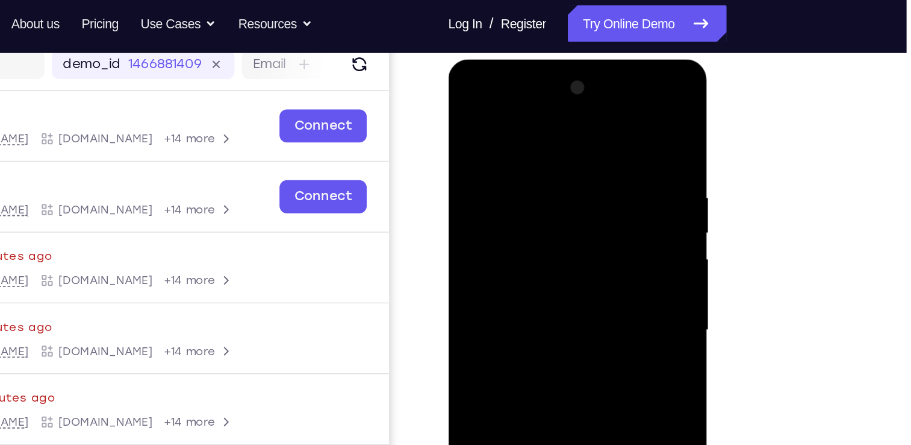
scroll to position [152, 0]
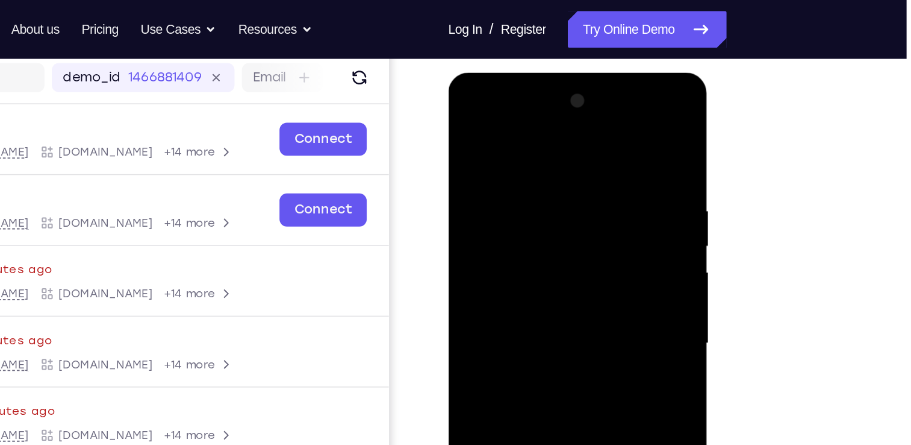
click at [517, 137] on div at bounding box center [533, 249] width 152 height 337
click at [583, 245] on div at bounding box center [533, 249] width 152 height 337
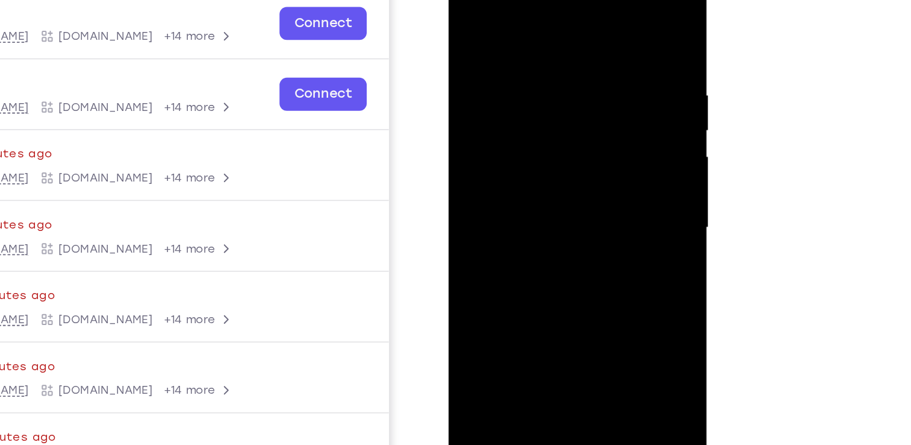
click at [520, 155] on div at bounding box center [533, 134] width 152 height 337
click at [523, 127] on div at bounding box center [533, 134] width 152 height 337
click at [526, 154] on div at bounding box center [533, 134] width 152 height 337
click at [522, 127] on div at bounding box center [533, 134] width 152 height 337
click at [498, 138] on div at bounding box center [533, 134] width 152 height 337
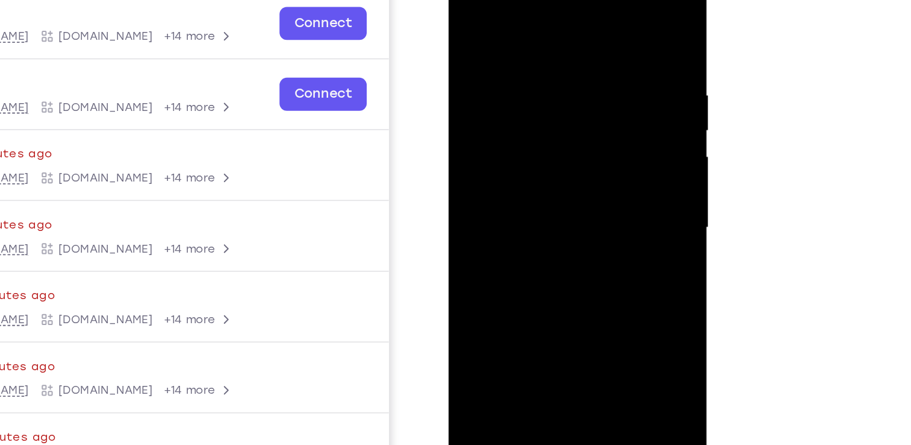
click at [498, 125] on div at bounding box center [533, 134] width 152 height 337
click at [504, 148] on div at bounding box center [533, 134] width 152 height 337
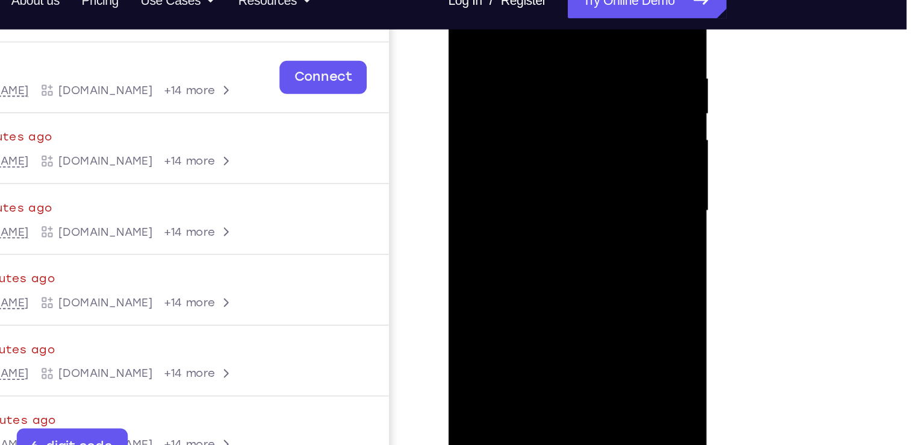
click at [529, 82] on div at bounding box center [533, 117] width 152 height 337
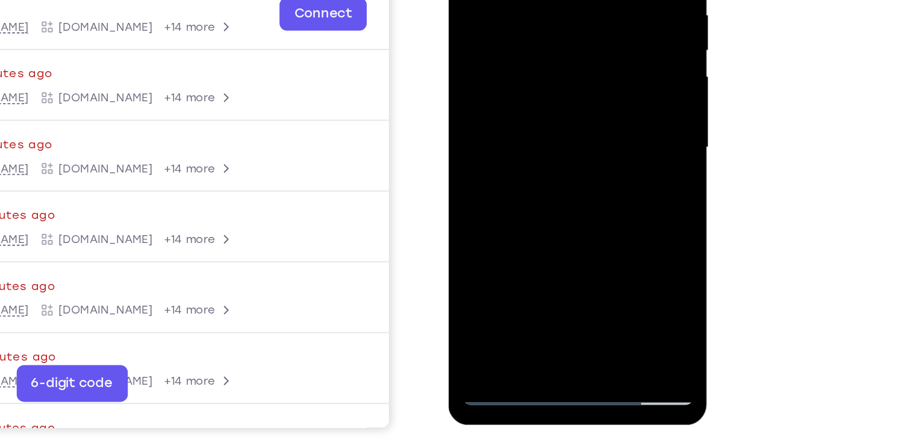
click at [528, 22] on div at bounding box center [533, 54] width 152 height 337
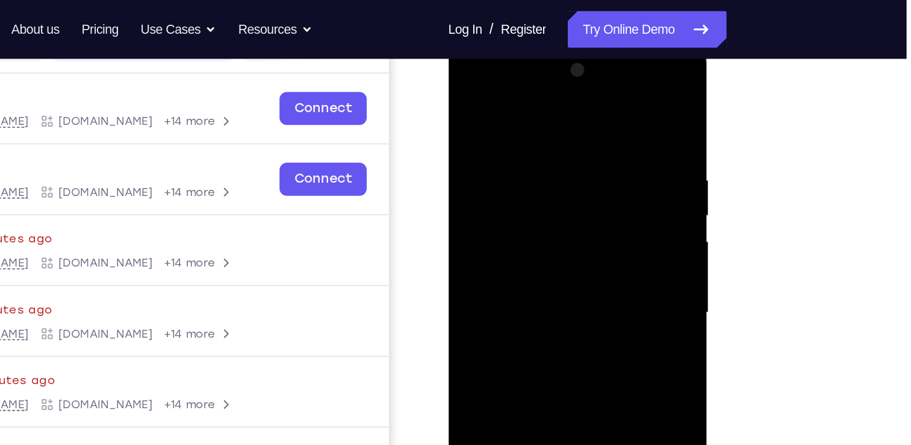
click at [517, 80] on div at bounding box center [533, 219] width 152 height 337
click at [475, 127] on div at bounding box center [533, 219] width 152 height 337
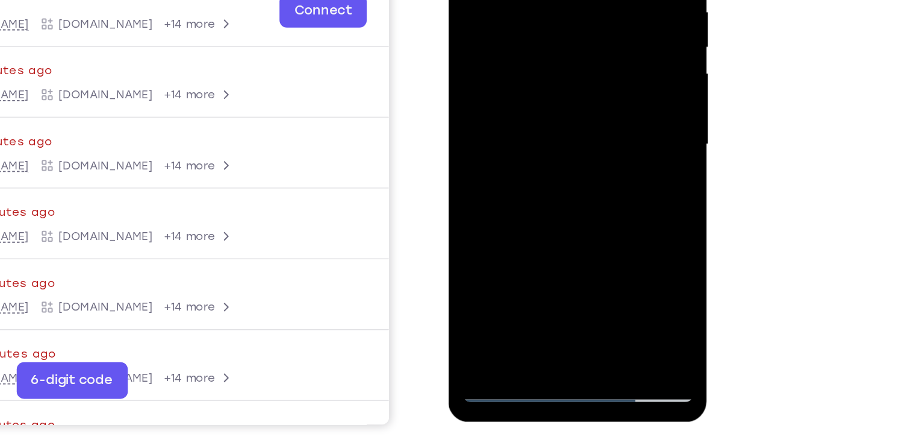
click at [516, 73] on div at bounding box center [533, 51] width 152 height 337
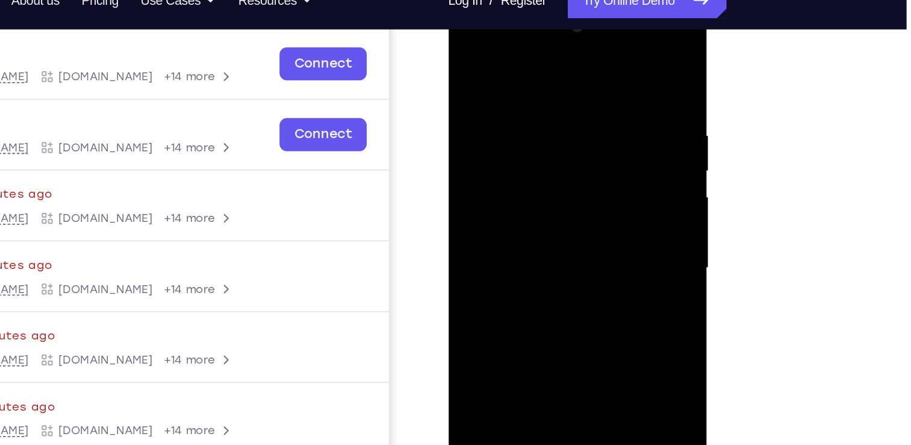
click at [531, 137] on div at bounding box center [533, 175] width 152 height 337
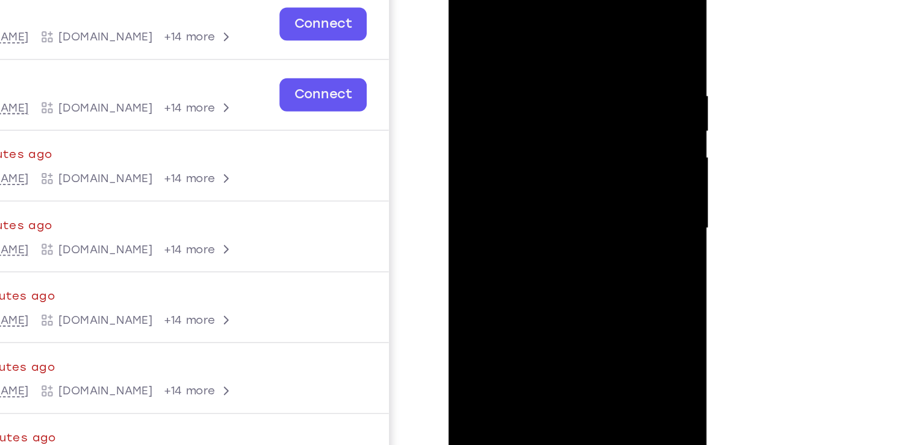
click at [484, 81] on div at bounding box center [533, 135] width 152 height 337
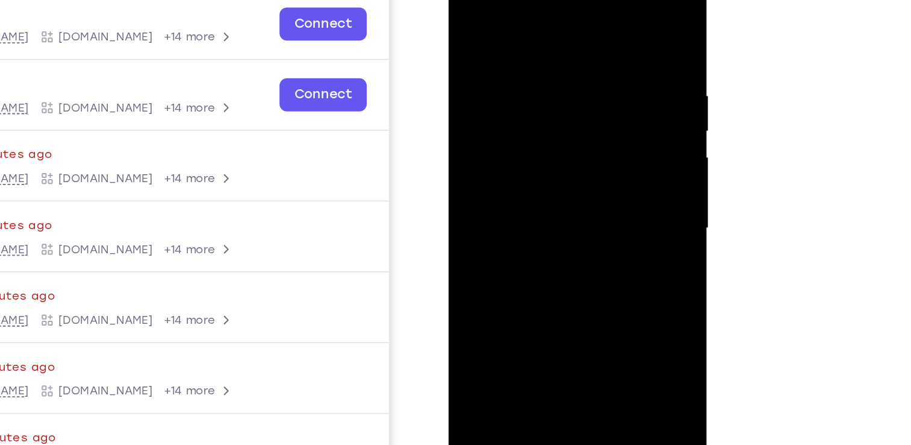
click at [484, 81] on div at bounding box center [533, 135] width 152 height 337
click at [484, 83] on div at bounding box center [533, 135] width 152 height 337
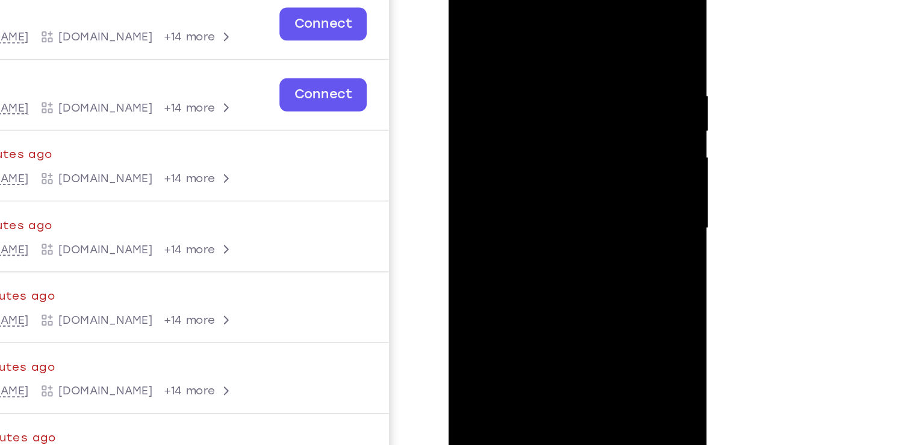
click at [484, 83] on div at bounding box center [533, 135] width 152 height 337
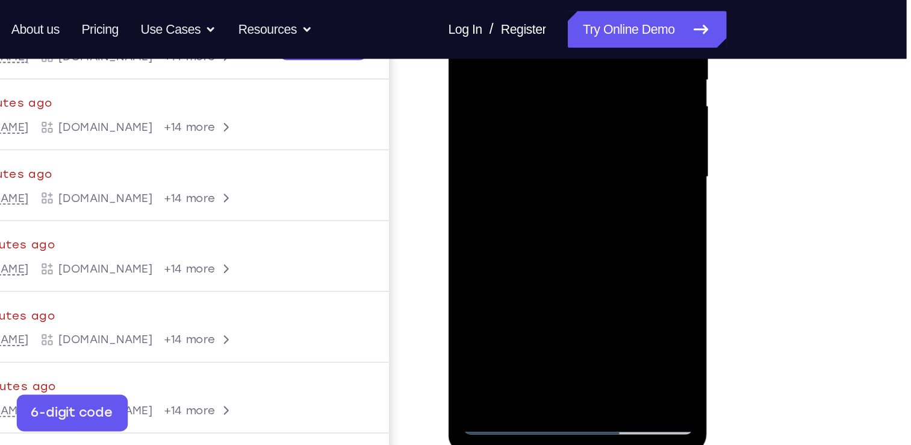
scroll to position [234, 0]
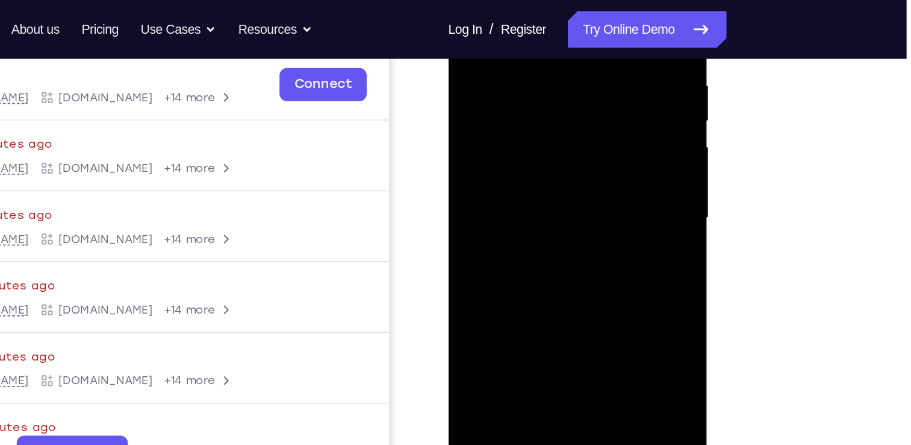
click at [486, 70] on div at bounding box center [533, 125] width 152 height 337
drag, startPoint x: 486, startPoint y: 70, endPoint x: 1099, endPoint y: -20, distance: 620.5
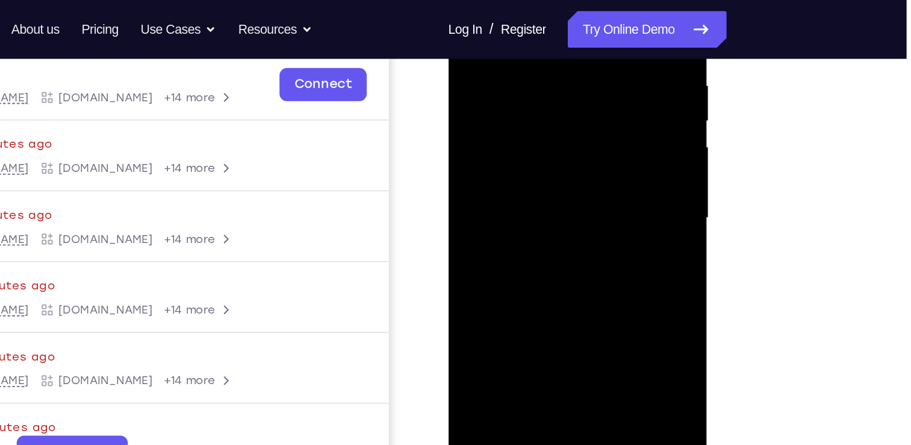
click at [486, 70] on div at bounding box center [533, 125] width 152 height 337
click at [514, 159] on div at bounding box center [533, 125] width 152 height 337
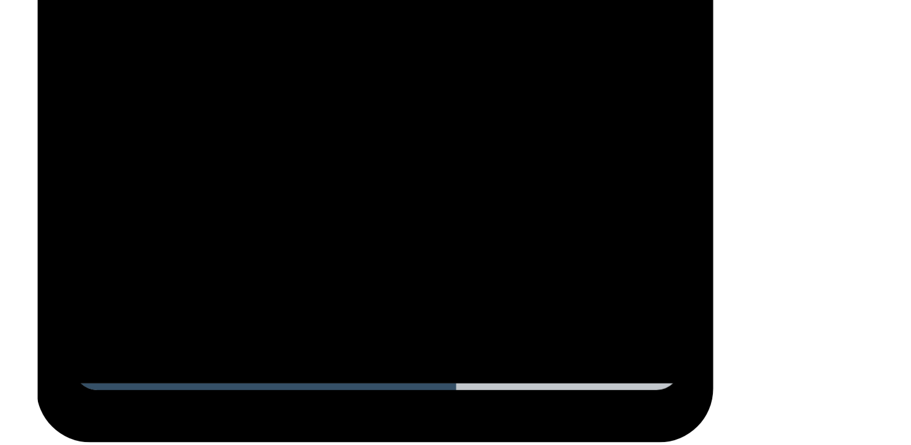
scroll to position [201, 0]
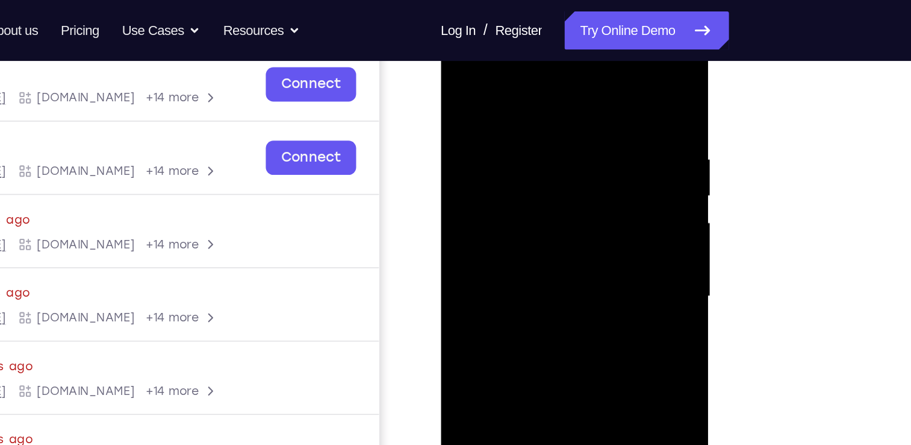
scroll to position [181, 0]
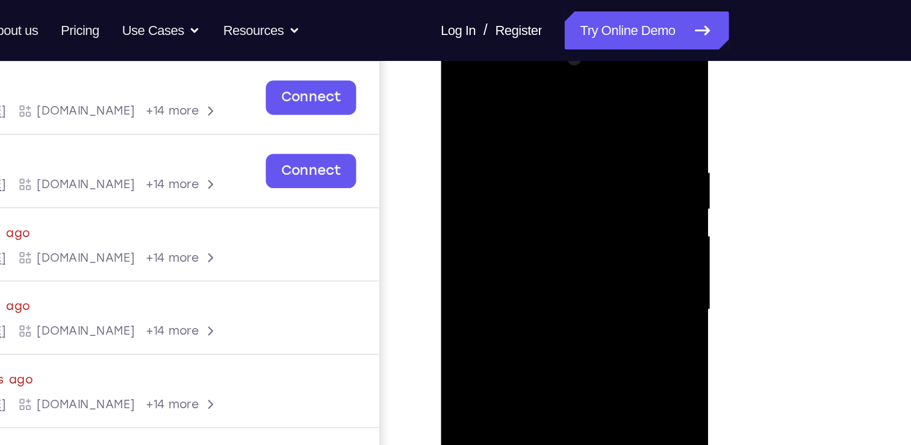
click at [505, 274] on div at bounding box center [526, 206] width 152 height 337
click at [514, 175] on div at bounding box center [526, 206] width 152 height 337
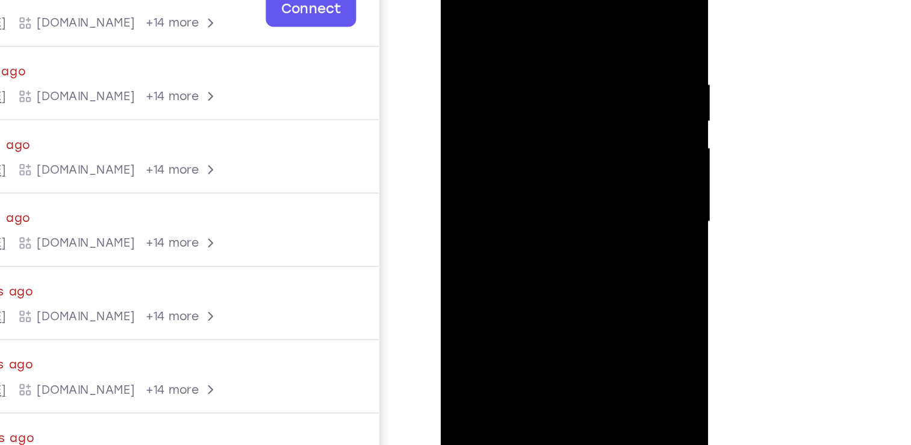
click at [575, 47] on div at bounding box center [526, 119] width 152 height 337
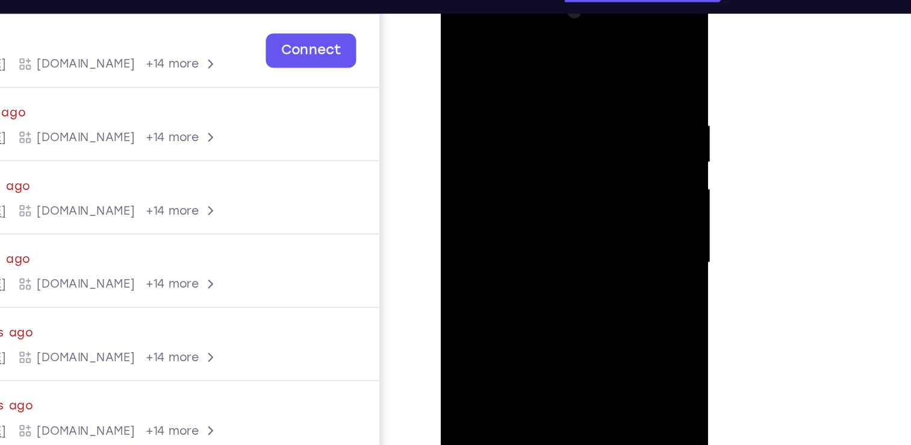
click at [553, 196] on div at bounding box center [526, 160] width 152 height 337
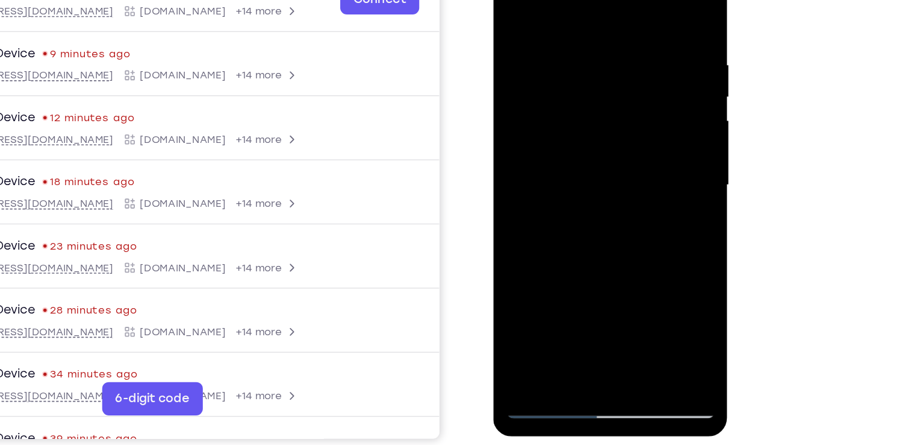
click at [626, 55] on div at bounding box center [578, 117] width 152 height 337
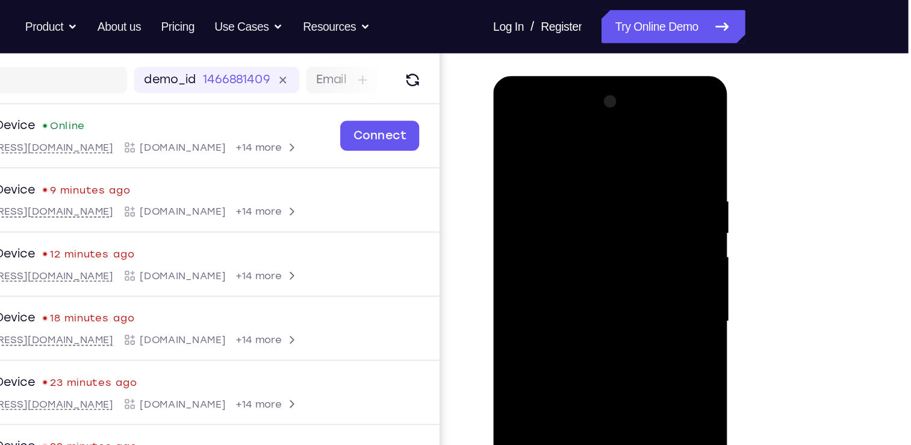
scroll to position [144, 0]
click at [510, 136] on div at bounding box center [578, 254] width 152 height 337
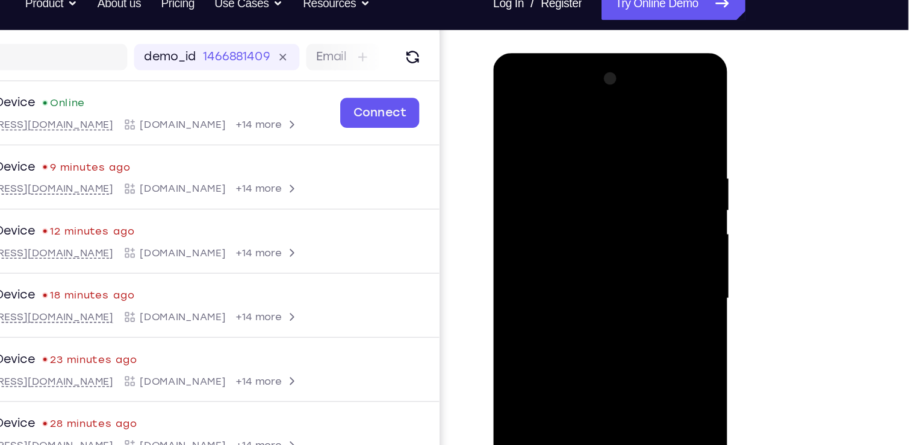
click at [587, 197] on div at bounding box center [578, 230] width 152 height 337
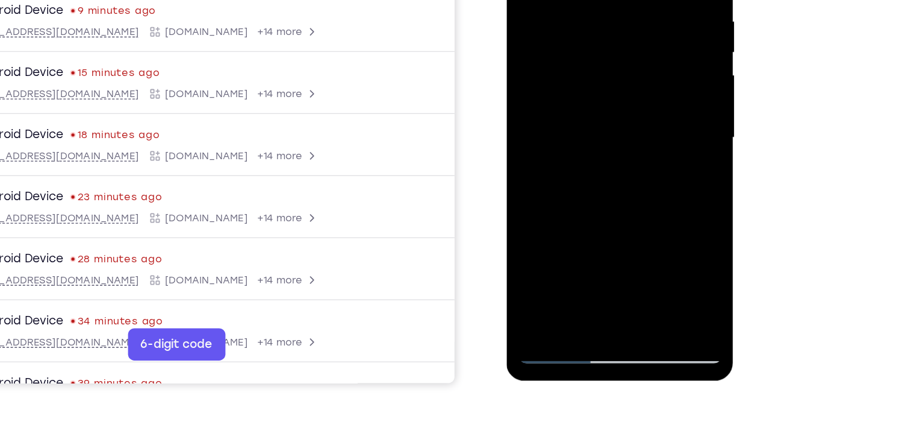
scroll to position [175, 0]
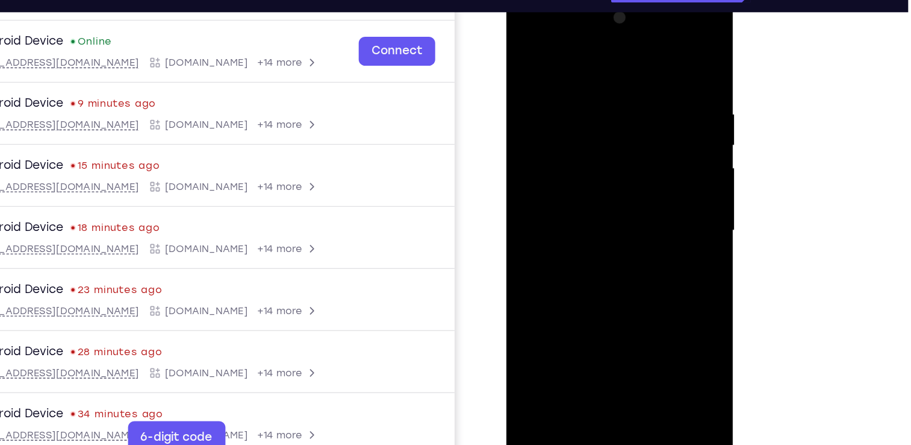
click at [553, 70] on div at bounding box center [592, 170] width 152 height 337
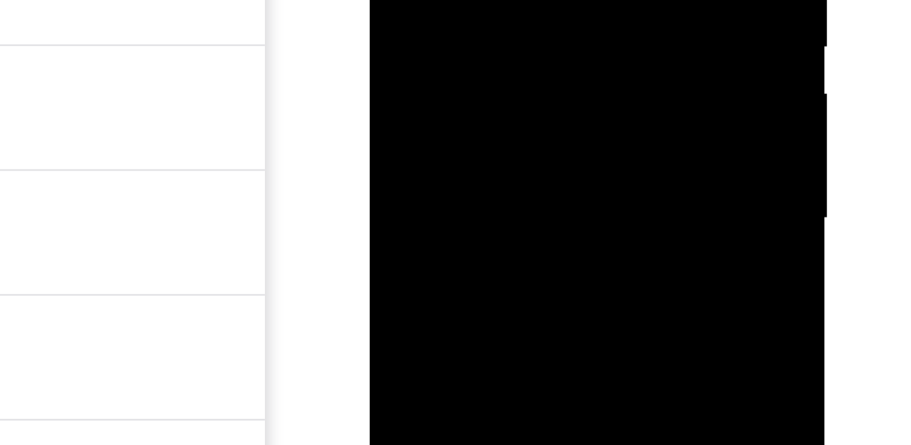
scroll to position [198, 0]
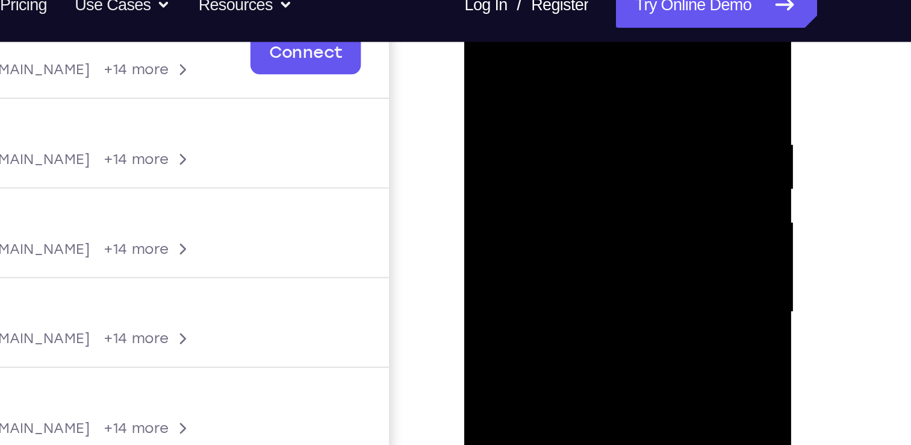
click at [611, 27] on div at bounding box center [549, 147] width 152 height 337
click at [481, 25] on div at bounding box center [549, 147] width 152 height 337
click at [530, 116] on div at bounding box center [549, 147] width 152 height 337
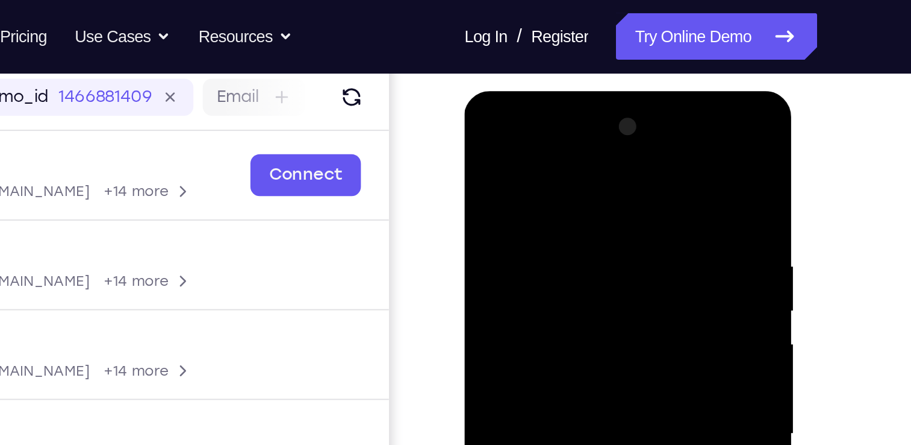
click at [484, 148] on div at bounding box center [549, 268] width 152 height 337
click at [488, 144] on div at bounding box center [549, 268] width 152 height 337
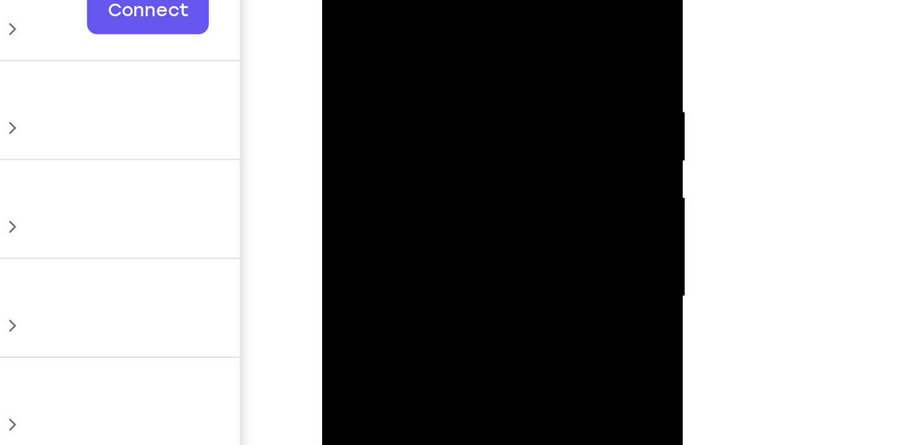
click at [386, 0] on div at bounding box center [407, 96] width 152 height 337
click at [393, 2] on div at bounding box center [407, 96] width 152 height 337
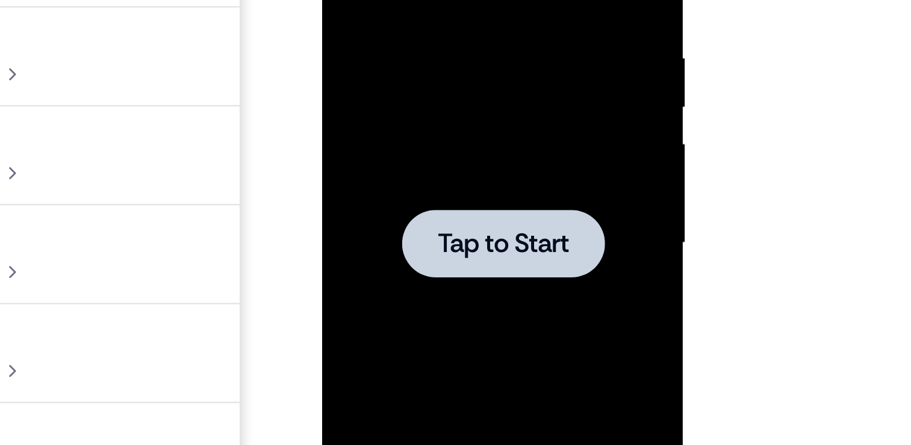
click at [384, 49] on span "Tap to Start" at bounding box center [407, 43] width 61 height 12
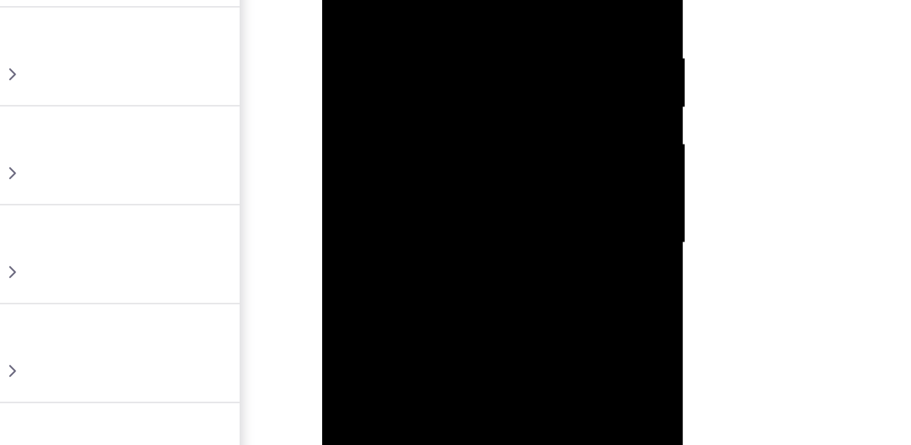
scroll to position [156, 0]
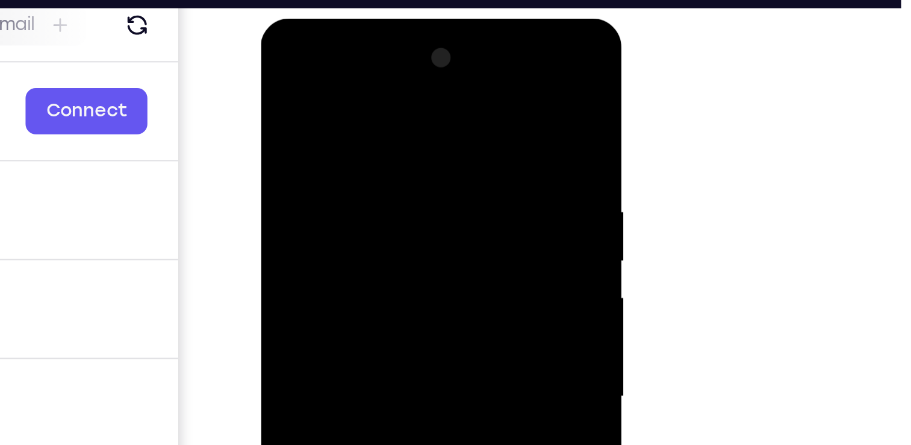
click at [327, 80] on div at bounding box center [346, 195] width 152 height 337
click at [293, 160] on div at bounding box center [346, 195] width 152 height 337
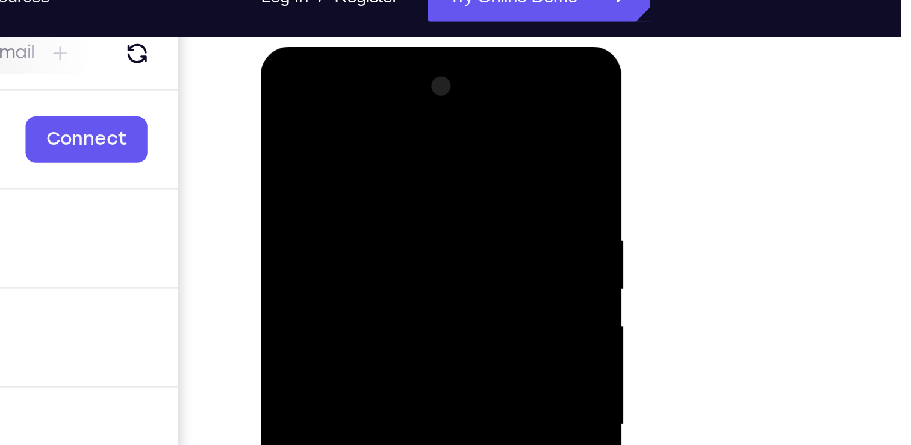
click at [336, 81] on div at bounding box center [346, 224] width 152 height 337
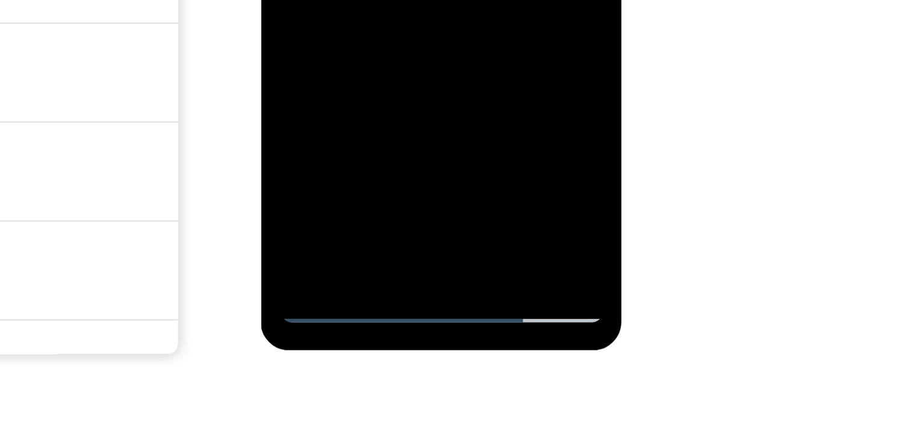
scroll to position [159, 0]
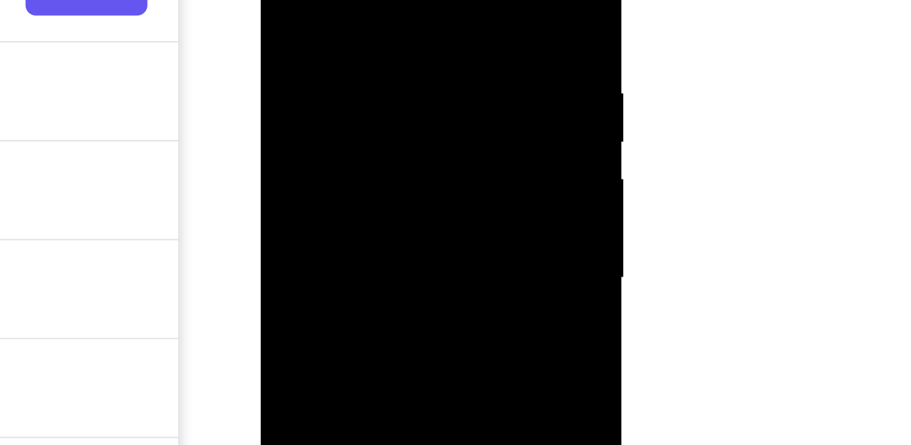
click at [345, 45] on div at bounding box center [346, 78] width 152 height 337
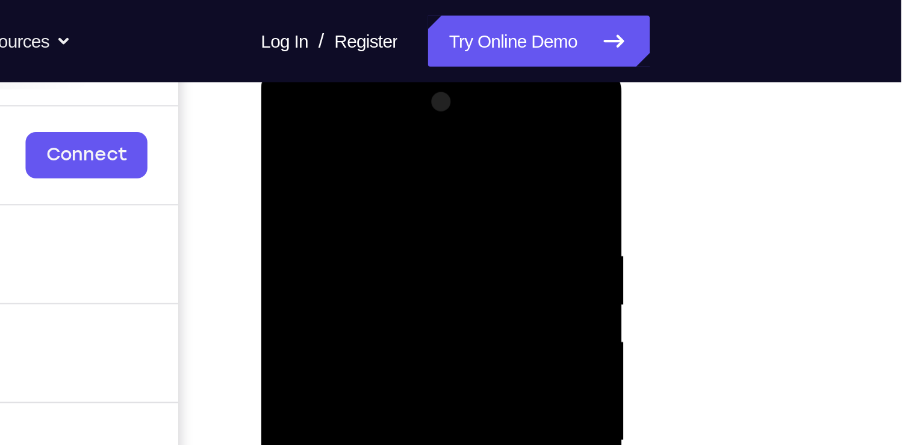
scroll to position [169, 0]
click at [319, 101] on div at bounding box center [346, 241] width 152 height 337
click at [284, 149] on div at bounding box center [346, 241] width 152 height 337
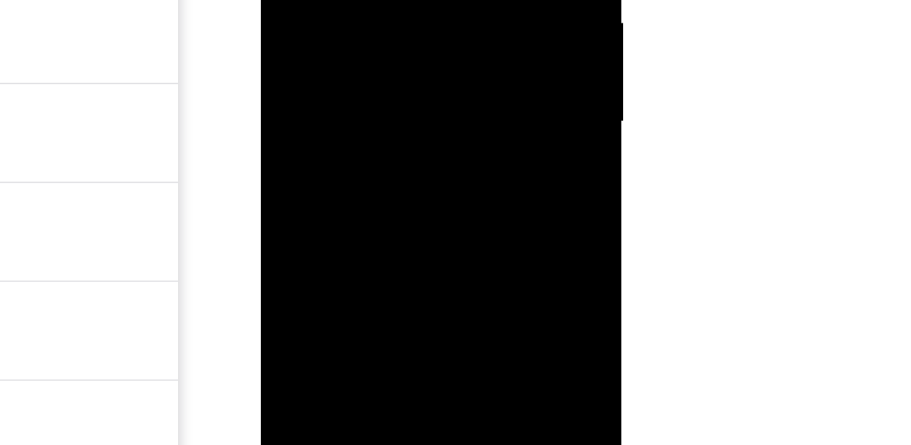
drag, startPoint x: 360, startPoint y: -160, endPoint x: 358, endPoint y: -60, distance: 100.0
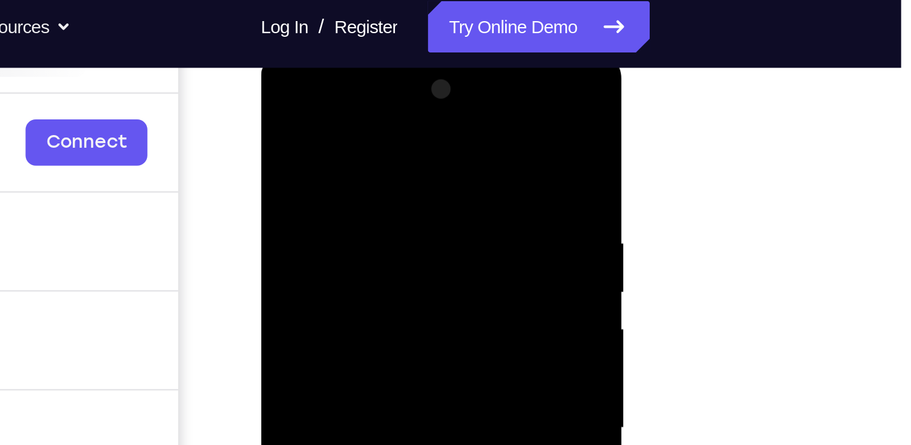
click at [345, 92] on div at bounding box center [346, 226] width 152 height 337
click at [314, 230] on div at bounding box center [346, 226] width 152 height 337
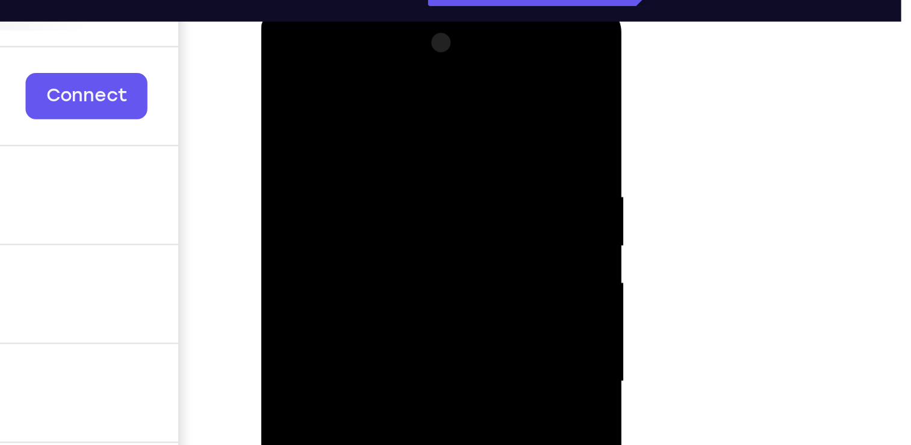
click at [298, 128] on div at bounding box center [346, 180] width 152 height 337
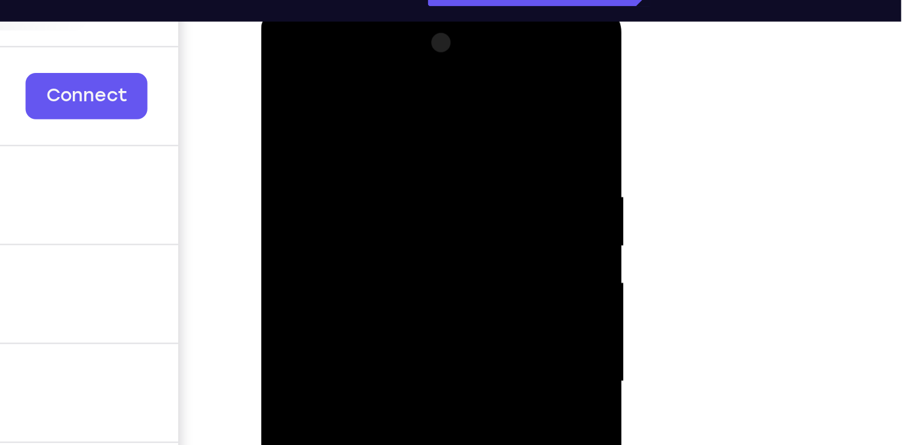
click at [298, 128] on div at bounding box center [346, 180] width 152 height 337
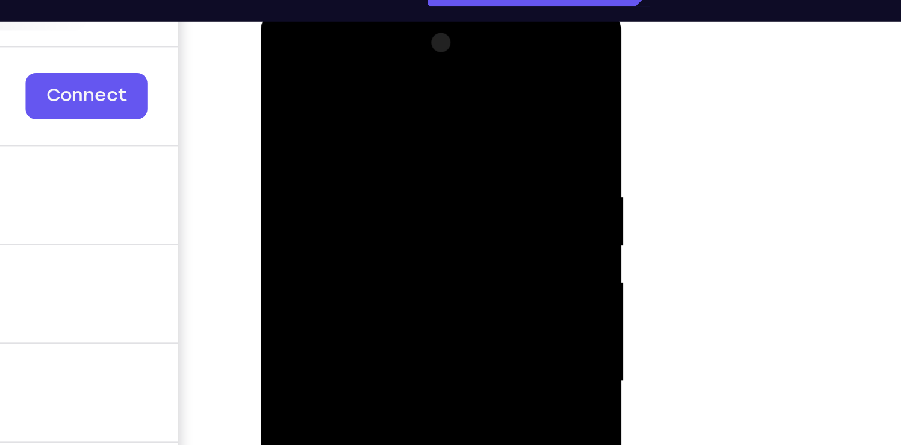
click at [298, 128] on div at bounding box center [346, 180] width 152 height 337
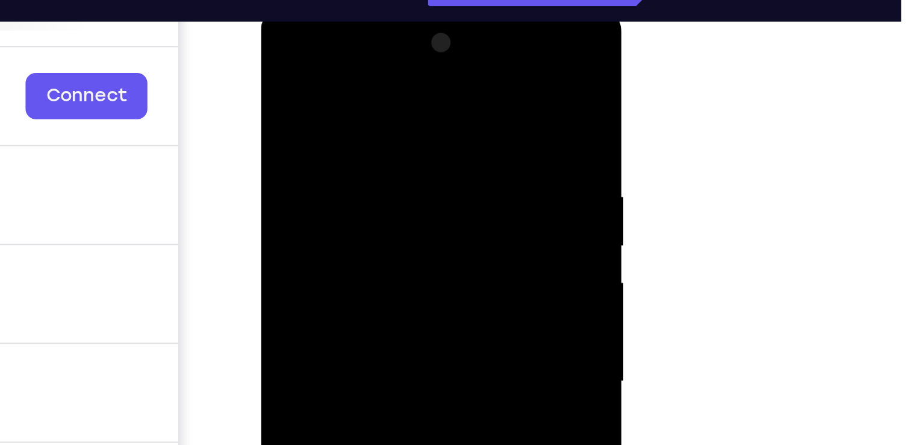
click at [298, 128] on div at bounding box center [346, 180] width 152 height 337
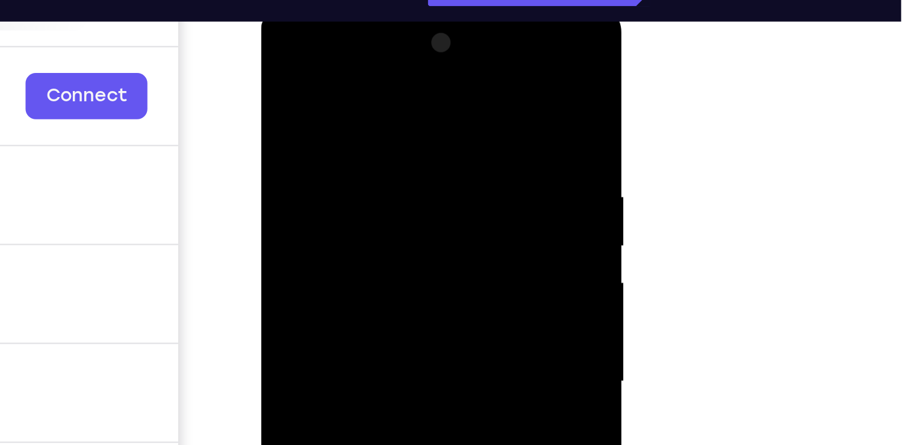
click at [298, 128] on div at bounding box center [346, 180] width 152 height 337
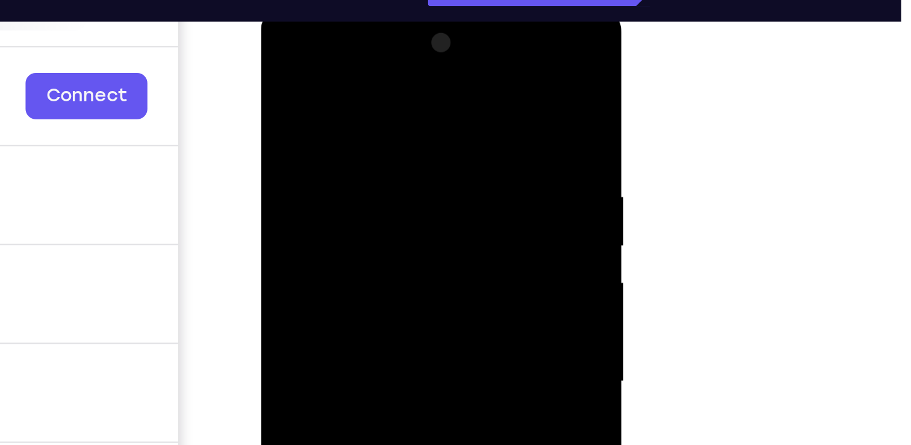
click at [298, 128] on div at bounding box center [346, 180] width 152 height 337
drag, startPoint x: 298, startPoint y: 128, endPoint x: 383, endPoint y: -19, distance: 169.5
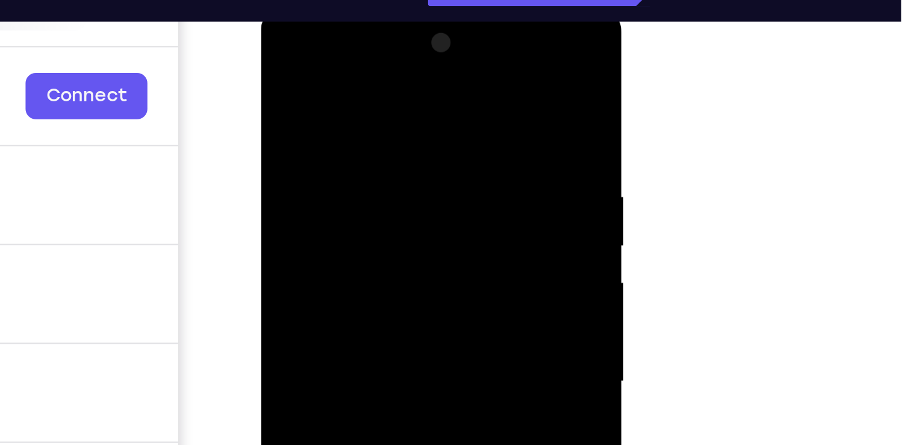
click at [383, 3] on html "Online web based iOS Simulators and Android Emulators. Run iPhone, iPad, Mobile…" at bounding box center [347, 183] width 172 height 361
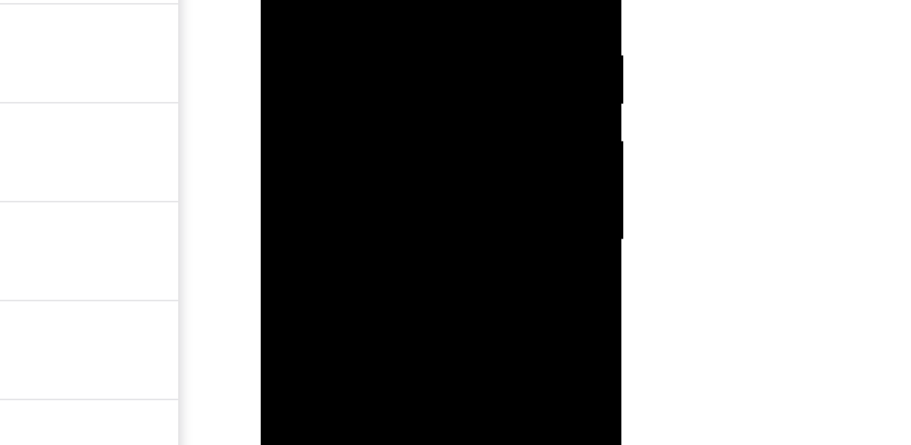
click at [339, 72] on div at bounding box center [346, 39] width 152 height 337
click at [291, 0] on div at bounding box center [346, 39] width 152 height 337
click at [342, 78] on div at bounding box center [346, 39] width 152 height 337
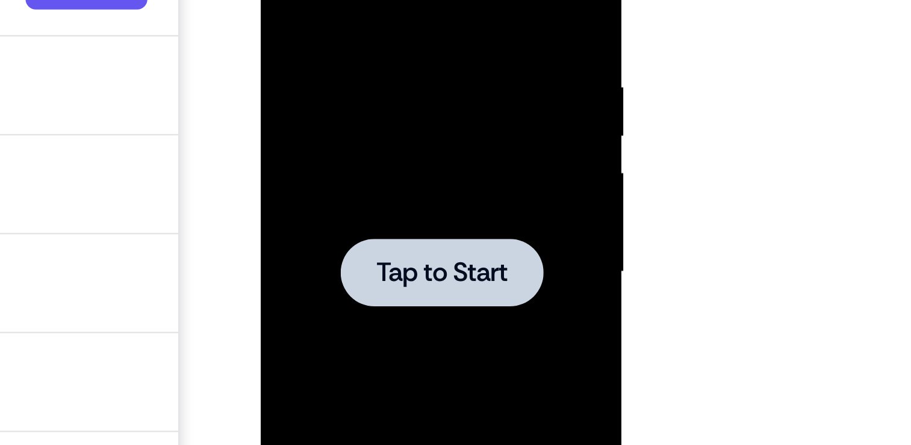
click at [343, 70] on span "Tap to Start" at bounding box center [345, 72] width 61 height 12
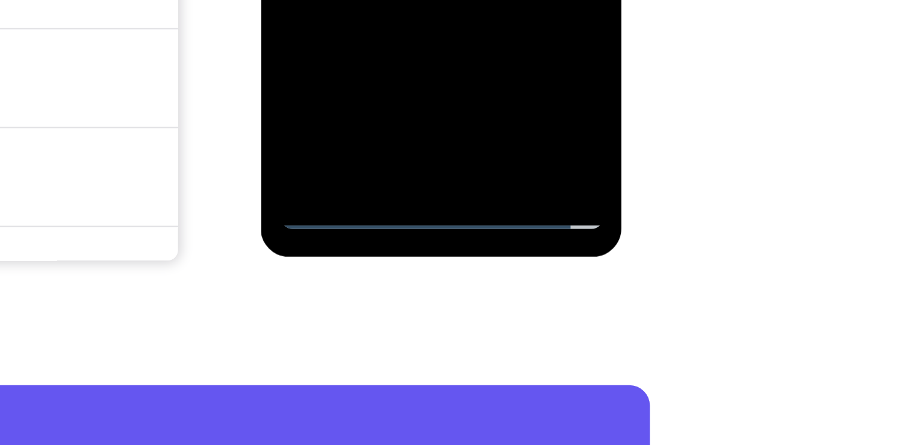
scroll to position [206, 0]
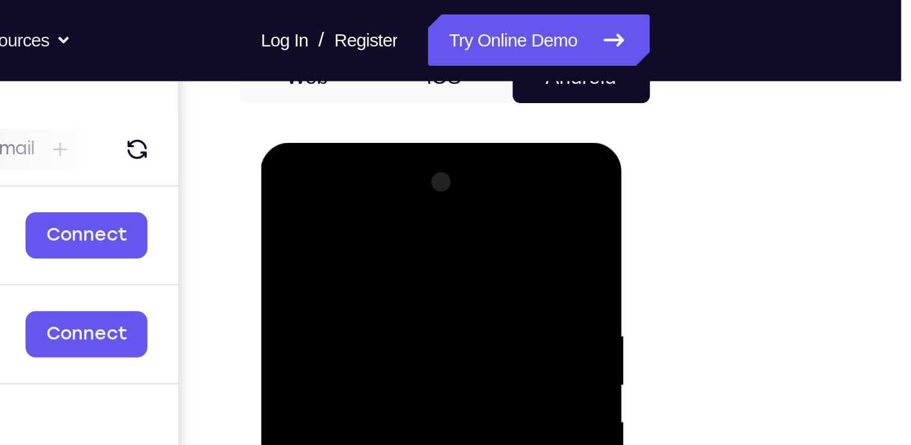
scroll to position [132, 0]
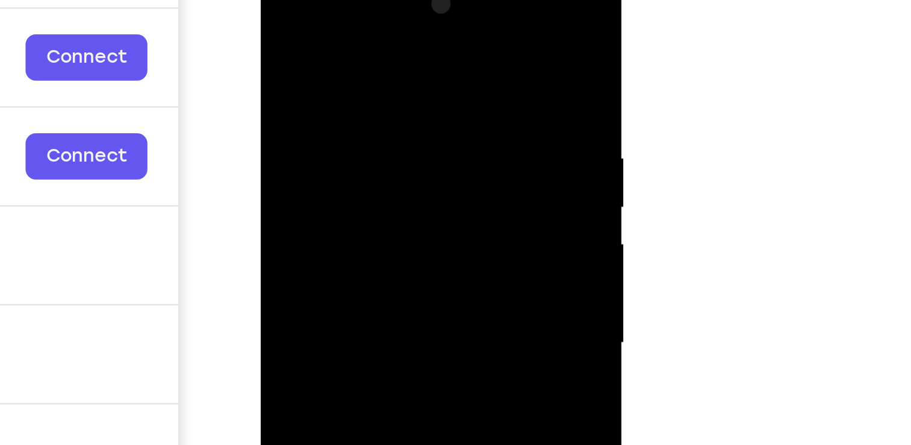
click at [349, 24] on div at bounding box center [346, 143] width 152 height 337
click at [396, 142] on div at bounding box center [346, 143] width 152 height 337
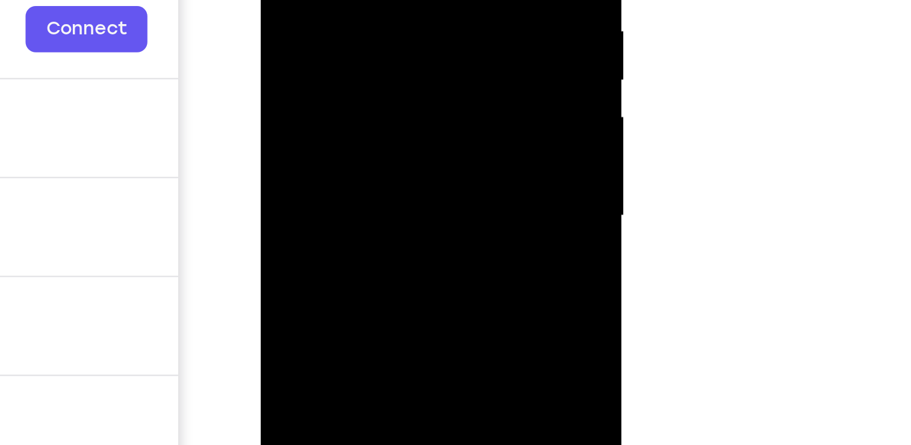
click at [334, 39] on div at bounding box center [346, 15] width 152 height 337
click at [336, 75] on div at bounding box center [346, 15] width 152 height 337
click at [348, 10] on div at bounding box center [346, 15] width 152 height 337
click at [336, 17] on div at bounding box center [346, 15] width 152 height 337
click at [332, 12] on div at bounding box center [346, 15] width 152 height 337
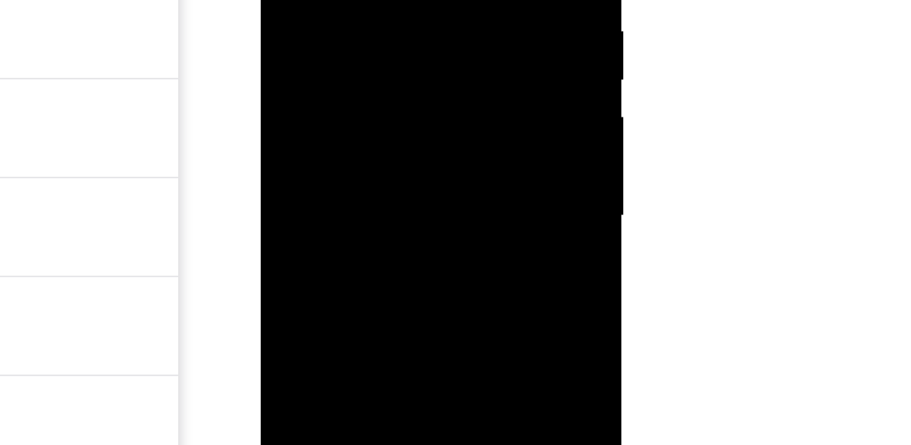
click at [331, 33] on div at bounding box center [346, 15] width 152 height 337
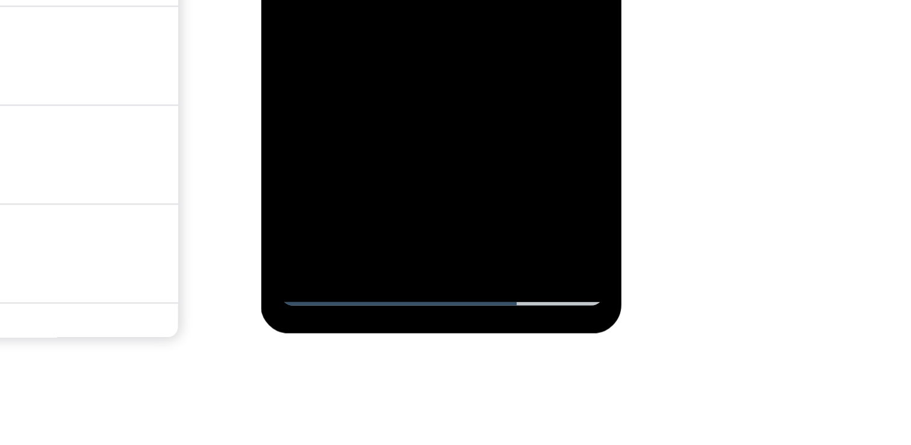
scroll to position [181, 0]
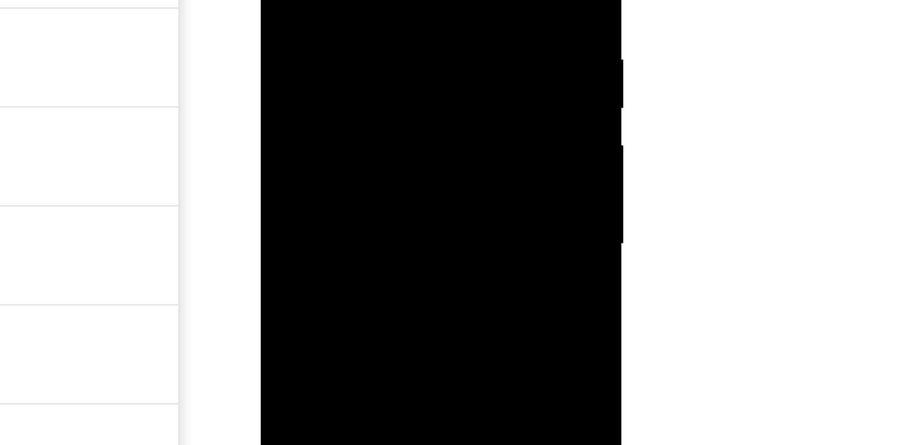
click at [343, 11] on div at bounding box center [346, 43] width 152 height 337
click at [309, 16] on div at bounding box center [346, 76] width 152 height 337
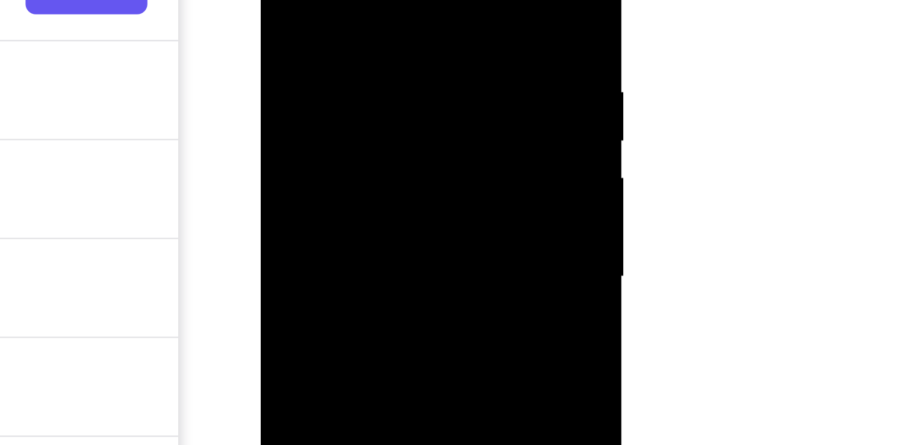
click at [309, 16] on div at bounding box center [346, 76] width 152 height 337
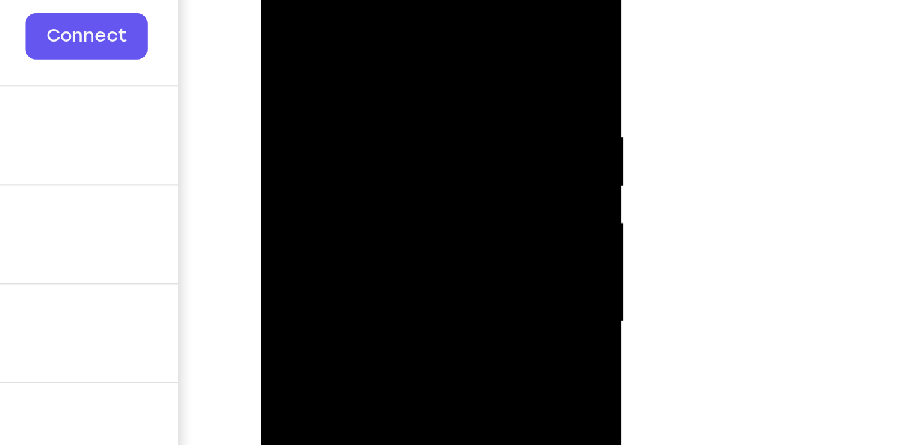
scroll to position [186, 0]
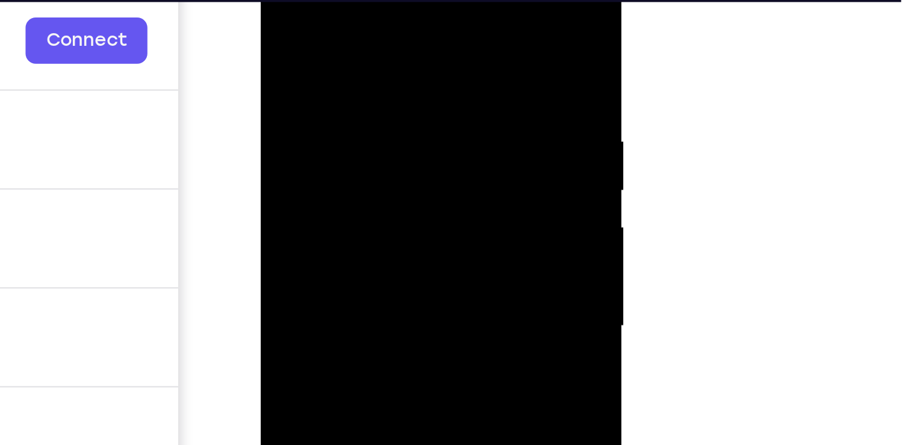
click at [291, 71] on div at bounding box center [346, 125] width 152 height 337
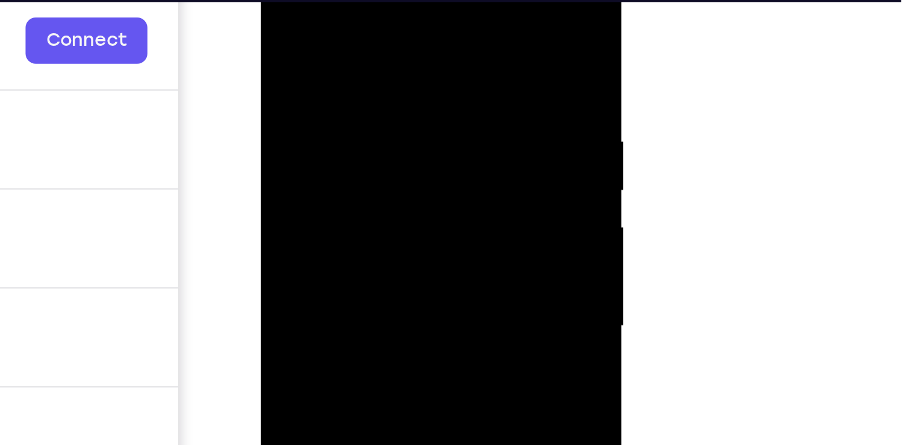
click at [291, 71] on div at bounding box center [346, 125] width 152 height 337
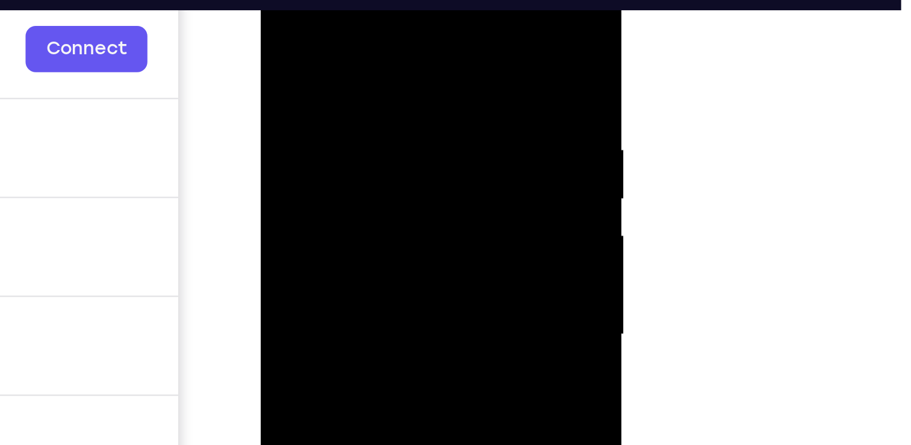
click at [332, 44] on div at bounding box center [346, 134] width 152 height 337
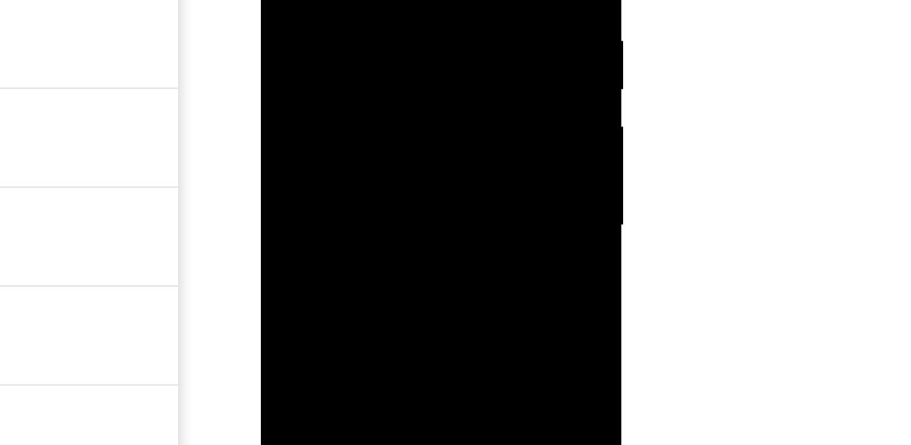
click at [405, 36] on div at bounding box center [346, 25] width 152 height 337
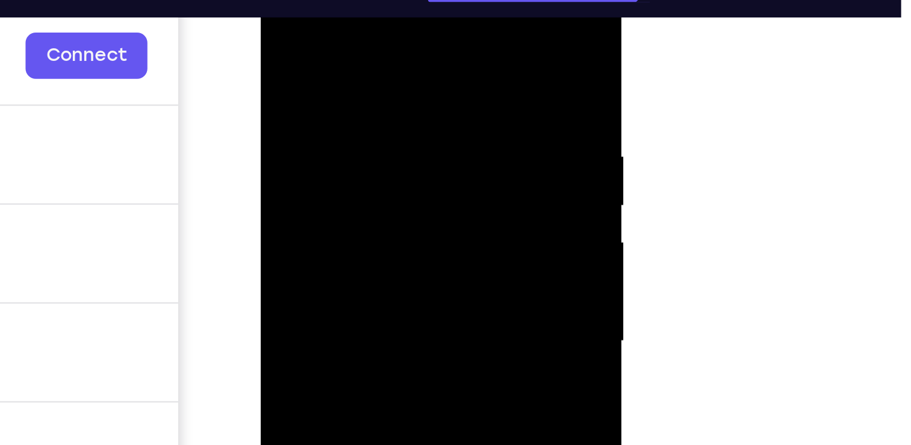
click at [411, 22] on div at bounding box center [346, 141] width 152 height 337
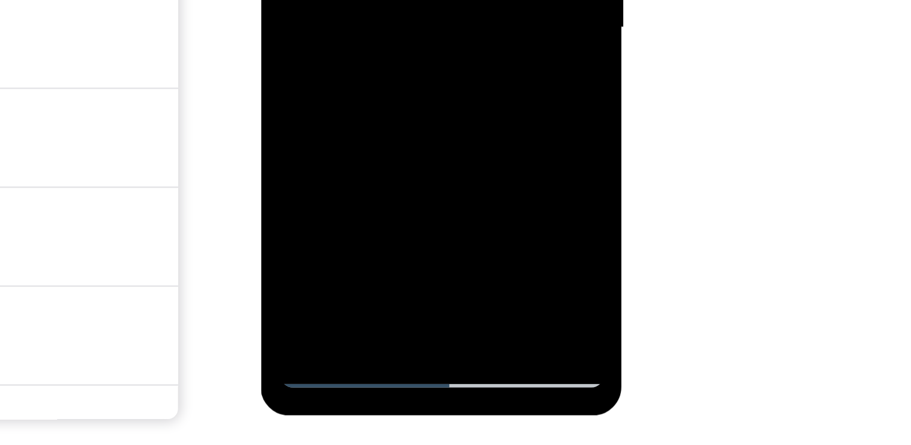
scroll to position [189, 0]
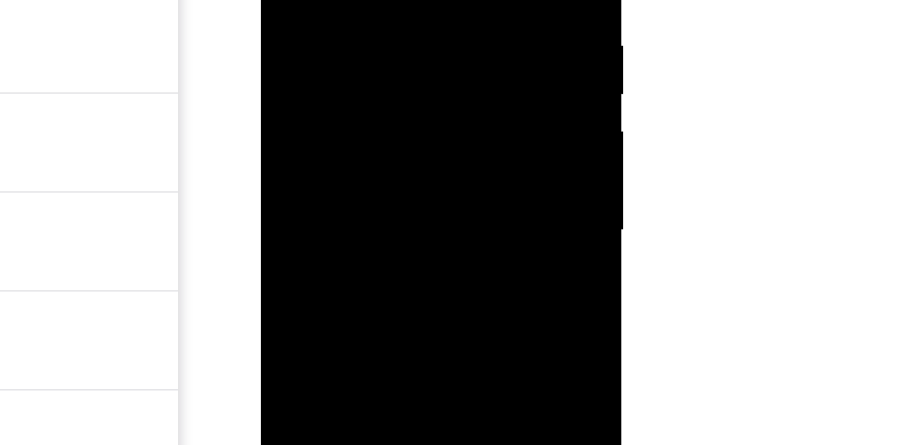
drag, startPoint x: 345, startPoint y: 79, endPoint x: 334, endPoint y: -2, distance: 82.0
click at [334, 0] on div at bounding box center [346, 30] width 152 height 337
click at [345, 24] on div at bounding box center [346, 30] width 152 height 337
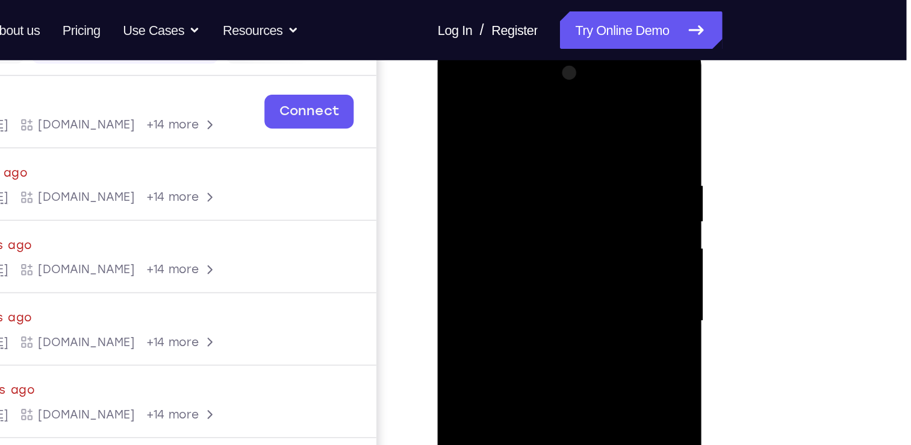
scroll to position [171, 0]
drag, startPoint x: 536, startPoint y: 191, endPoint x: 529, endPoint y: 75, distance: 116.5
click at [529, 75] on div at bounding box center [523, 221] width 152 height 337
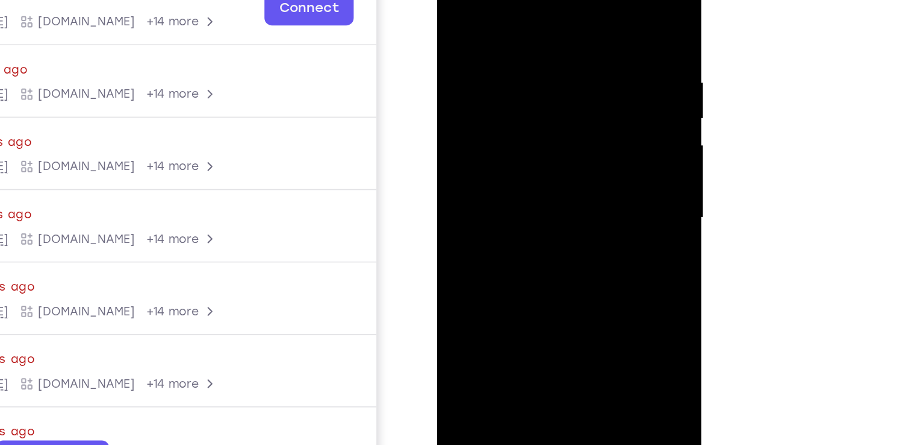
scroll to position [170, 0]
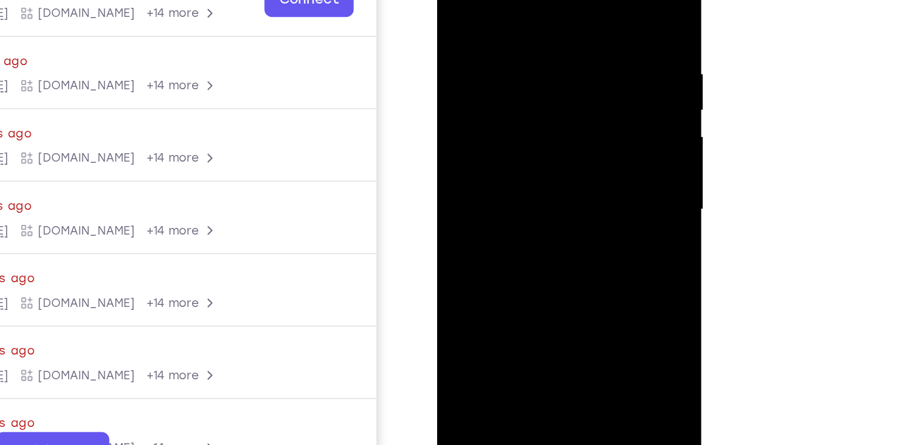
drag, startPoint x: 530, startPoint y: 108, endPoint x: 522, endPoint y: 263, distance: 154.4
click at [522, 263] on div at bounding box center [523, 110] width 152 height 337
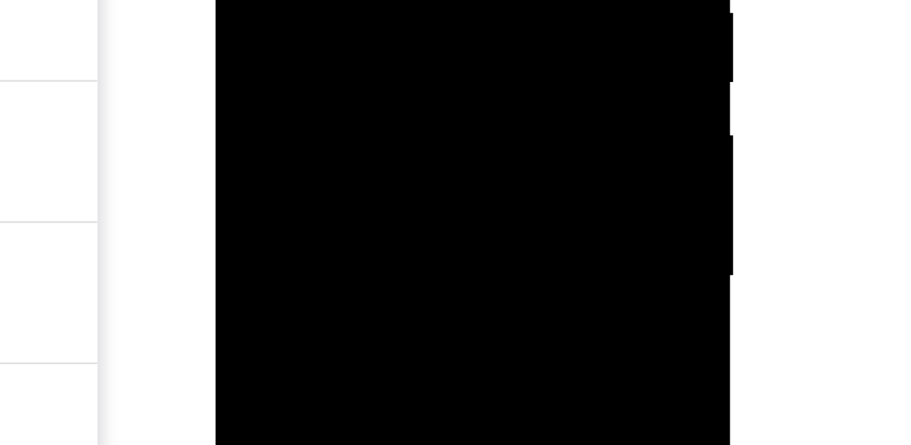
scroll to position [171, 0]
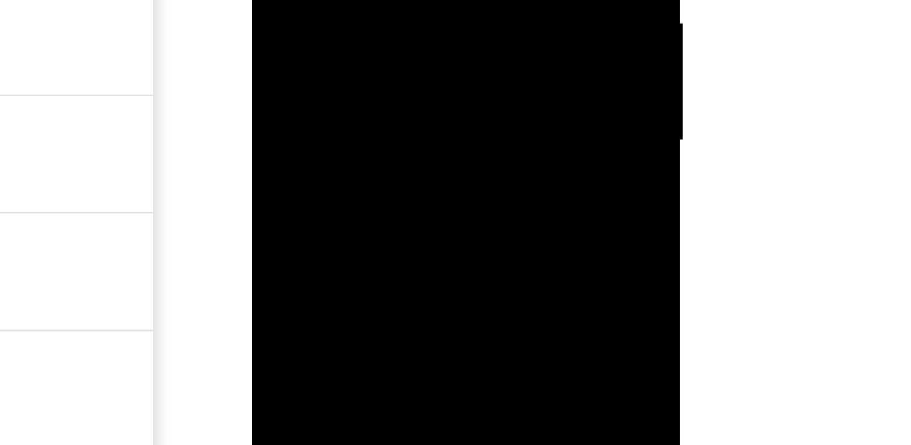
scroll to position [194, 0]
drag, startPoint x: 334, startPoint y: -53, endPoint x: 337, endPoint y: -167, distance: 113.9
drag, startPoint x: 344, startPoint y: -104, endPoint x: 337, endPoint y: -34, distance: 69.7
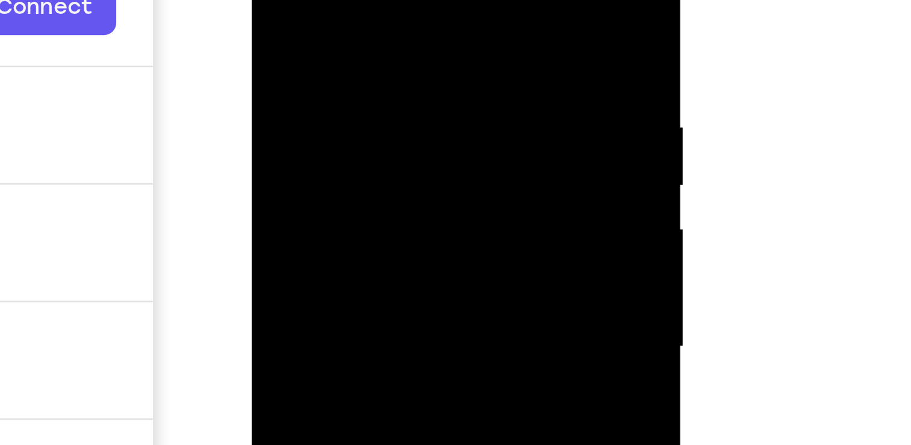
drag, startPoint x: 328, startPoint y: 146, endPoint x: 320, endPoint y: 45, distance: 101.5
click at [320, 45] on div at bounding box center [337, 75] width 152 height 337
drag, startPoint x: 320, startPoint y: 45, endPoint x: 325, endPoint y: -63, distance: 107.3
click at [325, 0] on div at bounding box center [337, 75] width 152 height 337
drag, startPoint x: 336, startPoint y: 32, endPoint x: 337, endPoint y: -42, distance: 74.1
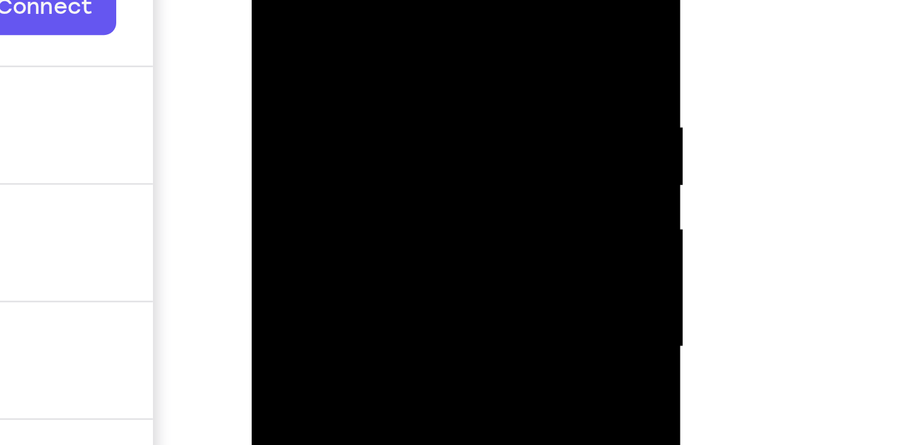
click at [337, 0] on div at bounding box center [337, 75] width 152 height 337
drag, startPoint x: 364, startPoint y: 16, endPoint x: 364, endPoint y: -79, distance: 95.2
click at [364, 0] on div at bounding box center [337, 75] width 152 height 337
drag, startPoint x: 359, startPoint y: 36, endPoint x: 365, endPoint y: -49, distance: 84.6
click at [365, 0] on div at bounding box center [337, 75] width 152 height 337
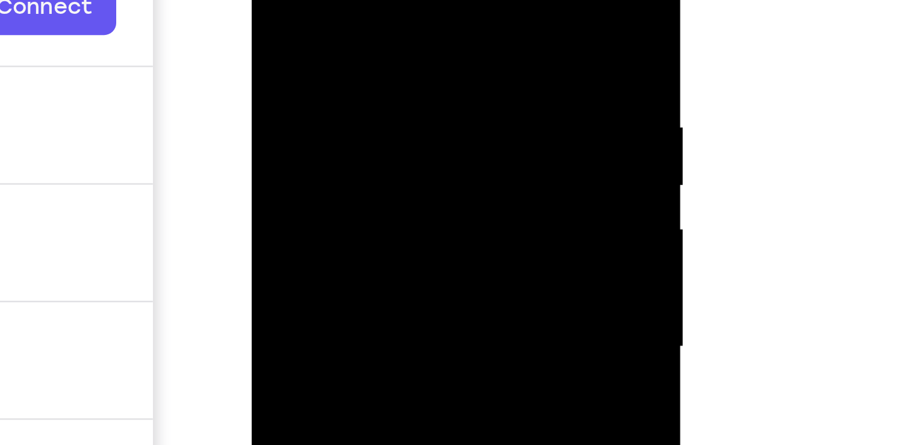
drag, startPoint x: 362, startPoint y: 49, endPoint x: 366, endPoint y: -39, distance: 88.1
click at [366, 0] on div at bounding box center [337, 75] width 152 height 337
drag, startPoint x: 361, startPoint y: 56, endPoint x: 366, endPoint y: -28, distance: 84.5
click at [366, 0] on div at bounding box center [337, 75] width 152 height 337
drag, startPoint x: 363, startPoint y: 63, endPoint x: 370, endPoint y: -36, distance: 99.1
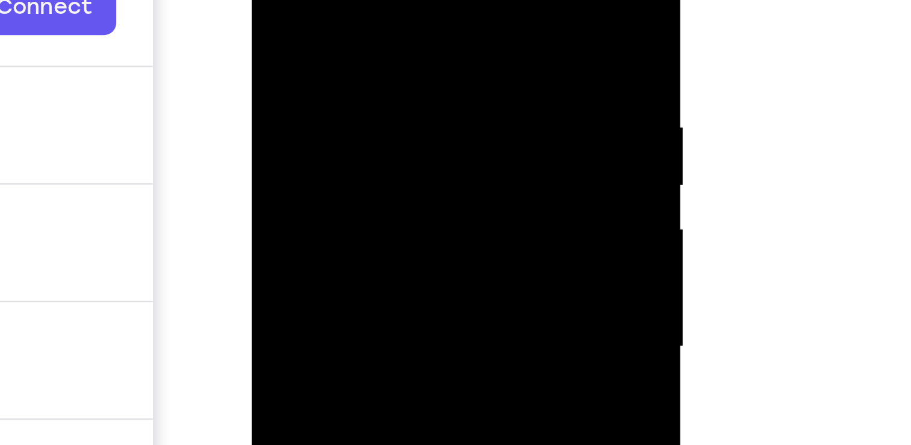
click at [370, 0] on div at bounding box center [337, 75] width 152 height 337
drag, startPoint x: 360, startPoint y: 57, endPoint x: 366, endPoint y: -28, distance: 85.2
click at [366, 0] on div at bounding box center [337, 75] width 152 height 337
drag, startPoint x: 357, startPoint y: 66, endPoint x: 364, endPoint y: -18, distance: 84.6
click at [364, 0] on div at bounding box center [337, 75] width 152 height 337
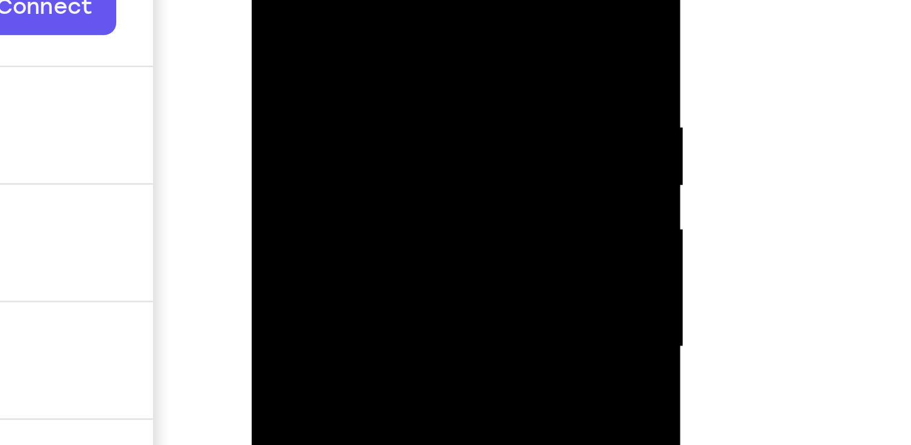
drag, startPoint x: 352, startPoint y: 77, endPoint x: 360, endPoint y: -18, distance: 95.0
click at [360, 0] on div at bounding box center [337, 75] width 152 height 337
drag, startPoint x: 360, startPoint y: 61, endPoint x: 363, endPoint y: -10, distance: 71.1
click at [363, 0] on div at bounding box center [337, 75] width 152 height 337
click at [408, 39] on div at bounding box center [337, 75] width 152 height 337
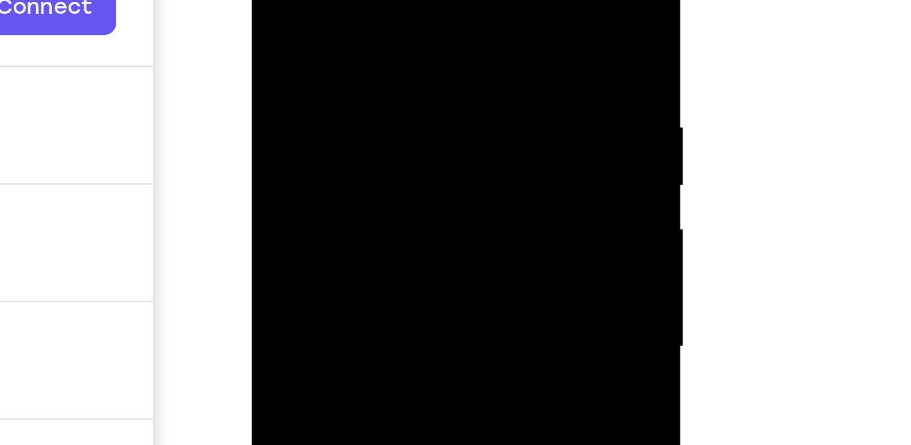
drag, startPoint x: 337, startPoint y: 67, endPoint x: 339, endPoint y: -15, distance: 82.6
click at [339, 0] on div at bounding box center [337, 75] width 152 height 337
drag, startPoint x: 355, startPoint y: 37, endPoint x: 355, endPoint y: -55, distance: 92.2
click at [355, 0] on div at bounding box center [337, 75] width 152 height 337
drag, startPoint x: 361, startPoint y: 68, endPoint x: 365, endPoint y: -40, distance: 107.9
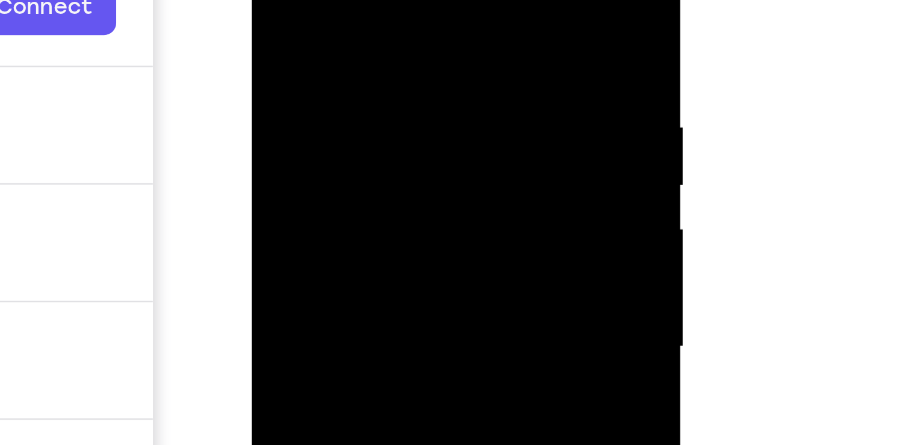
click at [365, 0] on div at bounding box center [337, 75] width 152 height 337
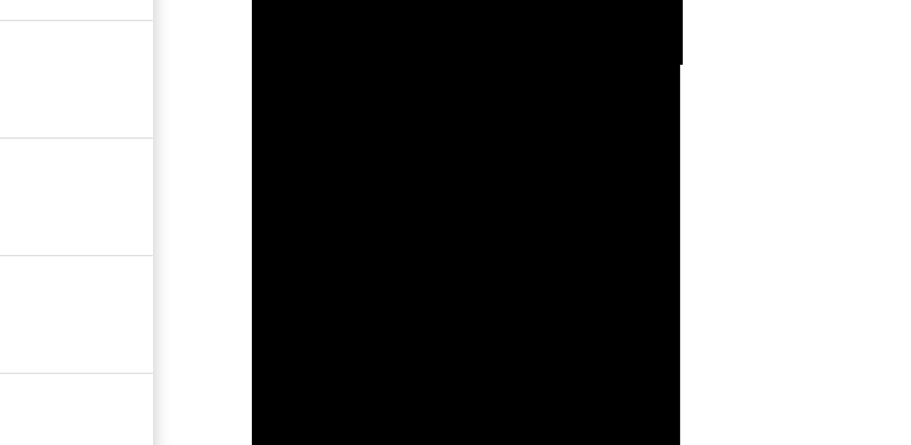
drag, startPoint x: 348, startPoint y: -222, endPoint x: 349, endPoint y: -199, distance: 23.0
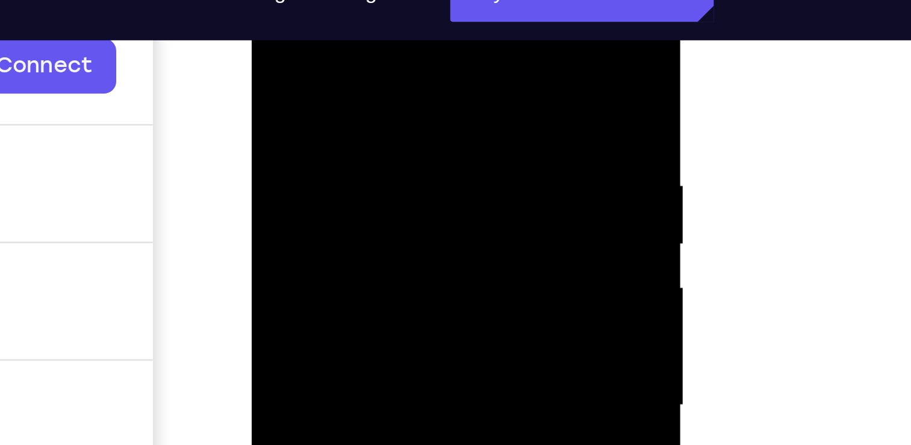
click at [334, 0] on div at bounding box center [337, 134] width 152 height 337
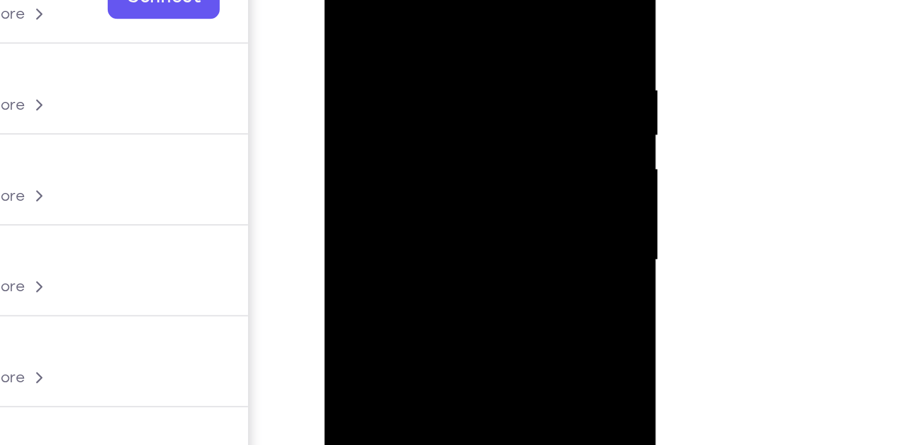
drag, startPoint x: 442, startPoint y: 146, endPoint x: 445, endPoint y: -27, distance: 172.9
click at [445, 0] on div at bounding box center [410, 90] width 152 height 337
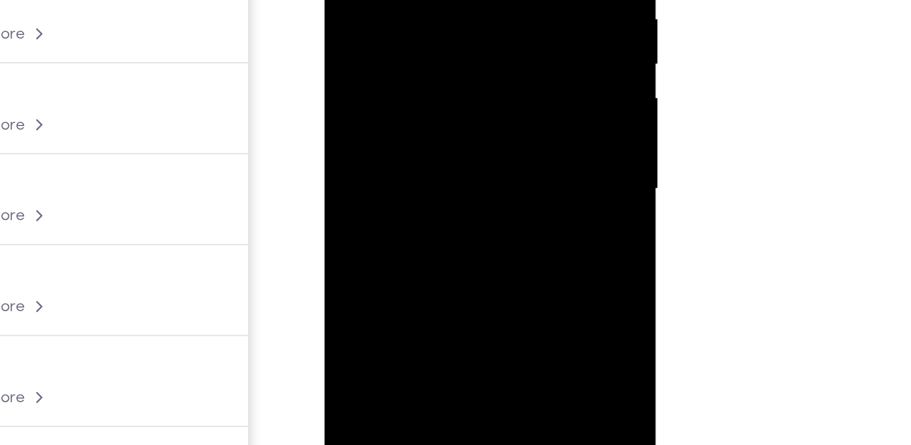
scroll to position [216, 0]
drag, startPoint x: 417, startPoint y: -3, endPoint x: 401, endPoint y: 151, distance: 155.1
click at [401, 152] on div at bounding box center [410, 23] width 152 height 337
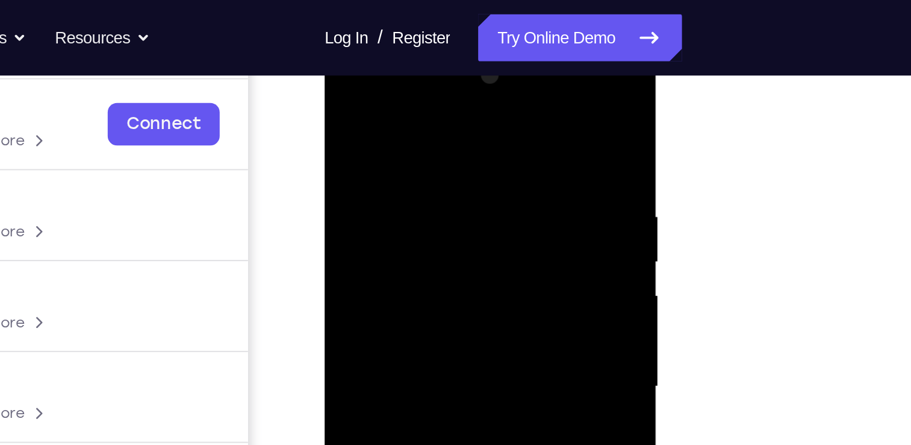
scroll to position [179, 0]
click at [451, 102] on div at bounding box center [410, 217] width 152 height 337
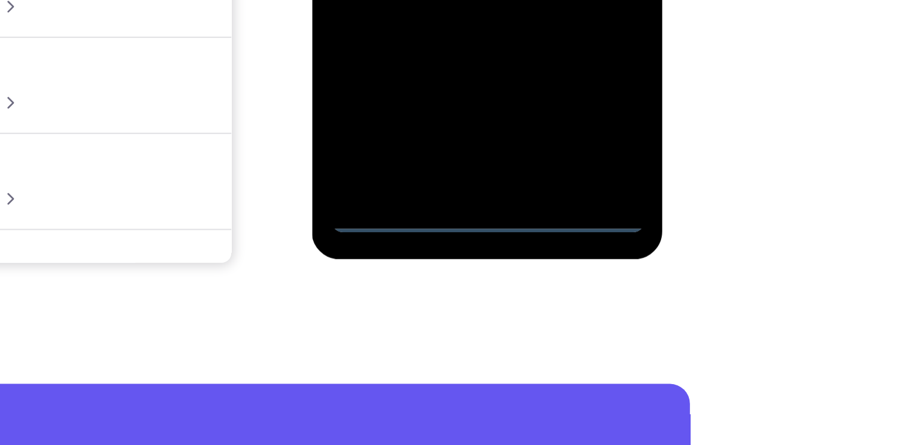
scroll to position [209, 0]
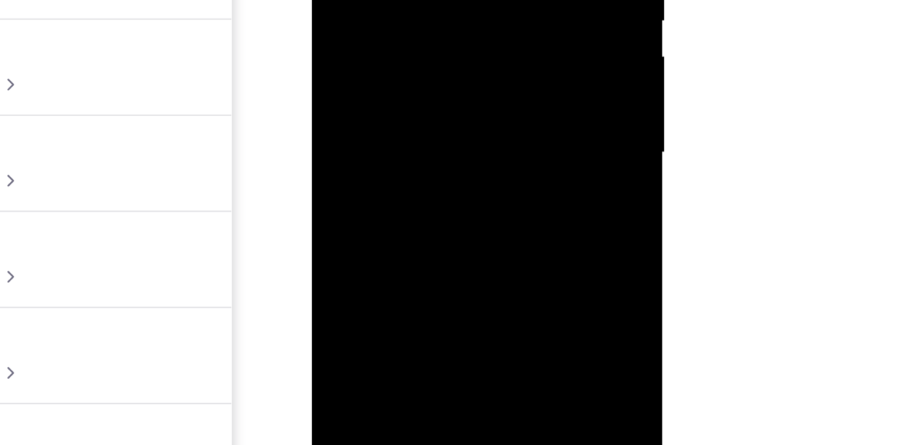
scroll to position [208, 0]
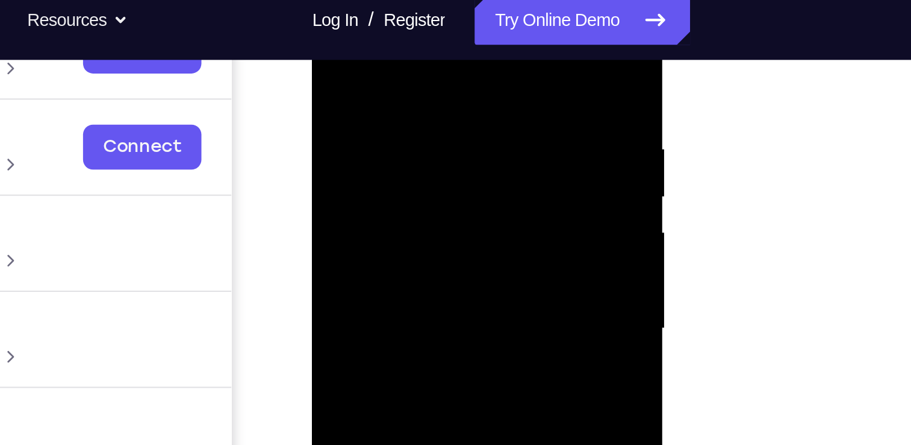
scroll to position [165, 0]
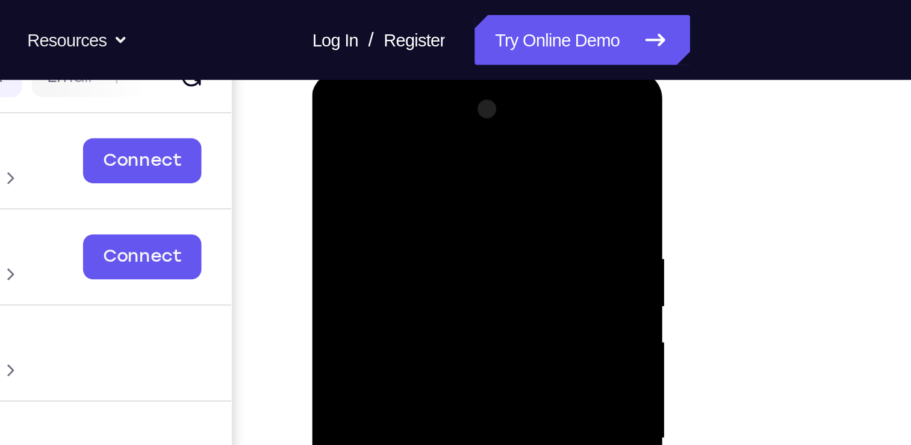
click at [386, 125] on div at bounding box center [398, 248] width 152 height 337
click at [350, 219] on div at bounding box center [398, 248] width 152 height 337
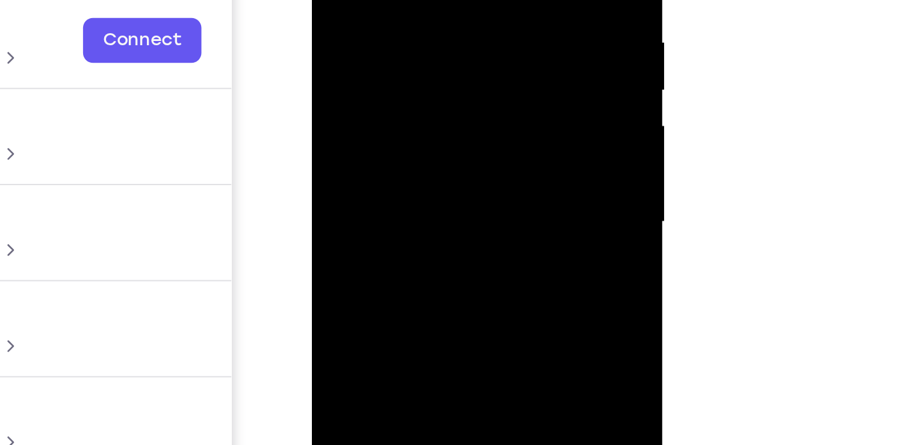
click at [367, 29] on div at bounding box center [398, 32] width 152 height 337
click at [359, 16] on div at bounding box center [398, 32] width 152 height 337
click at [367, 41] on div at bounding box center [398, 32] width 152 height 337
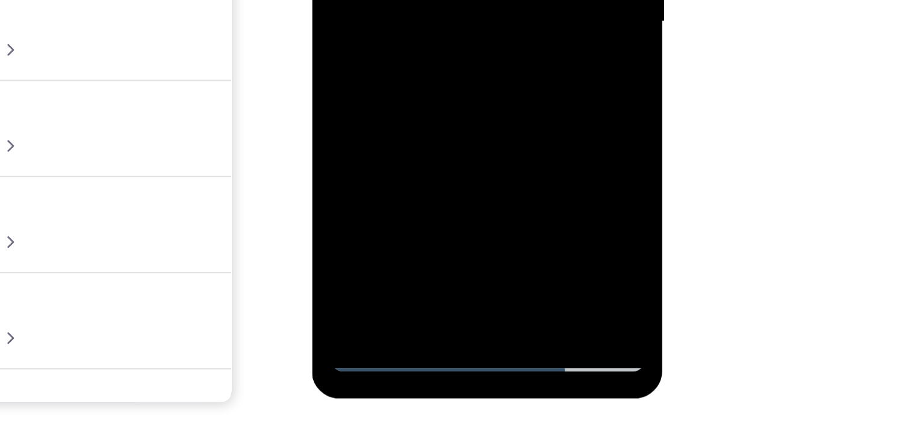
drag, startPoint x: 398, startPoint y: -68, endPoint x: 399, endPoint y: -94, distance: 25.9
drag, startPoint x: 398, startPoint y: -80, endPoint x: 391, endPoint y: -150, distance: 70.3
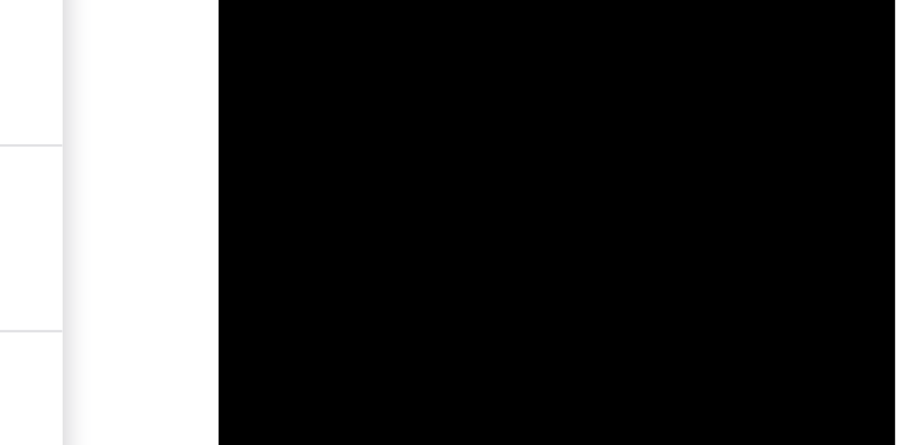
drag, startPoint x: 295, startPoint y: -590, endPoint x: 299, endPoint y: -651, distance: 61.6
drag, startPoint x: 292, startPoint y: -601, endPoint x: 294, endPoint y: -652, distance: 51.3
drag, startPoint x: 304, startPoint y: -621, endPoint x: 304, endPoint y: -564, distance: 57.2
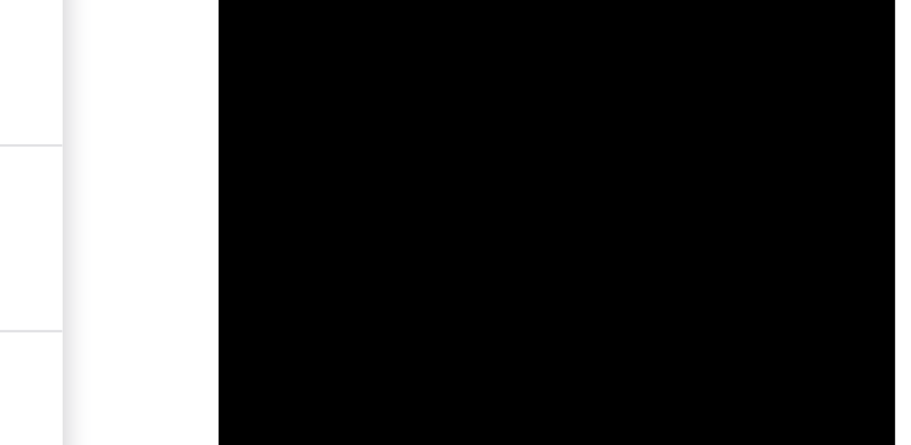
drag, startPoint x: 302, startPoint y: -530, endPoint x: 305, endPoint y: -590, distance: 60.9
drag, startPoint x: 303, startPoint y: -510, endPoint x: 301, endPoint y: -581, distance: 71.7
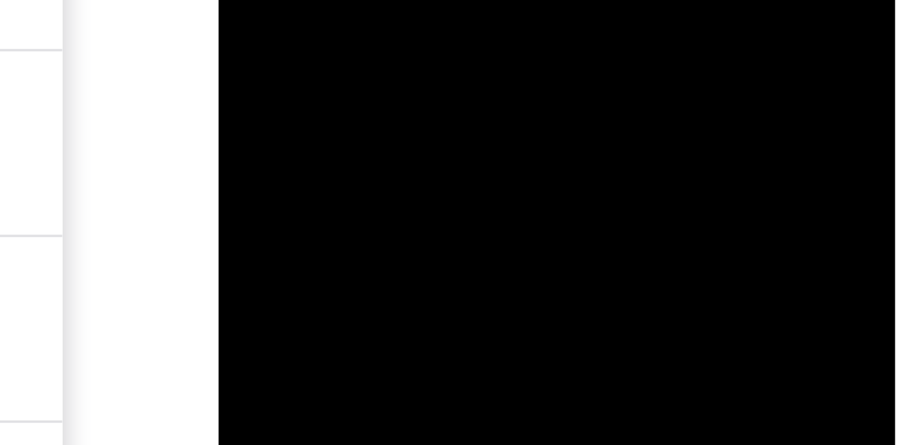
drag, startPoint x: 305, startPoint y: -513, endPoint x: 308, endPoint y: -590, distance: 77.8
drag, startPoint x: 302, startPoint y: -526, endPoint x: 301, endPoint y: -590, distance: 63.9
drag, startPoint x: 313, startPoint y: -539, endPoint x: 307, endPoint y: -590, distance: 51.6
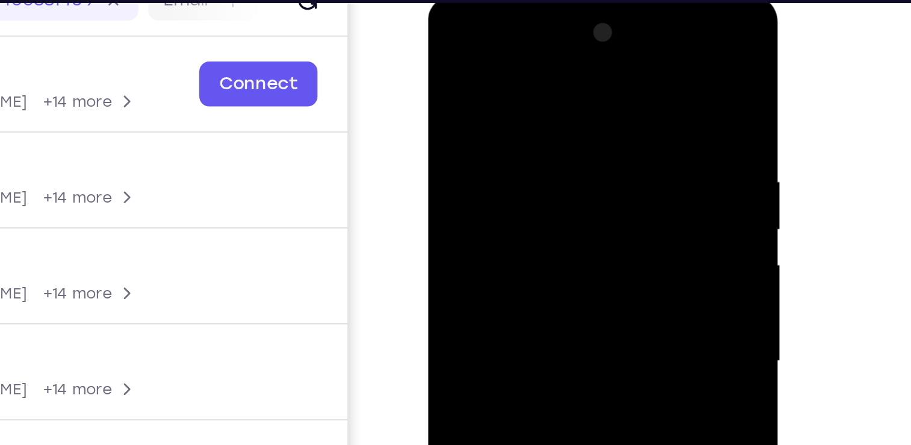
click at [579, 58] on div at bounding box center [513, 172] width 152 height 337
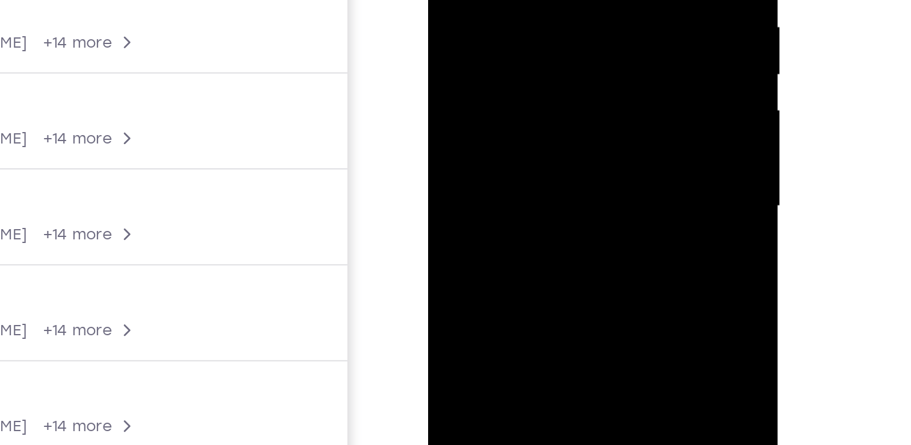
click at [464, 0] on div at bounding box center [513, 17] width 152 height 337
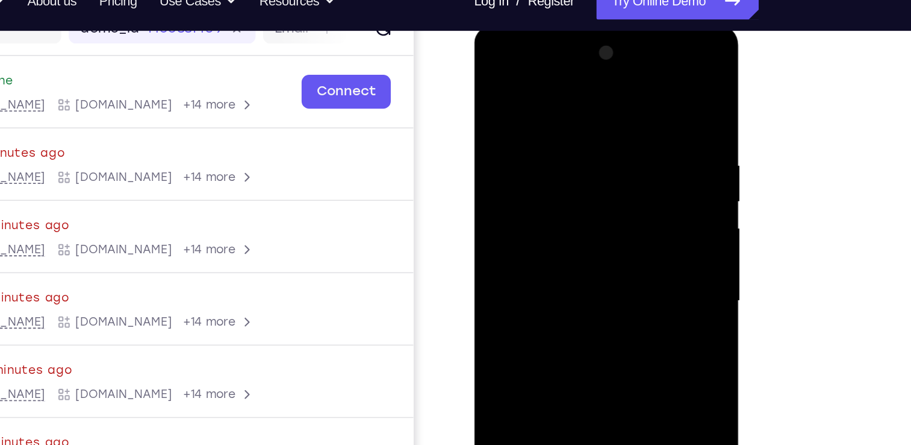
click at [627, 213] on div at bounding box center [559, 201] width 152 height 337
click at [621, 89] on div at bounding box center [559, 201] width 152 height 337
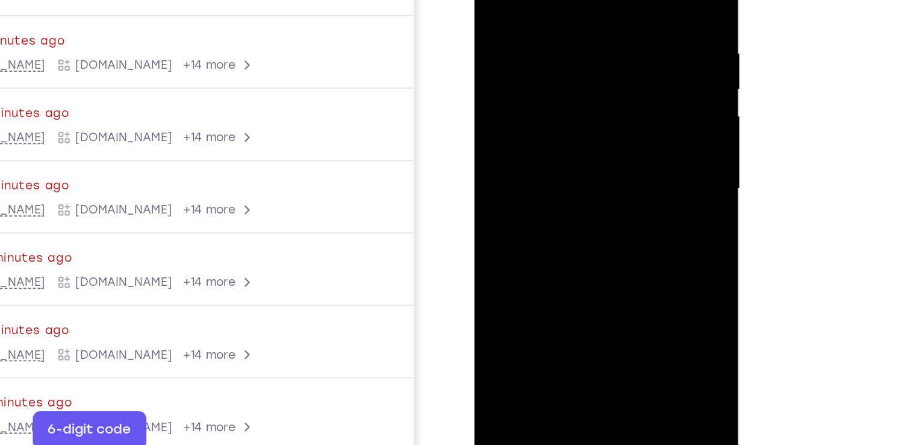
drag, startPoint x: 564, startPoint y: 95, endPoint x: 560, endPoint y: 55, distance: 40.1
click at [560, 55] on div at bounding box center [559, 90] width 152 height 337
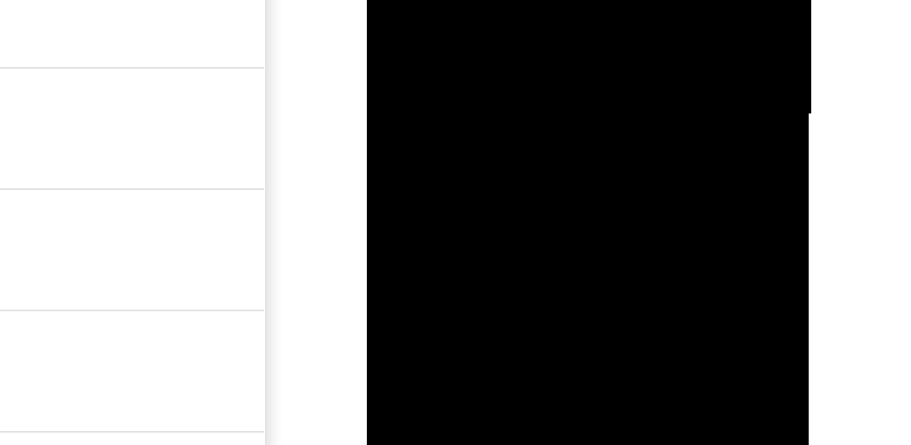
drag, startPoint x: 469, startPoint y: -102, endPoint x: 460, endPoint y: -204, distance: 102.2
drag, startPoint x: 459, startPoint y: -117, endPoint x: 456, endPoint y: -199, distance: 82.0
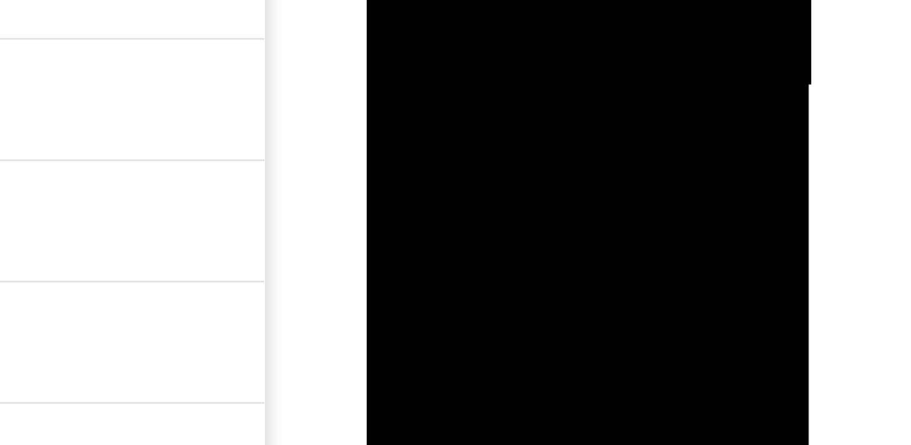
drag, startPoint x: 487, startPoint y: -139, endPoint x: 479, endPoint y: -230, distance: 91.3
drag, startPoint x: 494, startPoint y: -142, endPoint x: 475, endPoint y: -189, distance: 50.0
drag, startPoint x: 466, startPoint y: -145, endPoint x: 465, endPoint y: -217, distance: 72.3
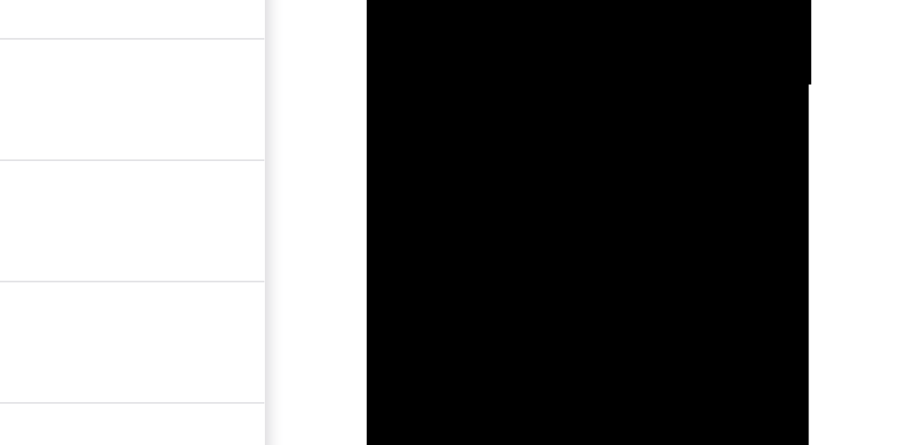
drag, startPoint x: 478, startPoint y: -124, endPoint x: 469, endPoint y: -208, distance: 84.2
drag, startPoint x: 463, startPoint y: -150, endPoint x: 461, endPoint y: -248, distance: 97.6
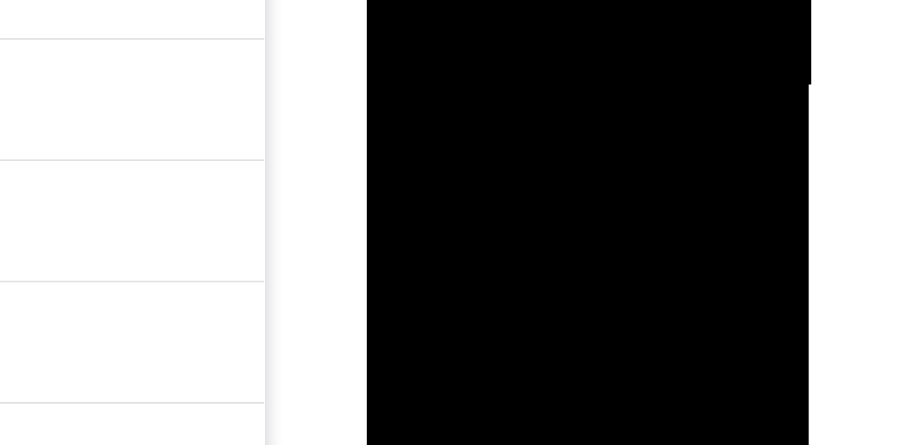
drag, startPoint x: 449, startPoint y: -151, endPoint x: 448, endPoint y: -223, distance: 72.3
drag, startPoint x: 459, startPoint y: -130, endPoint x: 453, endPoint y: -236, distance: 106.2
drag, startPoint x: 458, startPoint y: -120, endPoint x: 457, endPoint y: -179, distance: 58.4
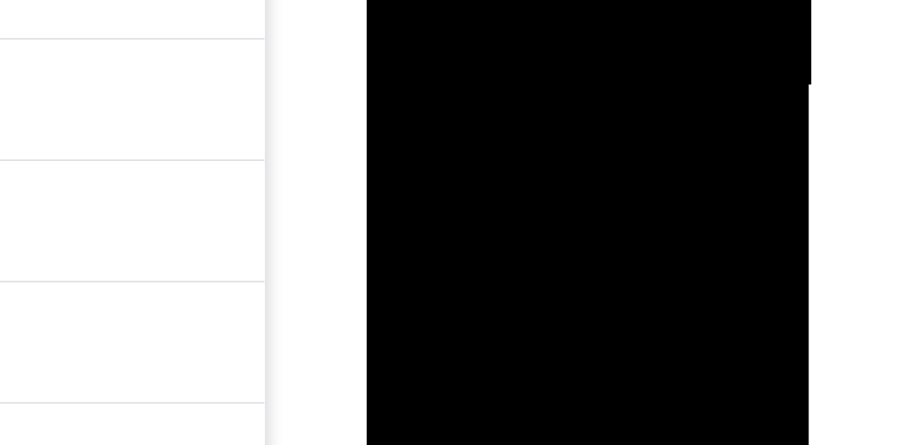
drag, startPoint x: 470, startPoint y: -134, endPoint x: 464, endPoint y: -163, distance: 30.1
drag, startPoint x: 443, startPoint y: -216, endPoint x: 437, endPoint y: -261, distance: 44.9
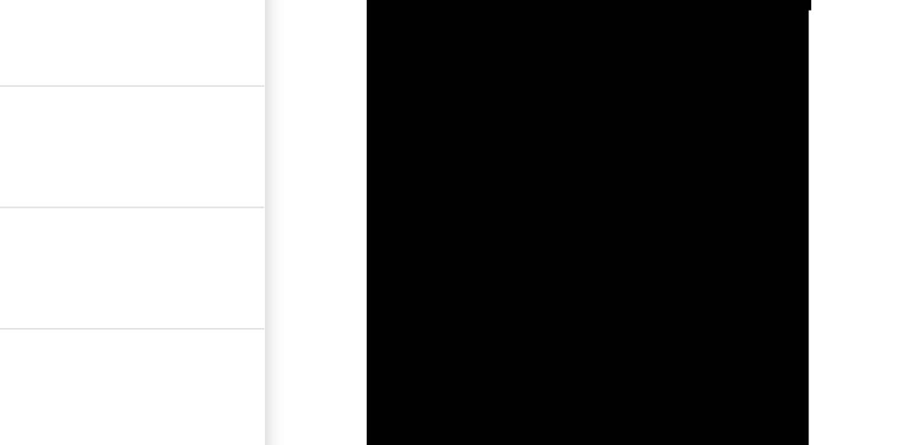
drag, startPoint x: 446, startPoint y: -196, endPoint x: 439, endPoint y: -246, distance: 50.0
drag, startPoint x: 448, startPoint y: -169, endPoint x: 444, endPoint y: -249, distance: 80.2
drag, startPoint x: 449, startPoint y: -186, endPoint x: 443, endPoint y: -226, distance: 40.9
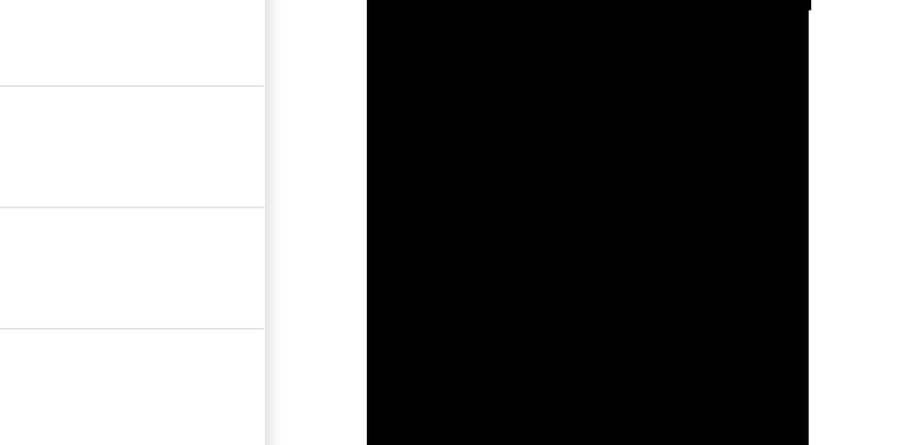
drag, startPoint x: 442, startPoint y: -207, endPoint x: 435, endPoint y: -296, distance: 88.8
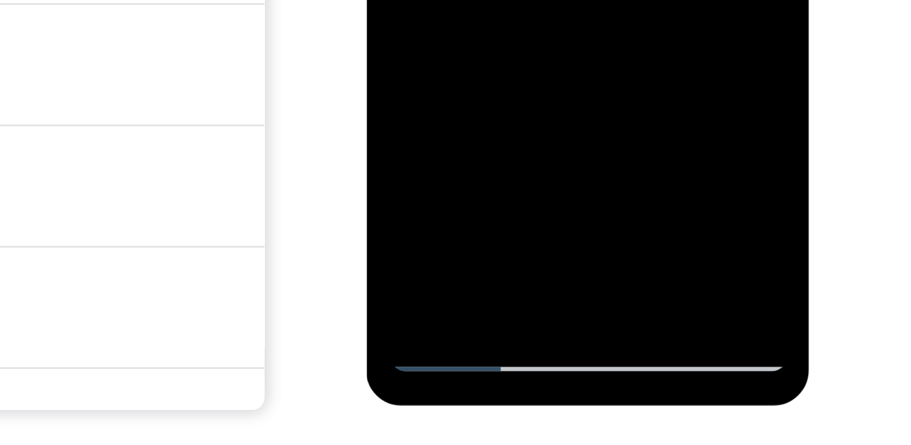
scroll to position [180, 0]
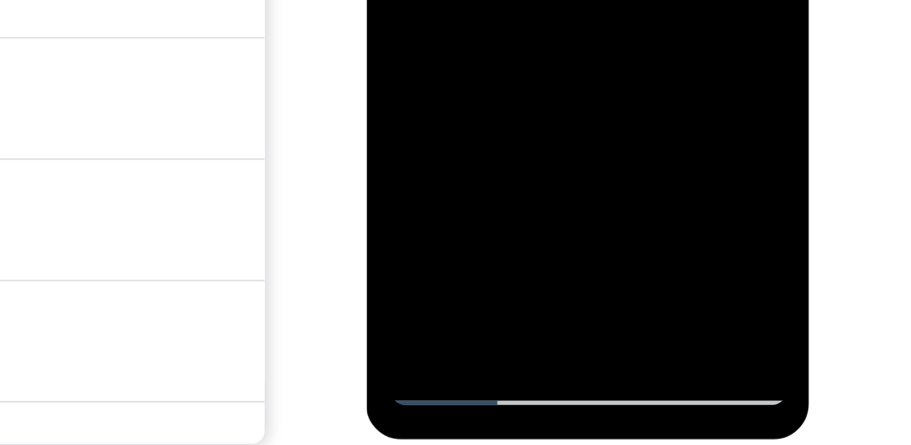
drag, startPoint x: 456, startPoint y: -220, endPoint x: 449, endPoint y: -252, distance: 33.2
drag, startPoint x: 457, startPoint y: -252, endPoint x: 456, endPoint y: -290, distance: 38.0
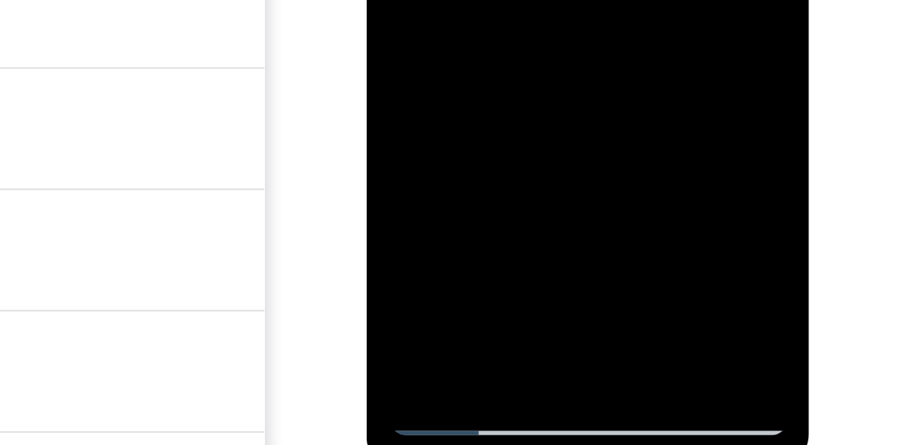
drag, startPoint x: 452, startPoint y: -210, endPoint x: 453, endPoint y: -258, distance: 48.8
drag, startPoint x: 451, startPoint y: -210, endPoint x: 449, endPoint y: -289, distance: 79.6
drag, startPoint x: 462, startPoint y: -219, endPoint x: 457, endPoint y: -264, distance: 45.5
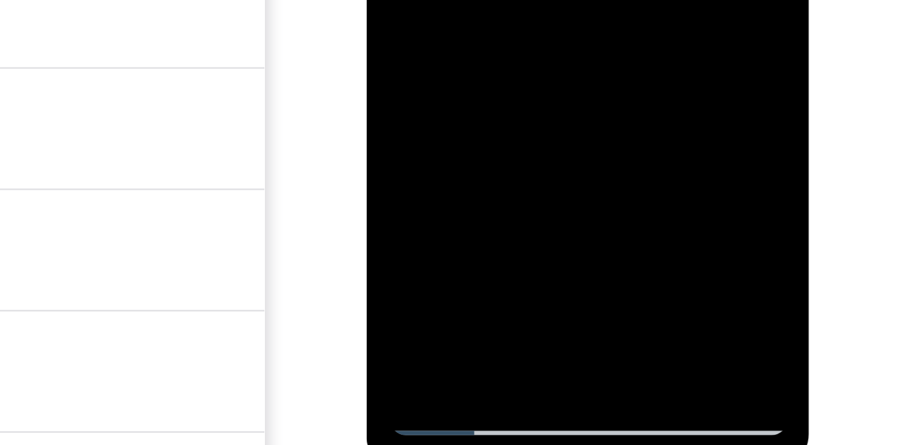
drag, startPoint x: 460, startPoint y: -223, endPoint x: 457, endPoint y: -307, distance: 83.2
drag, startPoint x: 459, startPoint y: -204, endPoint x: 463, endPoint y: -295, distance: 91.0
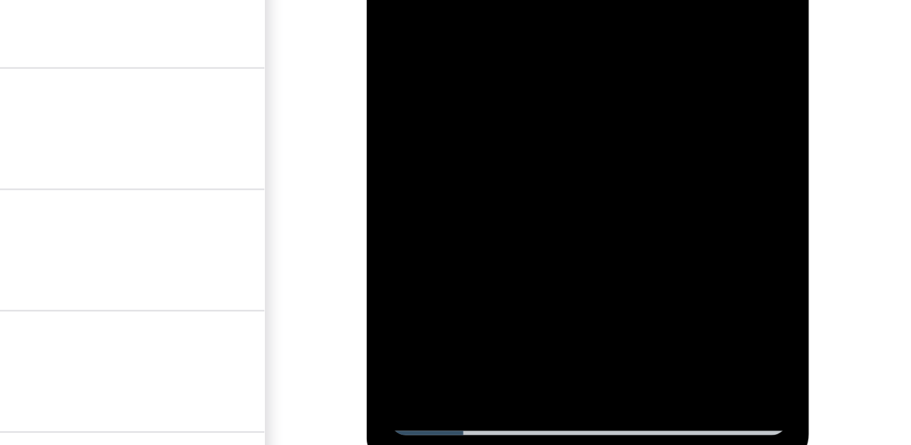
drag, startPoint x: 479, startPoint y: -214, endPoint x: 472, endPoint y: -267, distance: 53.5
drag, startPoint x: 466, startPoint y: -217, endPoint x: 461, endPoint y: -279, distance: 61.6
drag, startPoint x: 446, startPoint y: -218, endPoint x: 453, endPoint y: -307, distance: 88.8
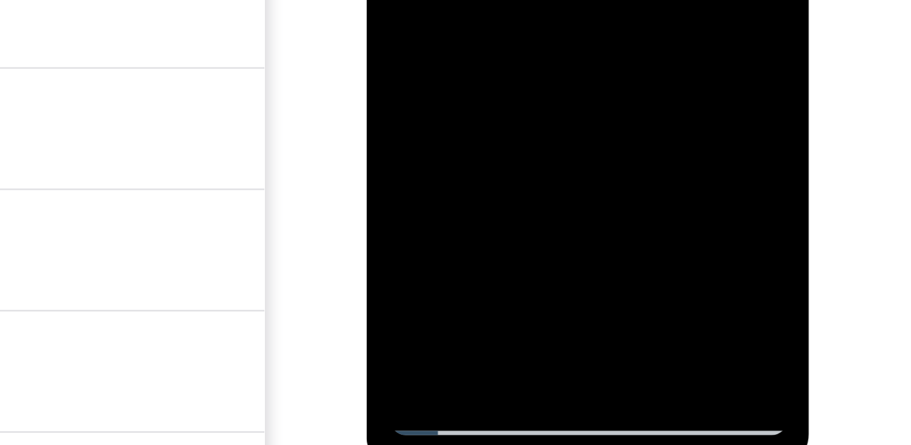
drag, startPoint x: 449, startPoint y: -208, endPoint x: 442, endPoint y: -275, distance: 67.9
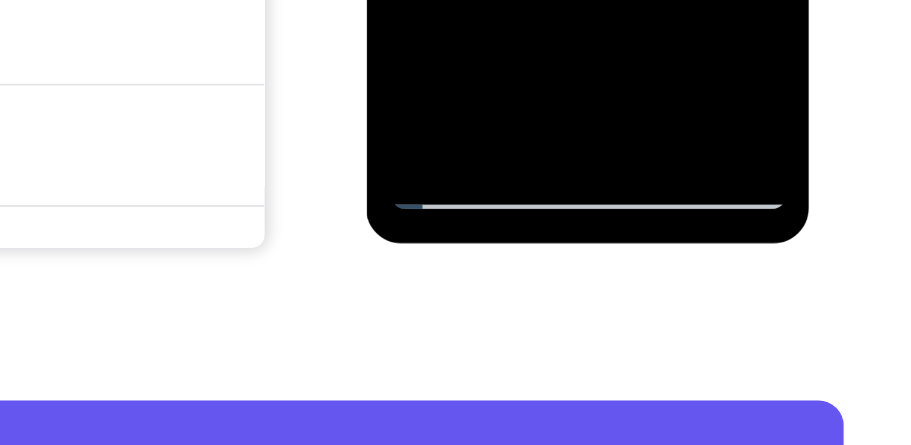
scroll to position [192, 0]
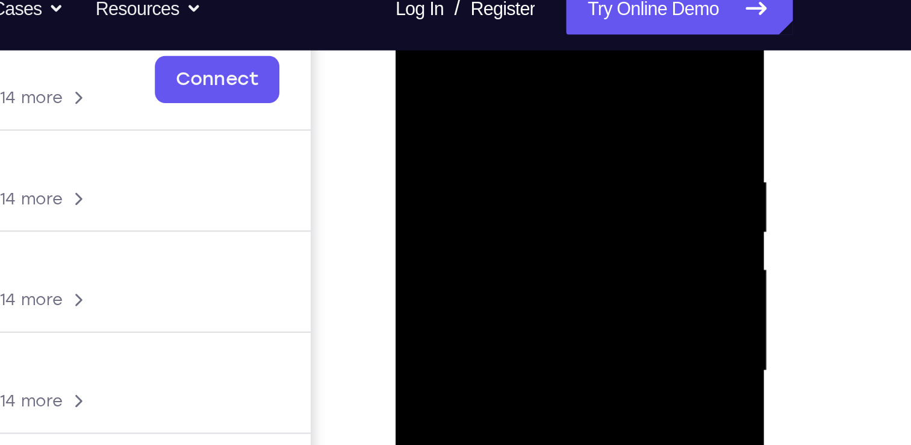
scroll to position [191, 0]
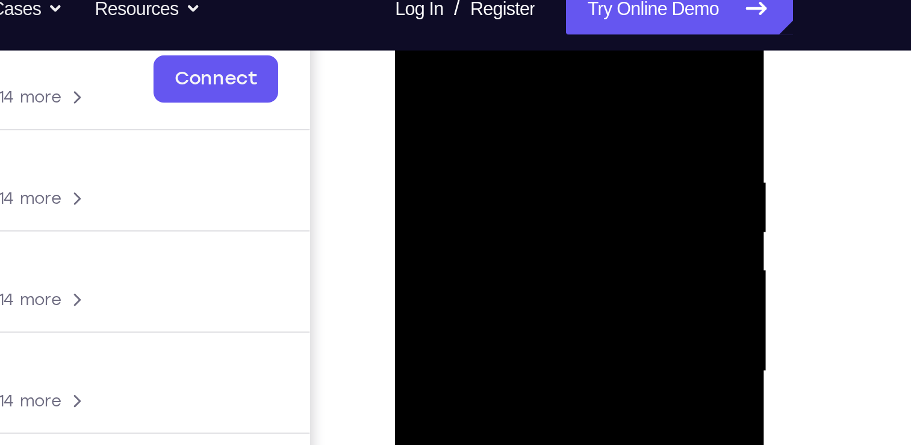
drag, startPoint x: 489, startPoint y: 107, endPoint x: 485, endPoint y: 19, distance: 87.5
click at [485, 19] on div at bounding box center [480, 162] width 152 height 337
drag, startPoint x: 501, startPoint y: 152, endPoint x: 491, endPoint y: 14, distance: 138.3
click at [491, 14] on div at bounding box center [480, 162] width 152 height 337
drag, startPoint x: 490, startPoint y: 127, endPoint x: 483, endPoint y: 50, distance: 76.8
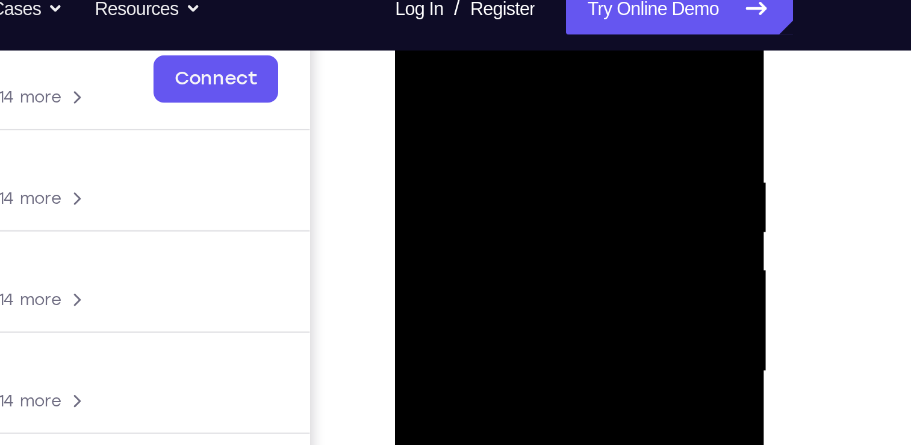
click at [483, 50] on div at bounding box center [480, 162] width 152 height 337
drag, startPoint x: 493, startPoint y: 162, endPoint x: 489, endPoint y: 28, distance: 133.8
click at [489, 28] on div at bounding box center [480, 162] width 152 height 337
drag, startPoint x: 497, startPoint y: 153, endPoint x: 496, endPoint y: 42, distance: 110.9
click at [496, 42] on div at bounding box center [480, 162] width 152 height 337
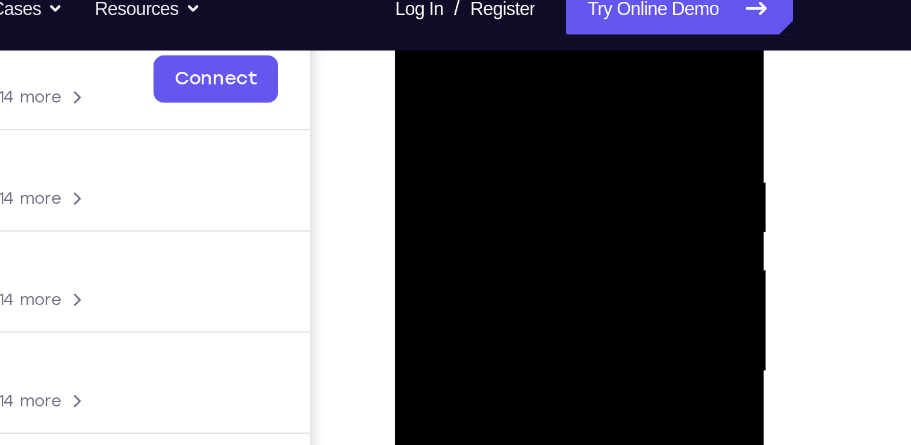
drag, startPoint x: 495, startPoint y: 123, endPoint x: 492, endPoint y: 78, distance: 45.9
click at [492, 78] on div at bounding box center [480, 162] width 152 height 337
click at [464, 86] on div at bounding box center [480, 162] width 152 height 337
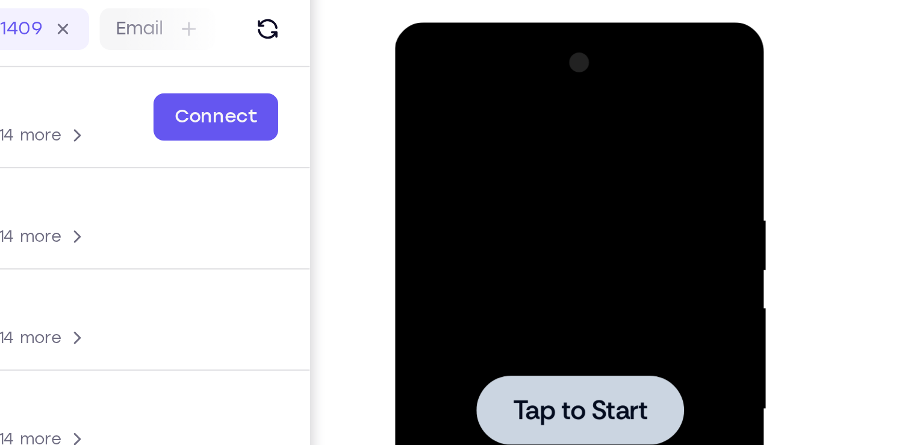
scroll to position [66, 0]
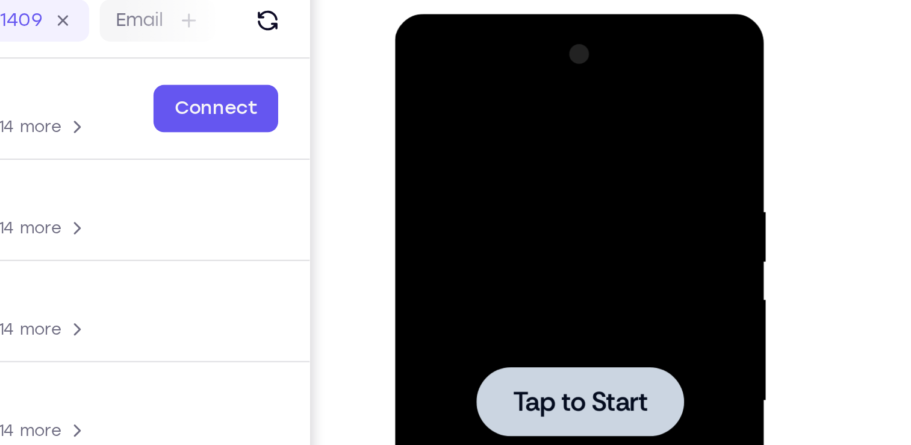
drag, startPoint x: 482, startPoint y: 23, endPoint x: 482, endPoint y: 151, distance: 127.1
click at [482, 151] on div at bounding box center [480, 191] width 152 height 337
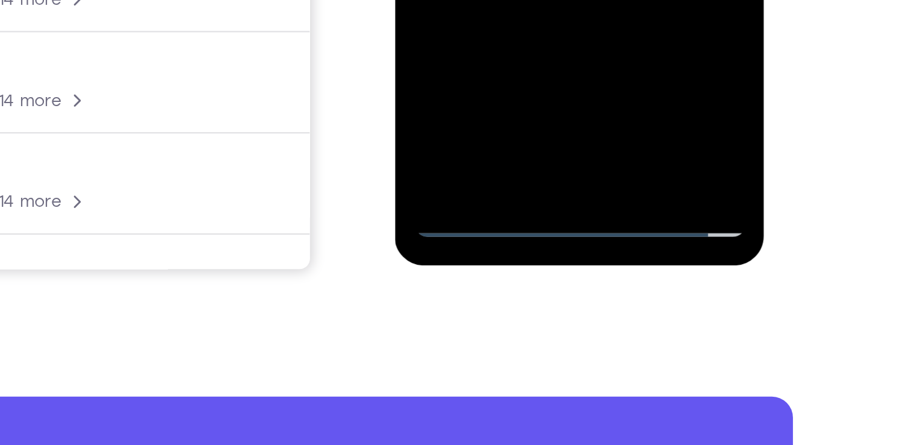
scroll to position [216, 0]
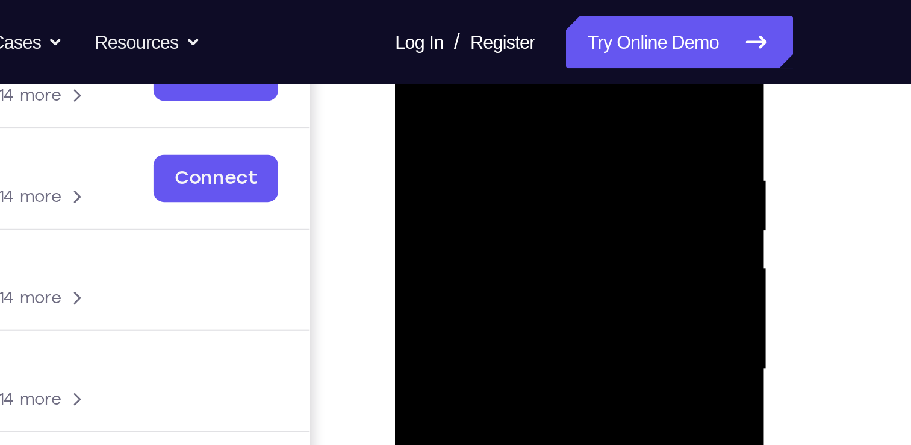
scroll to position [205, 0]
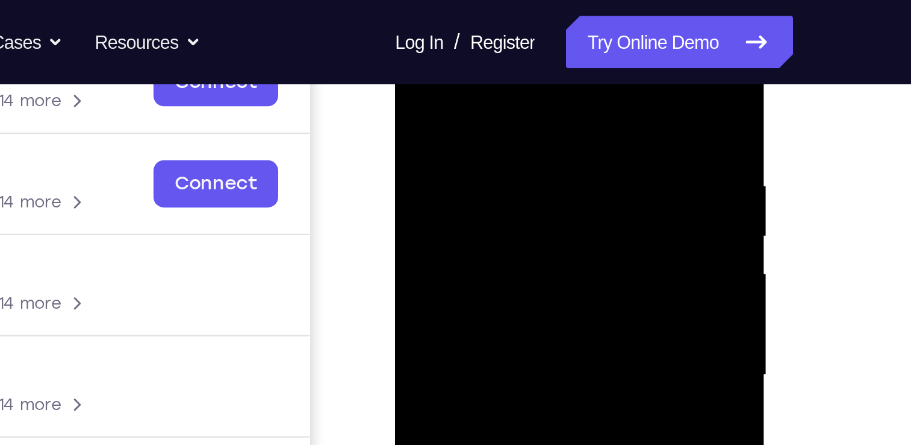
click at [471, 53] on div at bounding box center [480, 166] width 152 height 337
click at [433, 133] on div at bounding box center [480, 166] width 152 height 337
